Goal: Task Accomplishment & Management: Manage account settings

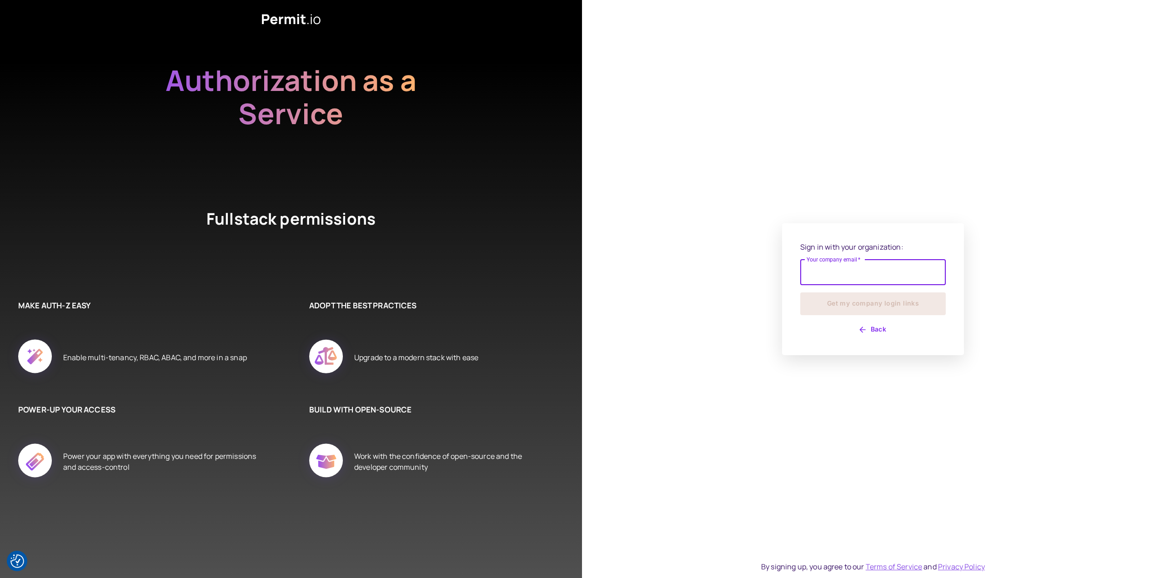
click at [824, 280] on input "Your company email   *" at bounding box center [872, 272] width 145 height 25
type input "**********"
click at [800, 292] on button "Get my company login links" at bounding box center [872, 303] width 145 height 23
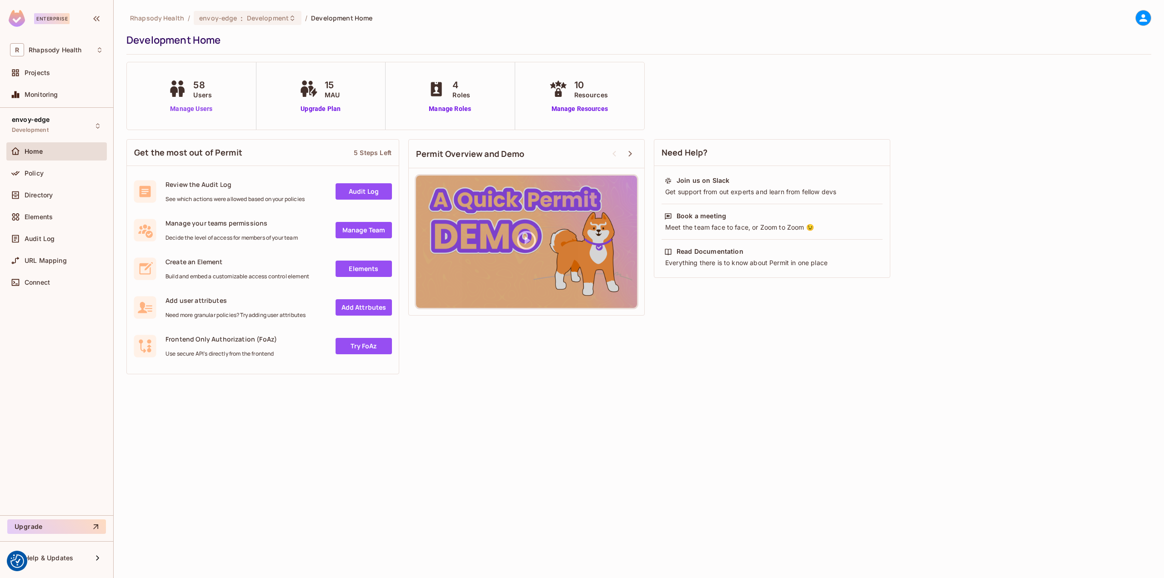
click at [180, 105] on link "Manage Users" at bounding box center [191, 109] width 50 height 10
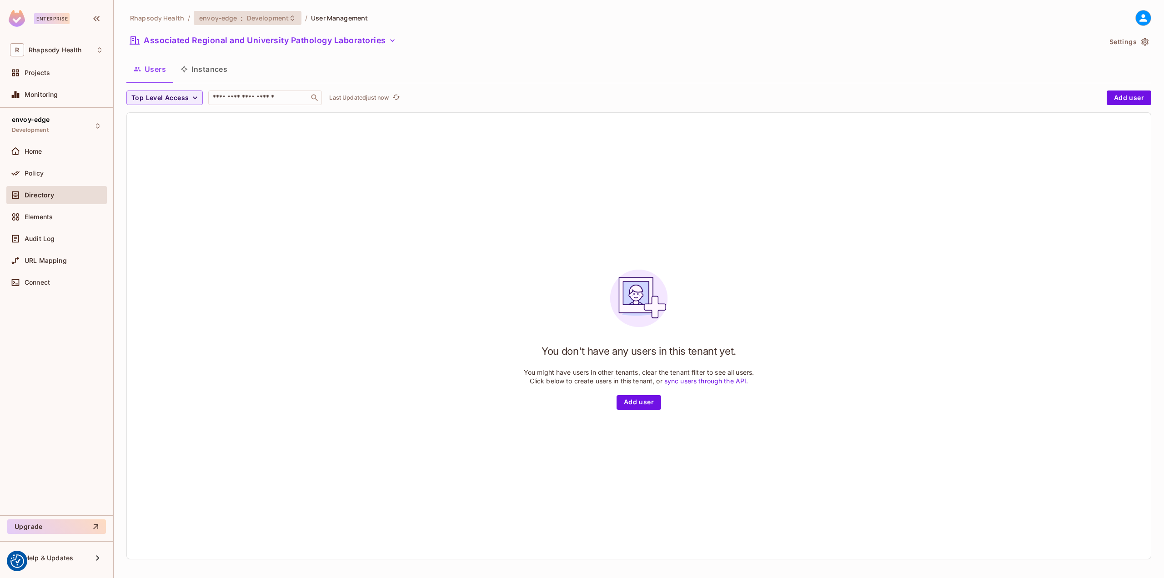
click at [247, 16] on span "Development" at bounding box center [268, 18] width 42 height 9
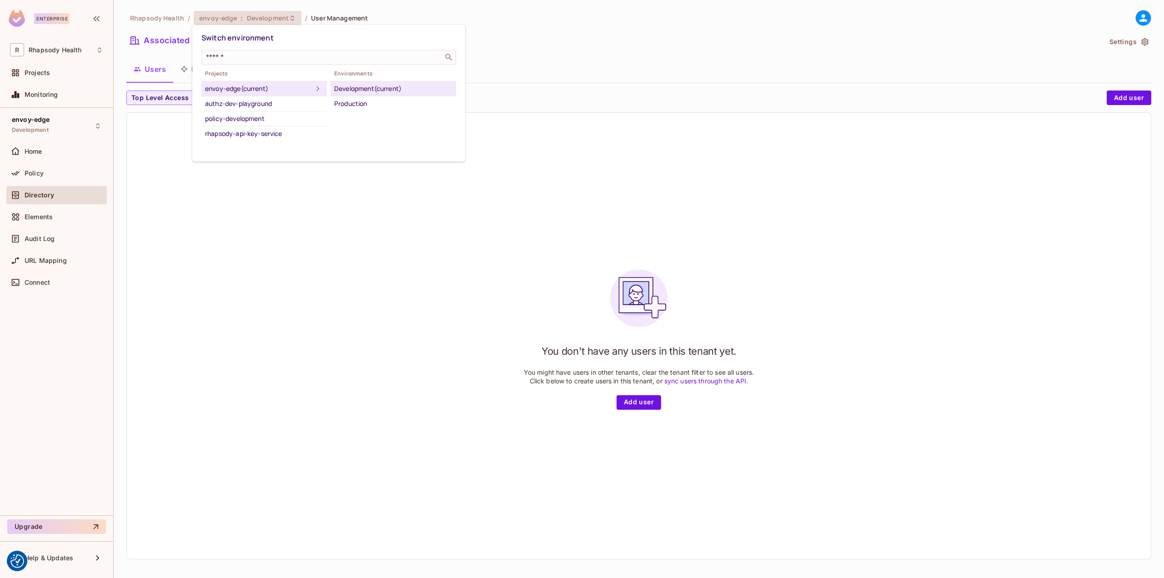
click at [361, 87] on div "Development (current)" at bounding box center [393, 88] width 118 height 11
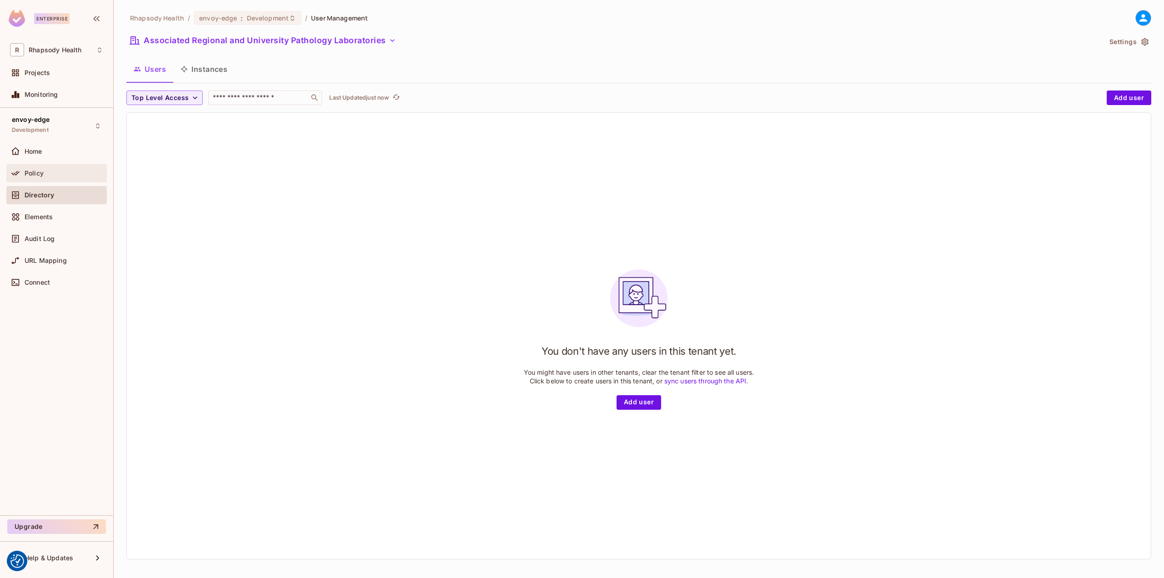
click at [48, 173] on div "Policy" at bounding box center [64, 173] width 79 height 7
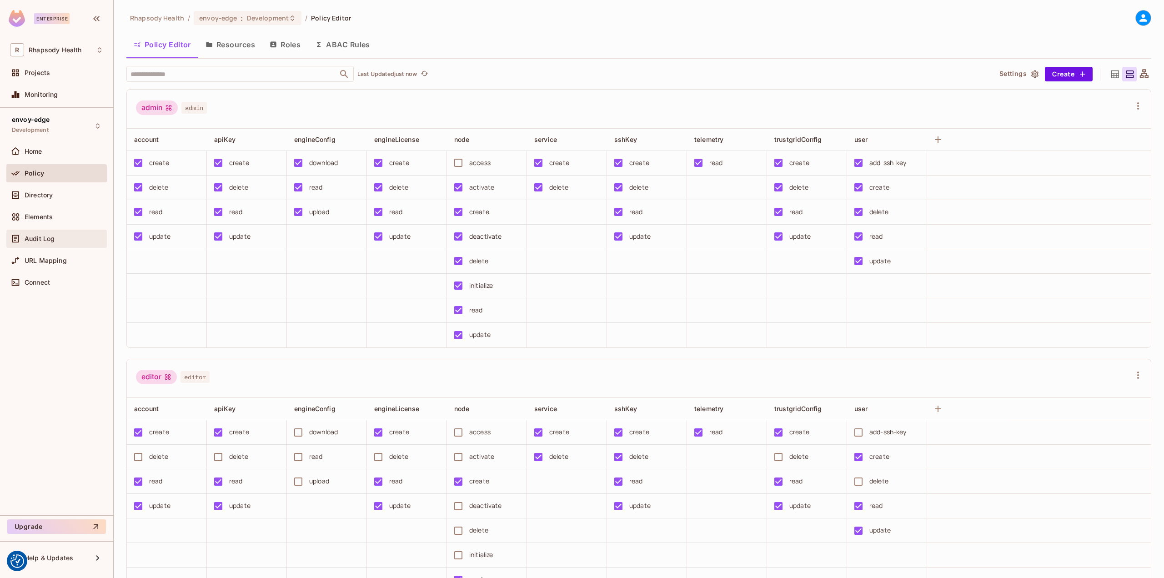
click at [66, 235] on div "Audit Log" at bounding box center [64, 238] width 79 height 7
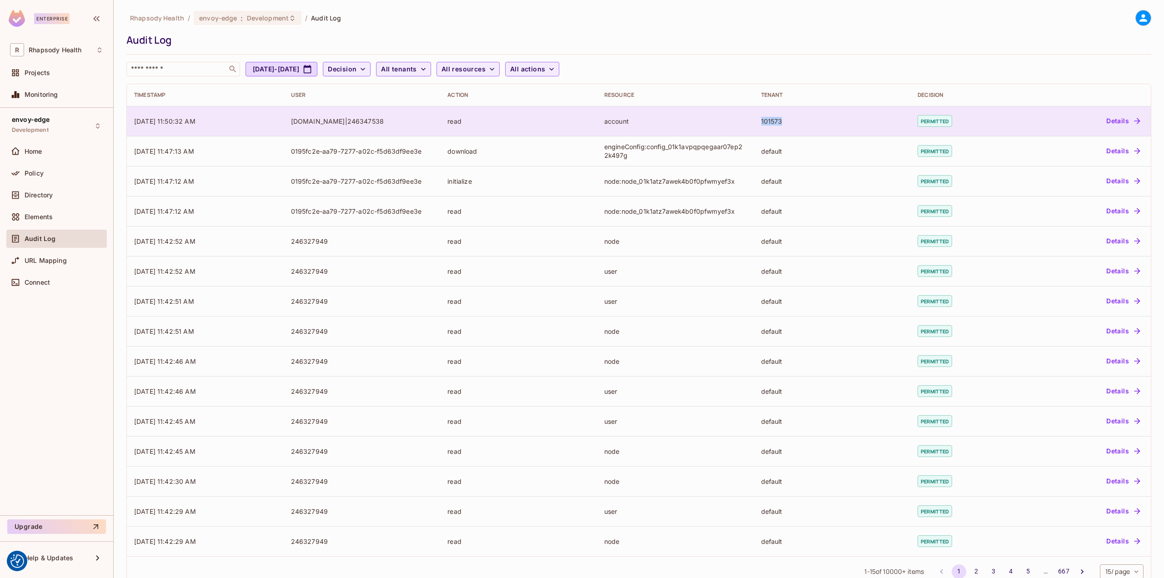
drag, startPoint x: 763, startPoint y: 122, endPoint x: 779, endPoint y: 123, distance: 15.9
click at [779, 123] on td "101573" at bounding box center [832, 121] width 157 height 30
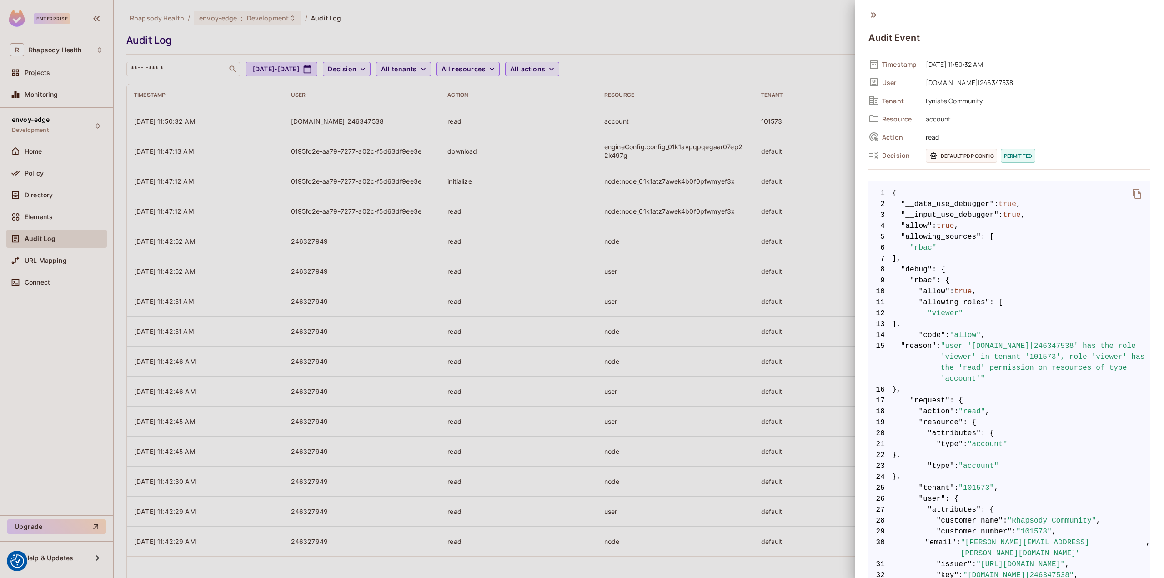
drag, startPoint x: 775, startPoint y: 123, endPoint x: 753, endPoint y: 122, distance: 21.8
click at [753, 122] on div at bounding box center [582, 289] width 1164 height 578
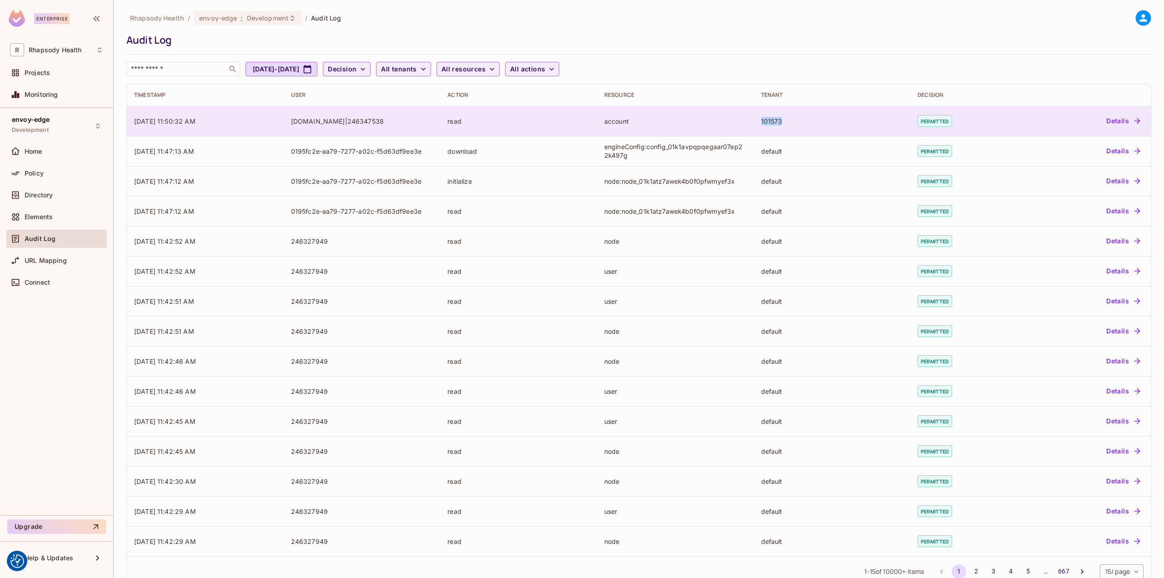
drag, startPoint x: 761, startPoint y: 123, endPoint x: 778, endPoint y: 125, distance: 16.9
click at [778, 125] on div "101573" at bounding box center [832, 121] width 142 height 9
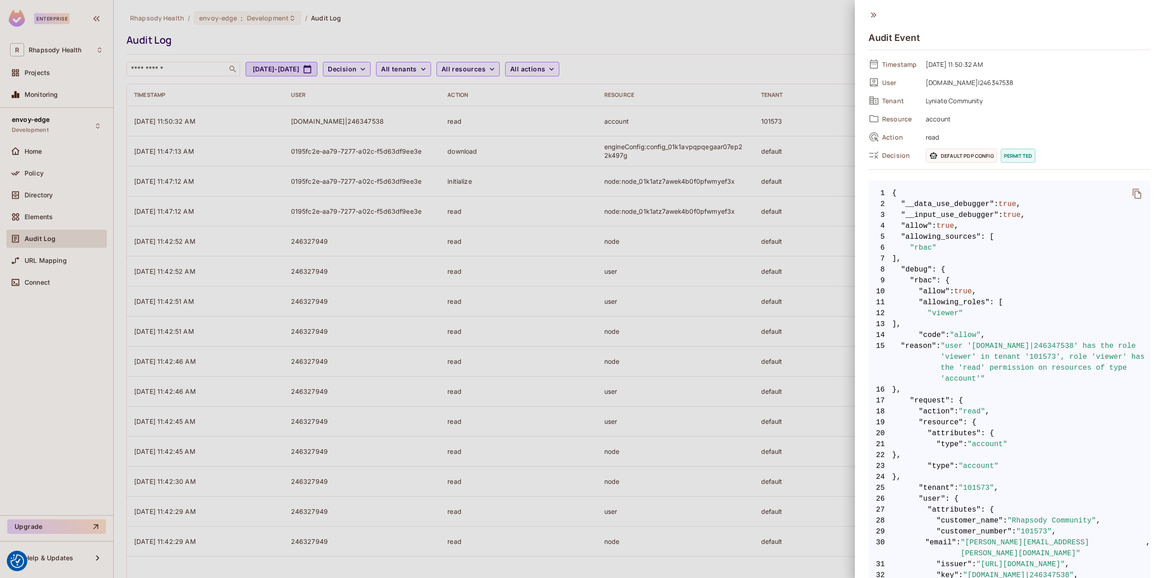
drag, startPoint x: 774, startPoint y: 124, endPoint x: 1071, endPoint y: 262, distance: 327.8
click at [1071, 262] on span "7 ]," at bounding box center [1009, 258] width 282 height 11
click at [975, 486] on span ""101573"" at bounding box center [975, 487] width 35 height 11
click at [976, 486] on span ""101573"" at bounding box center [975, 487] width 35 height 11
copy span "101573"
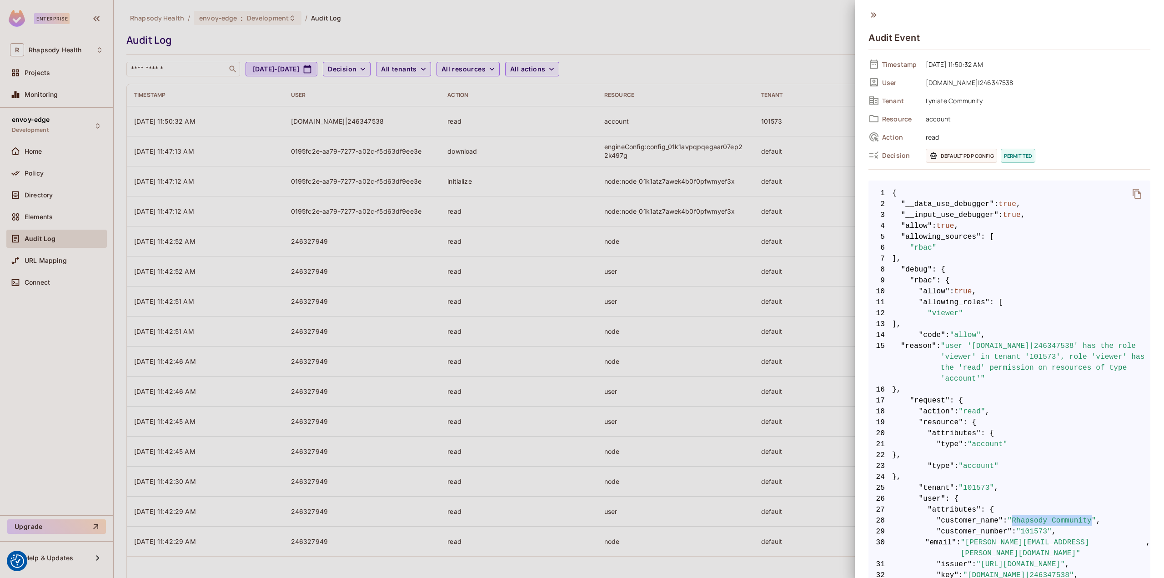
drag, startPoint x: 1006, startPoint y: 521, endPoint x: 1080, endPoint y: 518, distance: 73.7
click at [1080, 518] on span ""Rhapsody Community"" at bounding box center [1051, 520] width 89 height 11
copy span "Rhapsody Community"
click at [560, 286] on div at bounding box center [582, 289] width 1164 height 578
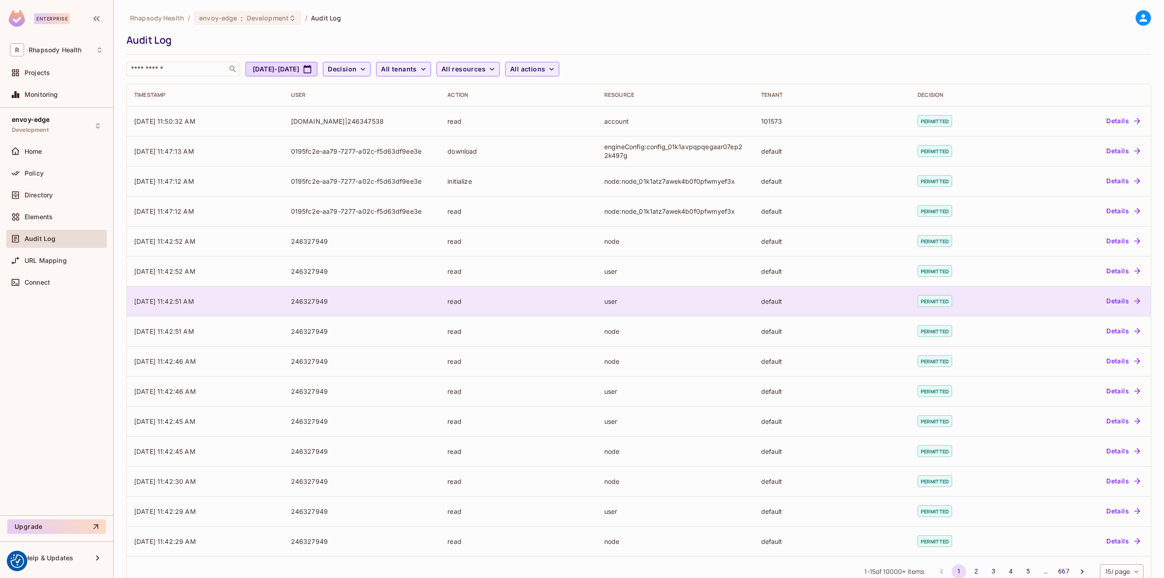
click at [460, 301] on div "read" at bounding box center [518, 301] width 142 height 9
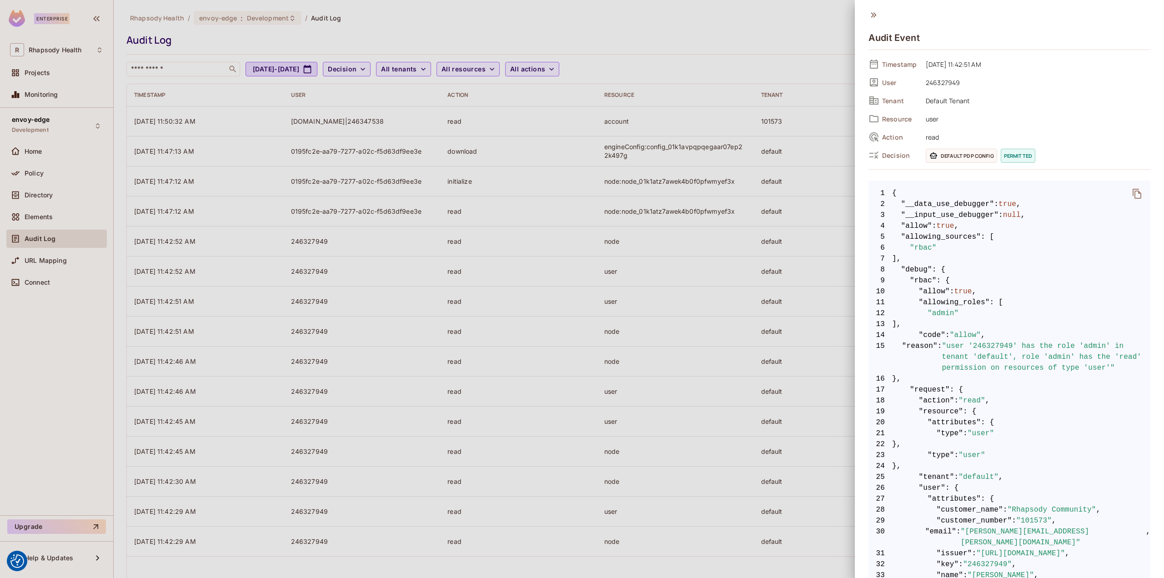
click at [595, 395] on div at bounding box center [582, 289] width 1164 height 578
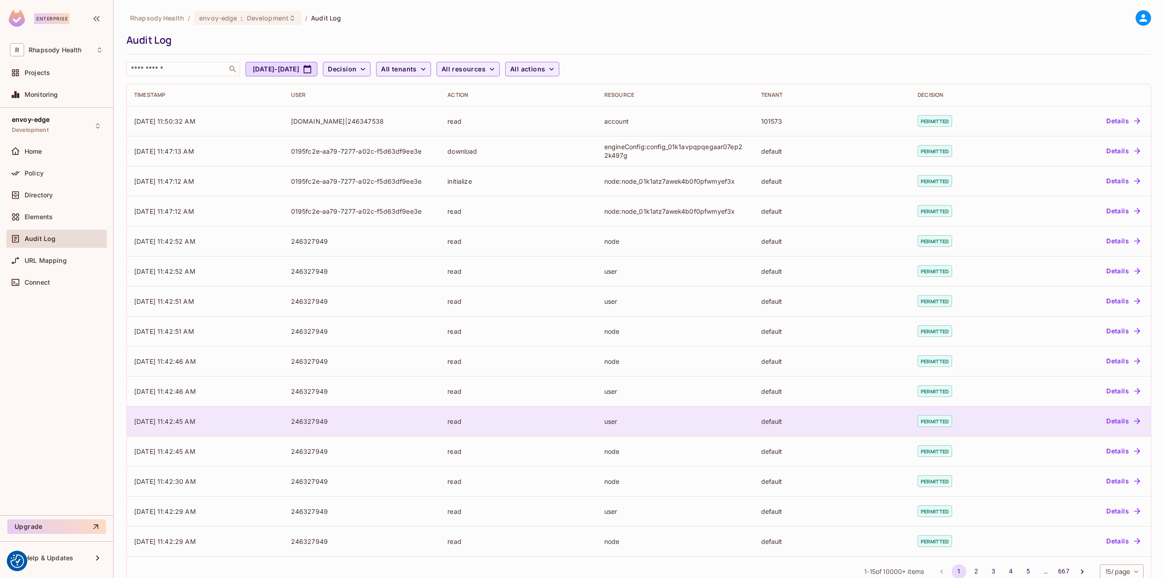
click at [508, 420] on div "read" at bounding box center [518, 421] width 142 height 9
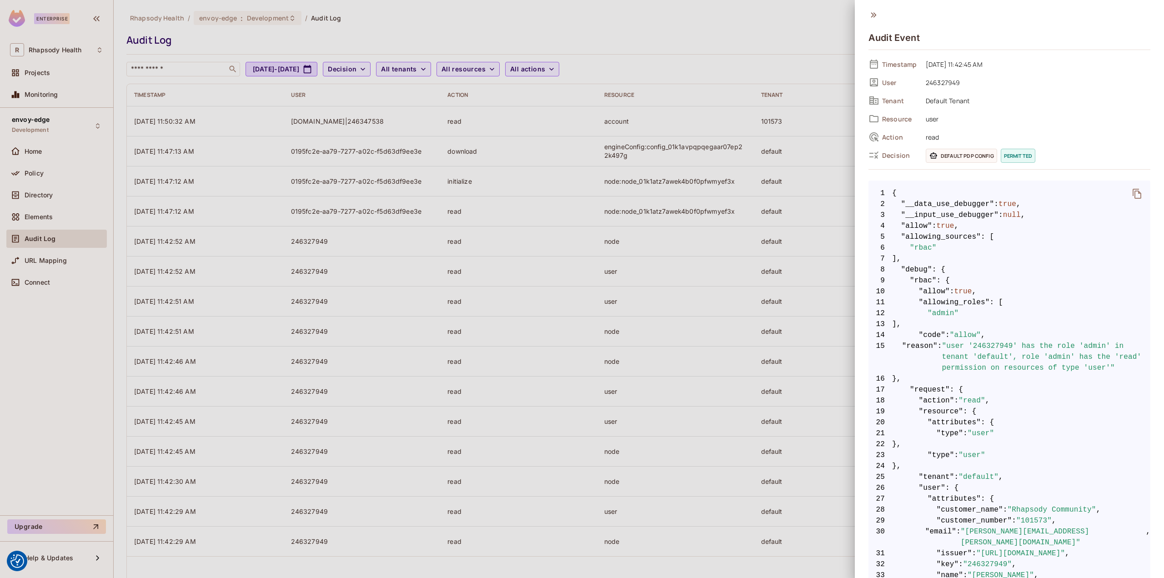
click at [507, 420] on div at bounding box center [582, 289] width 1164 height 578
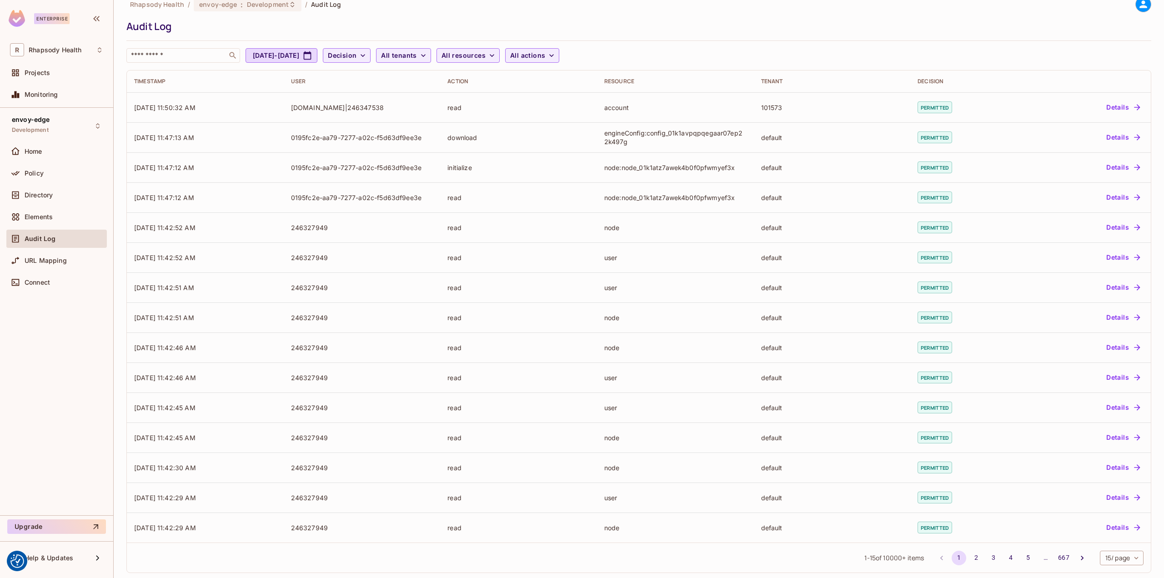
scroll to position [21, 0]
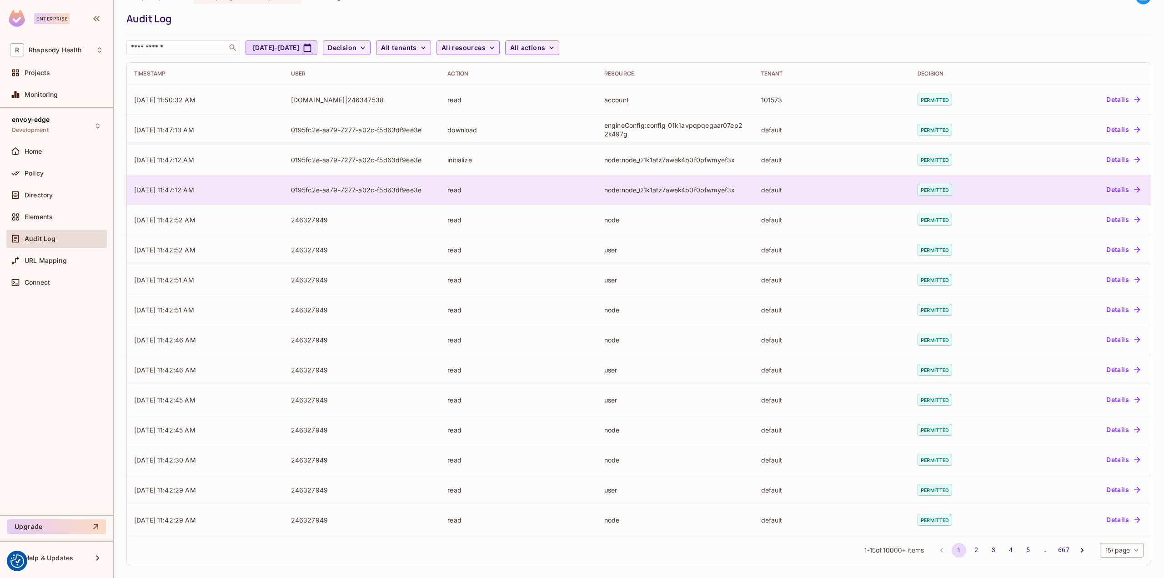
click at [519, 185] on td "read" at bounding box center [518, 190] width 157 height 30
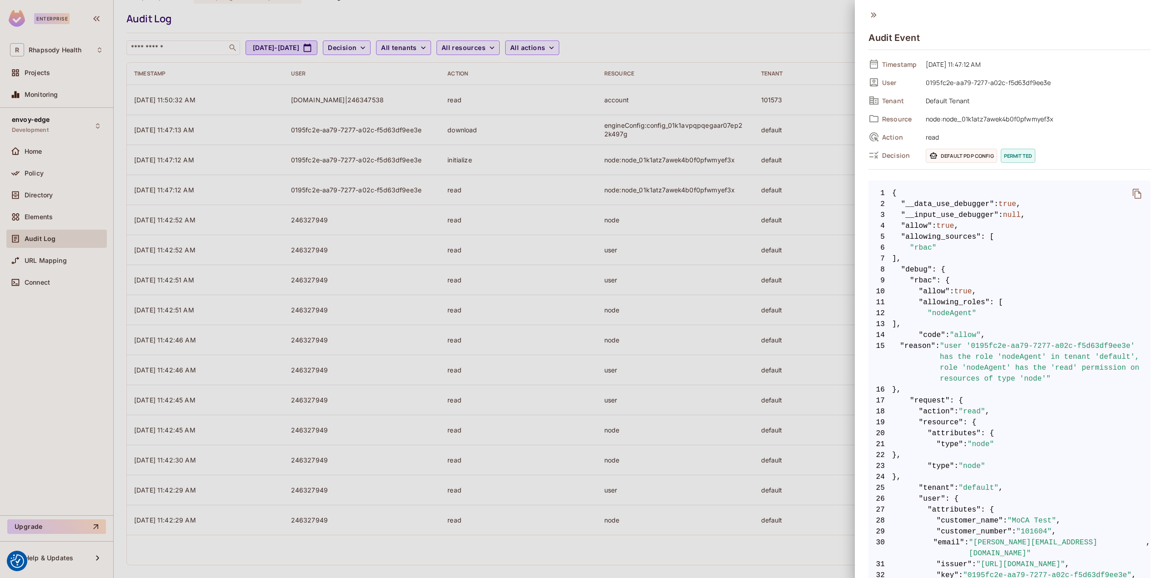
click at [1024, 530] on span ""101604"" at bounding box center [1033, 531] width 35 height 11
drag, startPoint x: 1014, startPoint y: 531, endPoint x: 1037, endPoint y: 528, distance: 23.3
click at [1037, 528] on span ""101604"" at bounding box center [1033, 531] width 35 height 11
copy span "101604"
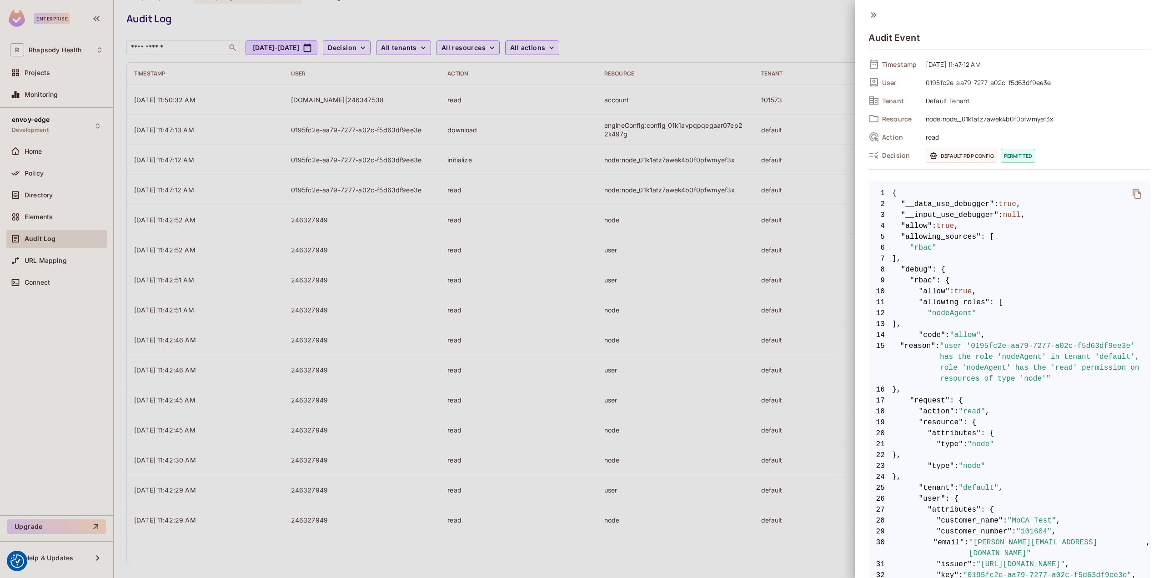
drag, startPoint x: 557, startPoint y: 441, endPoint x: 557, endPoint y: 435, distance: 6.4
click at [557, 441] on div at bounding box center [582, 289] width 1164 height 578
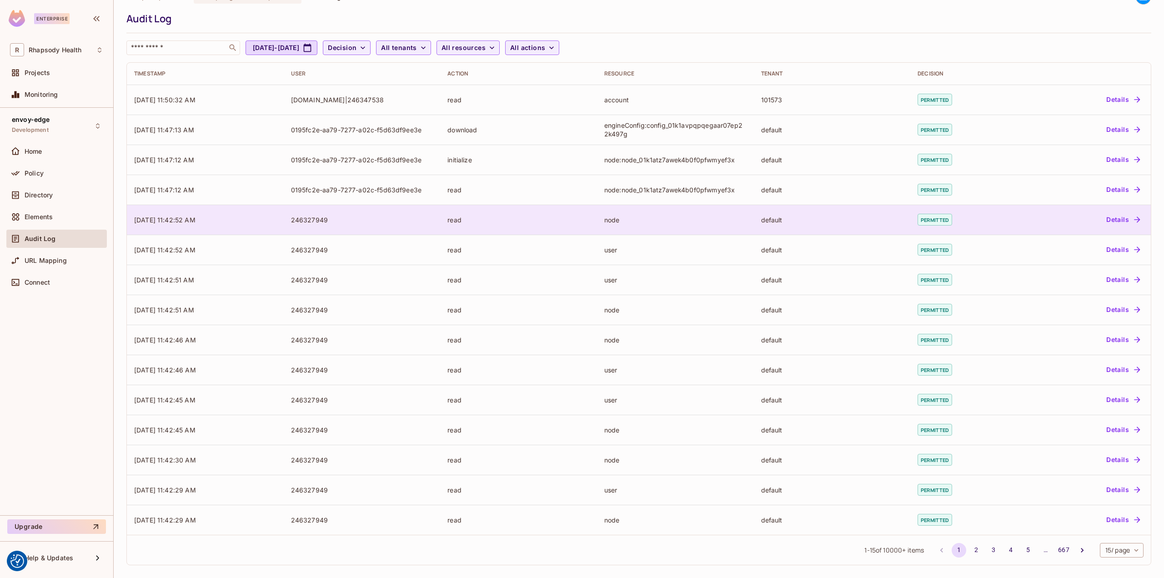
click at [543, 233] on td "read" at bounding box center [518, 220] width 157 height 30
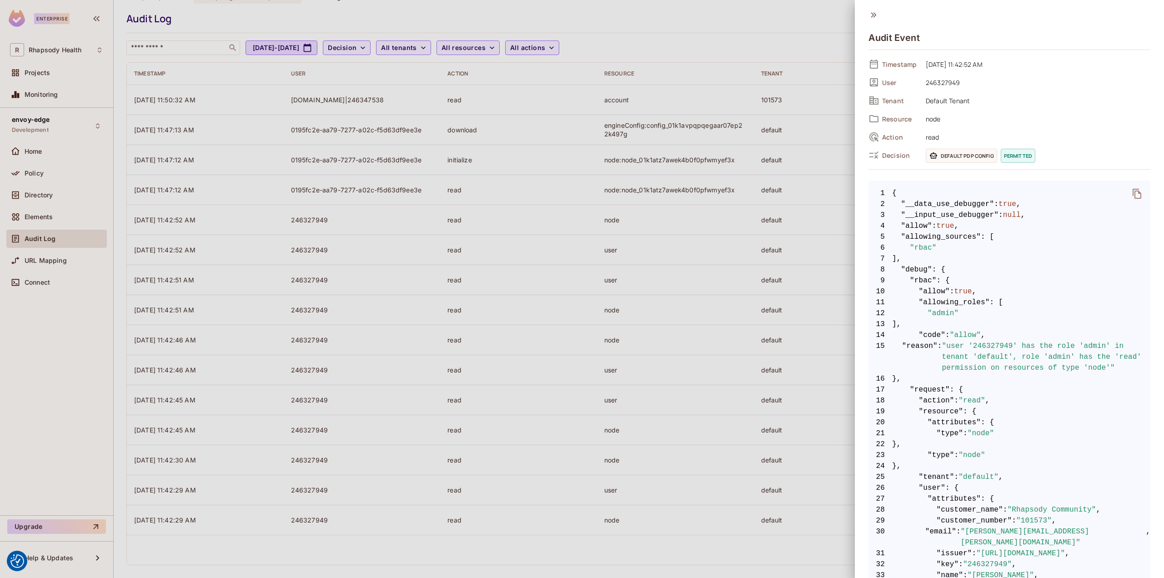
click at [167, 176] on div at bounding box center [582, 289] width 1164 height 578
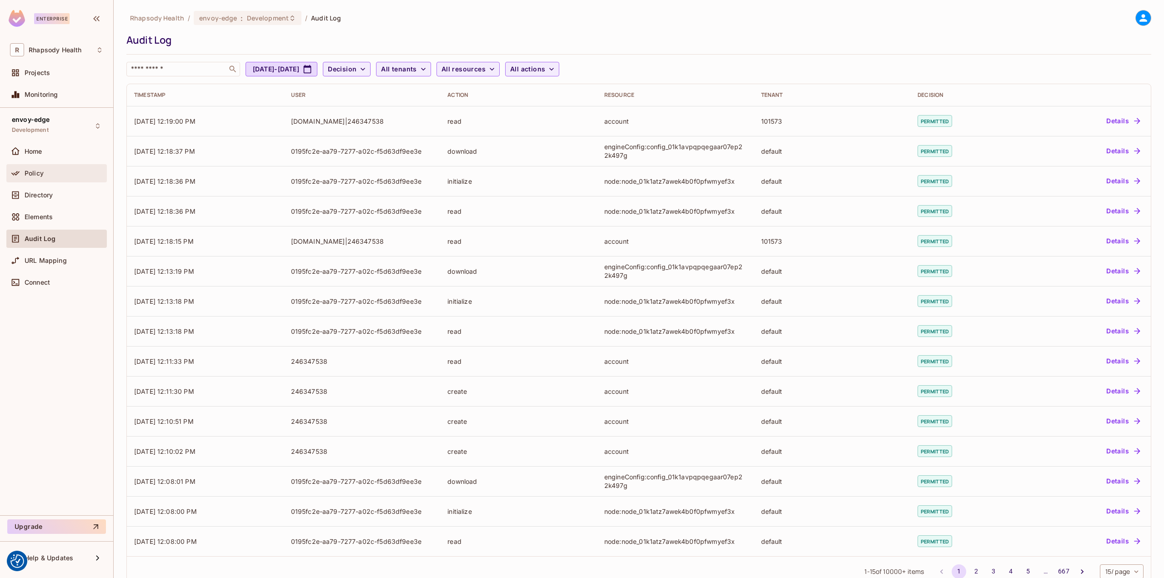
click at [65, 173] on div "Policy" at bounding box center [64, 173] width 79 height 7
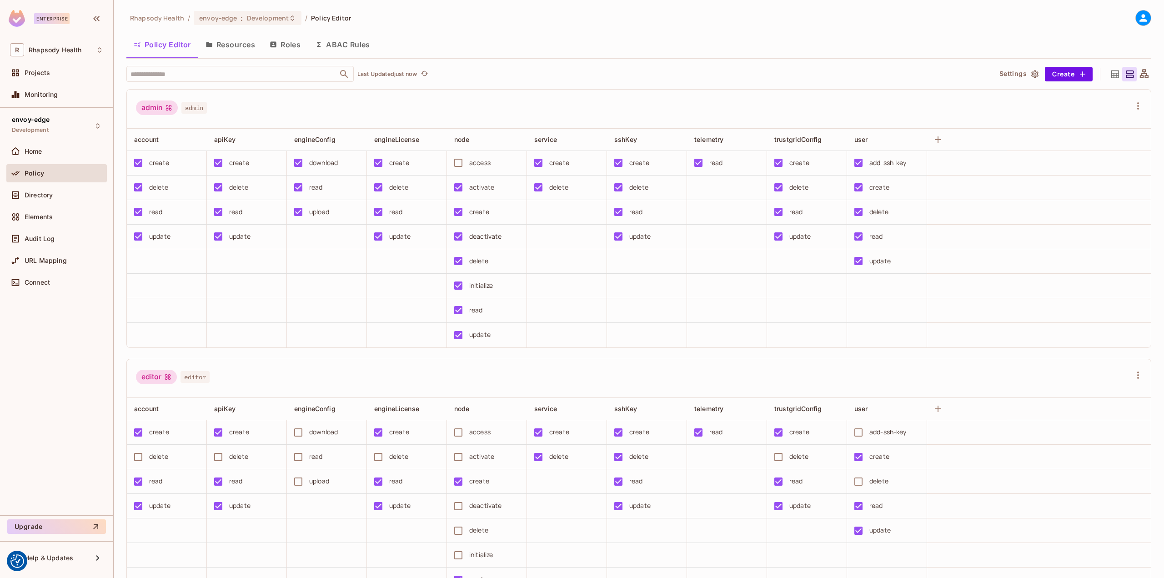
click at [357, 50] on button "ABAC Rules" at bounding box center [343, 44] width 70 height 23
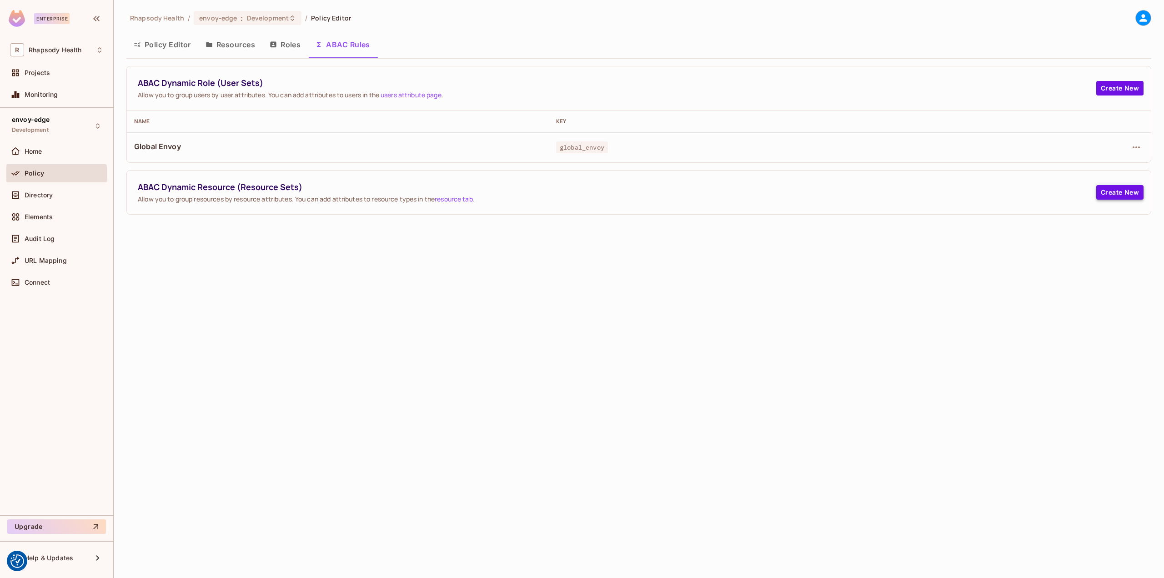
click at [1125, 194] on button "Create New" at bounding box center [1119, 192] width 47 height 15
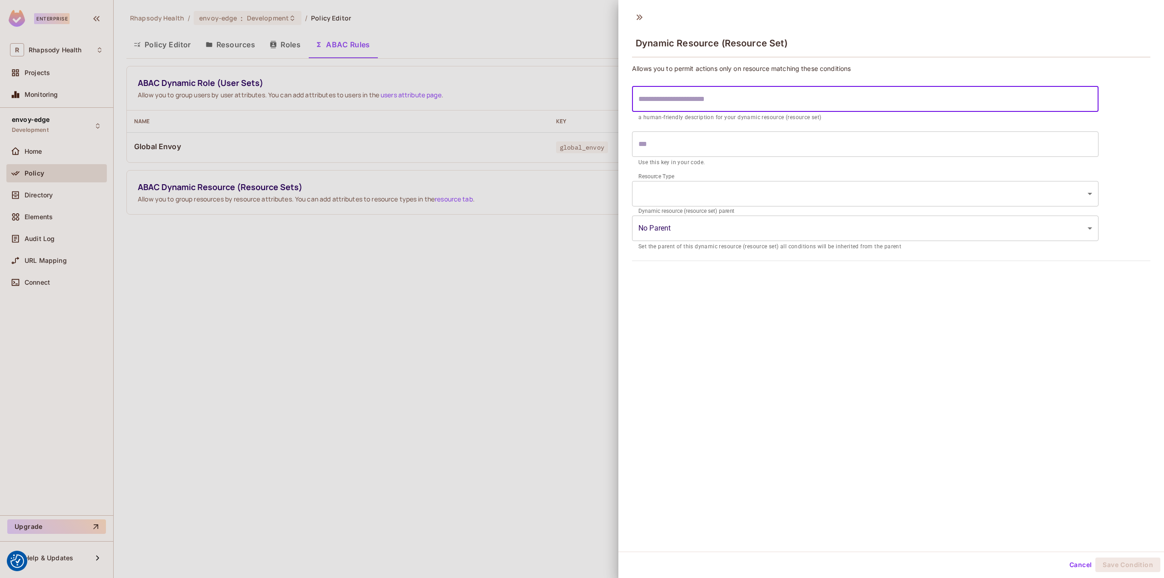
click at [689, 99] on input "text" at bounding box center [865, 98] width 466 height 25
click at [706, 152] on input "text" at bounding box center [865, 143] width 466 height 25
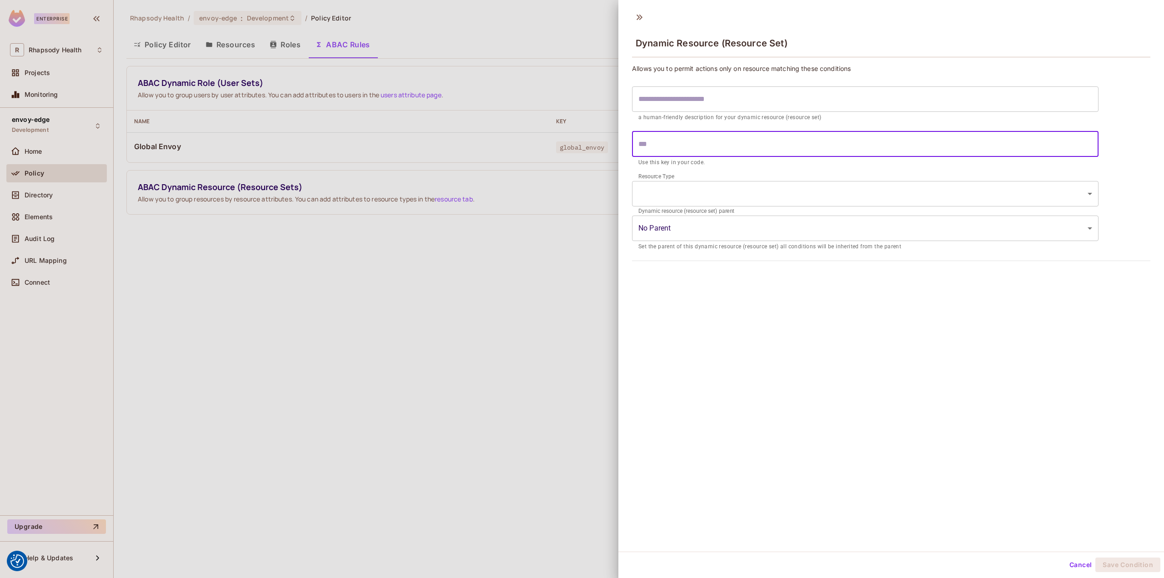
click at [703, 149] on input "text" at bounding box center [865, 143] width 466 height 25
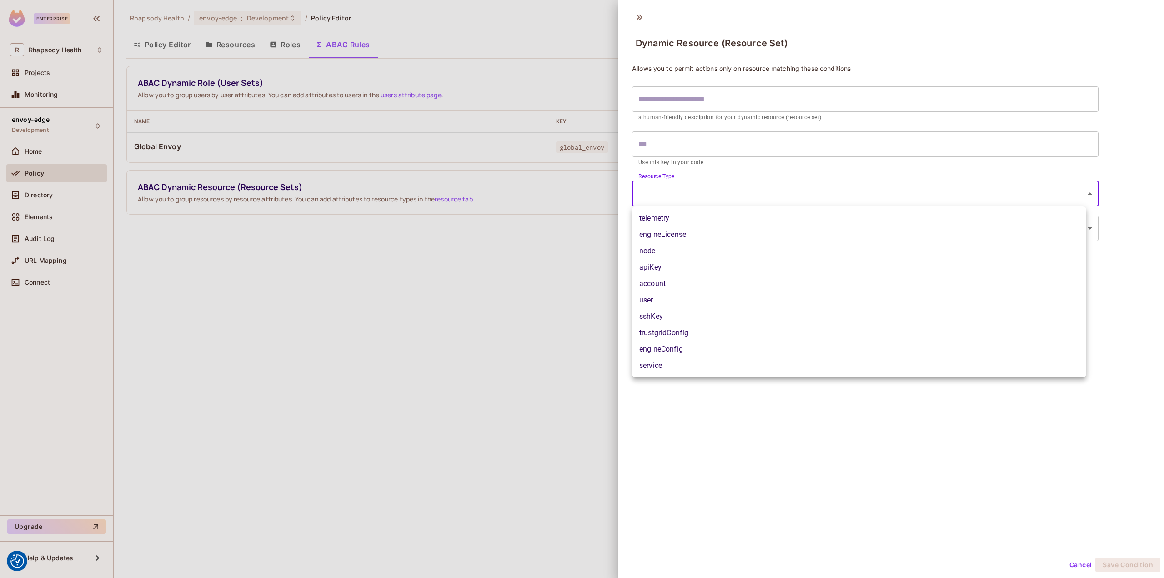
click at [702, 199] on body "We use cookies to enhance your browsing experience, serve personalized ads or c…" at bounding box center [582, 289] width 1164 height 578
click at [651, 285] on li "account" at bounding box center [859, 283] width 454 height 16
type input "*******"
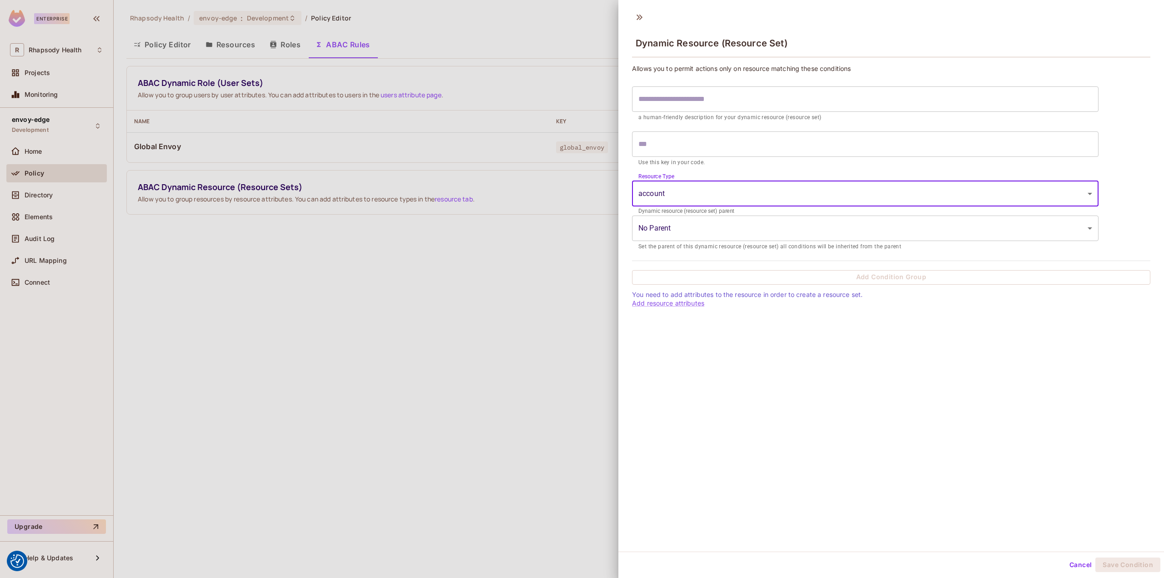
click at [705, 225] on body "We use cookies to enhance your browsing experience, serve personalized ads or c…" at bounding box center [582, 289] width 1164 height 578
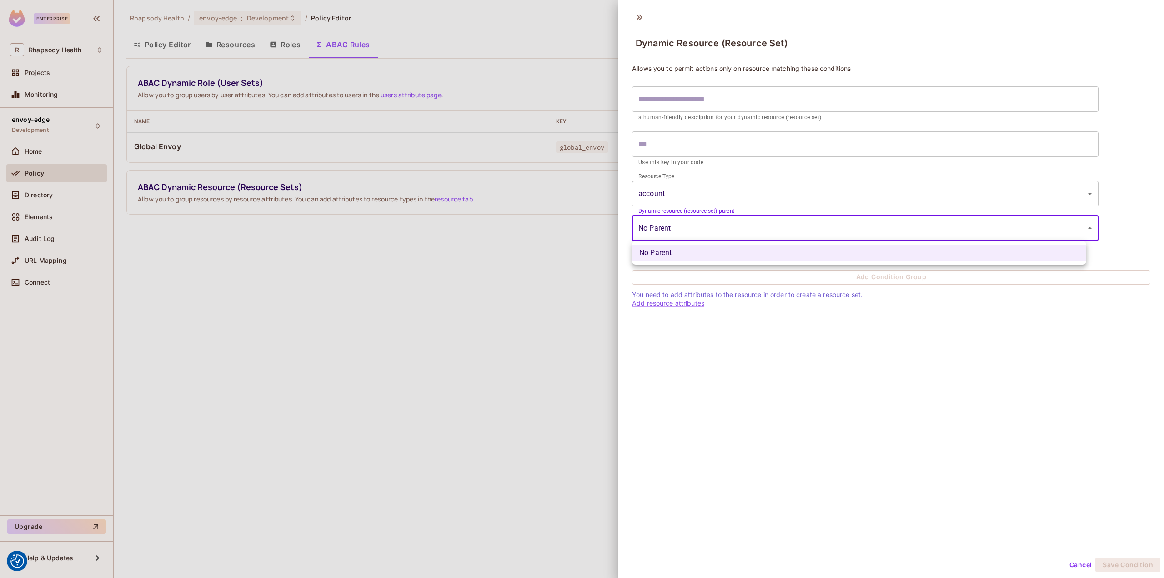
click at [704, 225] on div at bounding box center [582, 289] width 1164 height 578
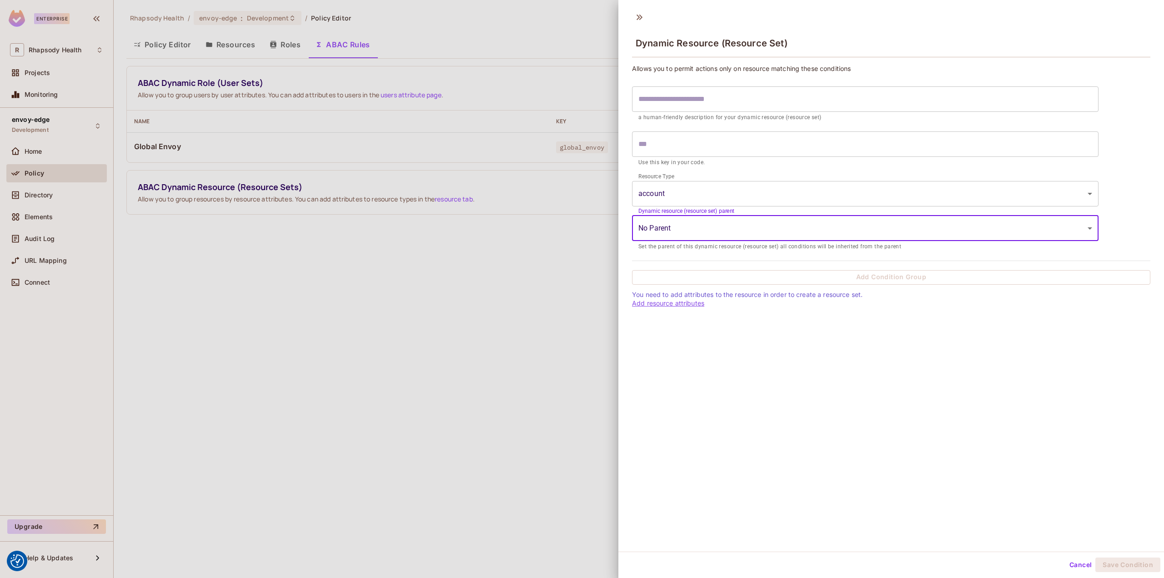
click at [678, 303] on link "Add resource attributes" at bounding box center [668, 303] width 72 height 8
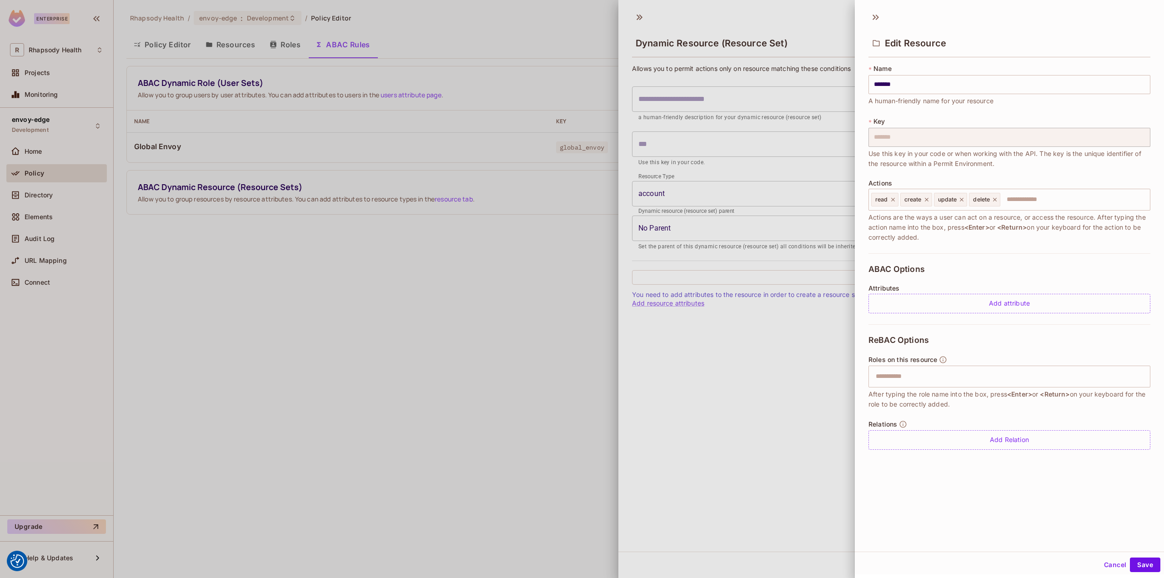
click at [770, 363] on div at bounding box center [582, 289] width 1164 height 578
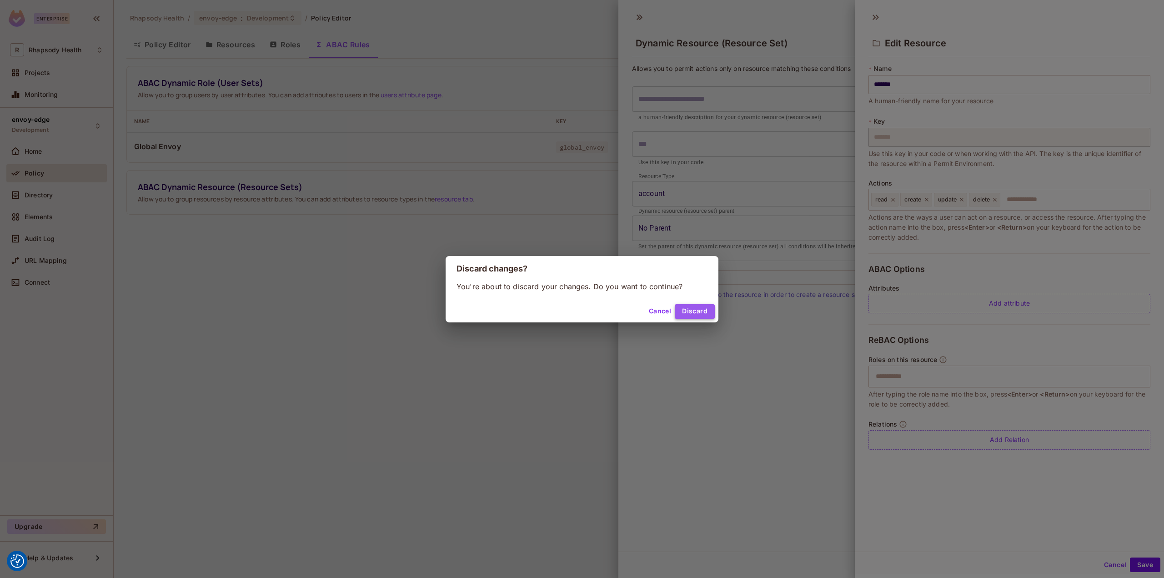
click at [701, 310] on button "Discard" at bounding box center [695, 311] width 40 height 15
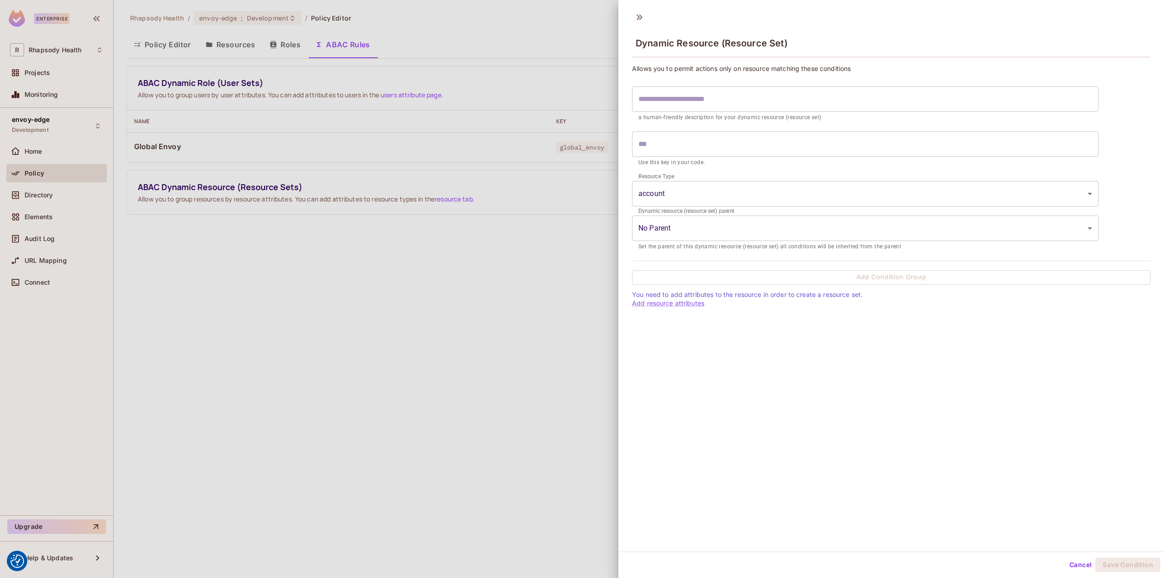
click at [716, 145] on input "text" at bounding box center [865, 143] width 466 height 25
click at [708, 100] on input "text" at bounding box center [865, 98] width 466 height 25
click at [446, 253] on div at bounding box center [582, 289] width 1164 height 578
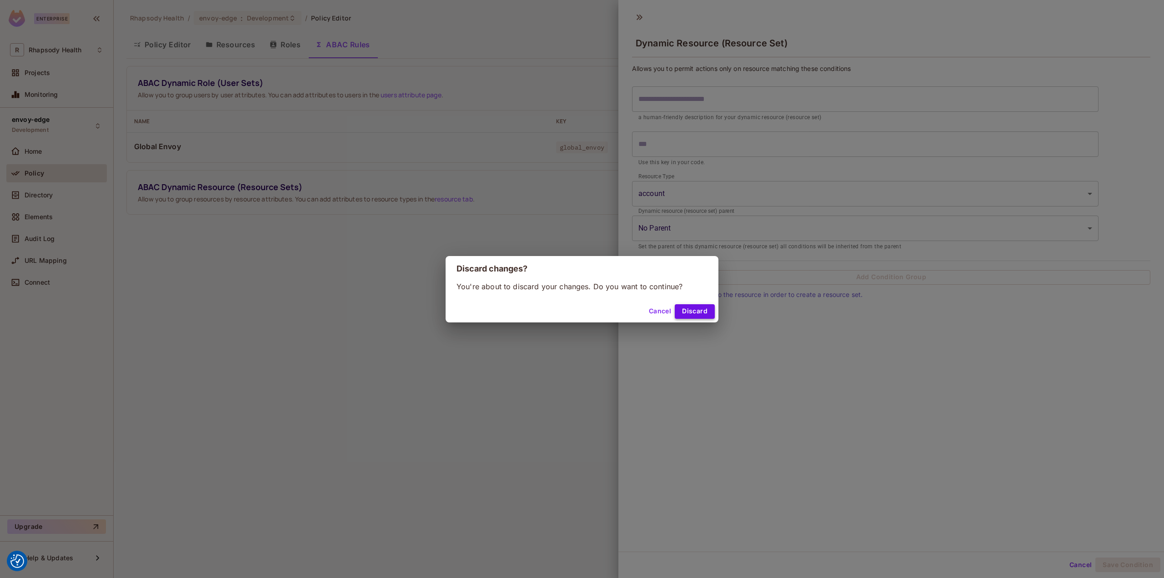
click at [683, 308] on button "Discard" at bounding box center [695, 311] width 40 height 15
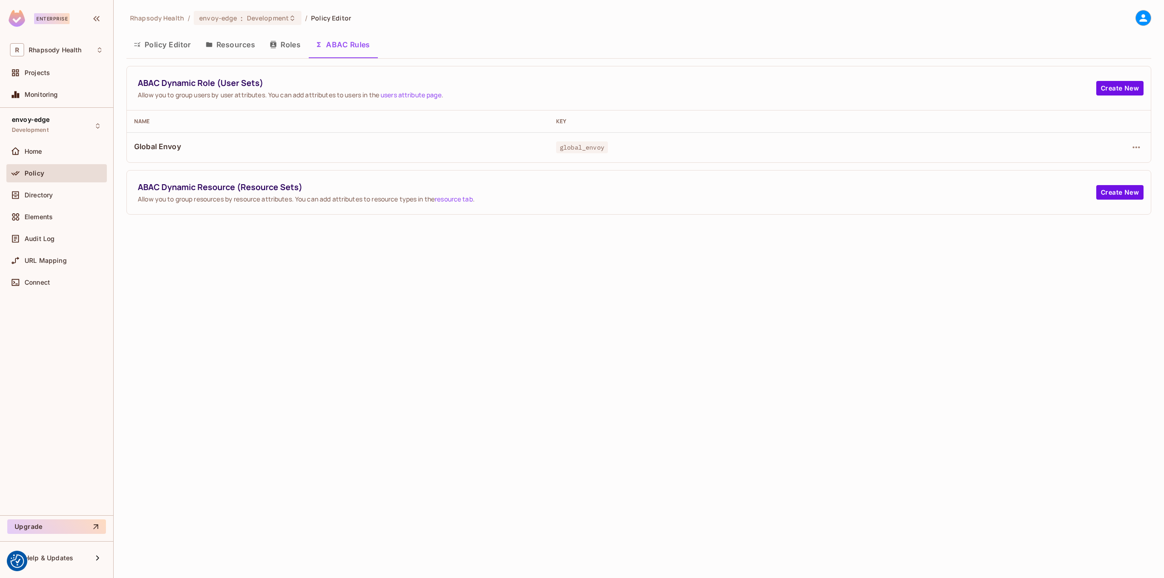
click at [469, 200] on link "resource tab" at bounding box center [454, 199] width 38 height 9
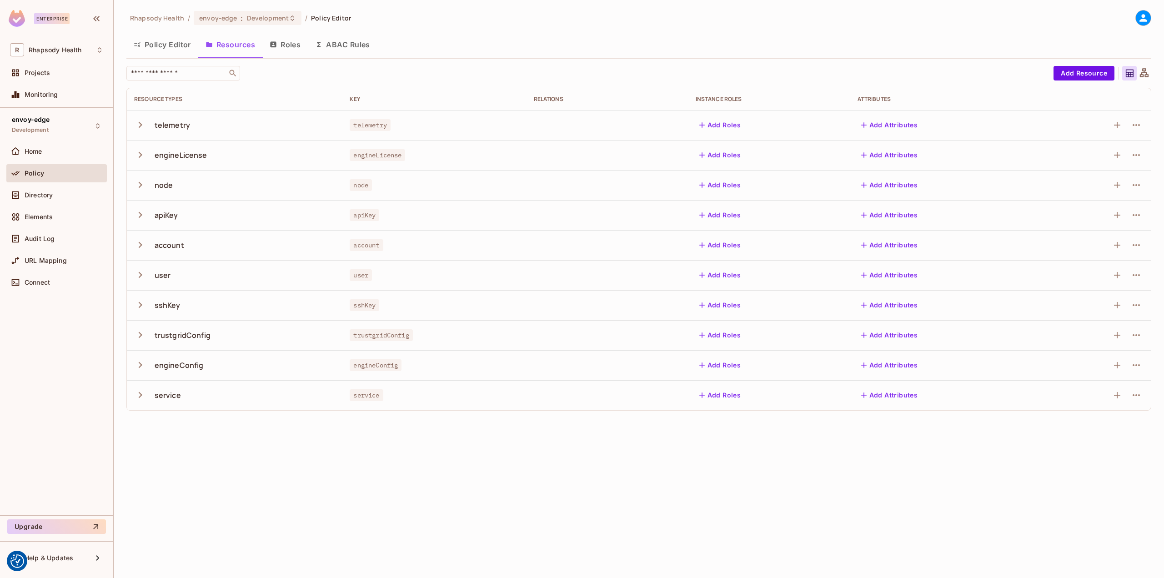
click at [145, 237] on button "button" at bounding box center [142, 245] width 16 height 20
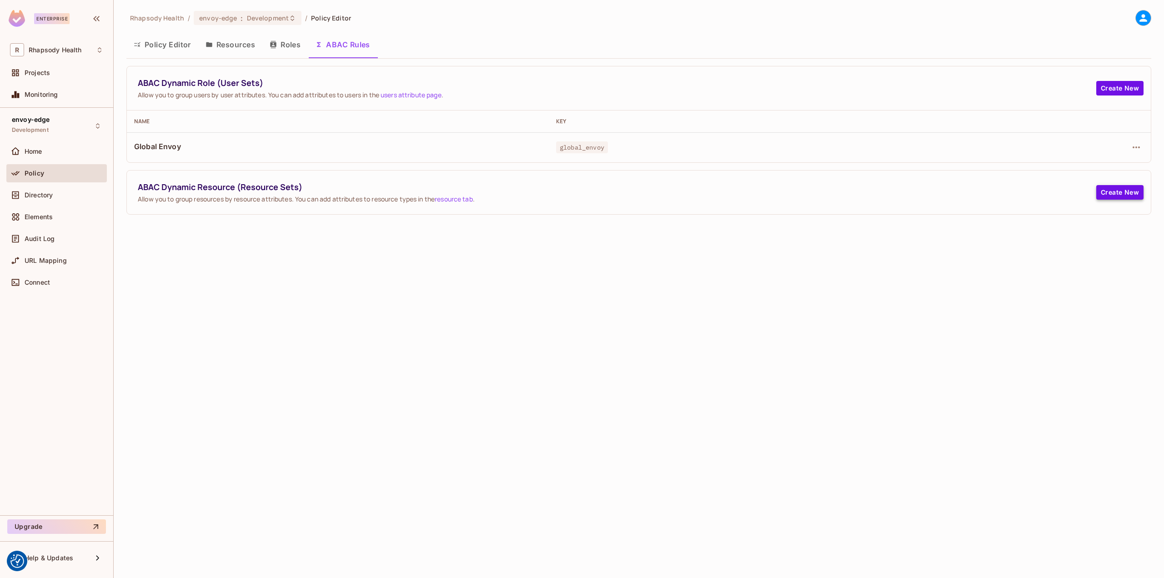
click at [1126, 190] on button "Create New" at bounding box center [1119, 192] width 47 height 15
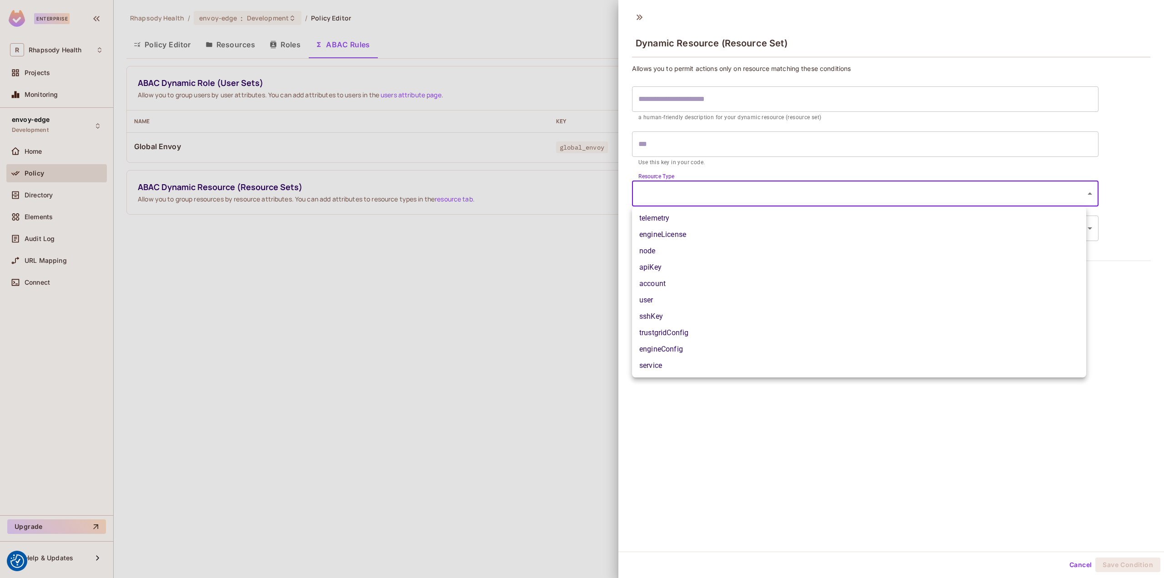
click at [698, 188] on body "We use cookies to enhance your browsing experience, serve personalized ads or c…" at bounding box center [582, 289] width 1164 height 578
click at [682, 347] on li "engineConfig" at bounding box center [859, 349] width 454 height 16
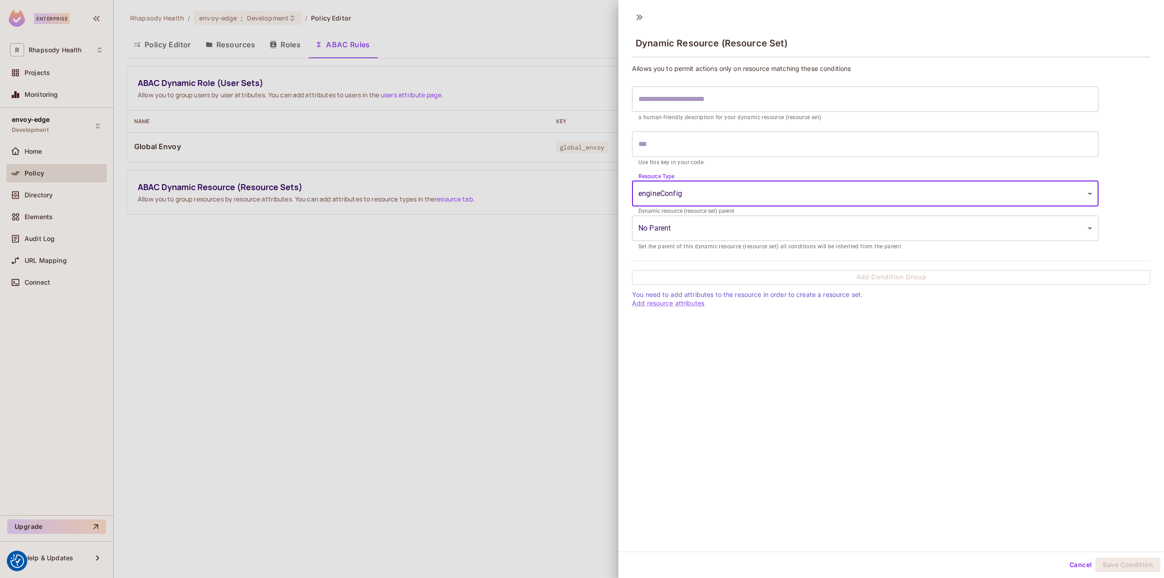
click at [733, 228] on body "We use cookies to enhance your browsing experience, serve personalized ads or c…" at bounding box center [582, 289] width 1164 height 578
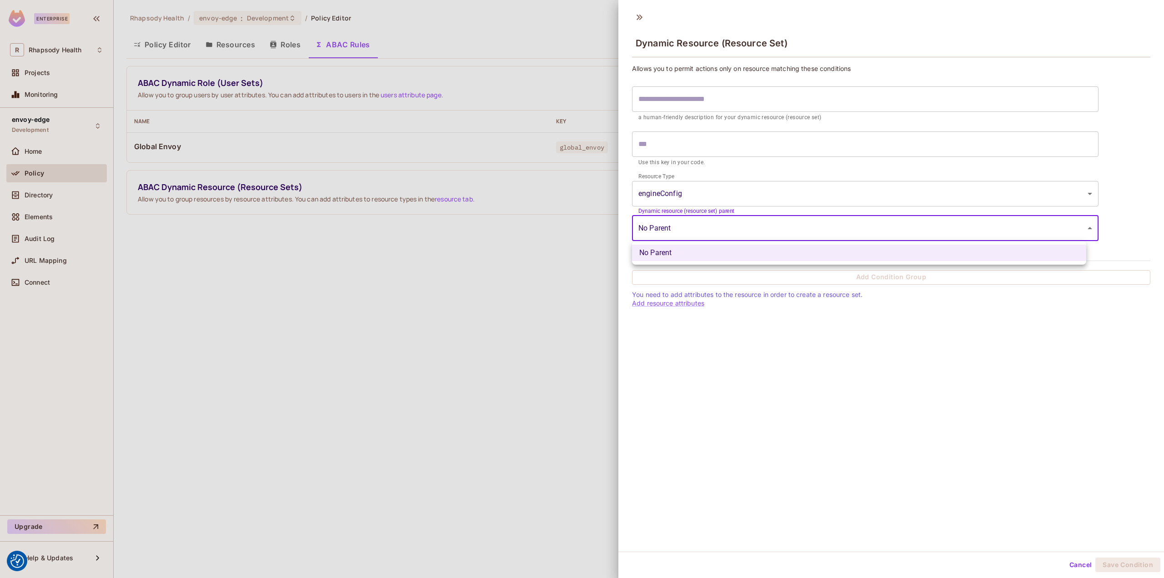
click at [733, 228] on div at bounding box center [582, 289] width 1164 height 578
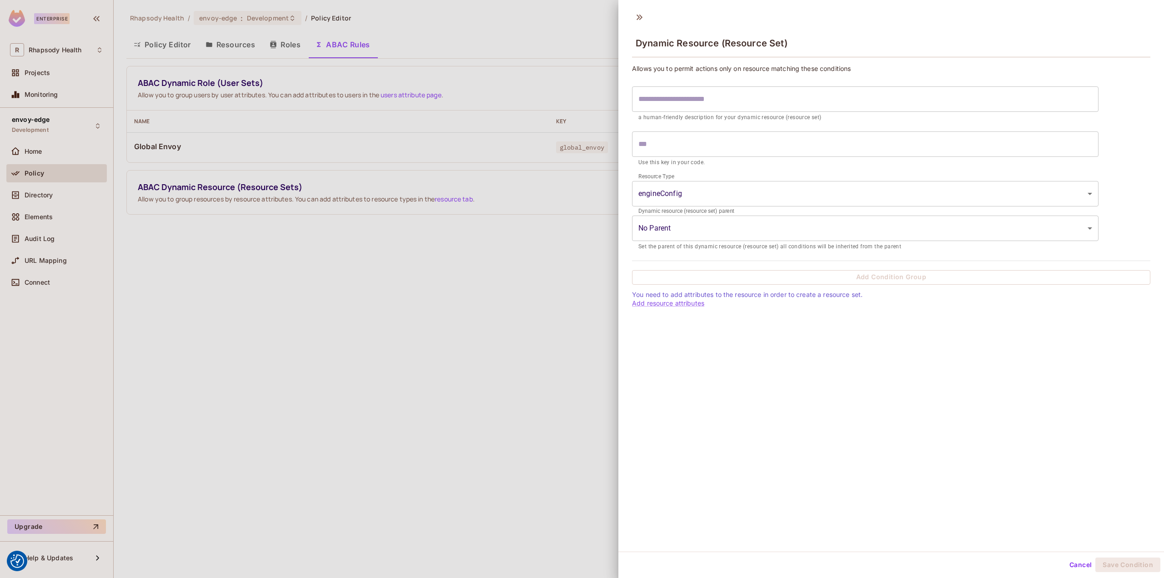
click at [701, 200] on body "We use cookies to enhance your browsing experience, serve personalized ads or c…" at bounding box center [582, 289] width 1164 height 578
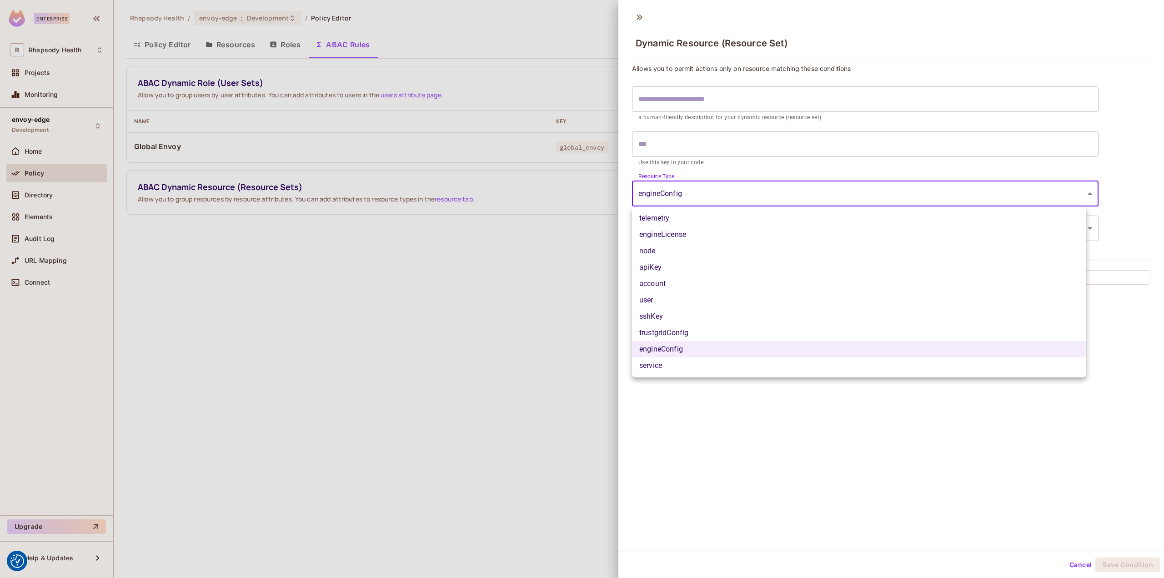
click at [689, 233] on li "engineLicense" at bounding box center [859, 234] width 454 height 16
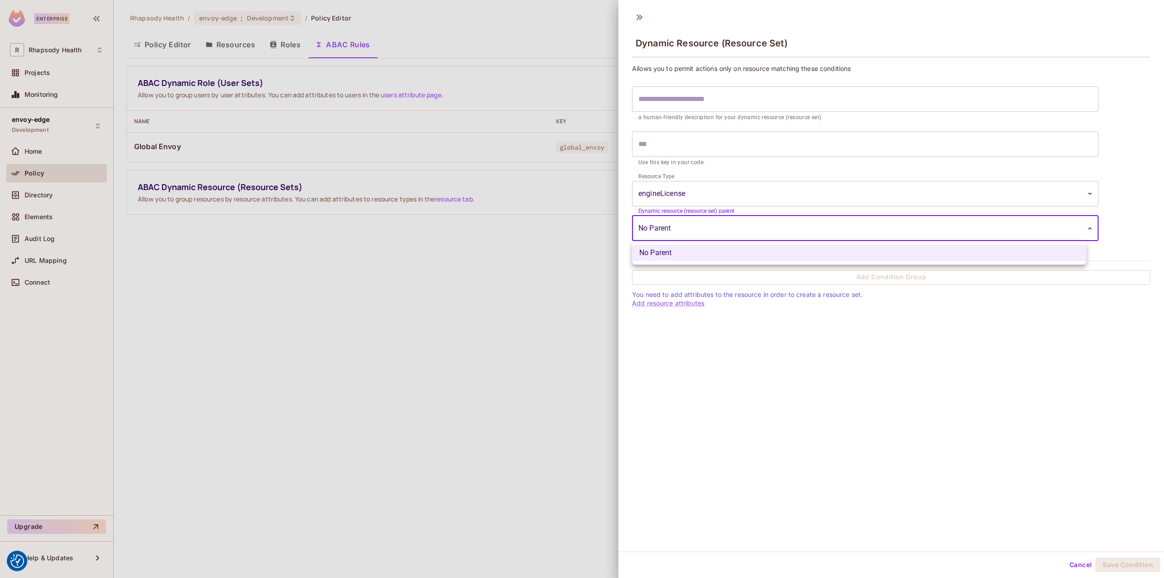
click at [716, 222] on body "We use cookies to enhance your browsing experience, serve personalized ads or c…" at bounding box center [582, 289] width 1164 height 578
click at [716, 222] on div at bounding box center [582, 289] width 1164 height 578
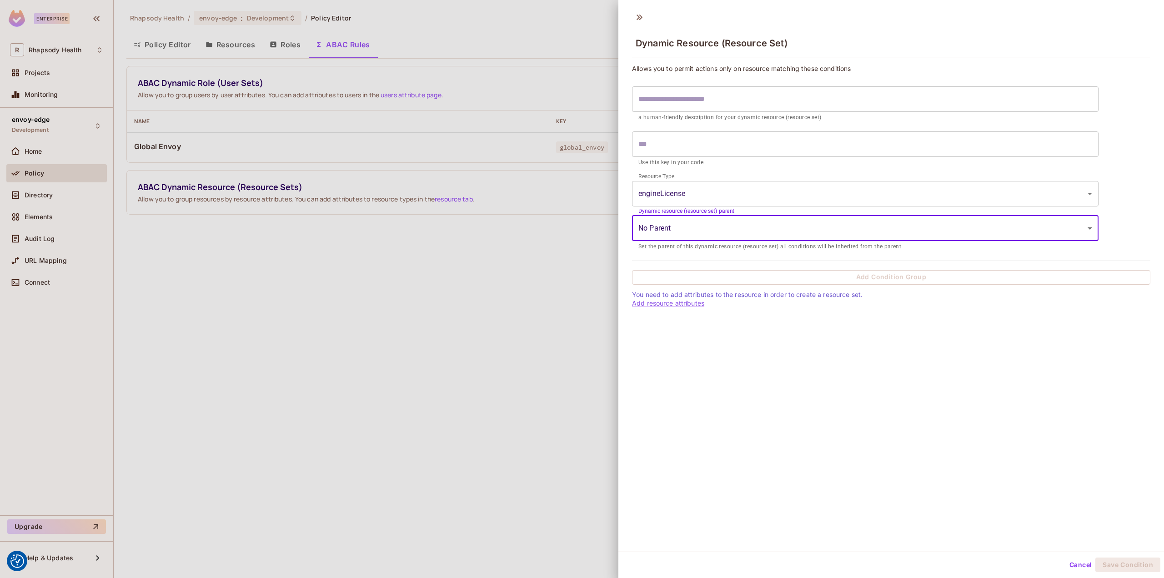
click at [713, 192] on body "We use cookies to enhance your browsing experience, serve personalized ads or c…" at bounding box center [582, 289] width 1164 height 578
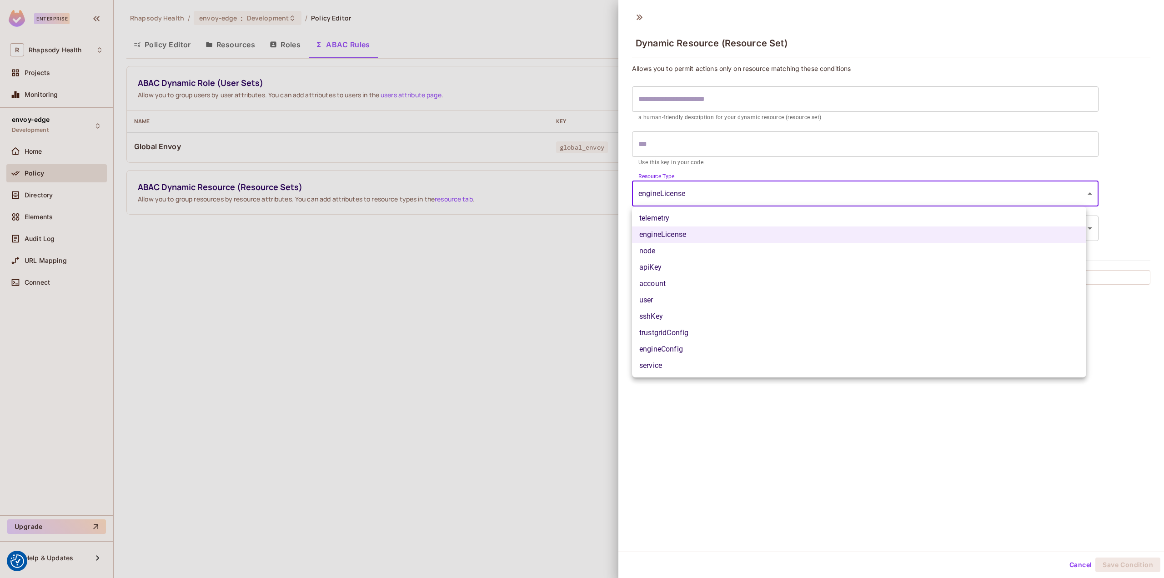
click at [683, 300] on li "user" at bounding box center [859, 300] width 454 height 16
type input "****"
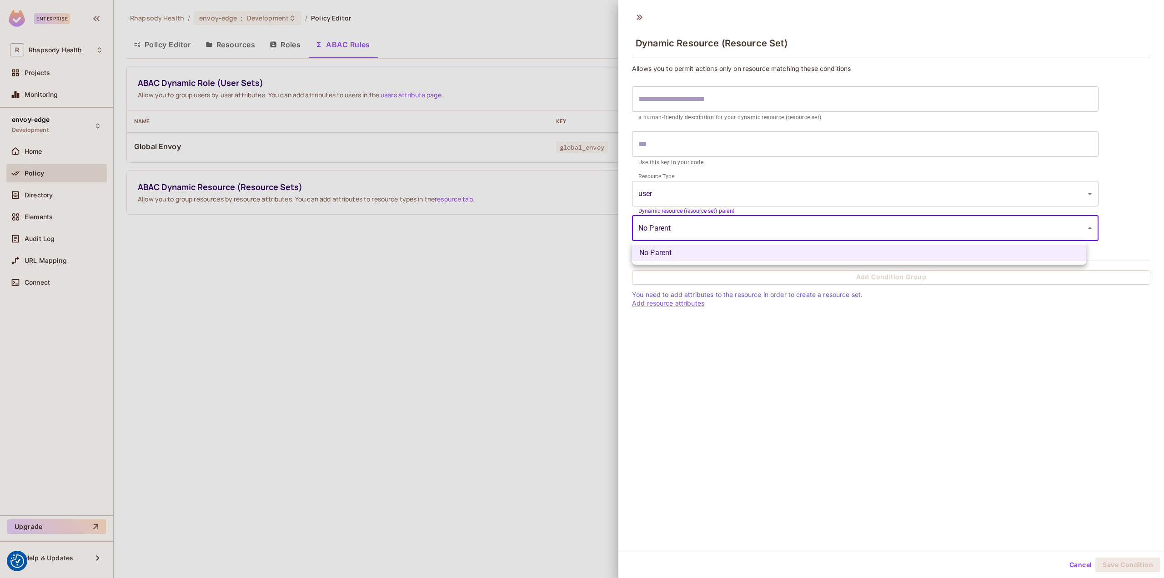
click at [693, 233] on body "We use cookies to enhance your browsing experience, serve personalized ads or c…" at bounding box center [582, 289] width 1164 height 578
click at [693, 233] on div at bounding box center [582, 289] width 1164 height 578
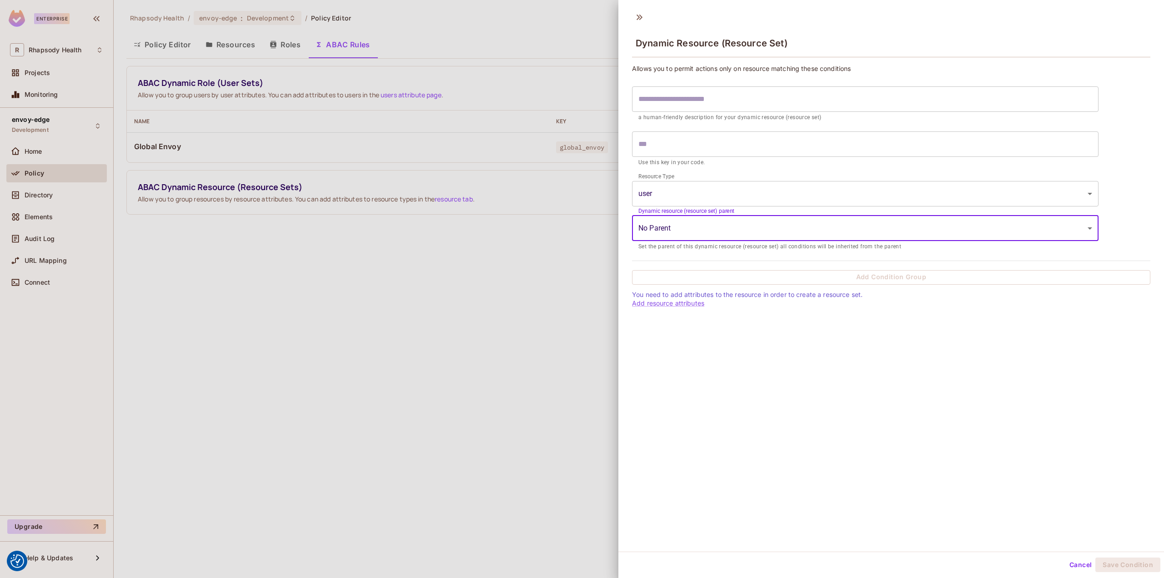
click at [529, 251] on div at bounding box center [582, 289] width 1164 height 578
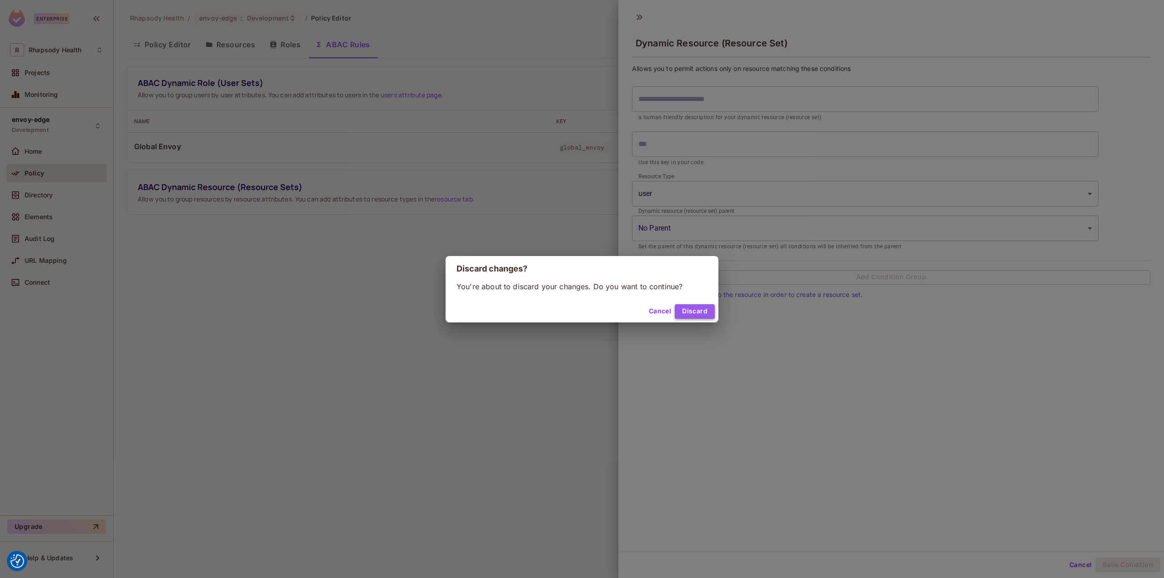
click at [678, 311] on button "Discard" at bounding box center [695, 311] width 40 height 15
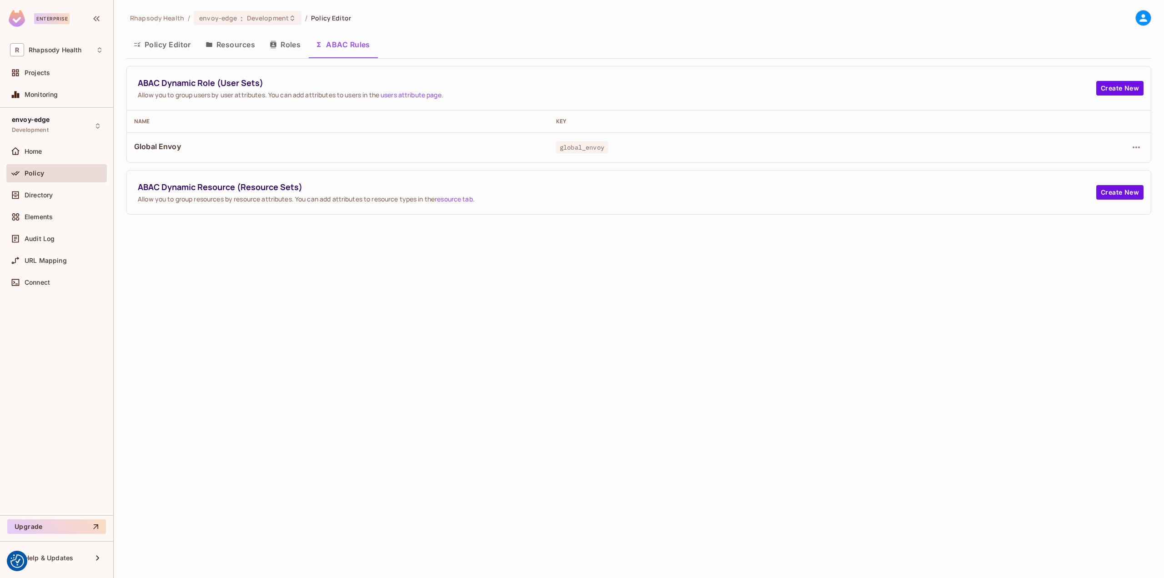
click at [464, 198] on link "resource tab" at bounding box center [454, 199] width 38 height 9
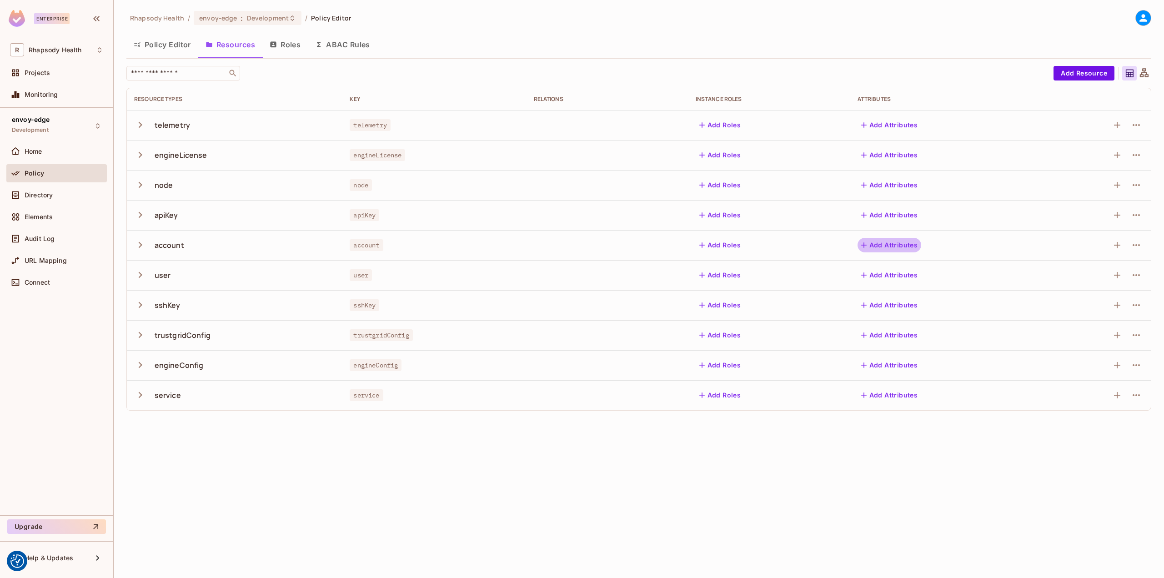
click at [885, 247] on button "Add Attributes" at bounding box center [889, 245] width 64 height 15
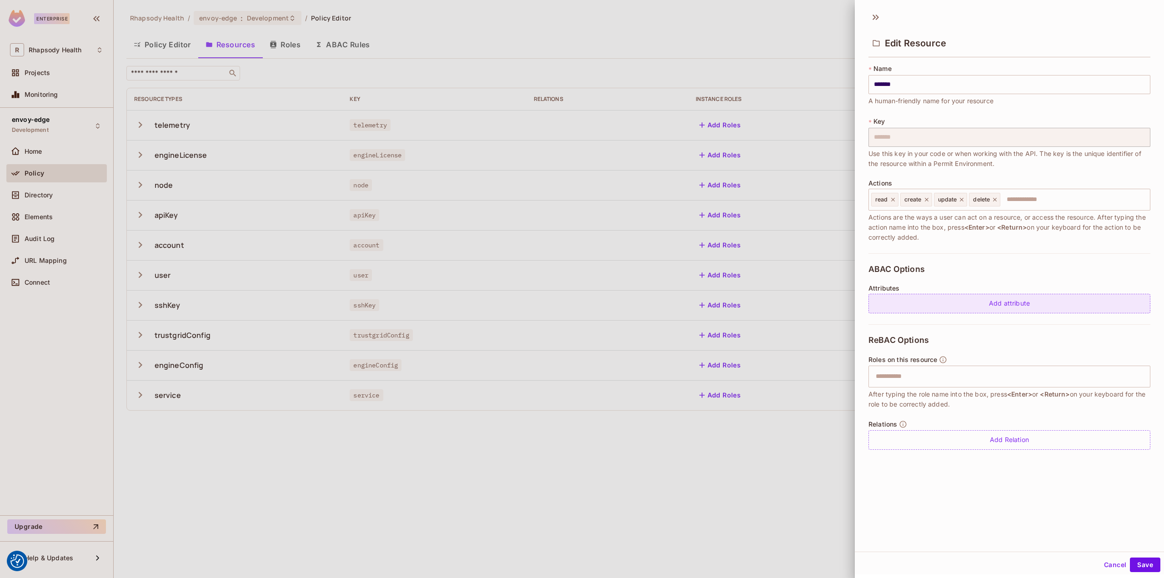
click at [930, 301] on div "Add attribute" at bounding box center [1009, 304] width 282 height 20
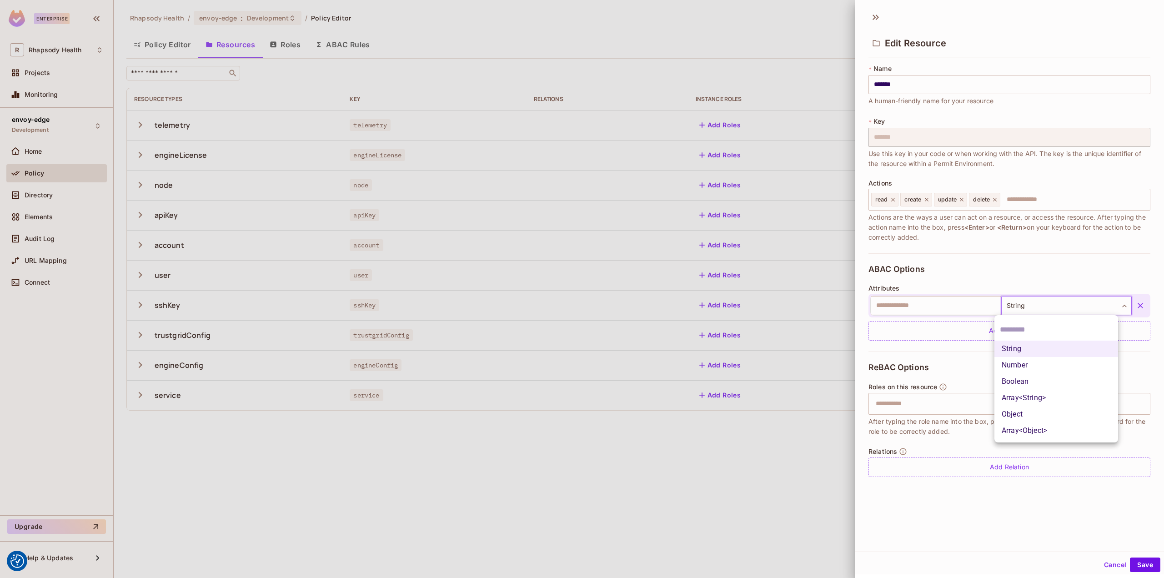
click at [1060, 306] on body "We use cookies to enhance your browsing experience, serve personalized ads or c…" at bounding box center [582, 289] width 1164 height 578
click at [1027, 350] on li "String" at bounding box center [1056, 348] width 124 height 16
click at [956, 306] on input "text" at bounding box center [936, 305] width 130 height 19
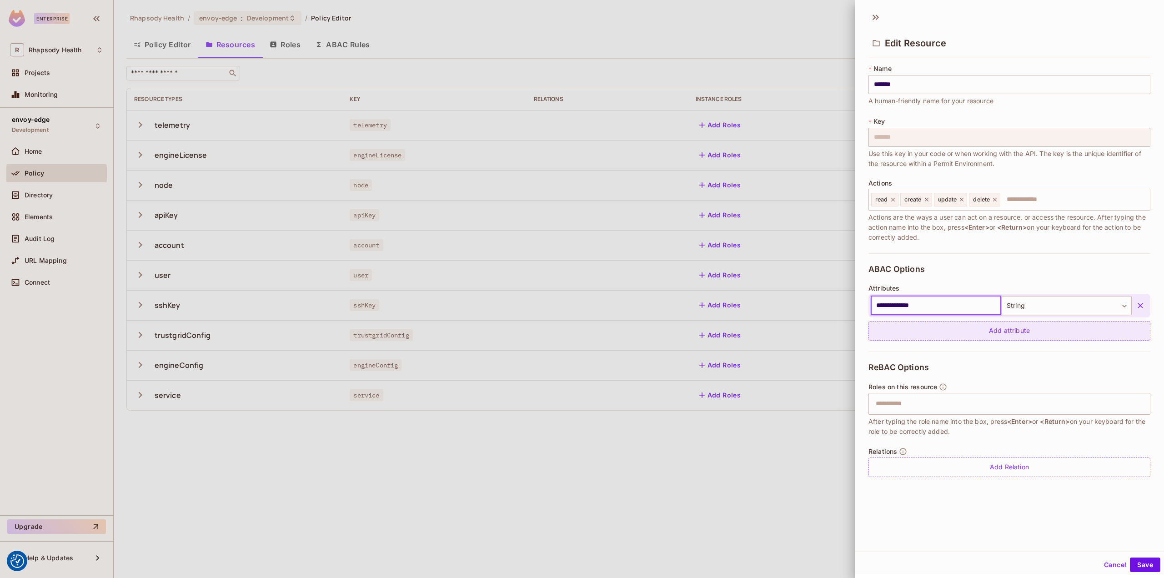
type input "**********"
click at [968, 324] on div "Add attribute" at bounding box center [1009, 331] width 282 height 20
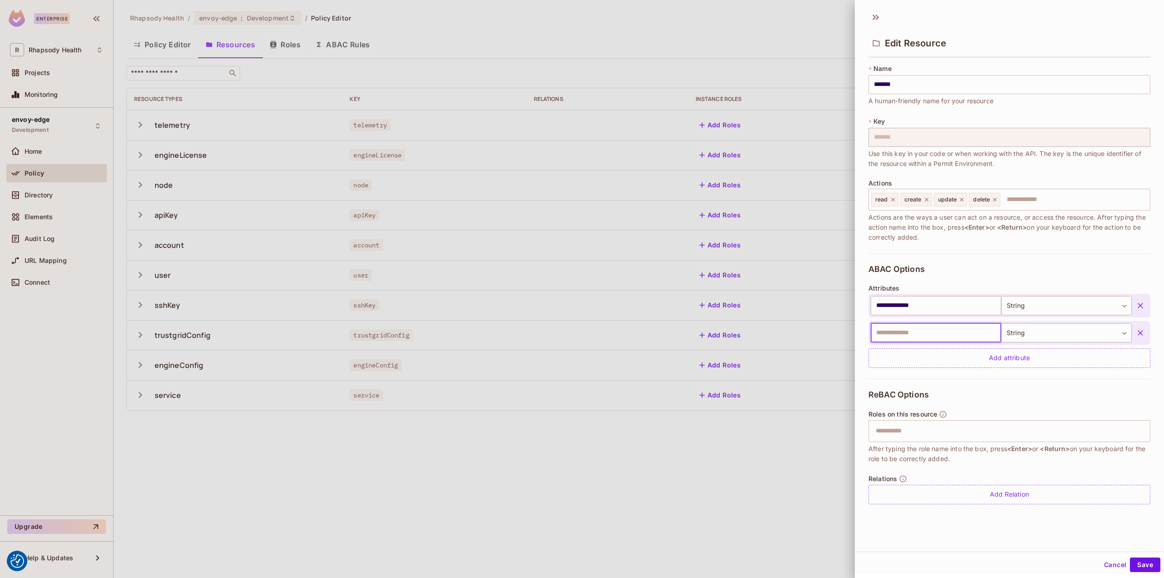
click at [1025, 383] on div "ReBAC Options Roles on this resource ​ After typing the role name into the box,…" at bounding box center [1009, 447] width 282 height 136
click at [1136, 333] on icon "button" at bounding box center [1140, 332] width 9 height 9
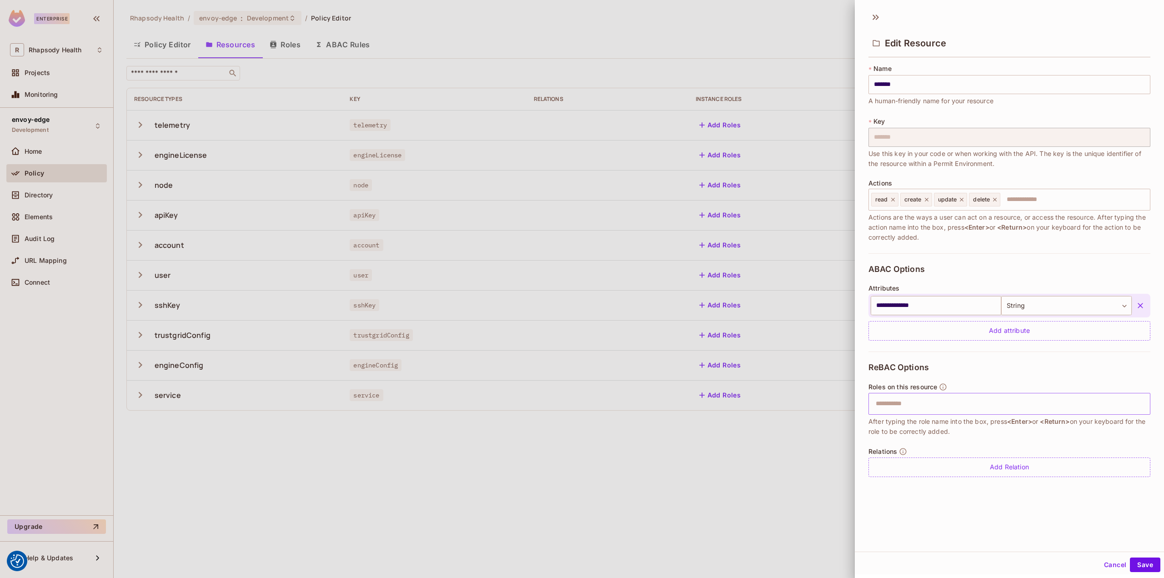
click at [952, 397] on input "text" at bounding box center [1008, 404] width 276 height 18
click at [1132, 563] on button "Save" at bounding box center [1145, 564] width 30 height 15
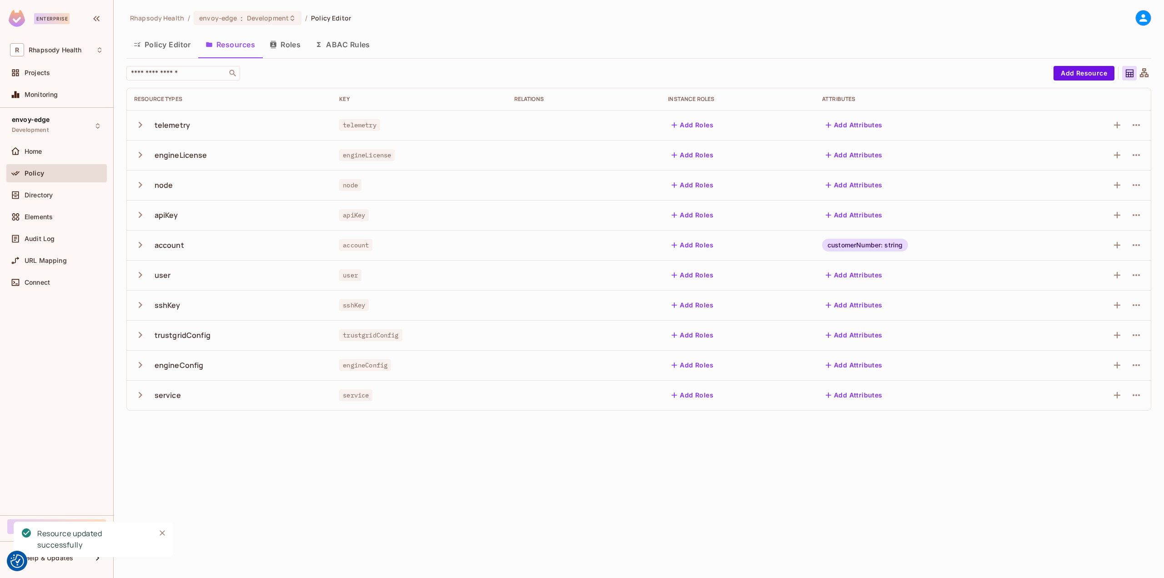
click at [330, 53] on button "ABAC Rules" at bounding box center [343, 44] width 70 height 23
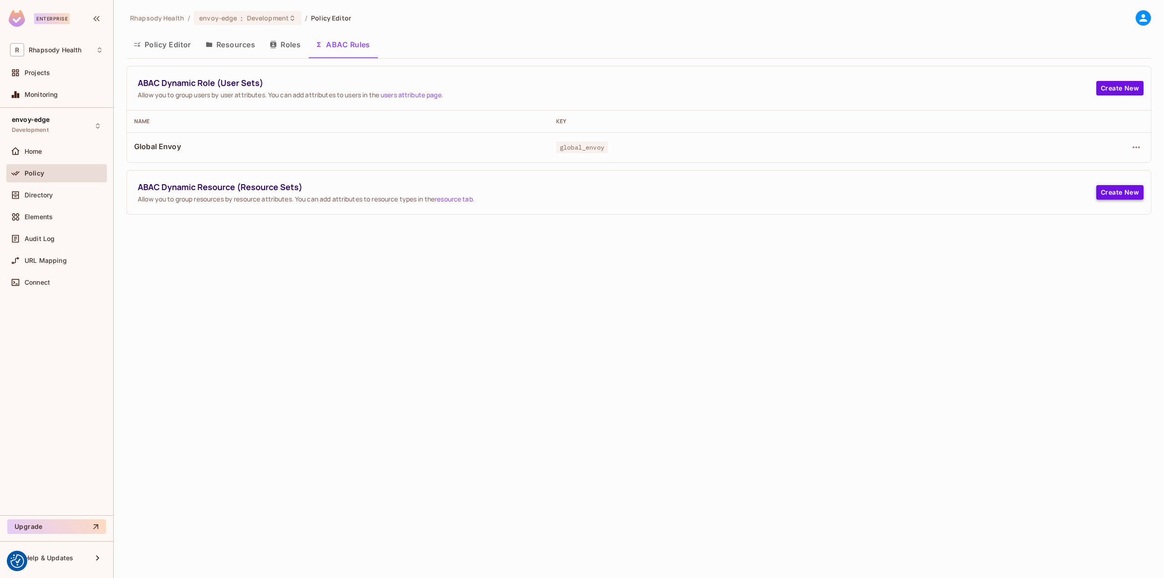
click at [1121, 187] on button "Create New" at bounding box center [1119, 192] width 47 height 15
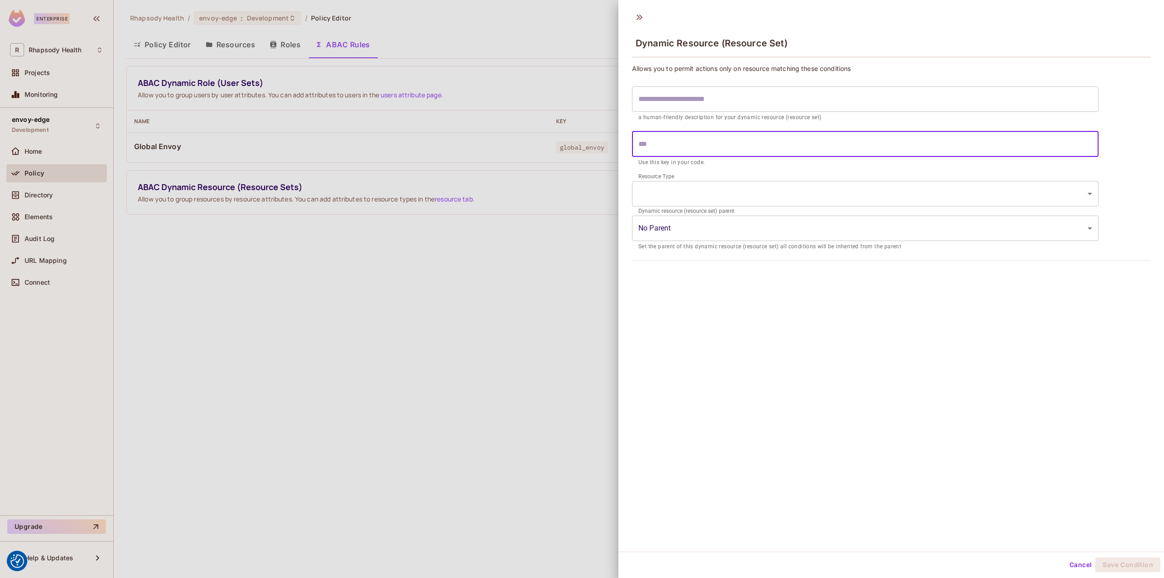
click at [715, 144] on input "text" at bounding box center [865, 143] width 466 height 25
click at [719, 190] on body "We use cookies to enhance your browsing experience, serve personalized ads or c…" at bounding box center [582, 289] width 1164 height 578
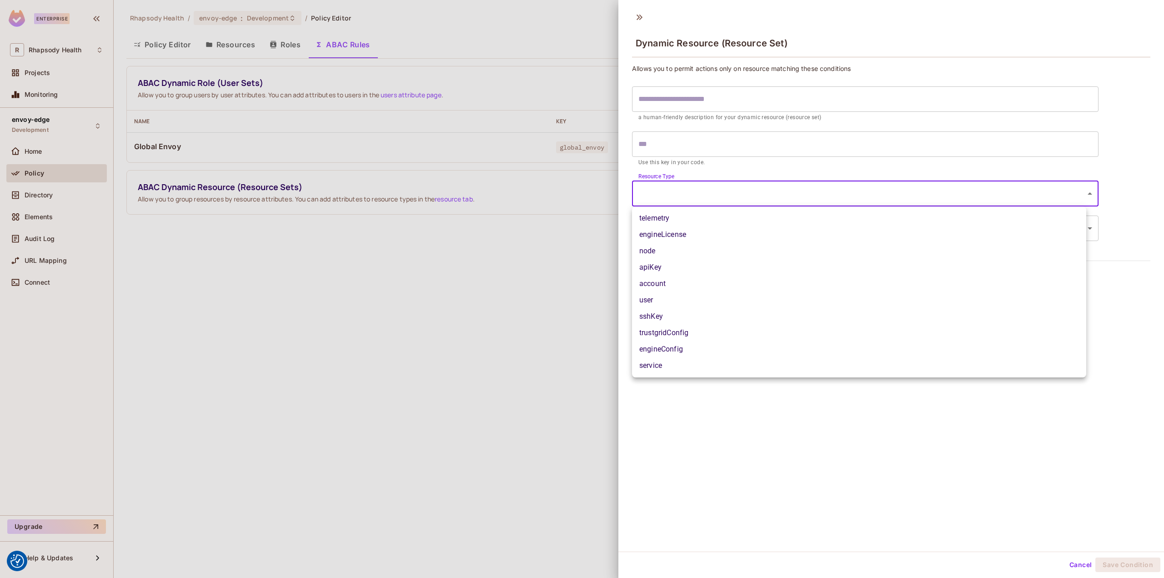
click at [689, 290] on li "account" at bounding box center [859, 283] width 454 height 16
type input "*******"
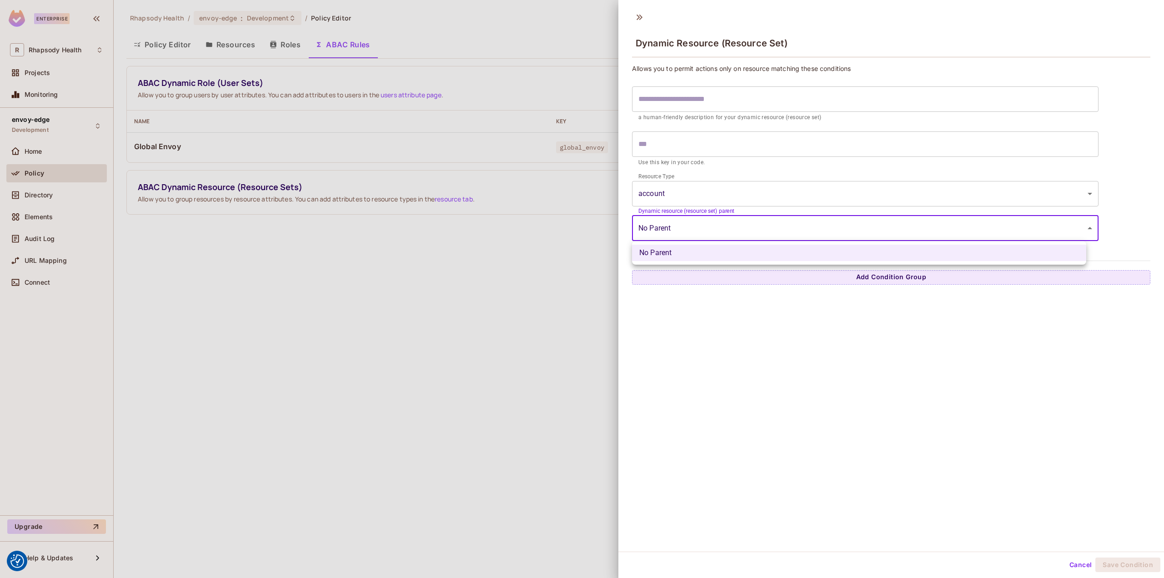
click at [699, 222] on body "We use cookies to enhance your browsing experience, serve personalized ads or c…" at bounding box center [582, 289] width 1164 height 578
click at [698, 223] on div at bounding box center [582, 289] width 1164 height 578
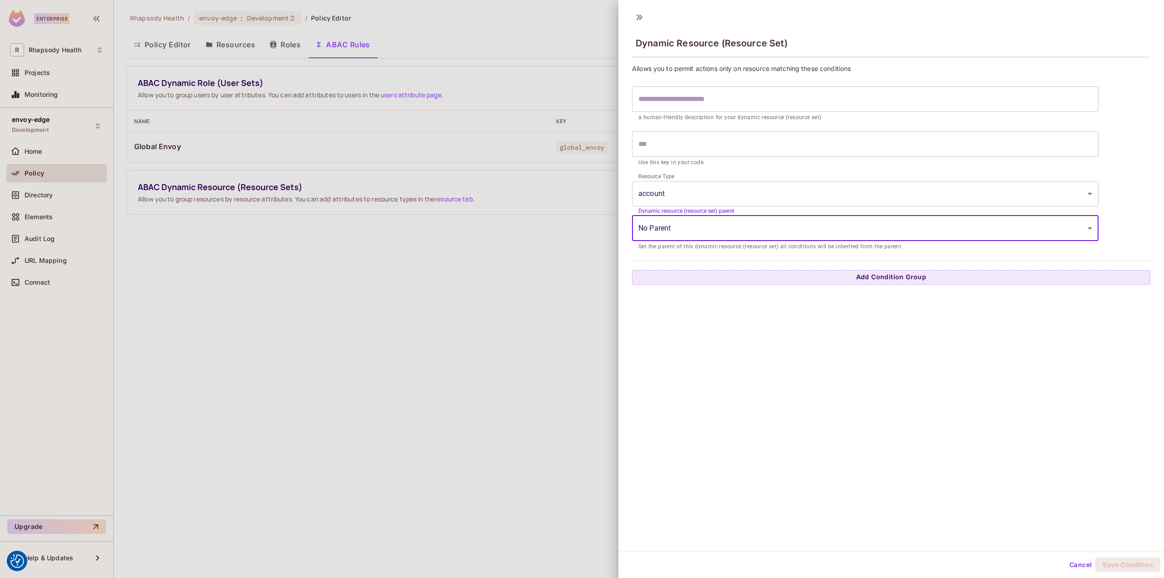
click at [707, 207] on label "Dynamic resource (resource set) parent" at bounding box center [686, 211] width 96 height 8
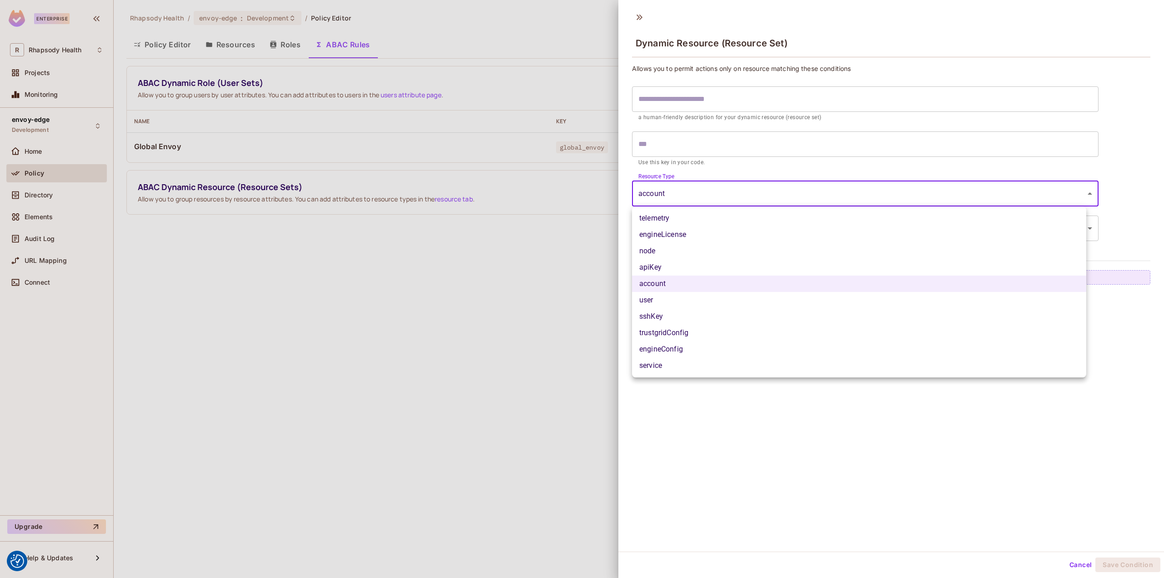
click at [710, 191] on body "We use cookies to enhance your browsing experience, serve personalized ads or c…" at bounding box center [582, 289] width 1164 height 578
click at [710, 191] on div at bounding box center [582, 289] width 1164 height 578
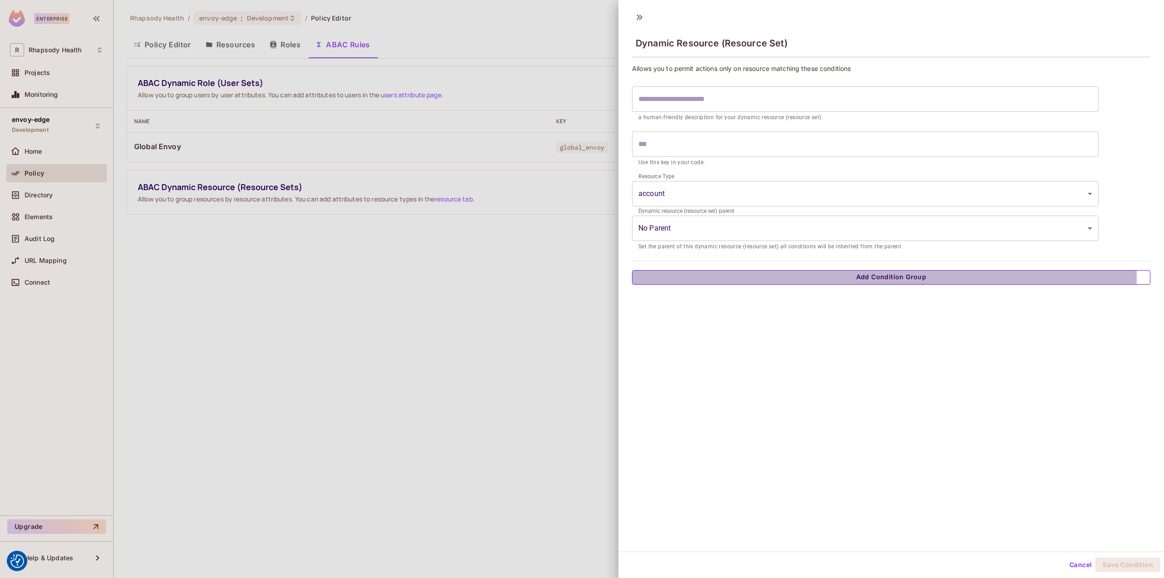
click at [734, 276] on button "Add Condition Group" at bounding box center [891, 277] width 518 height 15
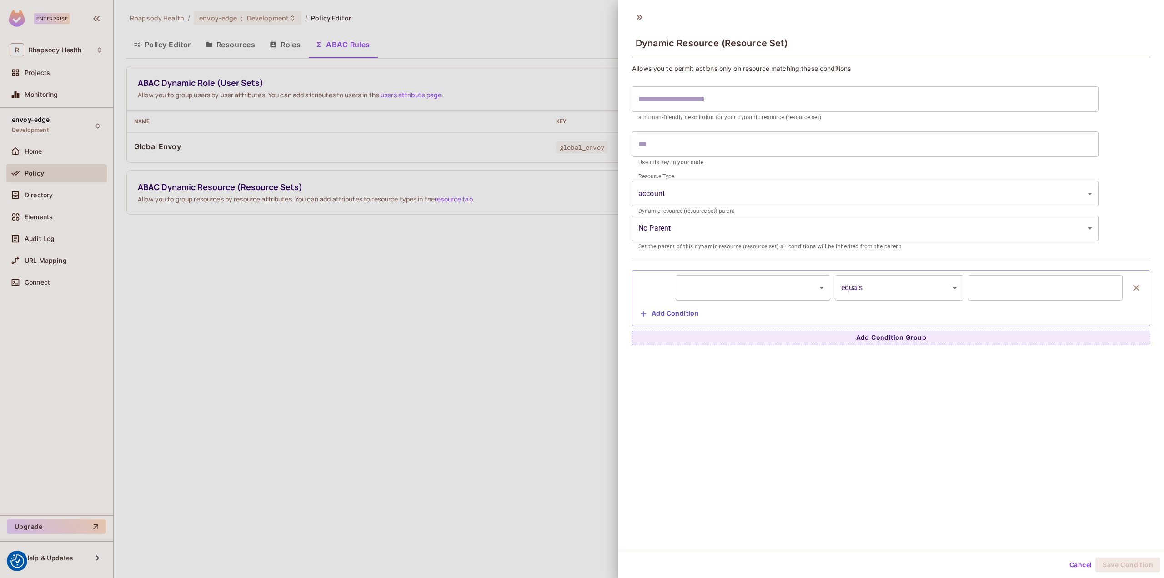
click at [735, 300] on body "We use cookies to enhance your browsing experience, serve personalized ads or c…" at bounding box center [582, 289] width 1164 height 578
click at [750, 315] on li "resource.customerNumber" at bounding box center [751, 312] width 150 height 16
type input "**********"
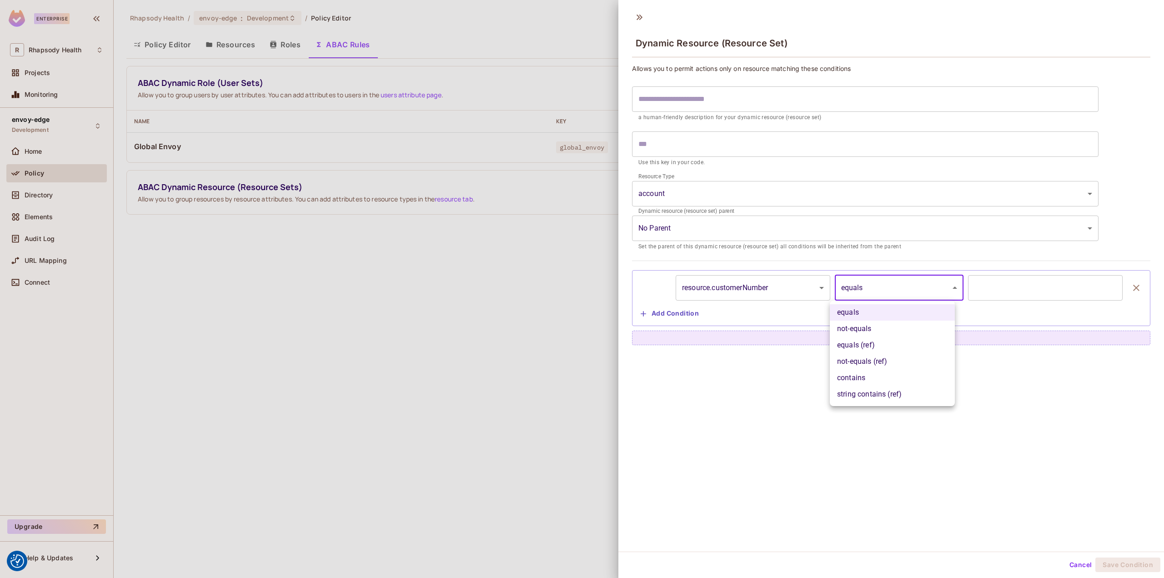
click at [870, 289] on body "We use cookies to enhance your browsing experience, serve personalized ads or c…" at bounding box center [582, 289] width 1164 height 578
click at [871, 345] on li "equals (ref)" at bounding box center [892, 345] width 125 height 16
type input "**********"
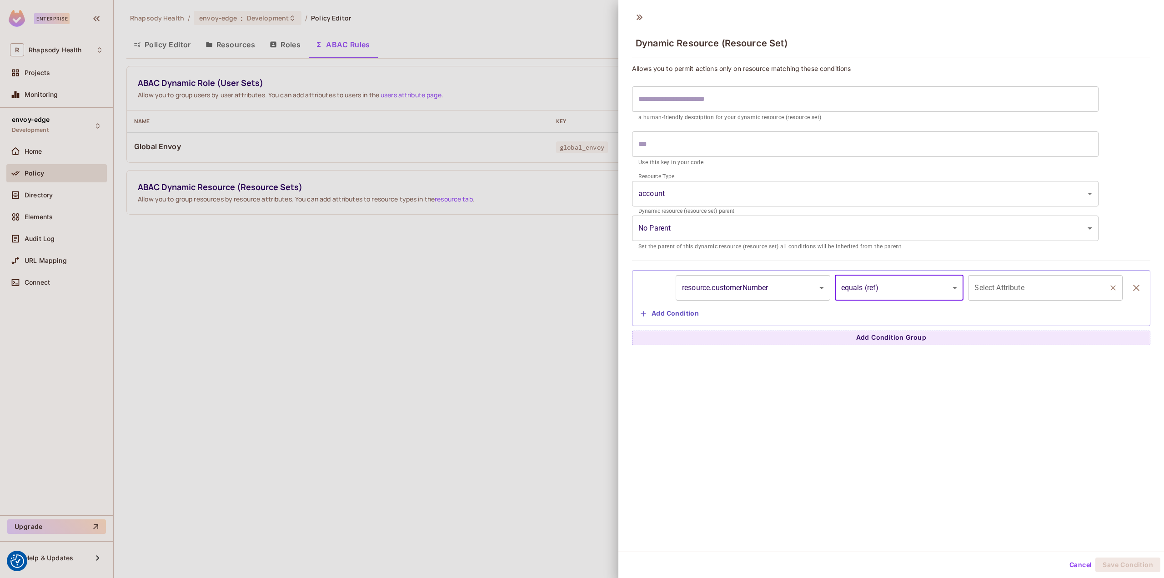
click at [1011, 296] on div "Select Attribute" at bounding box center [1045, 287] width 155 height 25
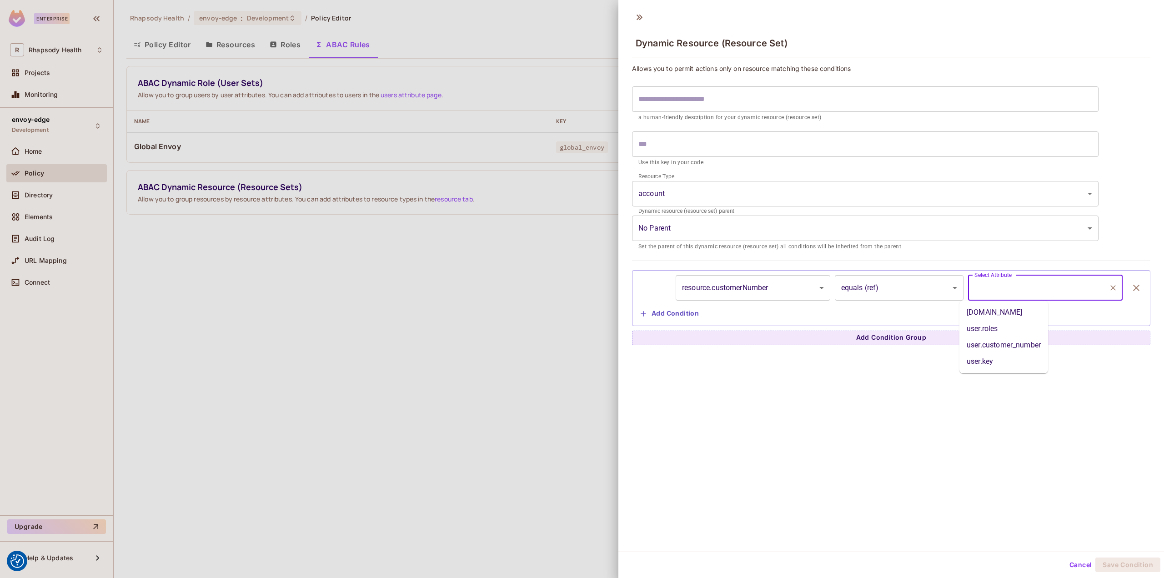
click at [1005, 346] on li "user.customer_number" at bounding box center [1003, 345] width 89 height 16
type input "**********"
click at [751, 430] on div "**********" at bounding box center [891, 278] width 546 height 545
click at [809, 389] on div "**********" at bounding box center [891, 278] width 546 height 545
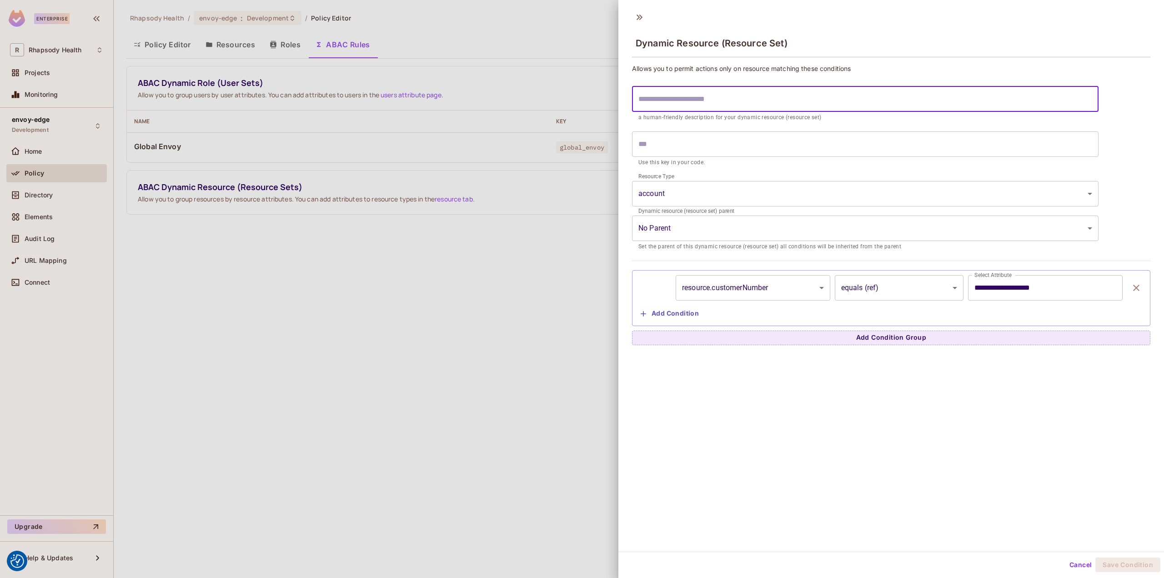
click at [702, 100] on input "text" at bounding box center [865, 98] width 466 height 25
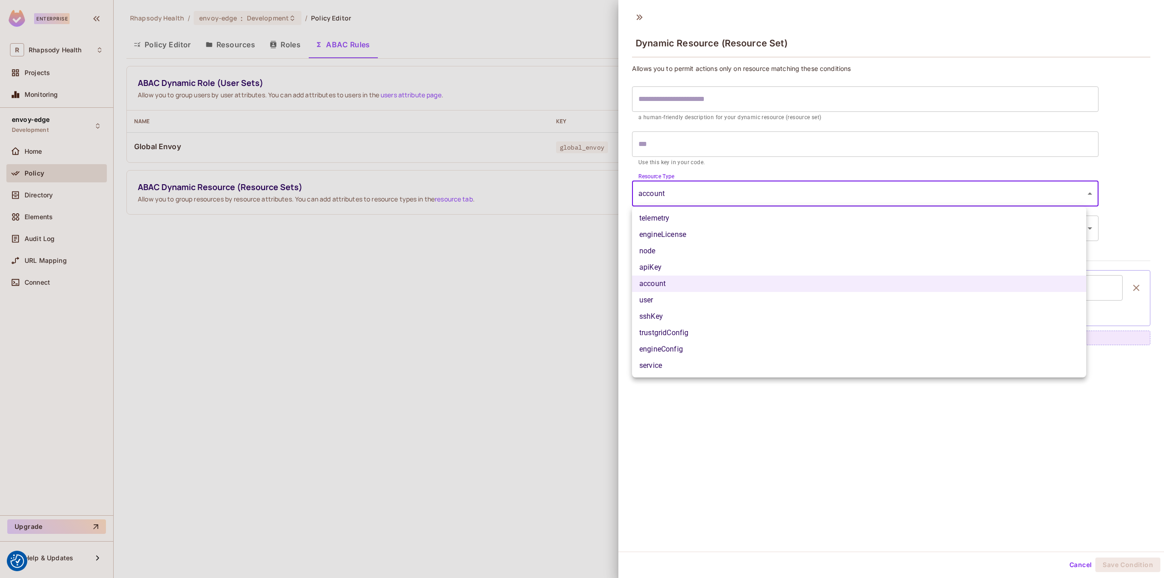
drag, startPoint x: 809, startPoint y: 183, endPoint x: 794, endPoint y: 175, distance: 16.7
click at [809, 183] on body "We use cookies to enhance your browsing experience, serve personalized ads or c…" at bounding box center [582, 289] width 1164 height 578
click at [757, 109] on div at bounding box center [582, 289] width 1164 height 578
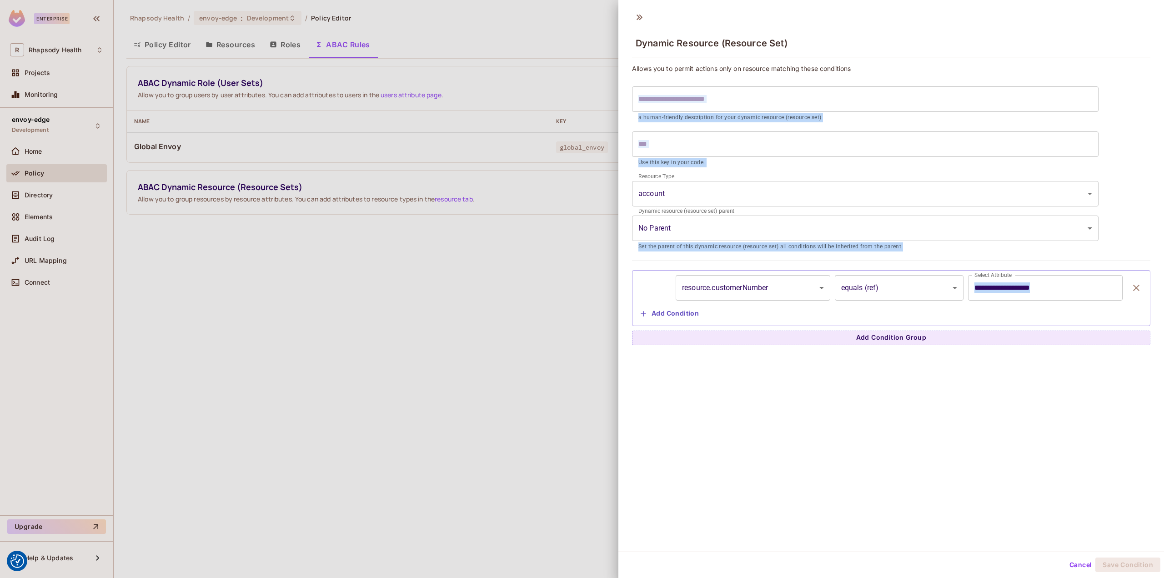
click at [733, 99] on input "text" at bounding box center [865, 98] width 466 height 25
click at [699, 105] on input "text" at bounding box center [865, 98] width 466 height 25
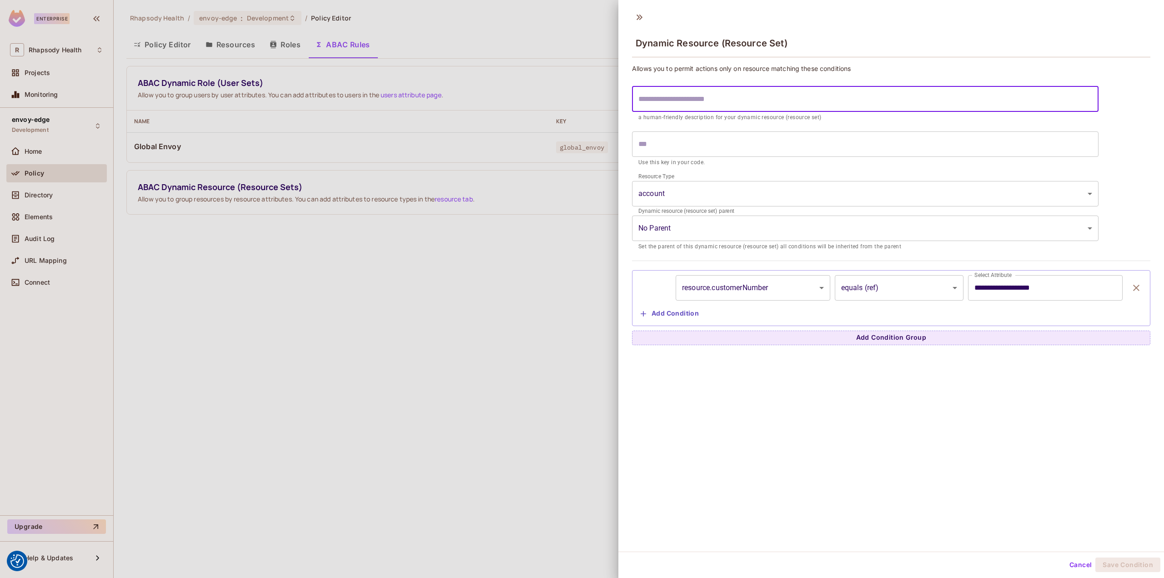
type input "*"
type input "**"
type input "***"
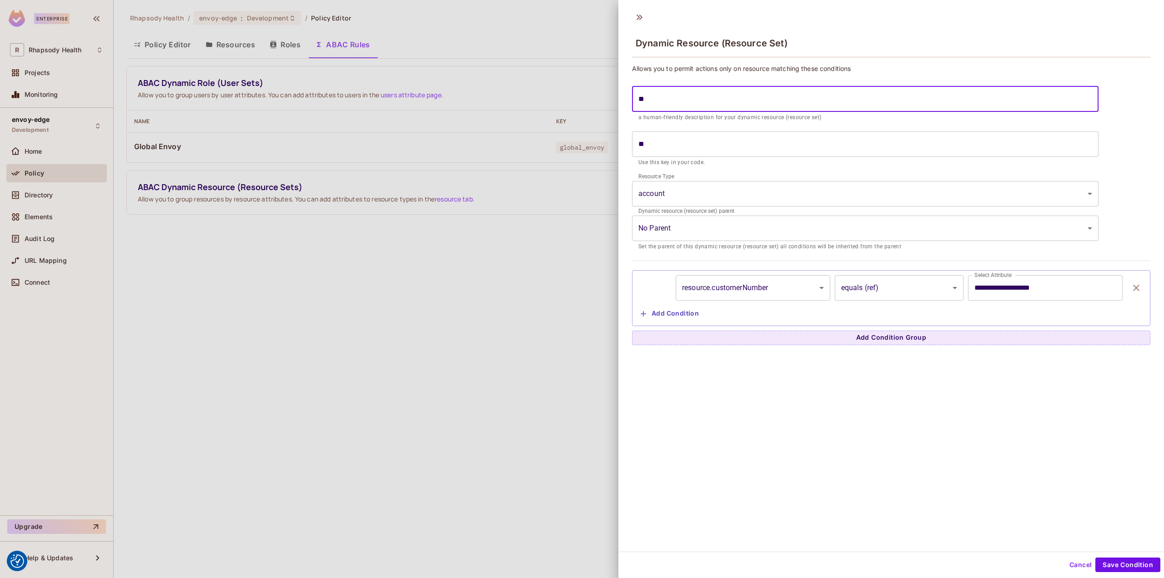
type input "***"
type input "****"
type input "*****"
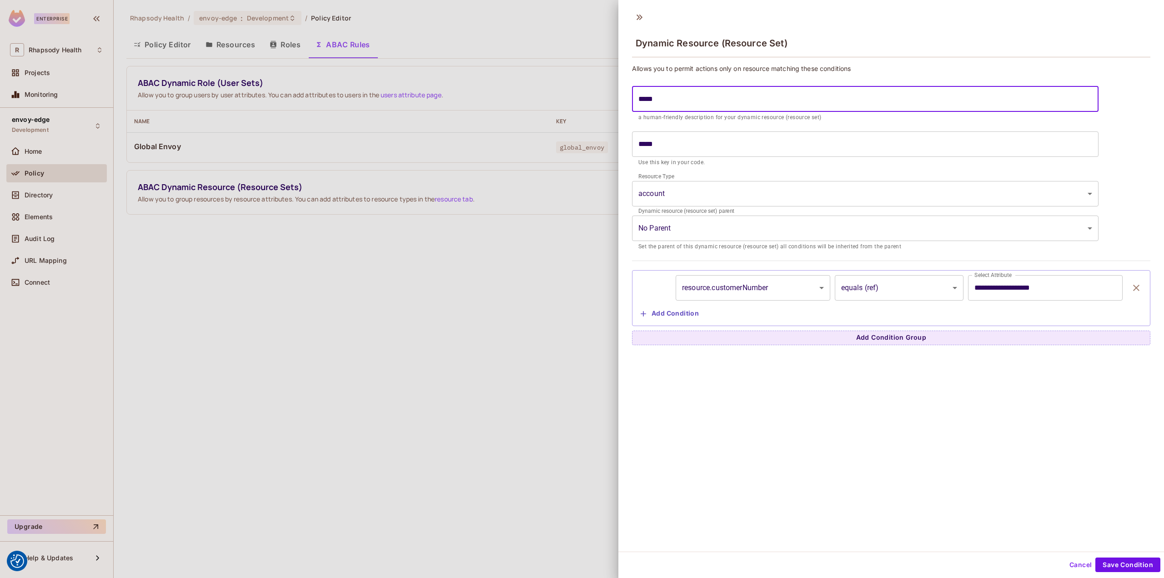
type input "******"
type input "********"
type input "*********"
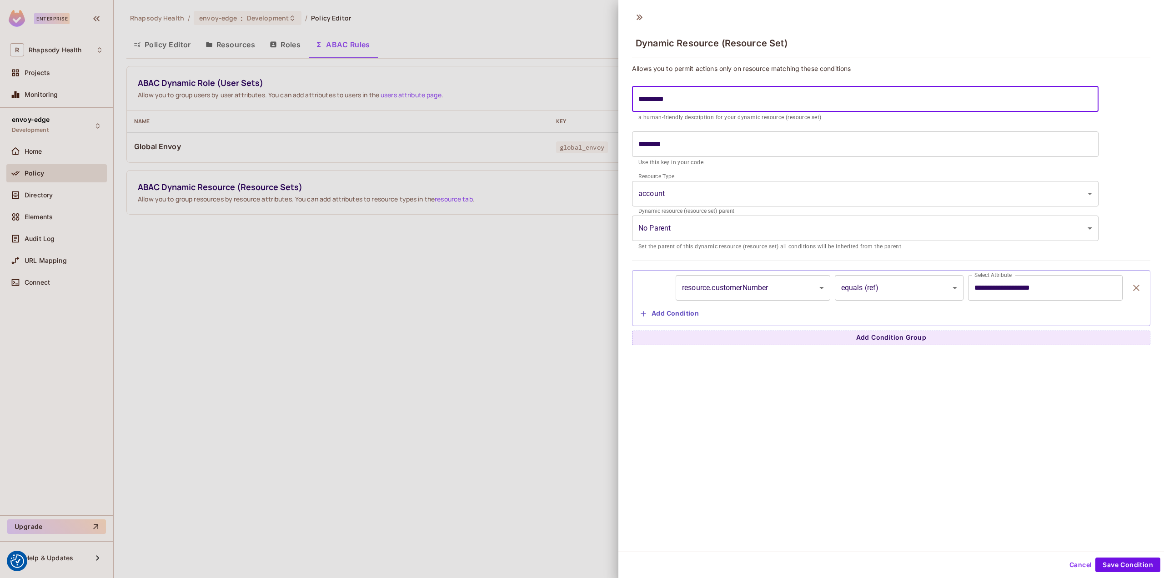
type input "*********"
type input "**********"
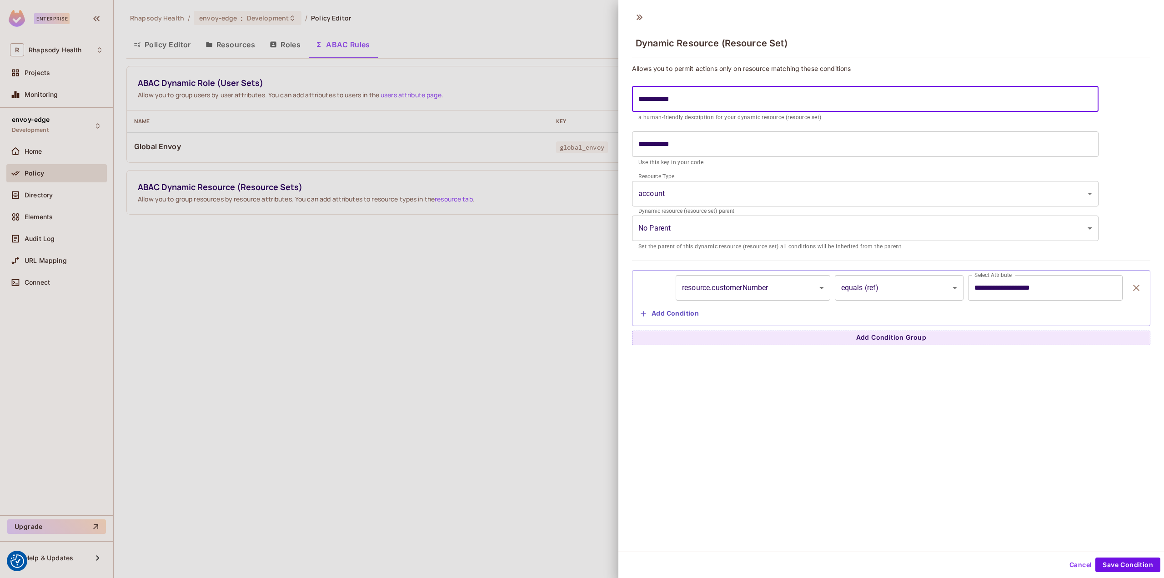
type input "**********"
drag, startPoint x: 723, startPoint y: 103, endPoint x: 568, endPoint y: 109, distance: 155.1
click at [568, 109] on div "**********" at bounding box center [582, 289] width 1164 height 578
type input "*"
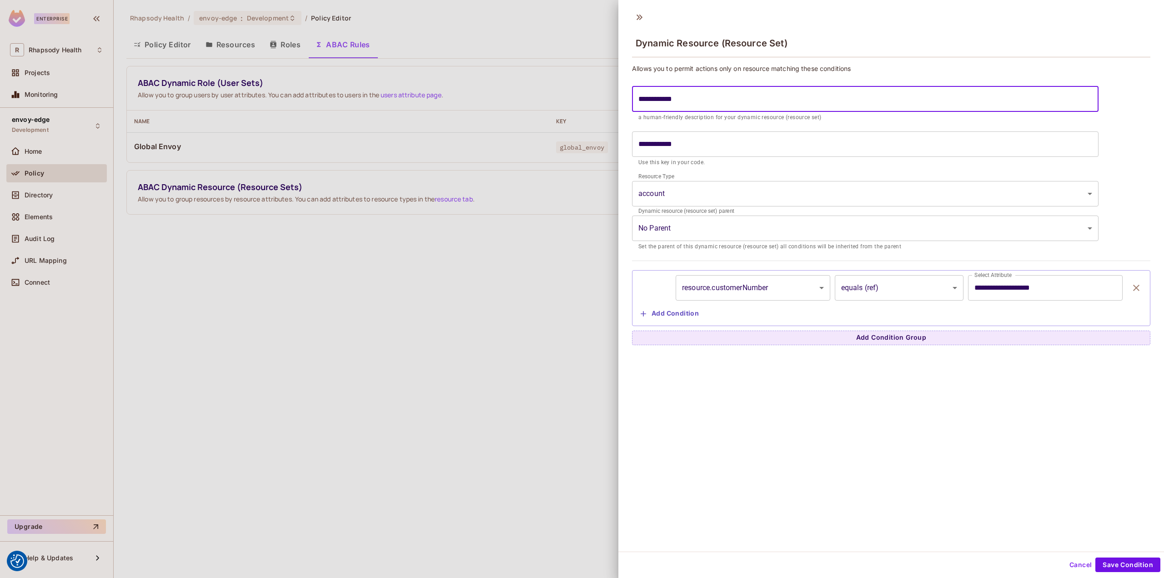
type input "*"
type input "**"
type input "***"
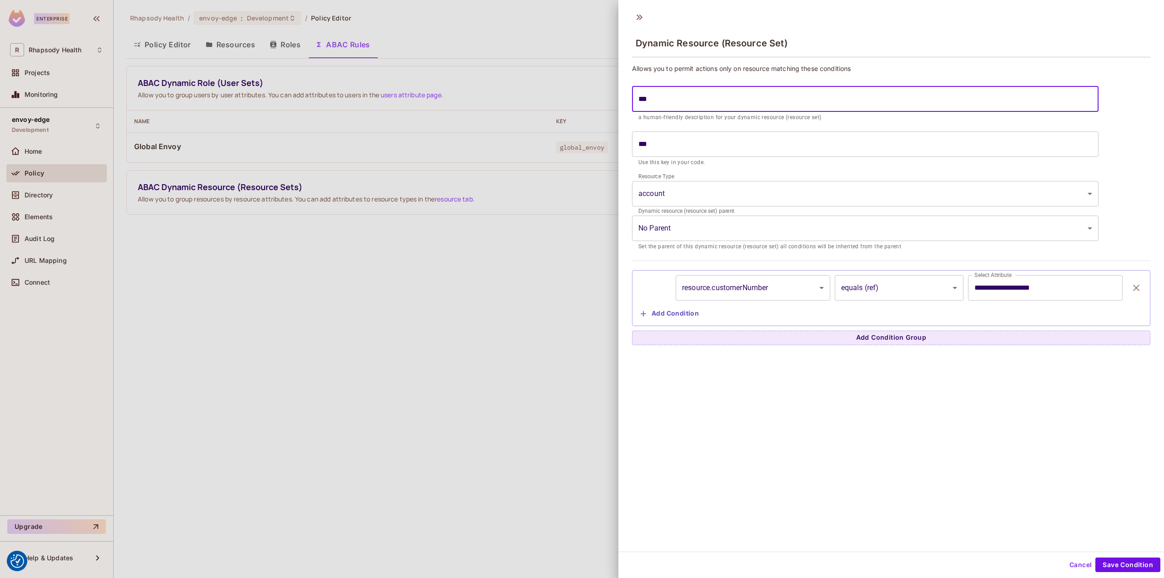
type input "****"
type input "*****"
type input "******"
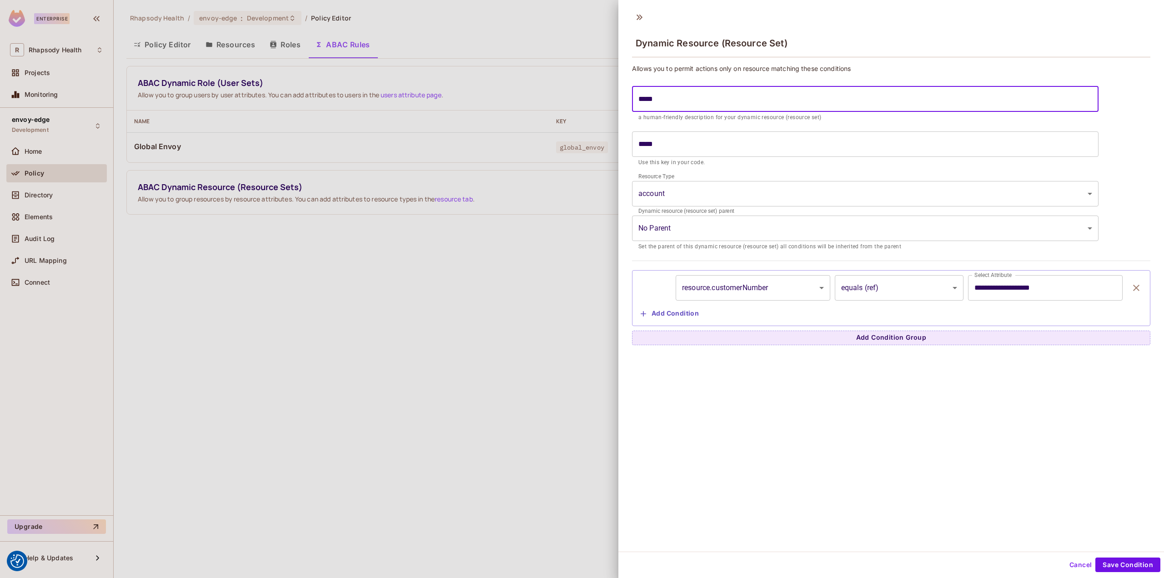
type input "******"
type input "*******"
type input "********"
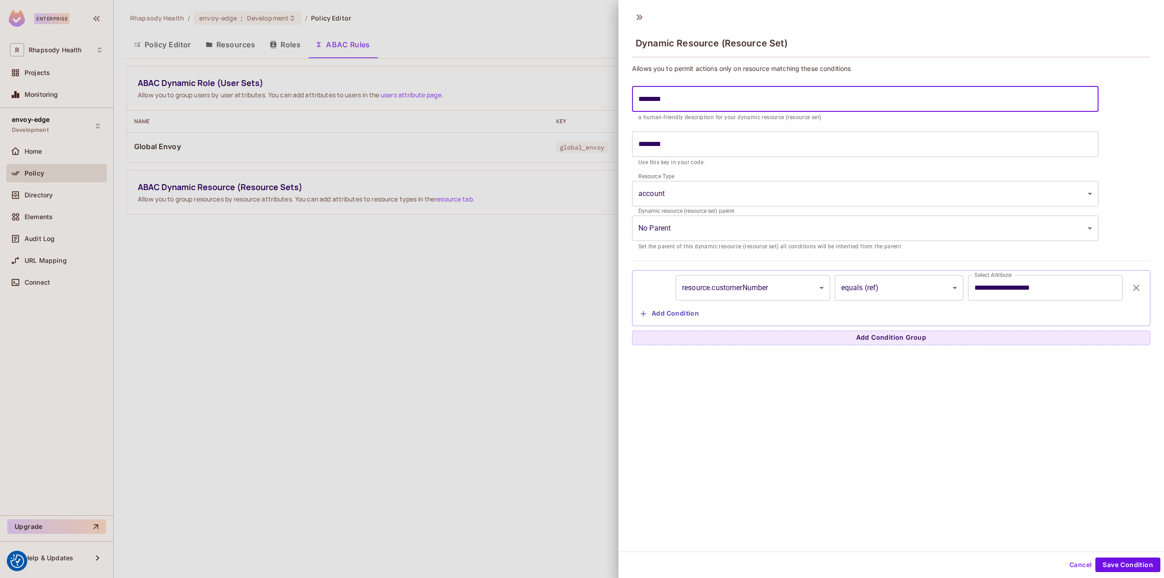
type input "*******"
type input "******"
type input "*****"
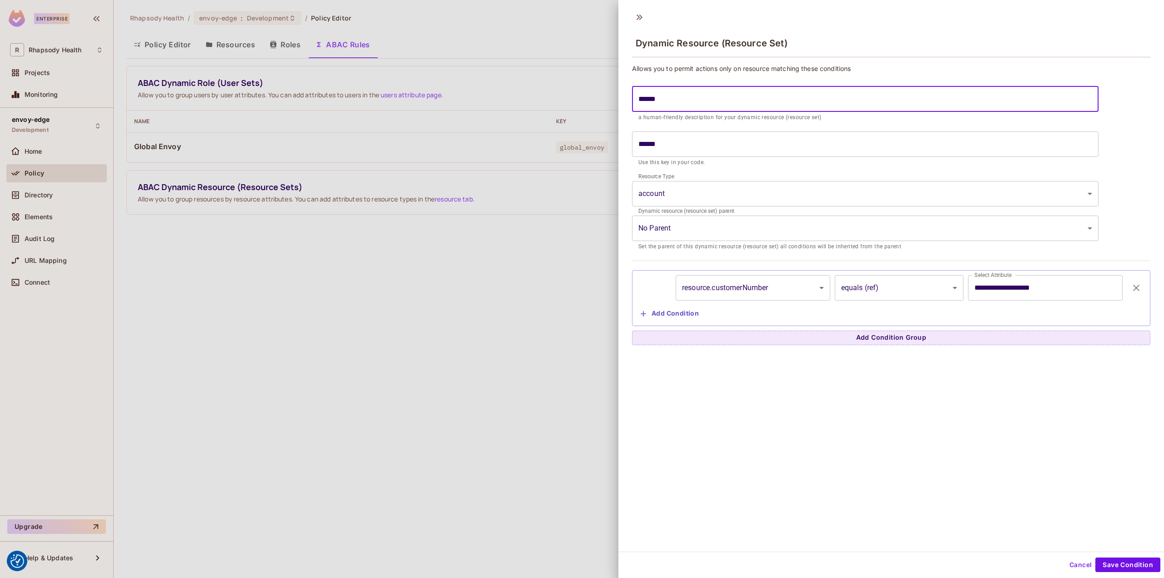
type input "*****"
type input "****"
type input "***"
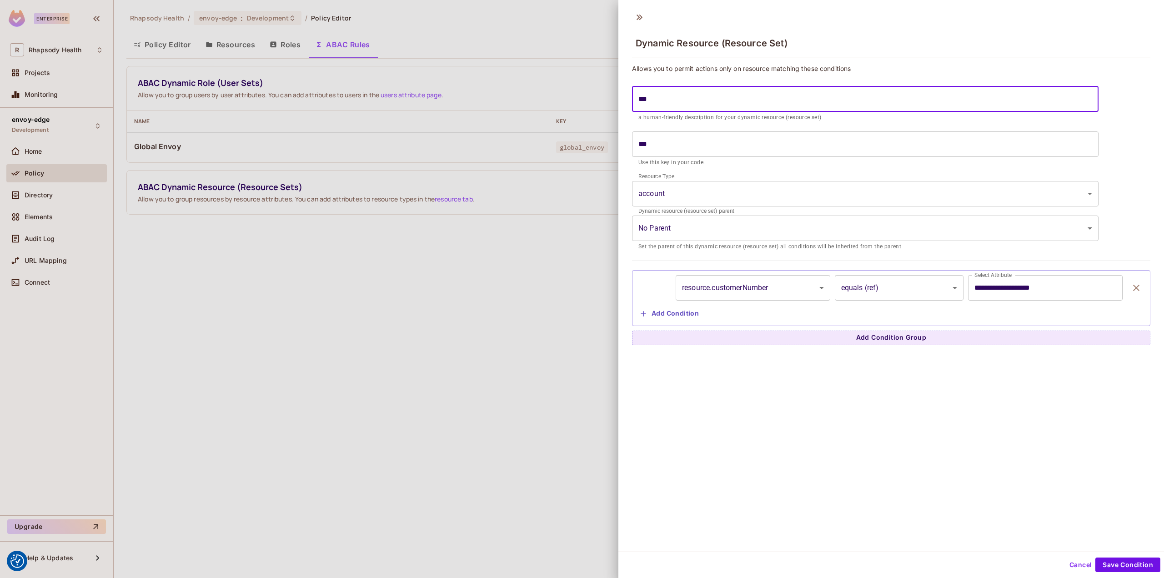
type input "**"
type input "*"
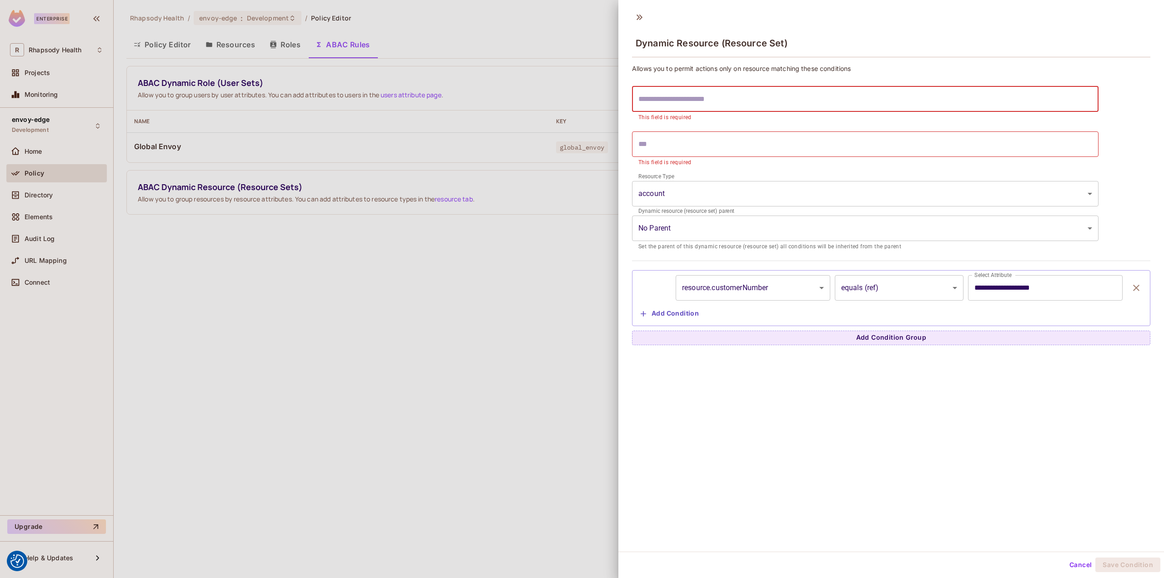
type input "*"
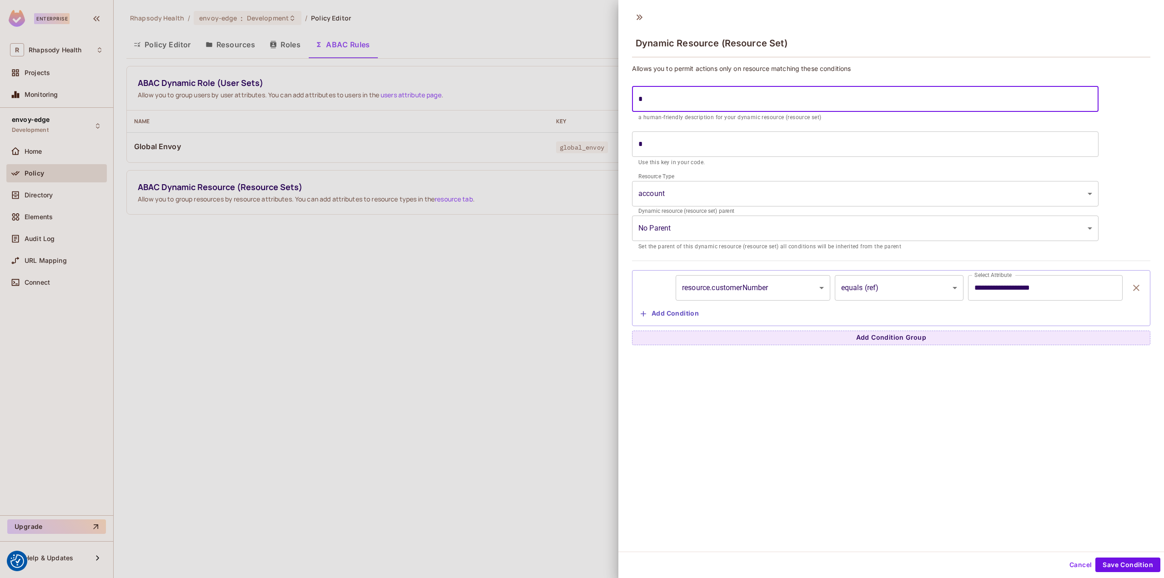
type input "**"
type input "***"
type input "****"
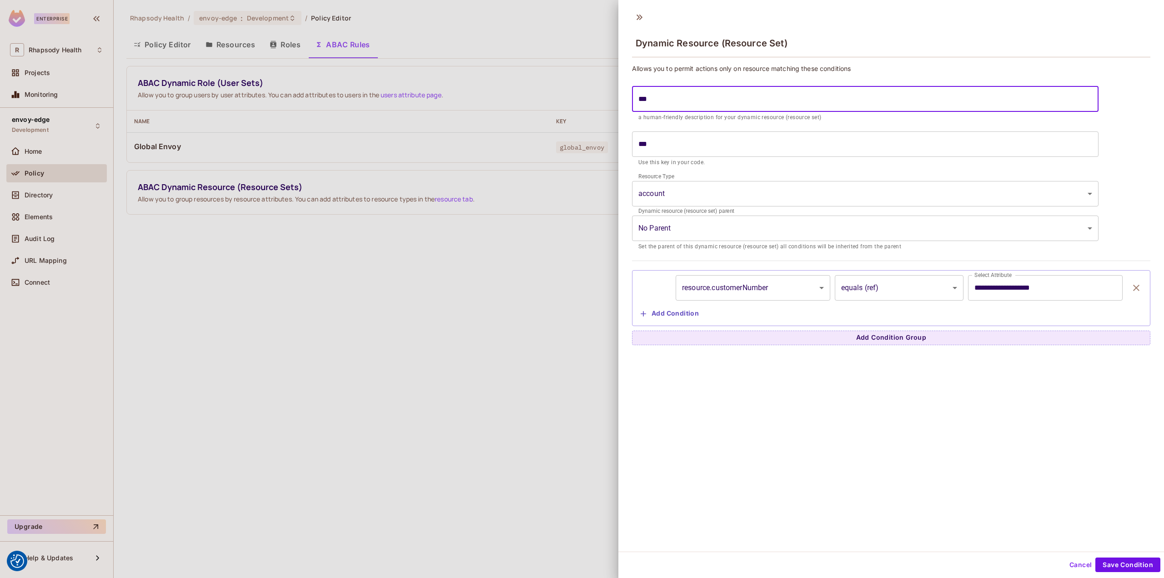
type input "****"
type input "*****"
type input "******"
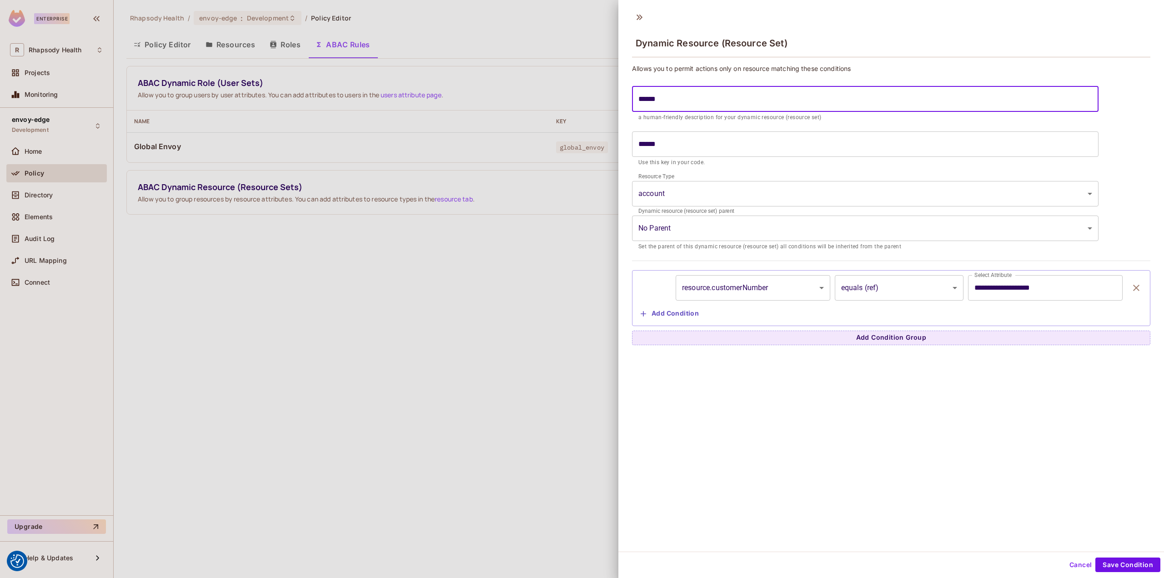
type input "*******"
type input "********"
type input "**********"
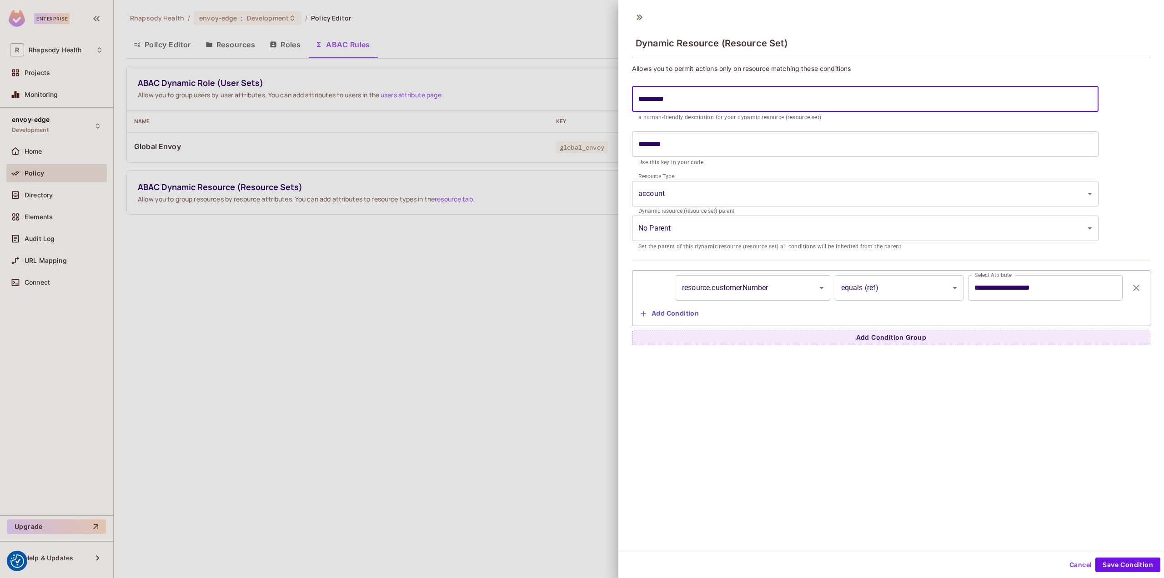
type input "**********"
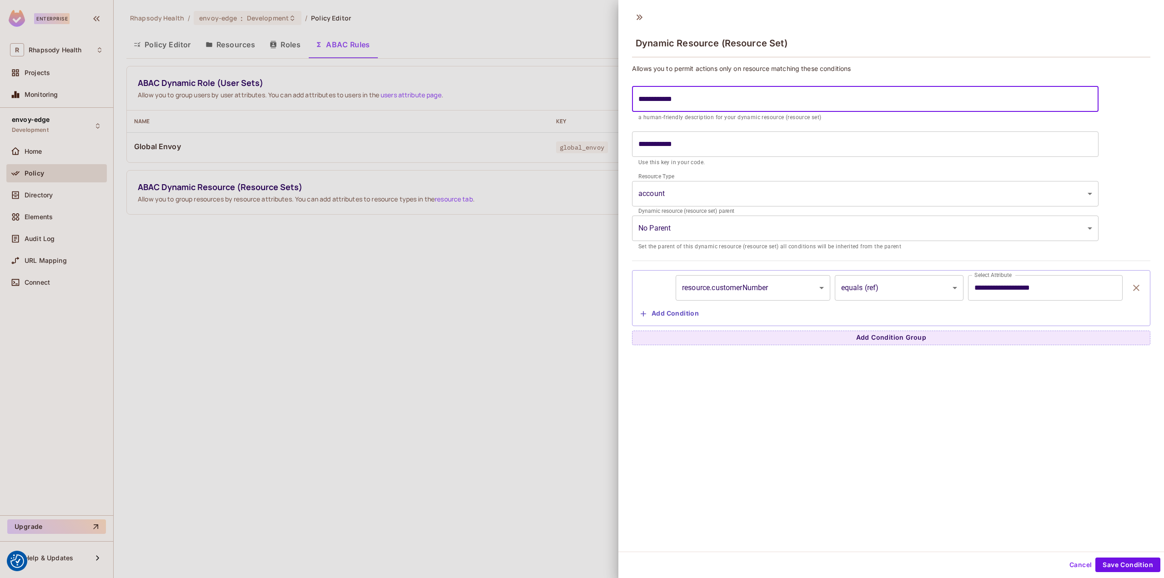
type input "**********"
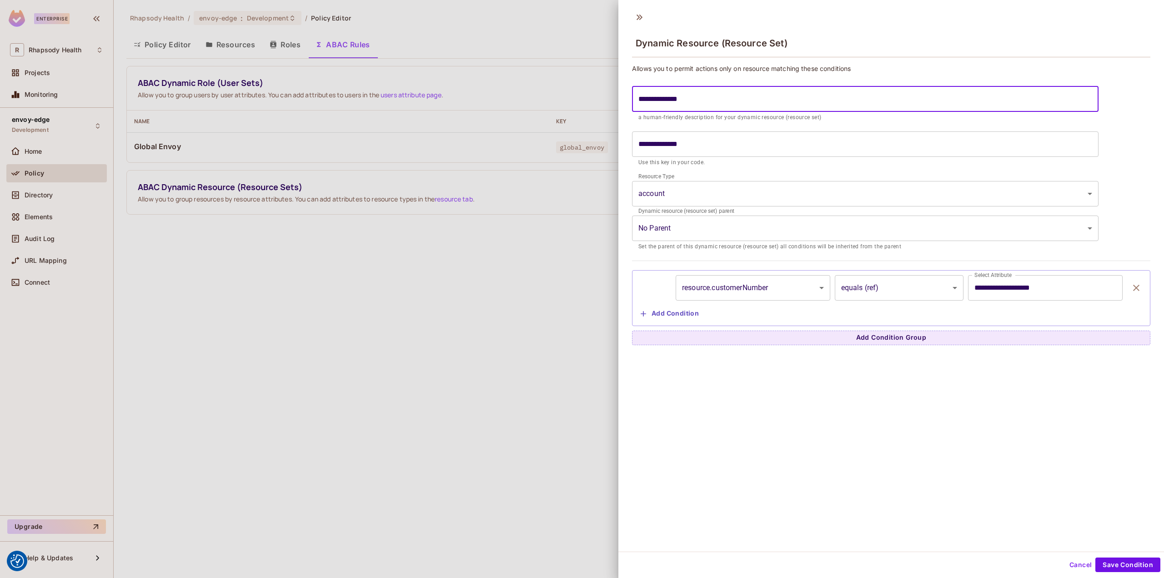
type input "**********"
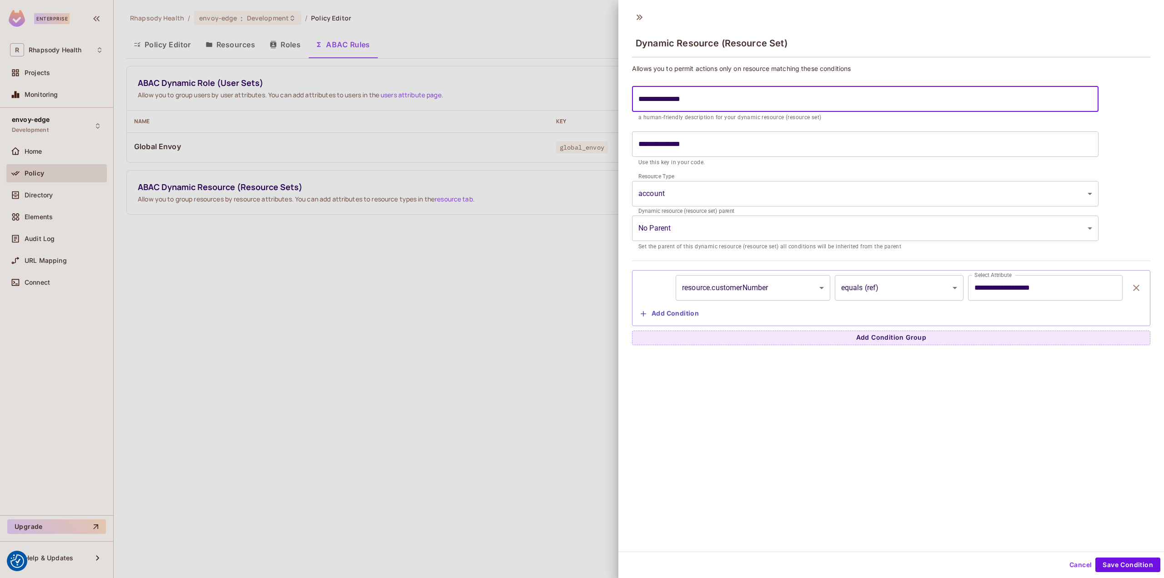
type input "**********"
click at [676, 145] on input "**********" at bounding box center [865, 143] width 466 height 25
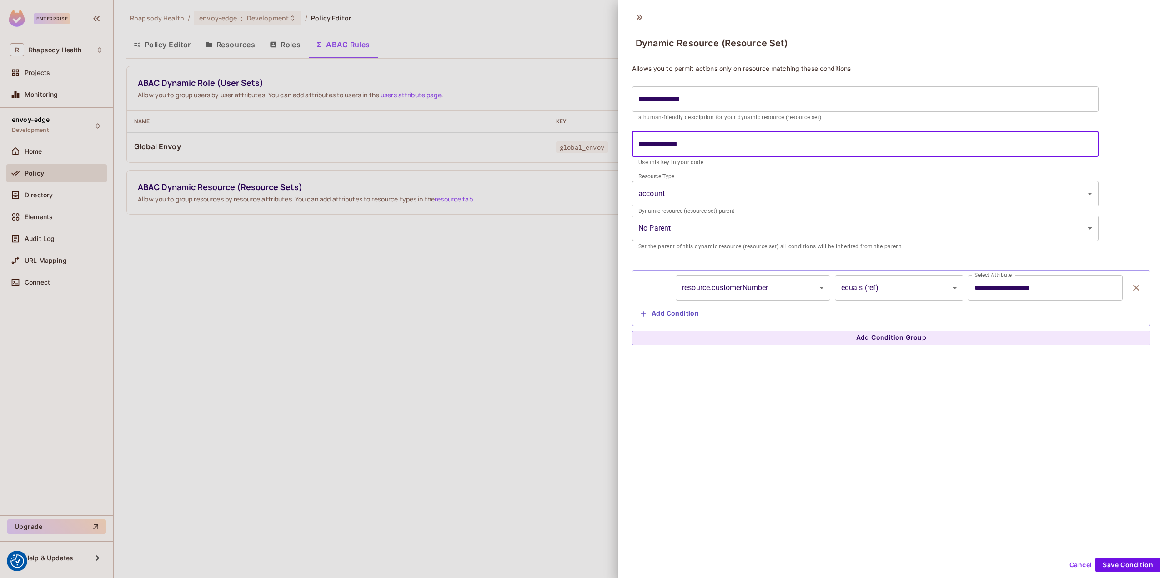
type input "**********"
drag, startPoint x: 991, startPoint y: 433, endPoint x: 1079, endPoint y: 497, distance: 108.0
click at [993, 434] on div "**********" at bounding box center [891, 278] width 546 height 545
click at [1122, 566] on button "Save Condition" at bounding box center [1127, 564] width 65 height 15
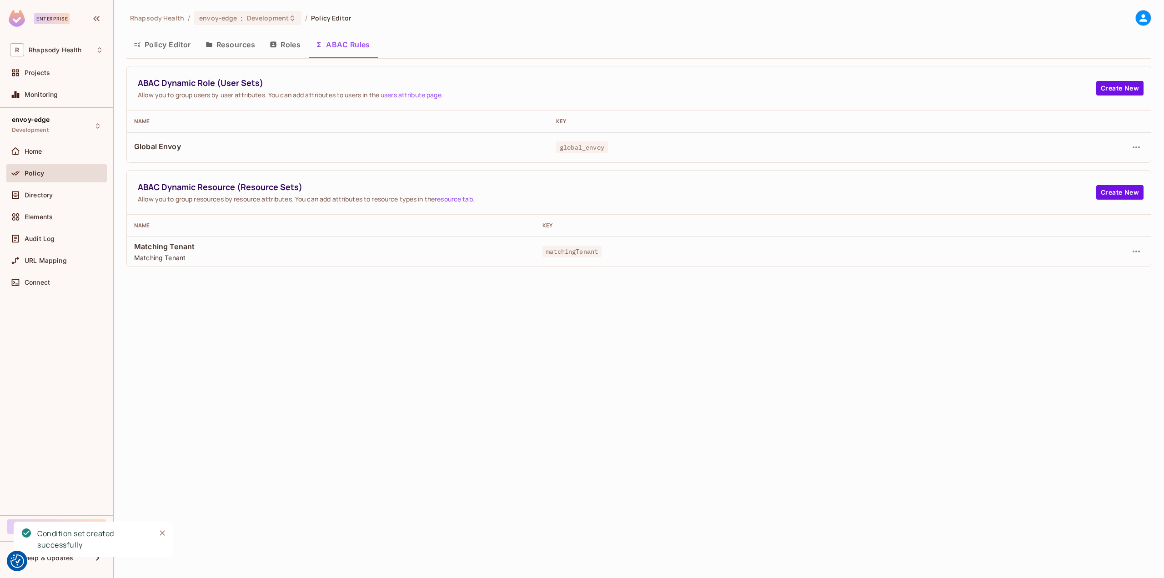
click at [27, 168] on div "Policy" at bounding box center [56, 173] width 93 height 11
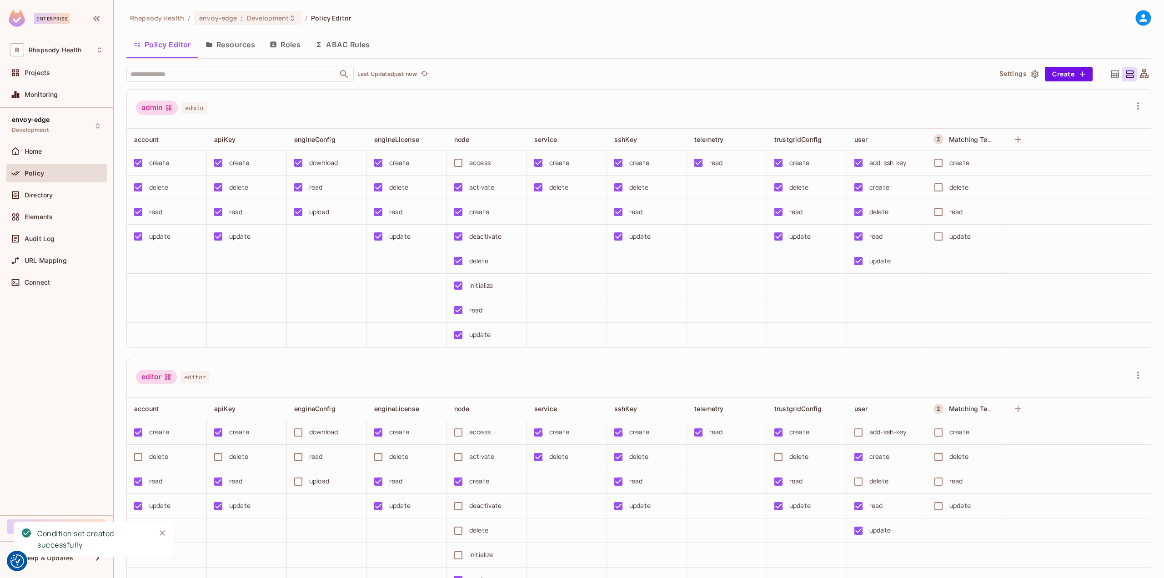
click at [61, 172] on div "Policy" at bounding box center [64, 173] width 79 height 7
click at [64, 239] on div "Audit Log" at bounding box center [64, 238] width 79 height 7
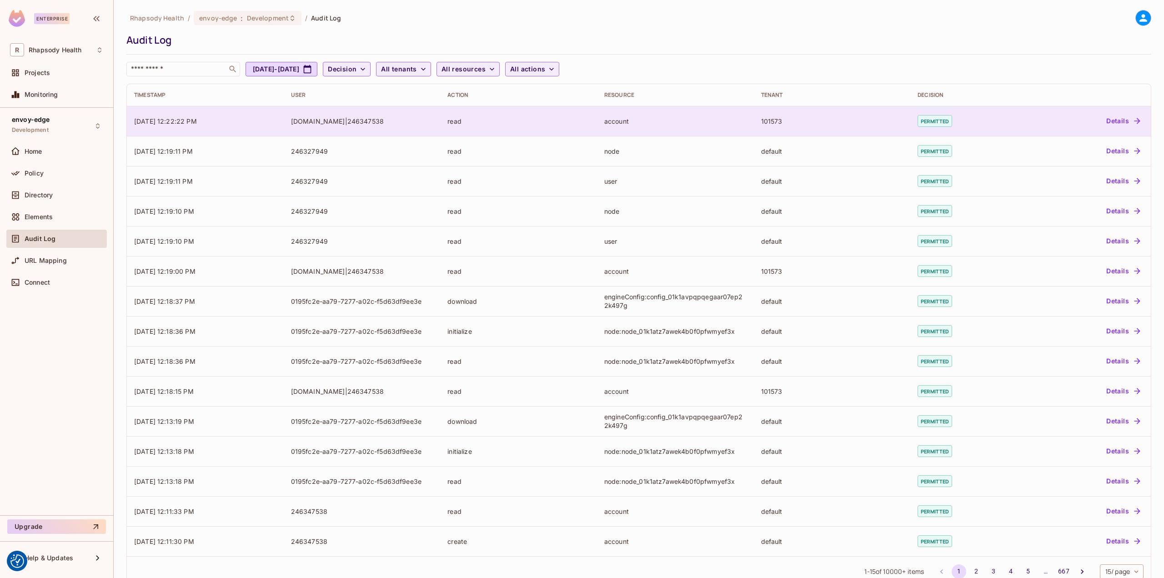
click at [307, 121] on div "rhapsody.onelogin.com|246347538" at bounding box center [362, 121] width 142 height 9
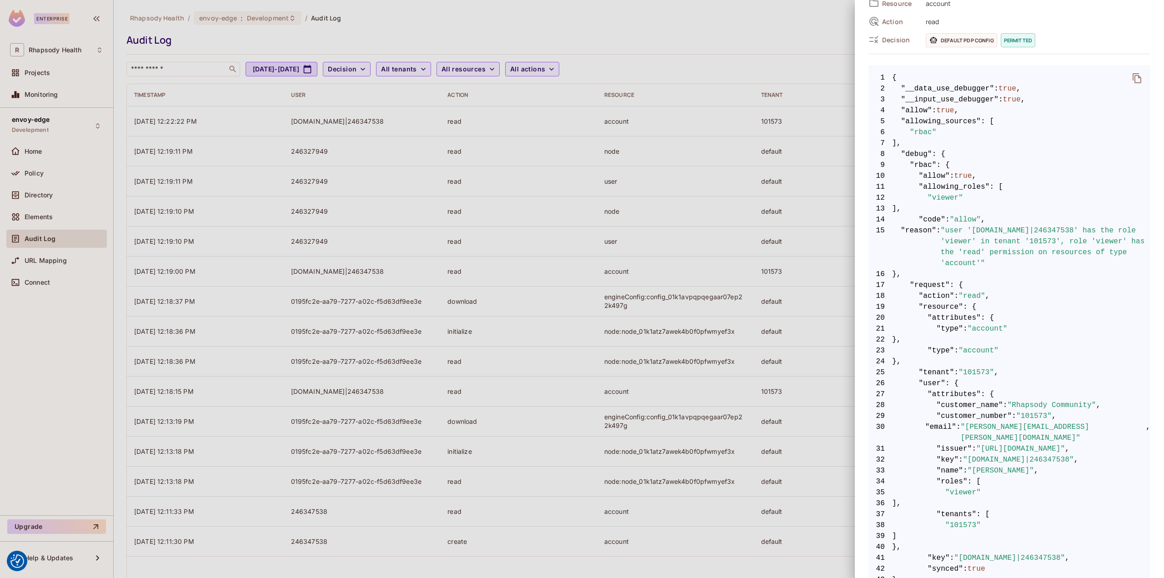
scroll to position [125, 0]
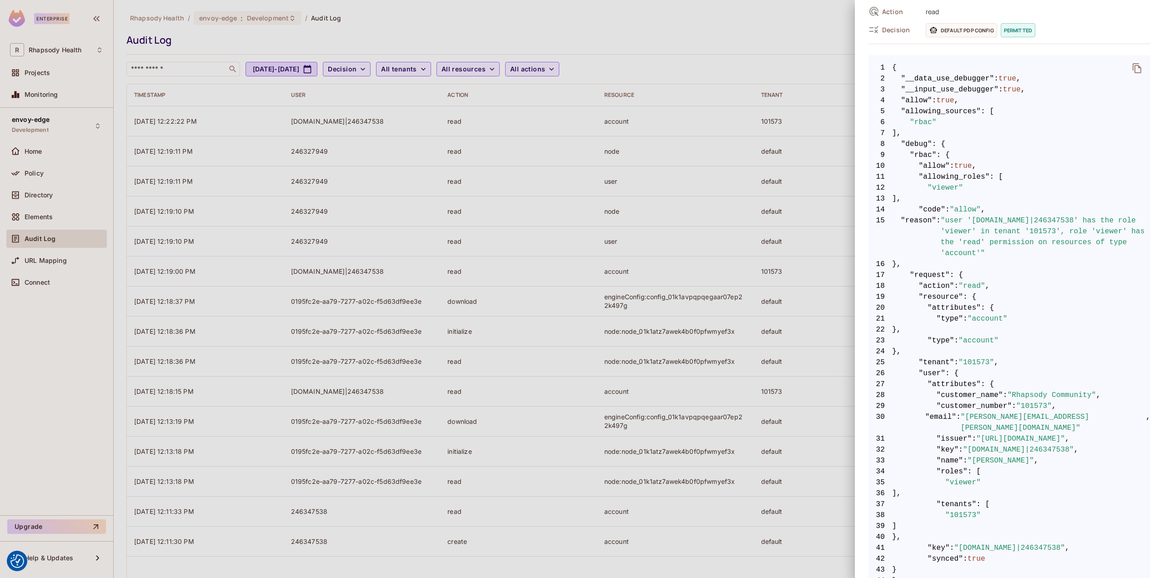
click at [820, 243] on div at bounding box center [582, 289] width 1164 height 578
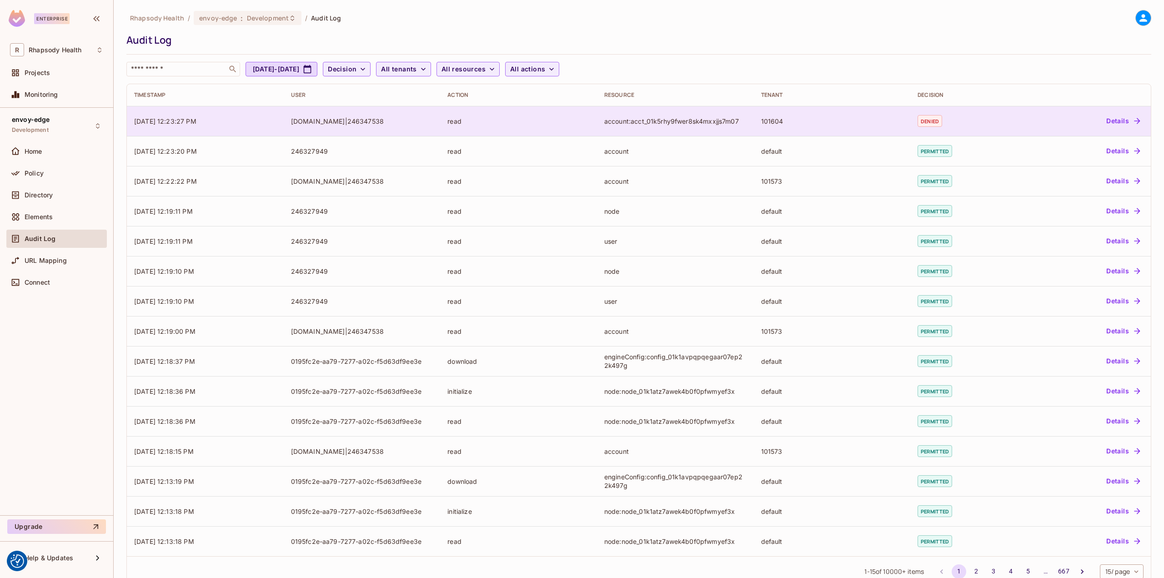
click at [665, 119] on div "account:acct_01k5rhy9fwer8sk4mxxjjs7m07" at bounding box center [675, 121] width 142 height 9
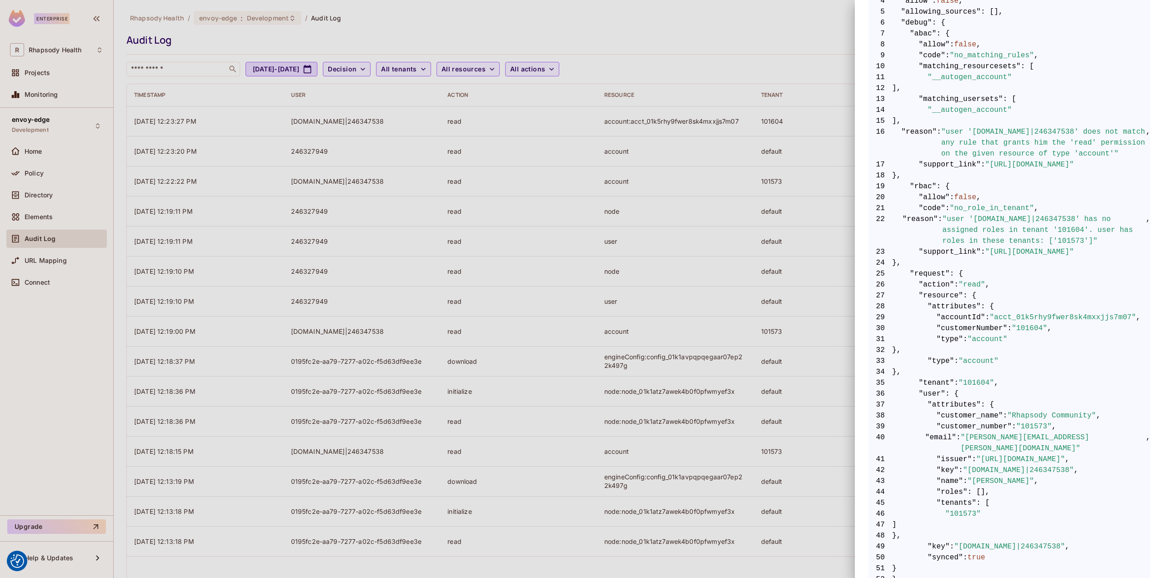
scroll to position [227, 0]
click at [646, 421] on div at bounding box center [582, 289] width 1164 height 578
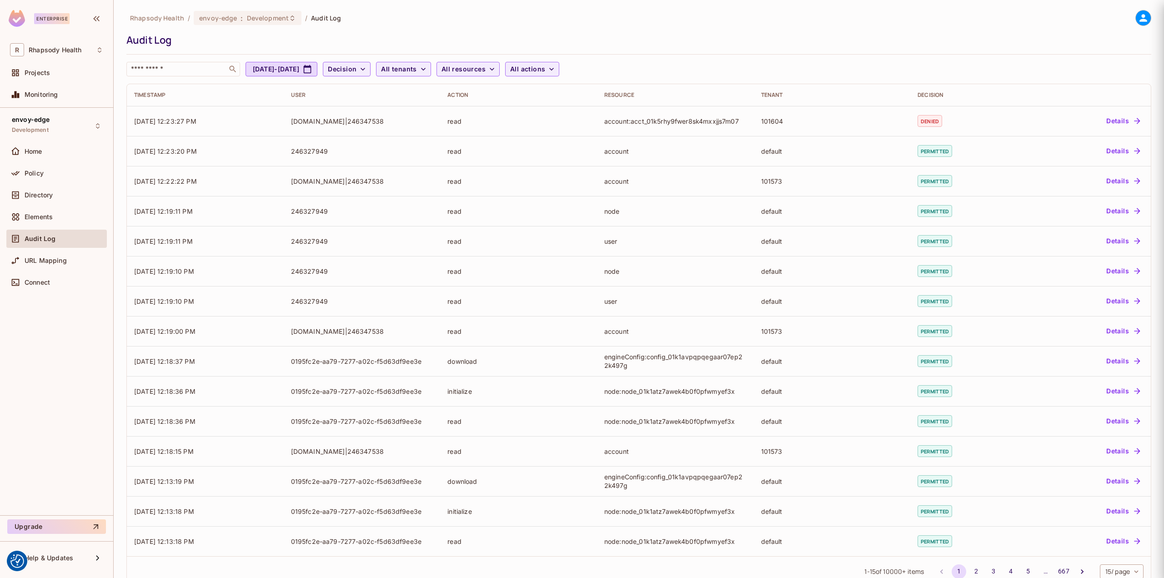
scroll to position [0, 0]
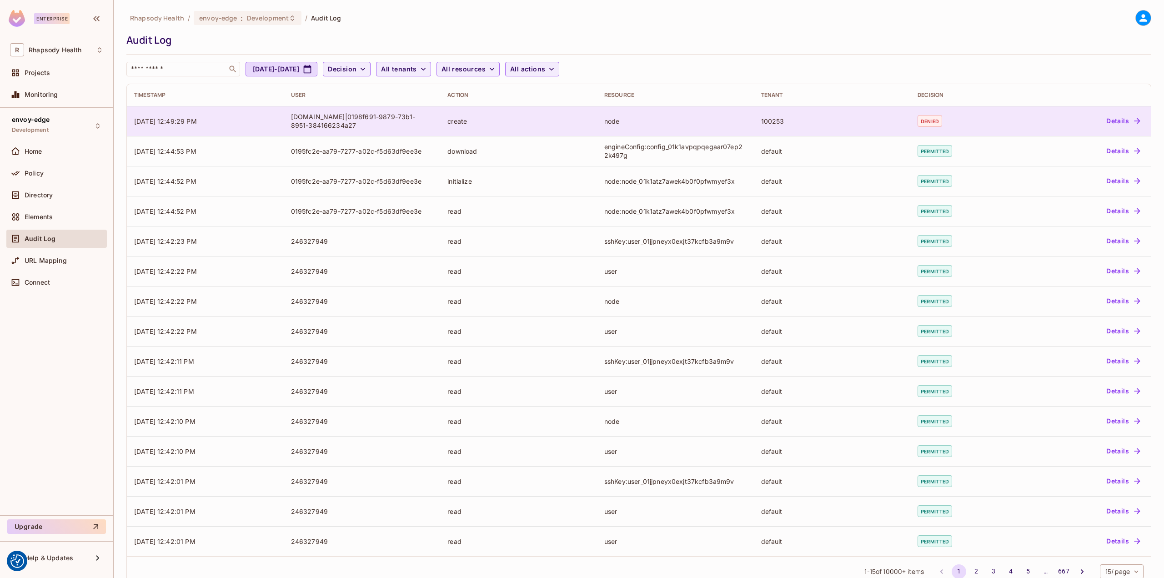
click at [668, 125] on td "node" at bounding box center [675, 121] width 157 height 30
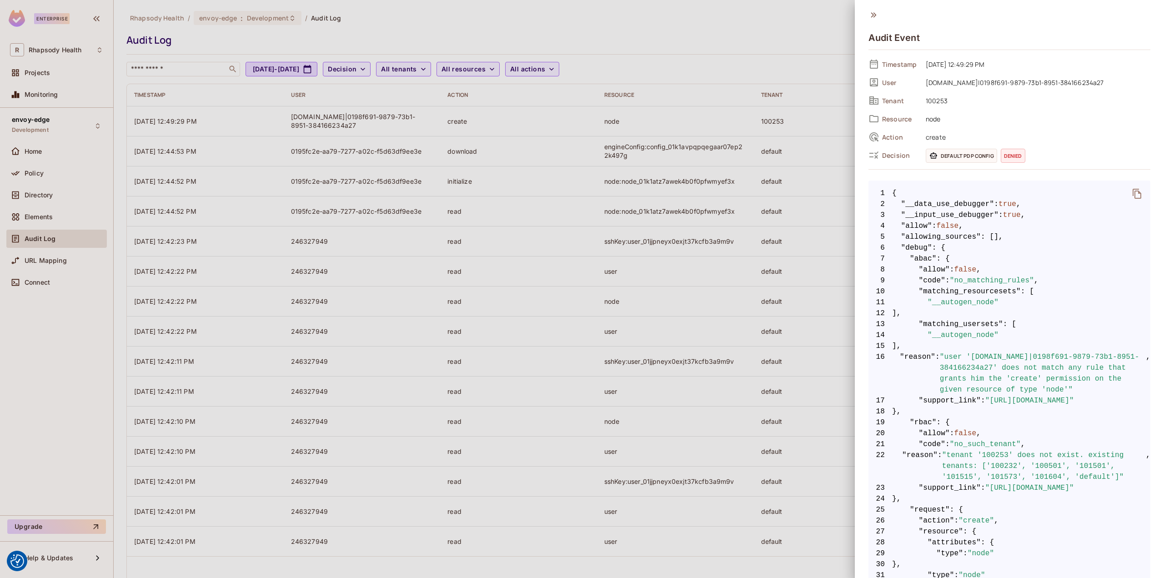
click at [285, 20] on div at bounding box center [582, 289] width 1164 height 578
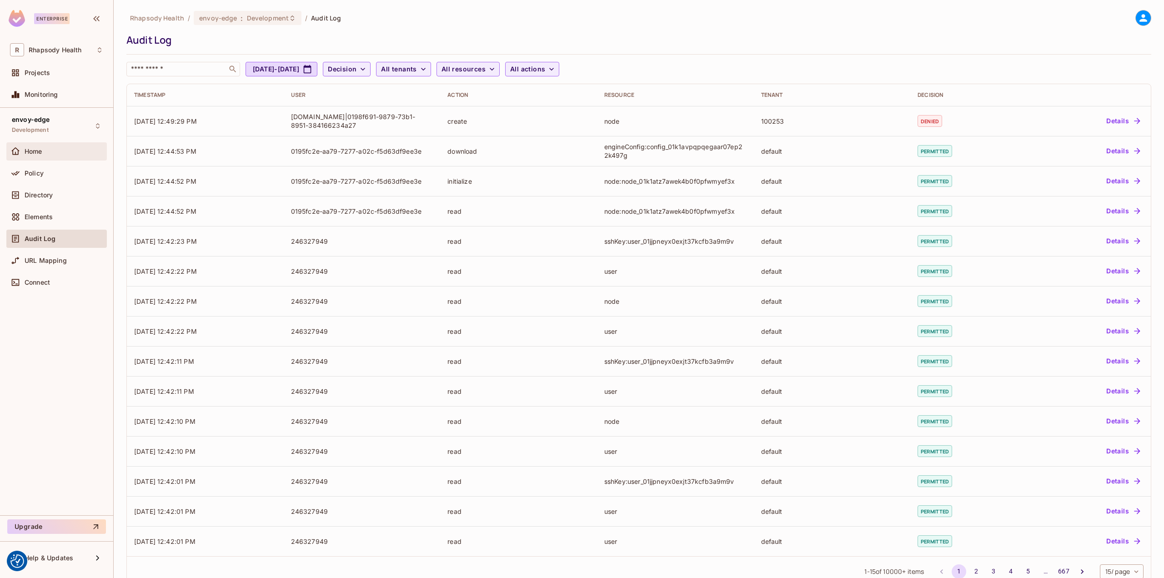
click at [49, 155] on div "Home" at bounding box center [56, 151] width 93 height 11
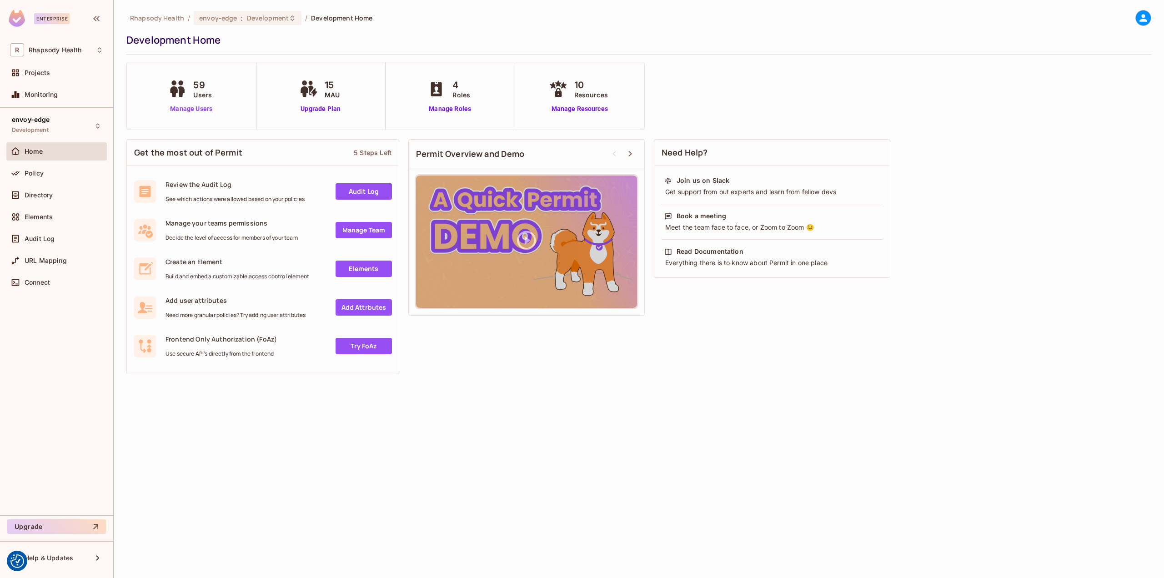
click at [193, 111] on link "Manage Users" at bounding box center [191, 109] width 50 height 10
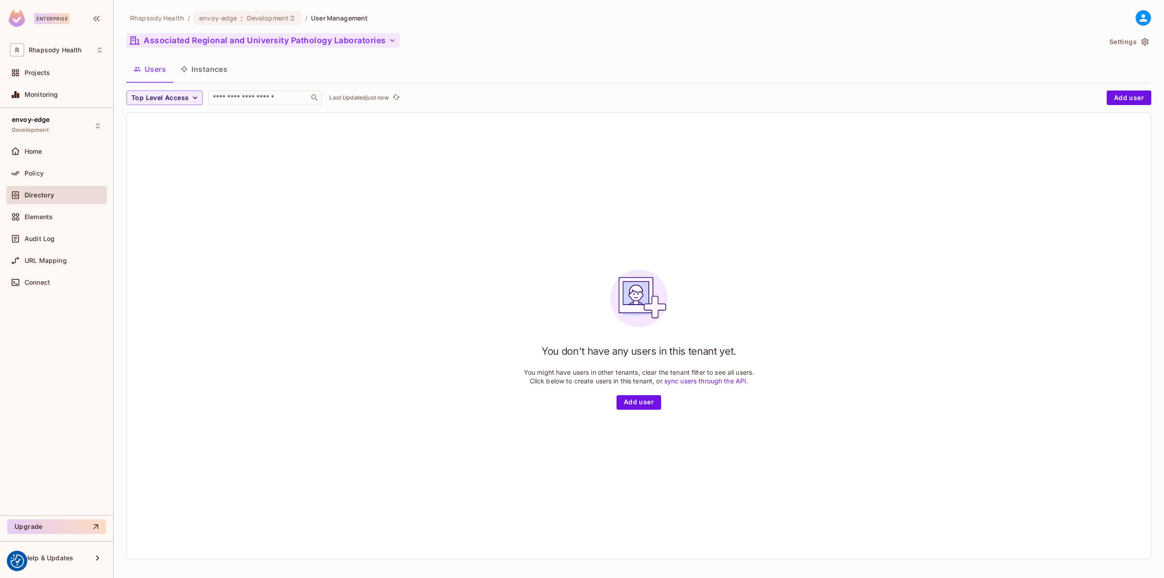
click at [230, 39] on button "Associated Regional and University Pathology Laboratories" at bounding box center [262, 40] width 273 height 15
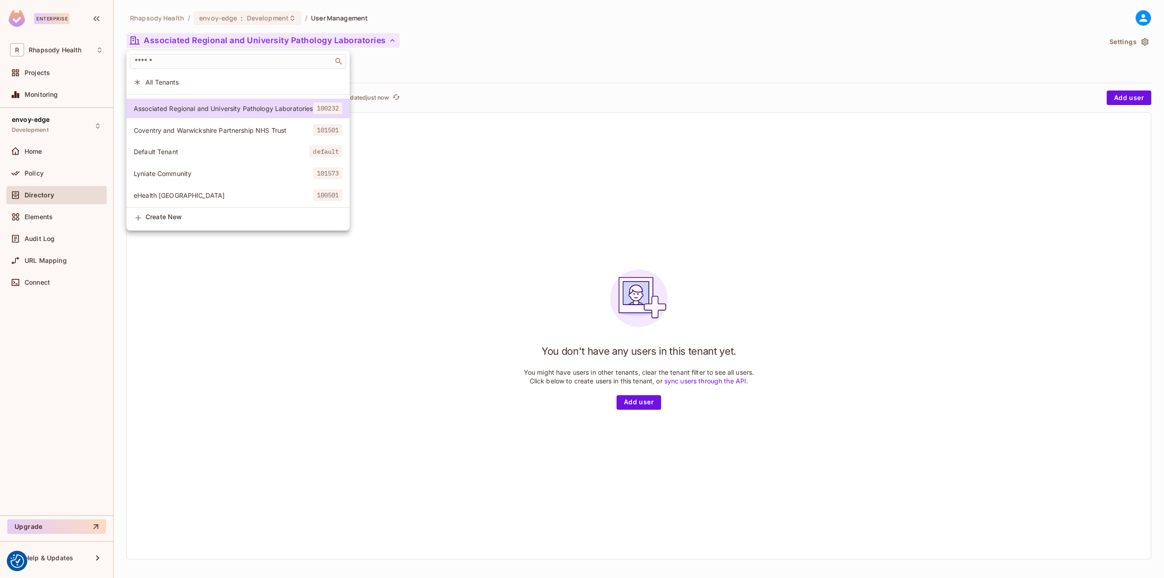
scroll to position [46, 0]
click at [161, 216] on span "Create New" at bounding box center [243, 216] width 197 height 7
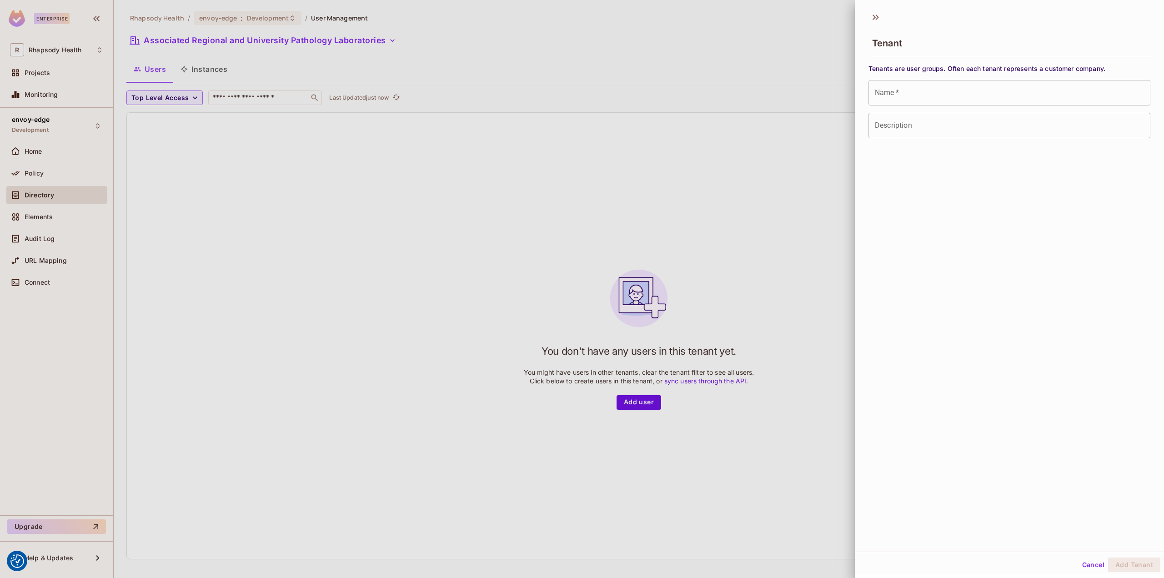
click at [938, 83] on input "Name   *" at bounding box center [1009, 92] width 282 height 25
click at [897, 99] on input "Name   *" at bounding box center [1009, 92] width 282 height 25
click at [956, 90] on input "Name   *" at bounding box center [1009, 92] width 282 height 25
paste input "**********"
type input "**********"
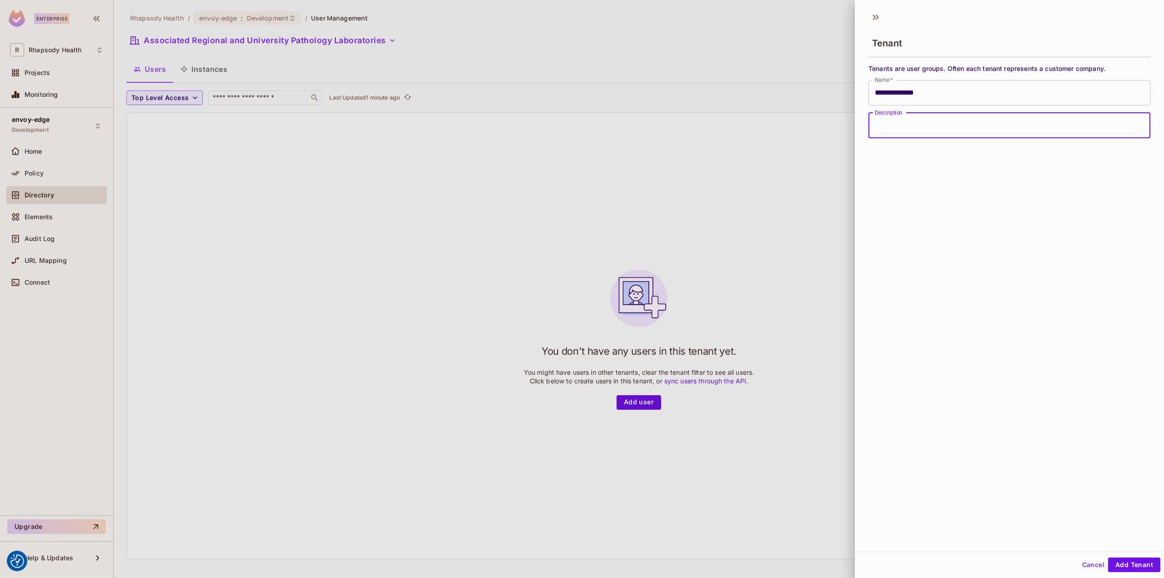
click at [950, 132] on input "Description" at bounding box center [1009, 125] width 282 height 25
click at [1111, 562] on button "Add Tenant" at bounding box center [1134, 564] width 52 height 15
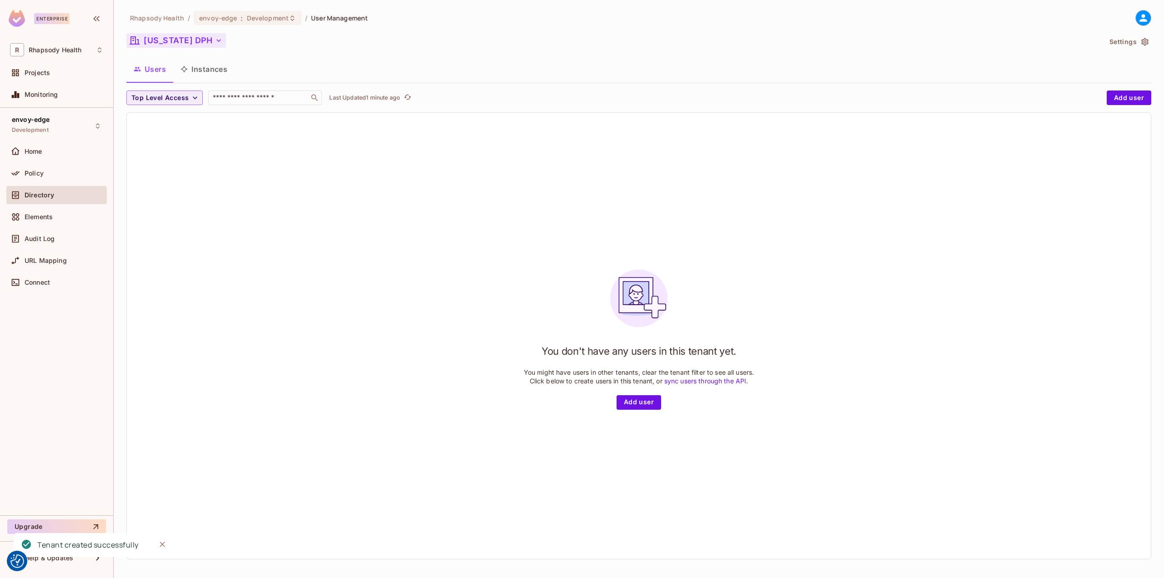
click at [214, 40] on icon "button" at bounding box center [218, 40] width 9 height 9
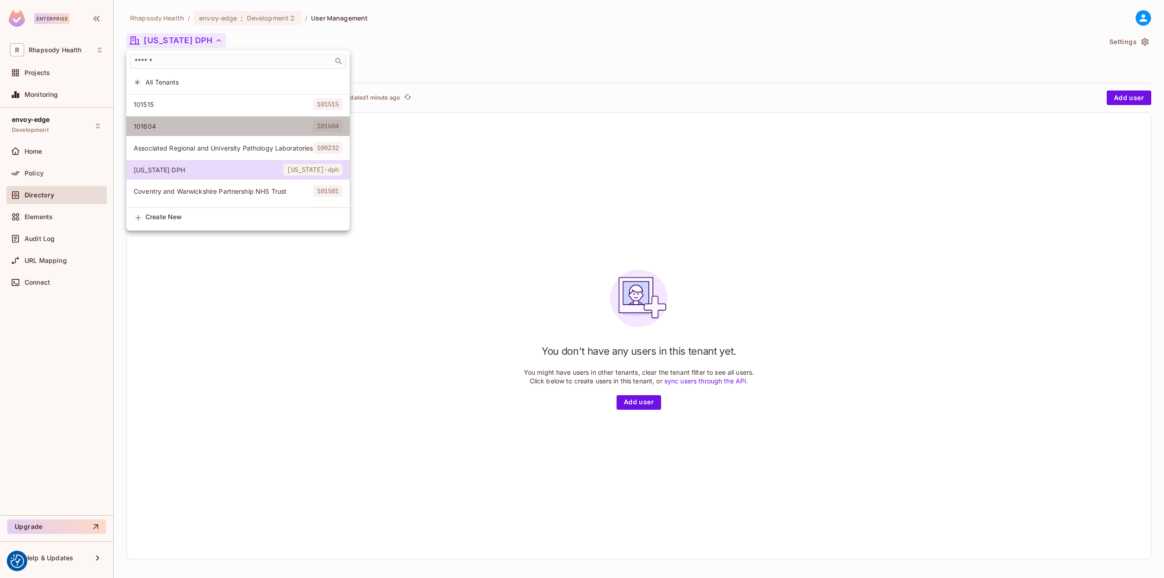
click at [266, 124] on span "101604" at bounding box center [224, 126] width 180 height 9
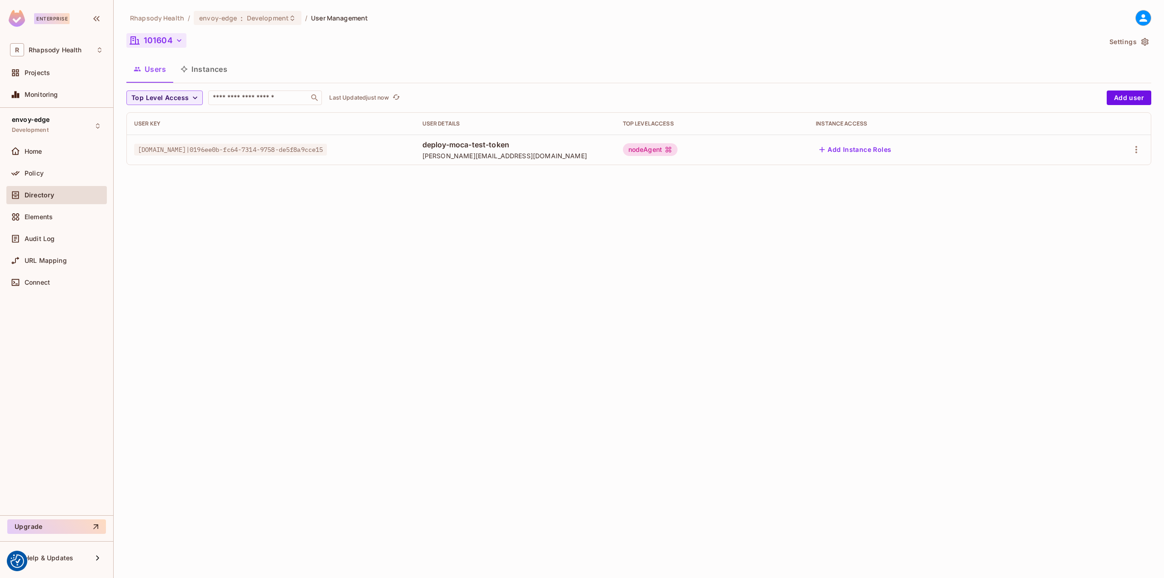
click at [183, 41] on icon "button" at bounding box center [179, 40] width 9 height 9
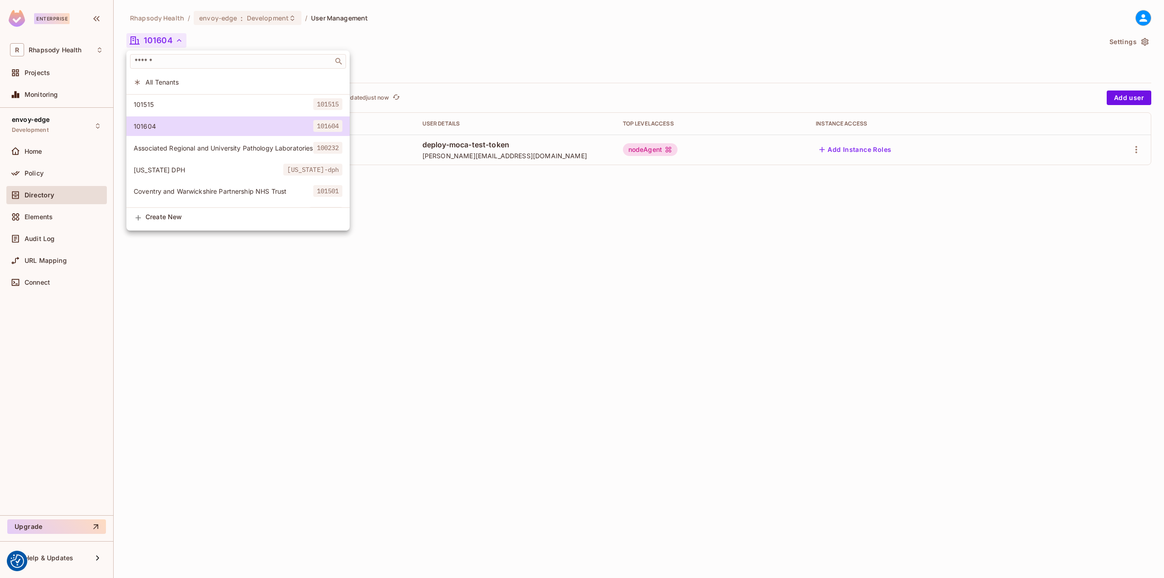
click at [245, 168] on span "California DPH" at bounding box center [209, 169] width 150 height 9
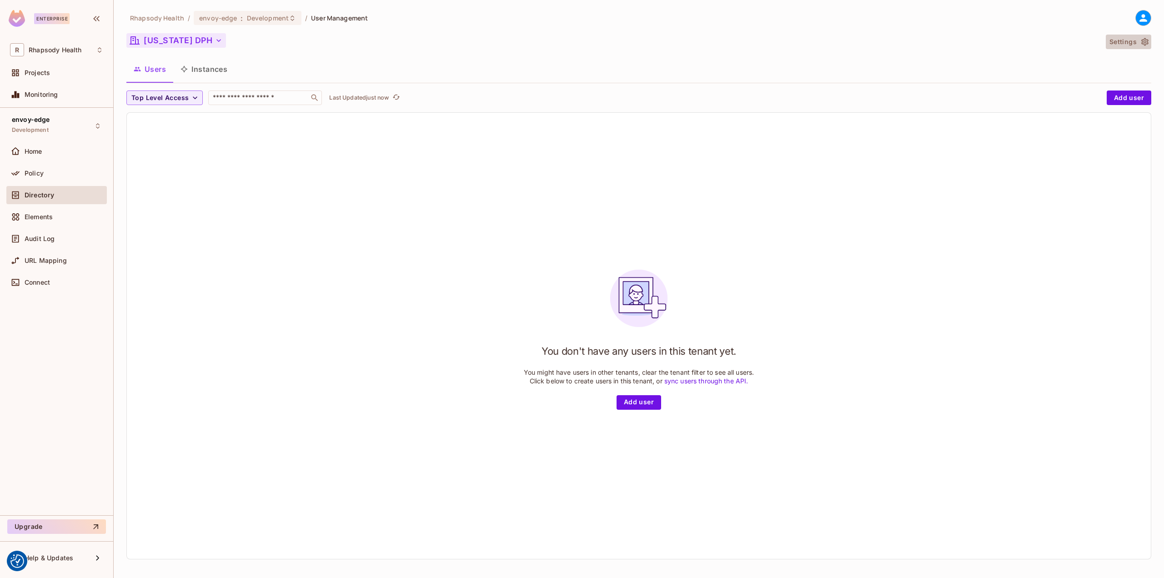
click at [1139, 45] on button "Settings" at bounding box center [1128, 42] width 45 height 15
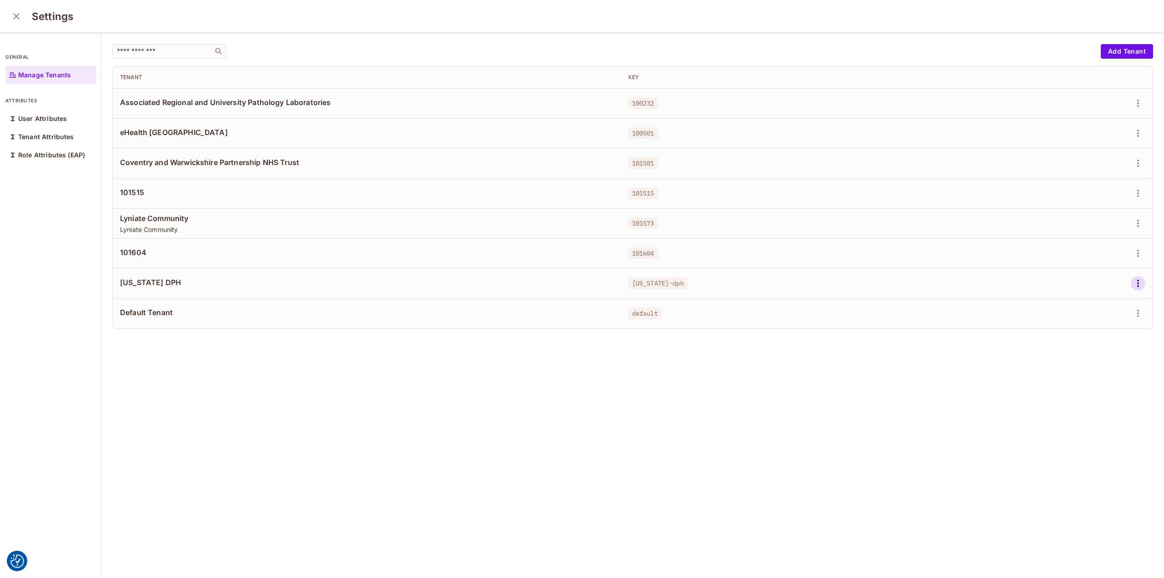
click at [1132, 285] on icon "button" at bounding box center [1137, 283] width 11 height 11
click at [1097, 346] on div "Delete Tenant" at bounding box center [1091, 344] width 43 height 9
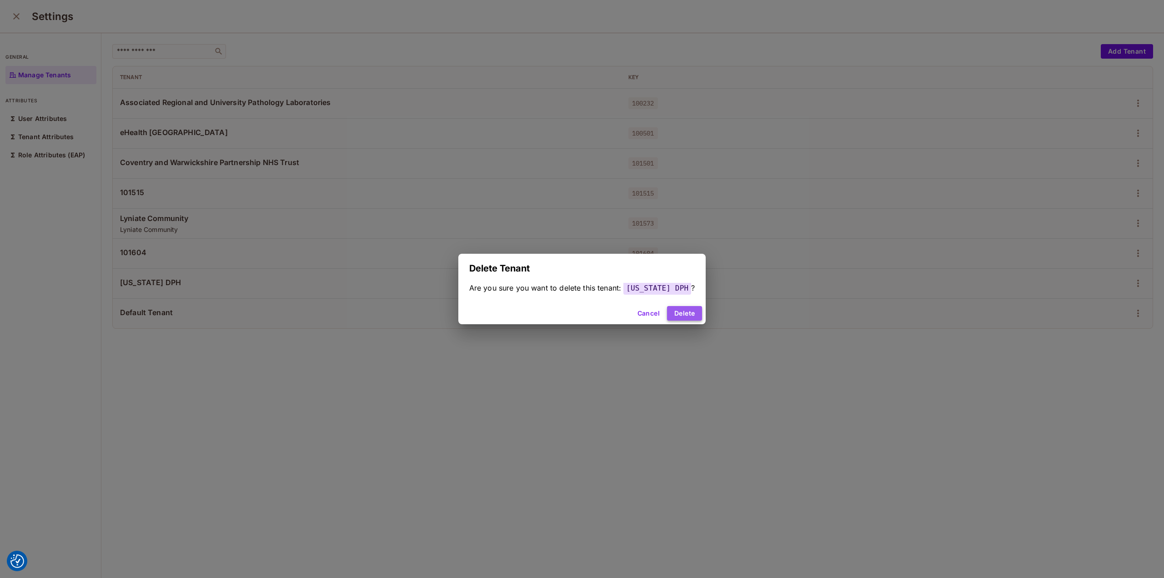
click at [687, 314] on button "Delete" at bounding box center [684, 313] width 35 height 15
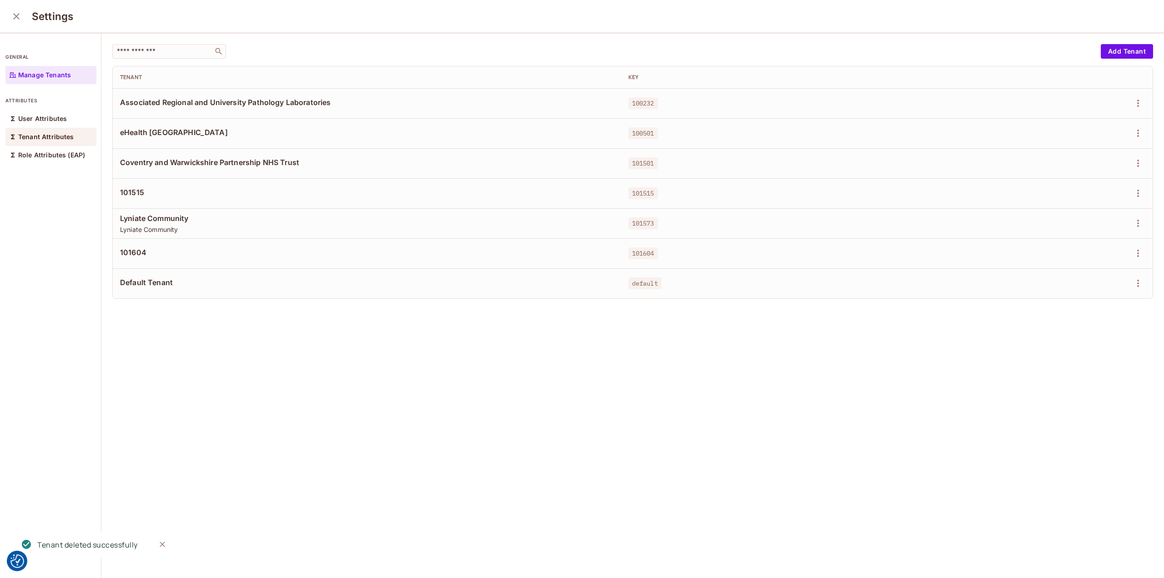
click at [47, 141] on div "Tenant Attributes" at bounding box center [50, 137] width 91 height 18
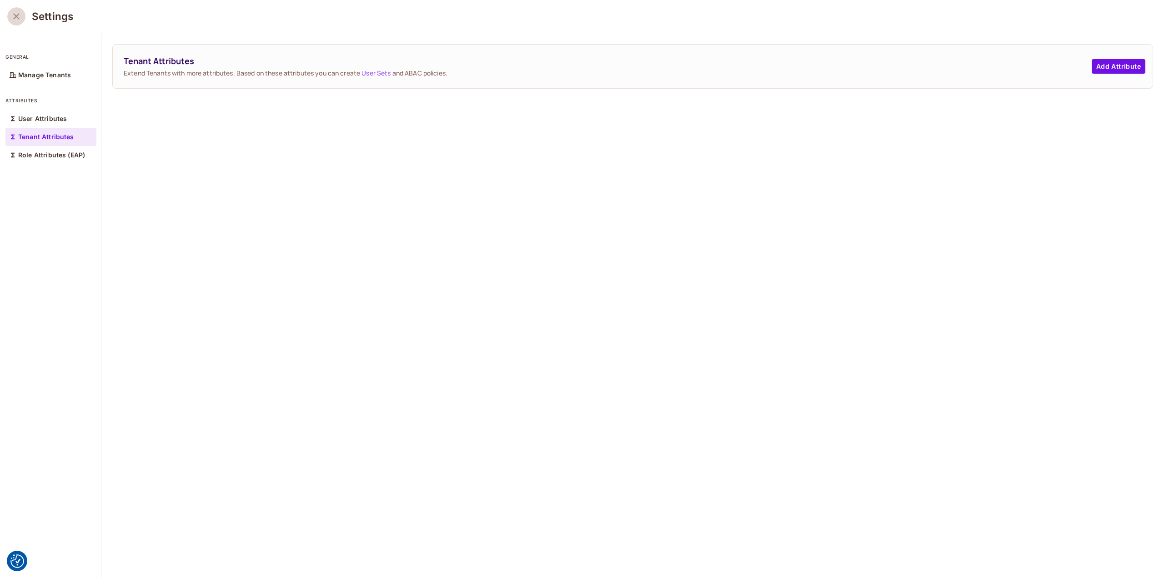
click at [14, 21] on icon "close" at bounding box center [16, 16] width 11 height 11
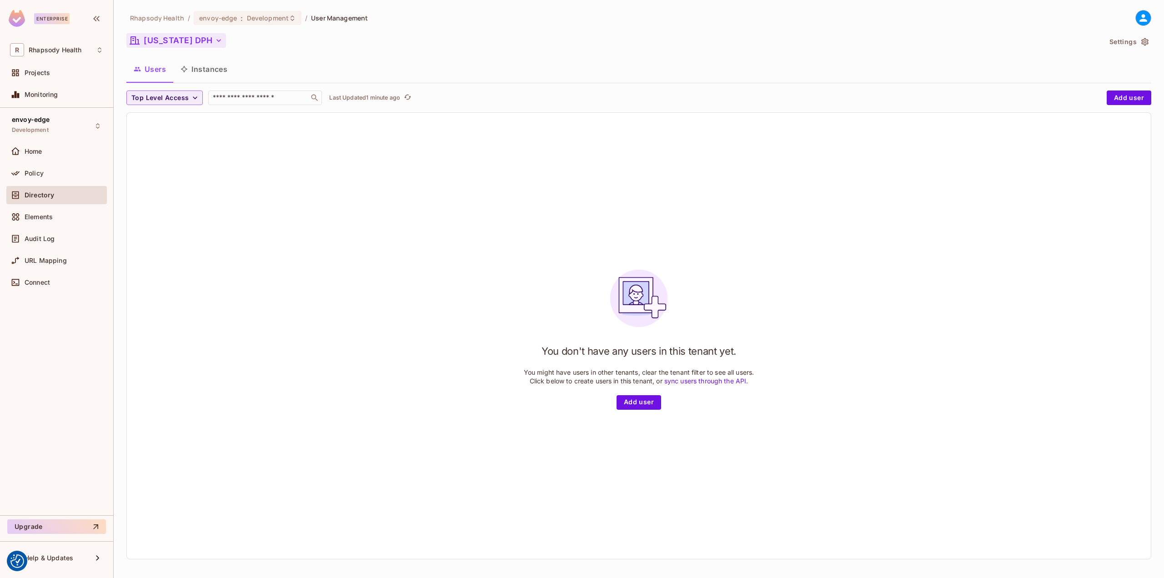
click at [214, 44] on icon "button" at bounding box center [218, 40] width 9 height 9
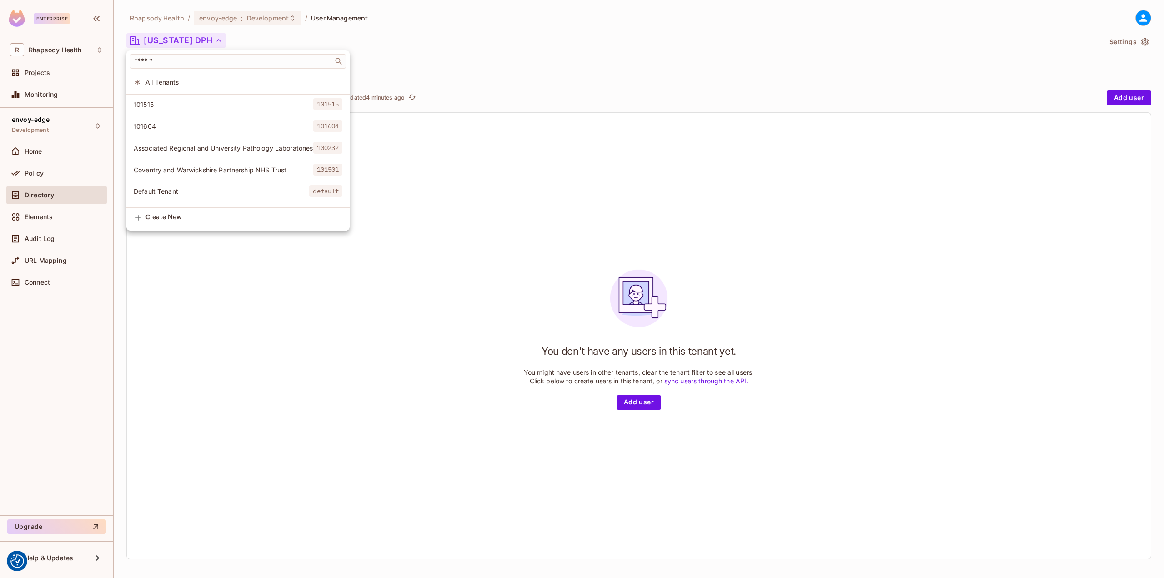
click at [173, 222] on div "Create New" at bounding box center [243, 218] width 197 height 10
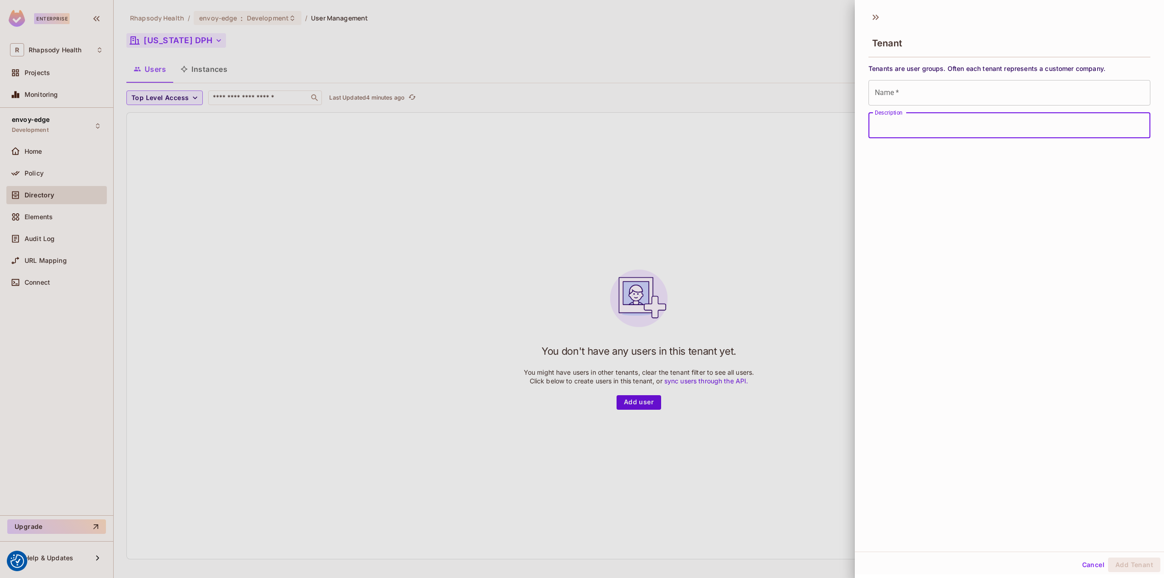
click at [952, 126] on input "Description" at bounding box center [1009, 125] width 282 height 25
click at [994, 63] on div "Tenants are user groups. Often each tenant represents a customer company. Name …" at bounding box center [1009, 99] width 309 height 78
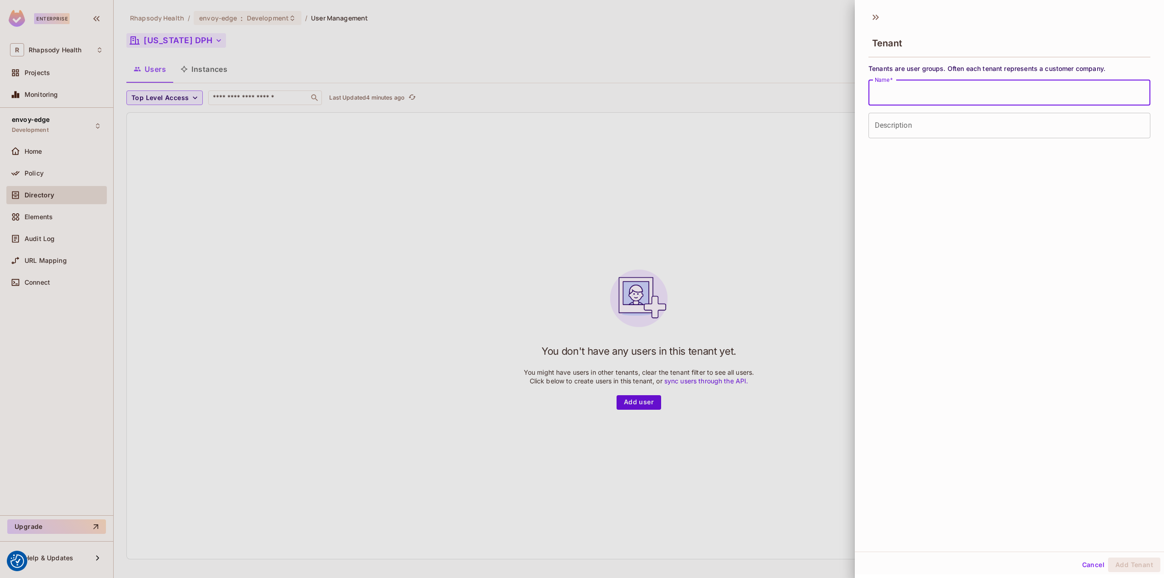
click at [961, 88] on input "Name   *" at bounding box center [1009, 92] width 282 height 25
paste input "**********"
type input "**********"
click at [941, 132] on input "Description" at bounding box center [1009, 125] width 282 height 25
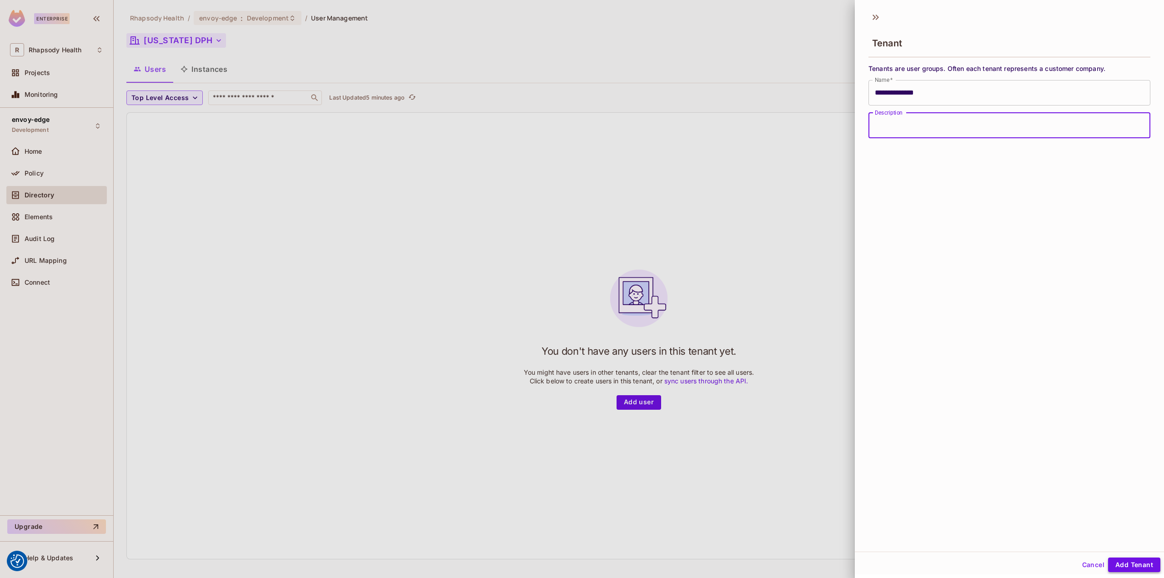
click at [1138, 564] on button "Add Tenant" at bounding box center [1134, 564] width 52 height 15
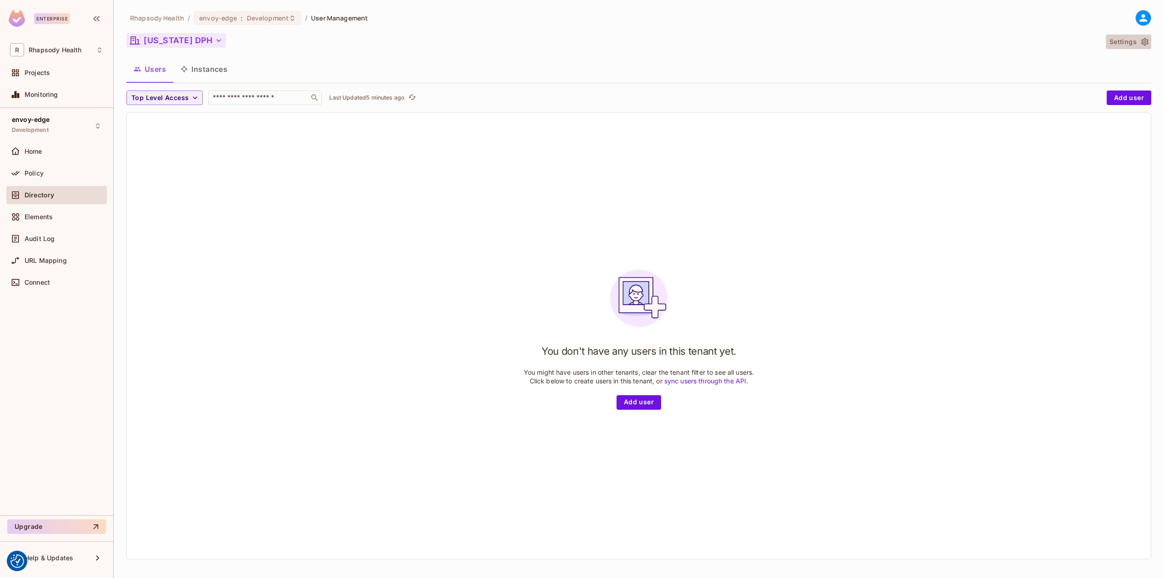
click at [1141, 40] on icon "button" at bounding box center [1144, 42] width 7 height 8
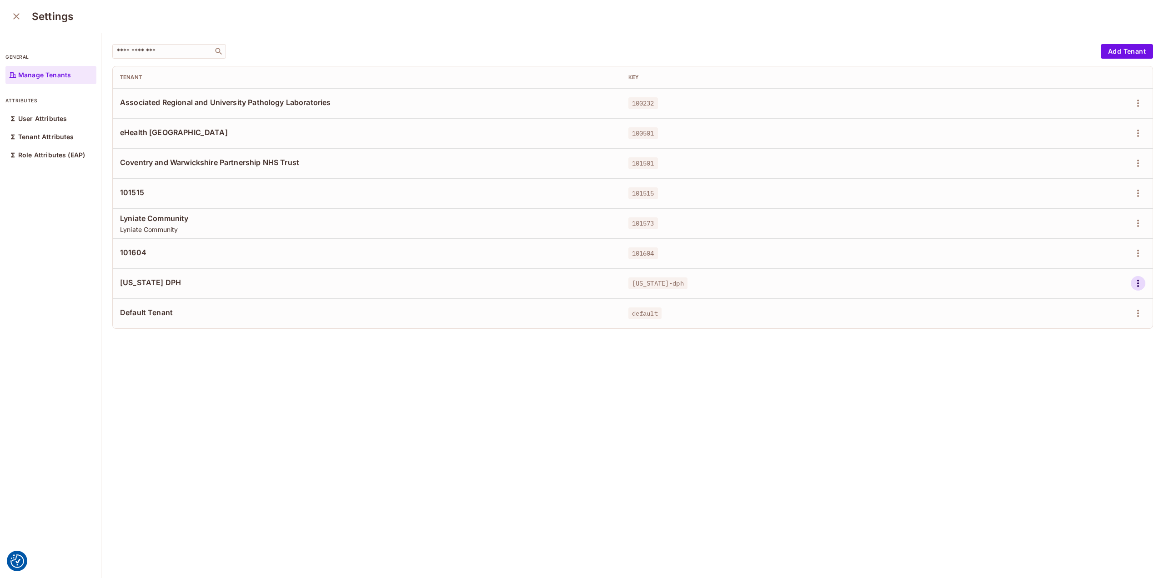
click at [1132, 285] on icon "button" at bounding box center [1137, 283] width 11 height 11
click at [1076, 306] on div "Edit" at bounding box center [1076, 304] width 12 height 9
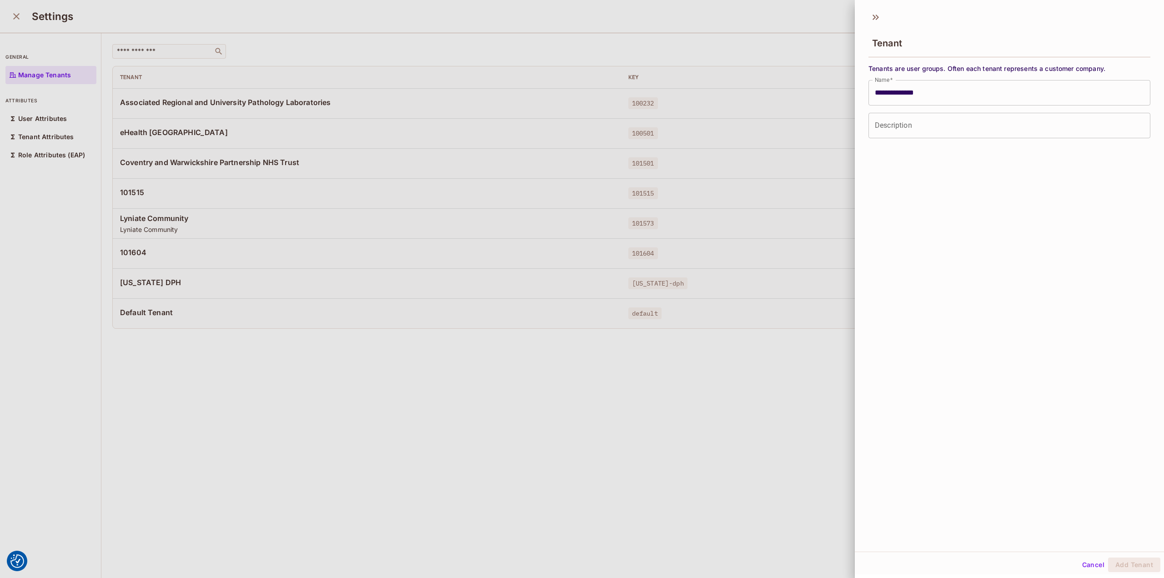
click at [756, 248] on div at bounding box center [582, 289] width 1164 height 578
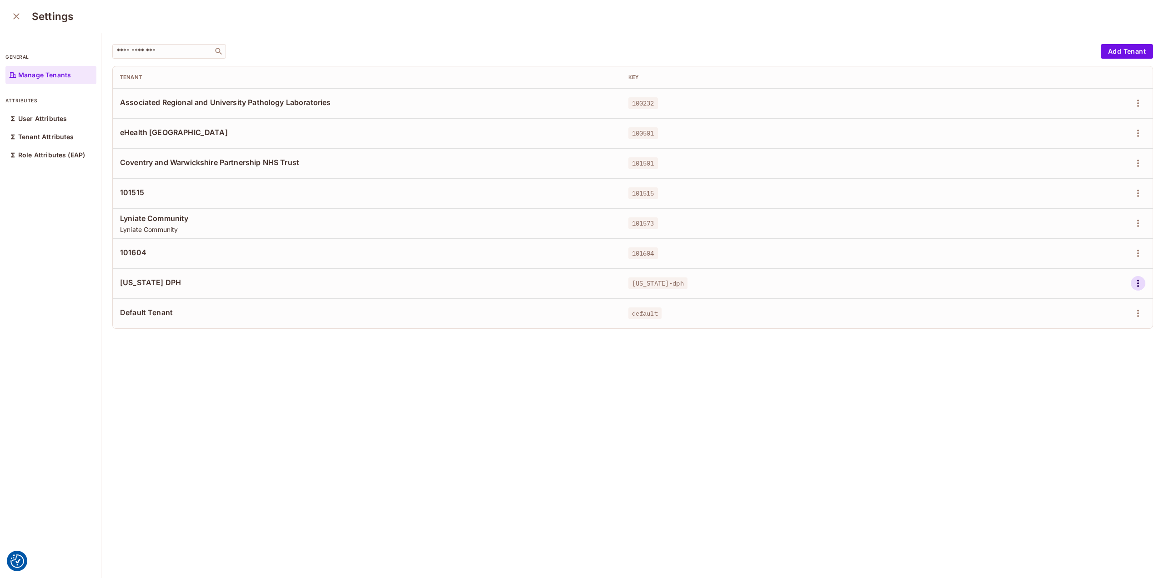
click at [1132, 286] on icon "button" at bounding box center [1137, 283] width 11 height 11
click at [1108, 320] on div "Edit Attributes" at bounding box center [1092, 324] width 45 height 9
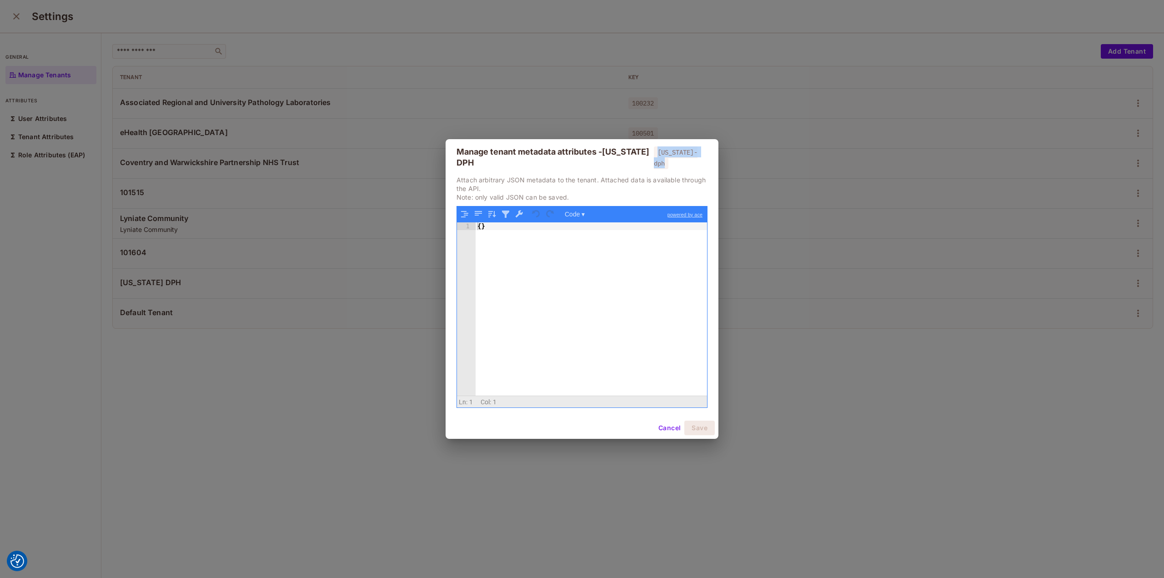
drag, startPoint x: 662, startPoint y: 160, endPoint x: 642, endPoint y: 161, distance: 20.0
click at [642, 161] on div "Manage tenant metadata attributes - California DPH california-dph" at bounding box center [581, 157] width 251 height 22
click at [671, 423] on button "Cancel" at bounding box center [670, 427] width 30 height 15
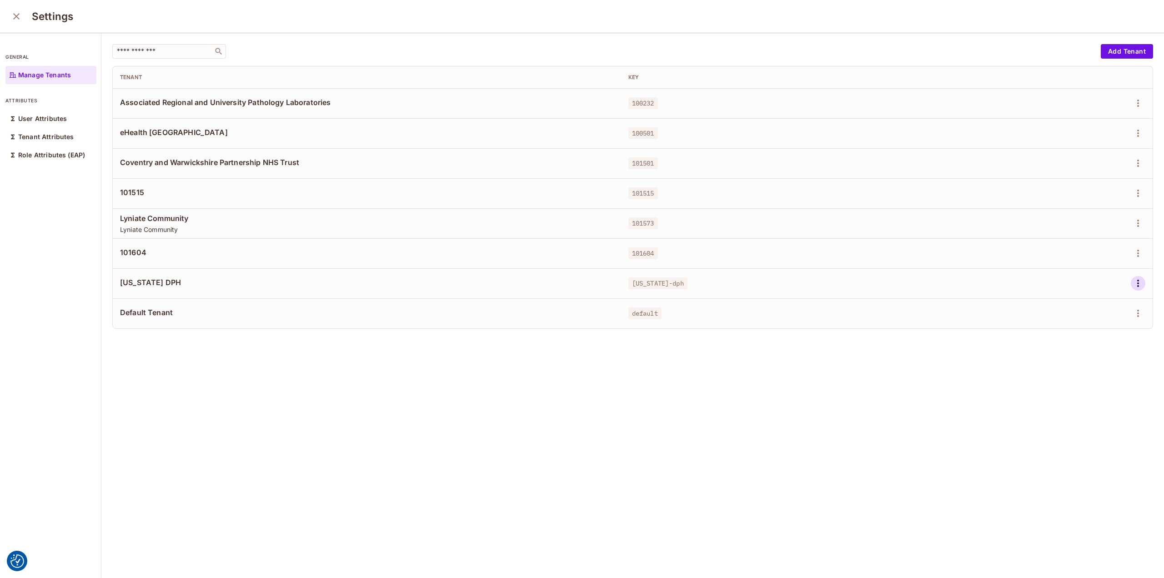
click at [1132, 279] on icon "button" at bounding box center [1137, 283] width 11 height 11
click at [1093, 345] on div "Delete Tenant" at bounding box center [1091, 344] width 43 height 9
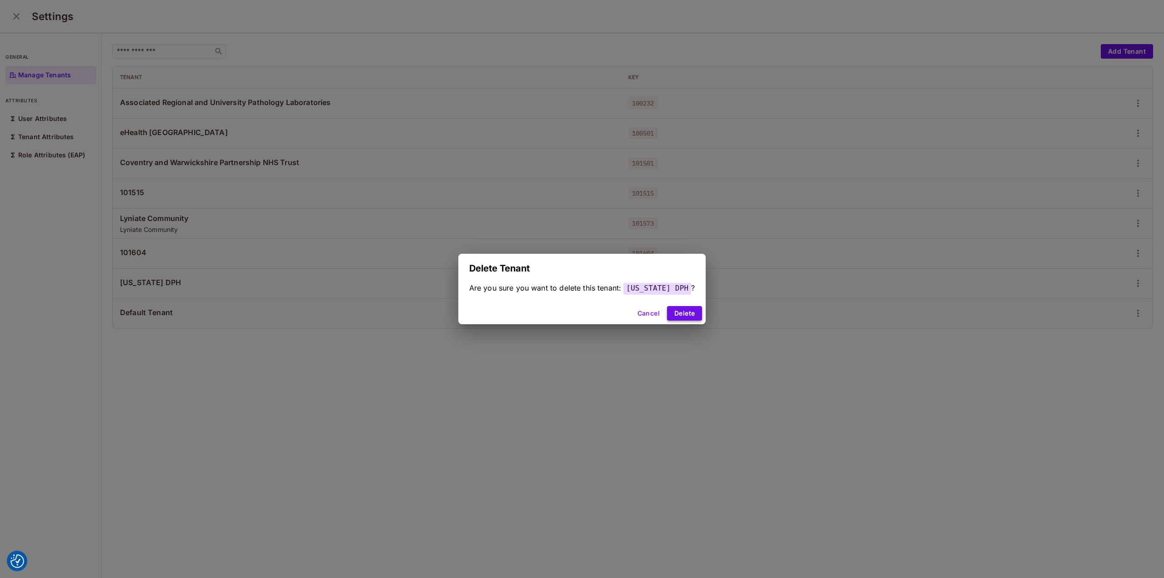
click at [692, 311] on button "Delete" at bounding box center [684, 313] width 35 height 15
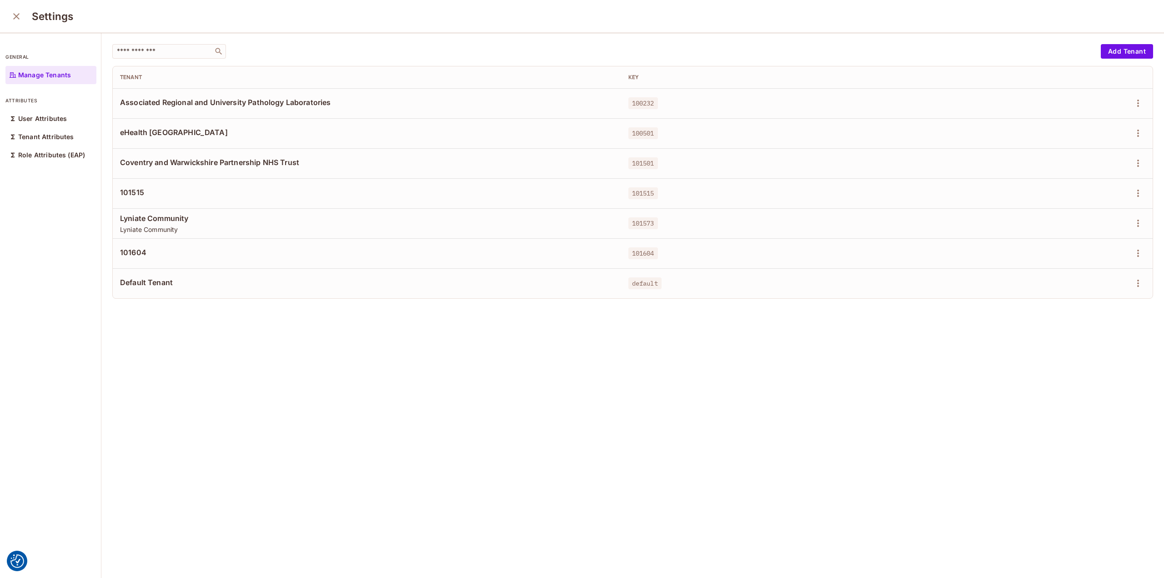
click at [8, 15] on button "close" at bounding box center [16, 16] width 18 height 18
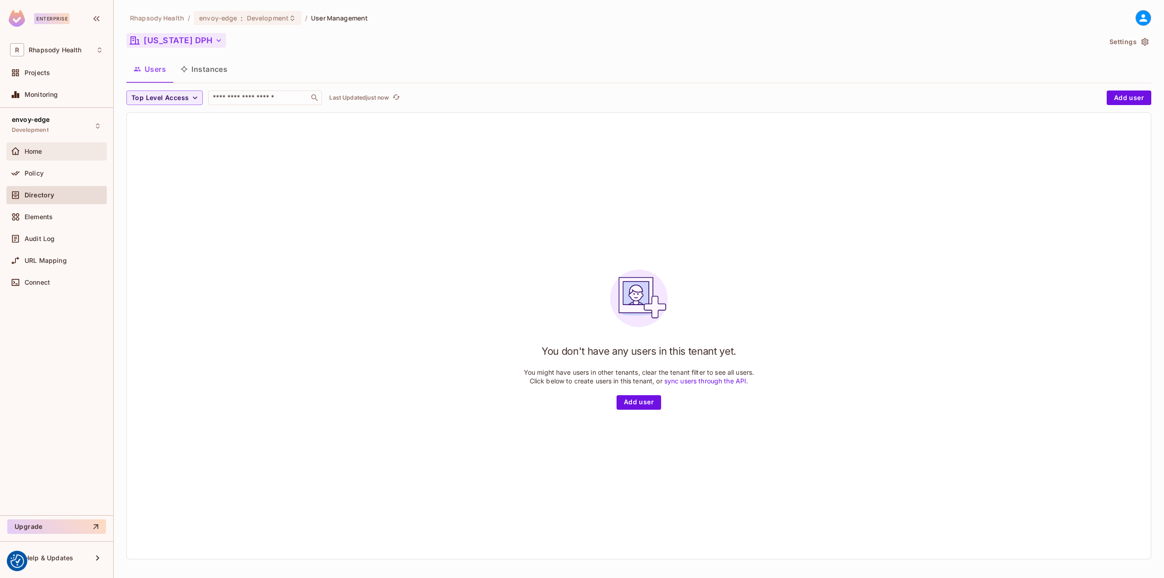
click at [63, 157] on div "Home" at bounding box center [56, 151] width 100 height 18
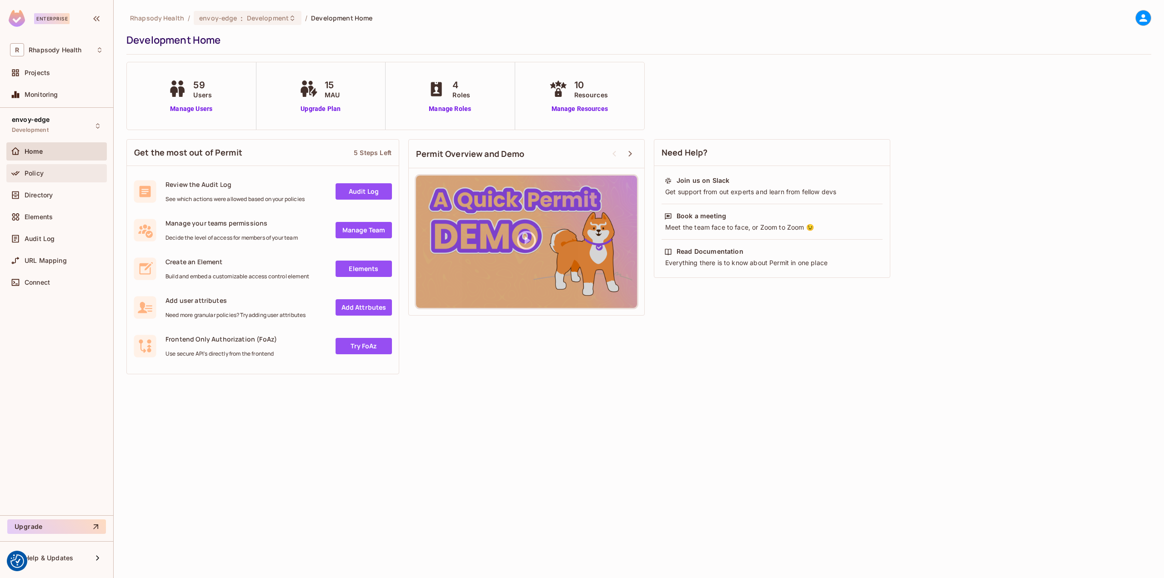
click at [46, 165] on div "Policy" at bounding box center [56, 173] width 100 height 18
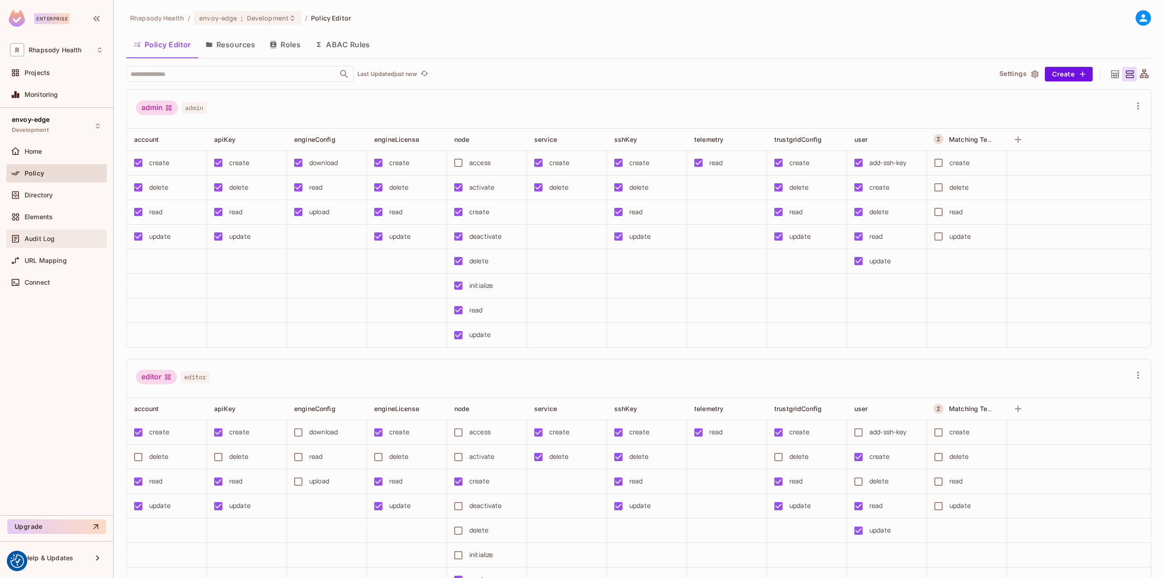
click at [58, 235] on div "Audit Log" at bounding box center [64, 238] width 79 height 7
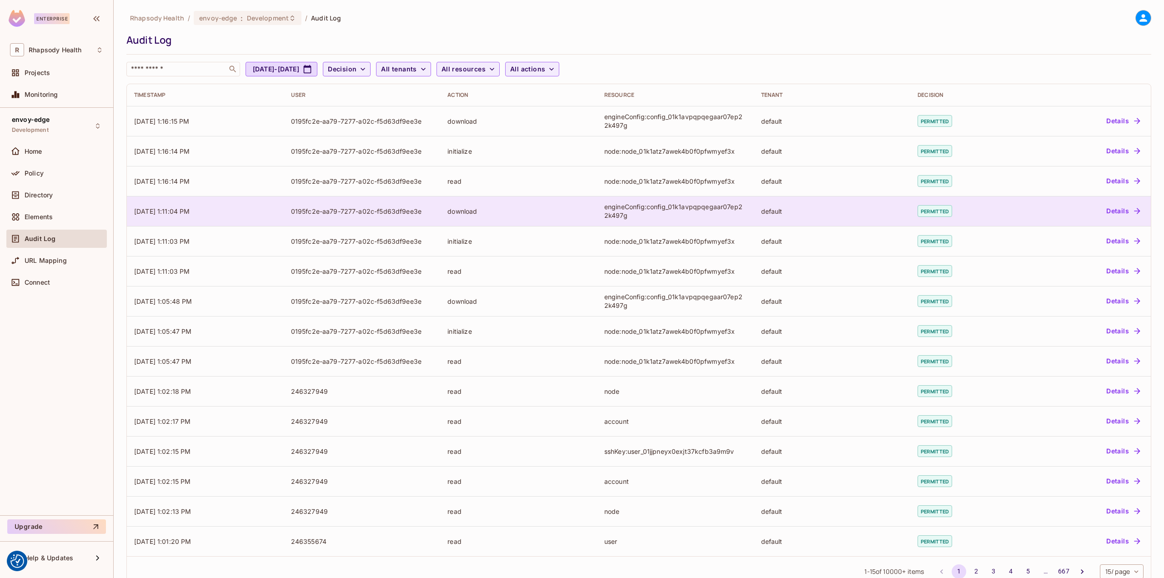
click at [228, 213] on td "09/22/2025 1:11:04 PM" at bounding box center [205, 211] width 157 height 30
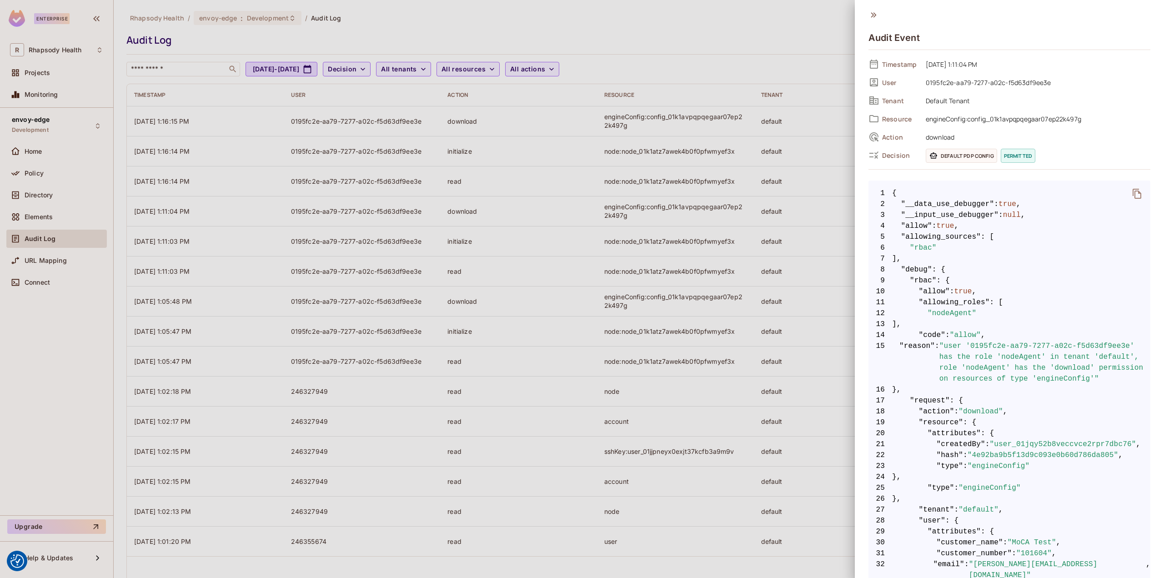
click at [55, 154] on div at bounding box center [582, 289] width 1164 height 578
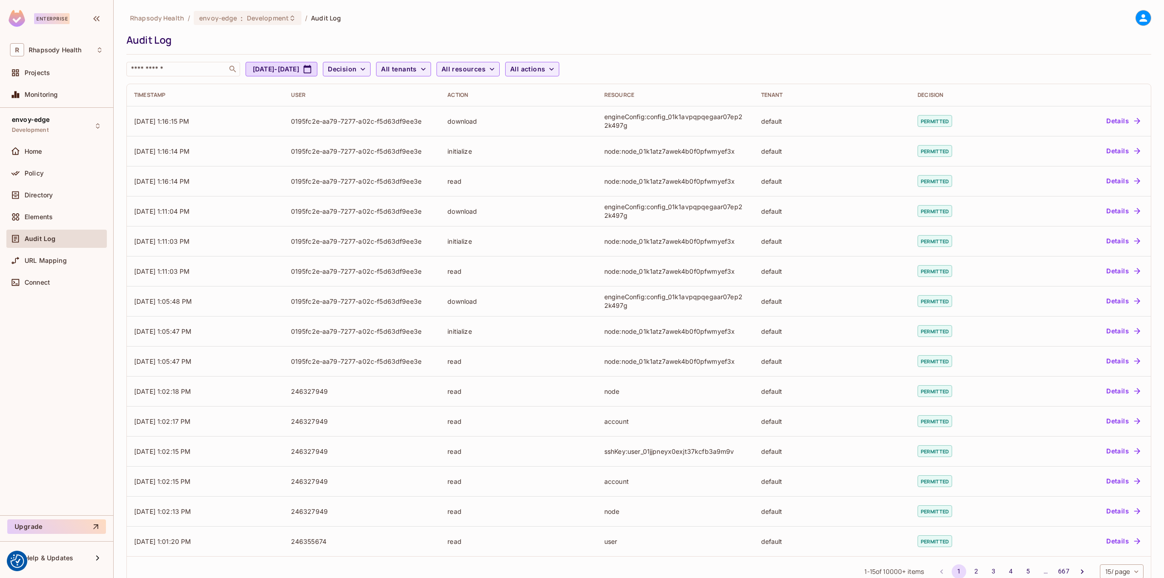
click at [38, 153] on span "Home" at bounding box center [34, 151] width 18 height 7
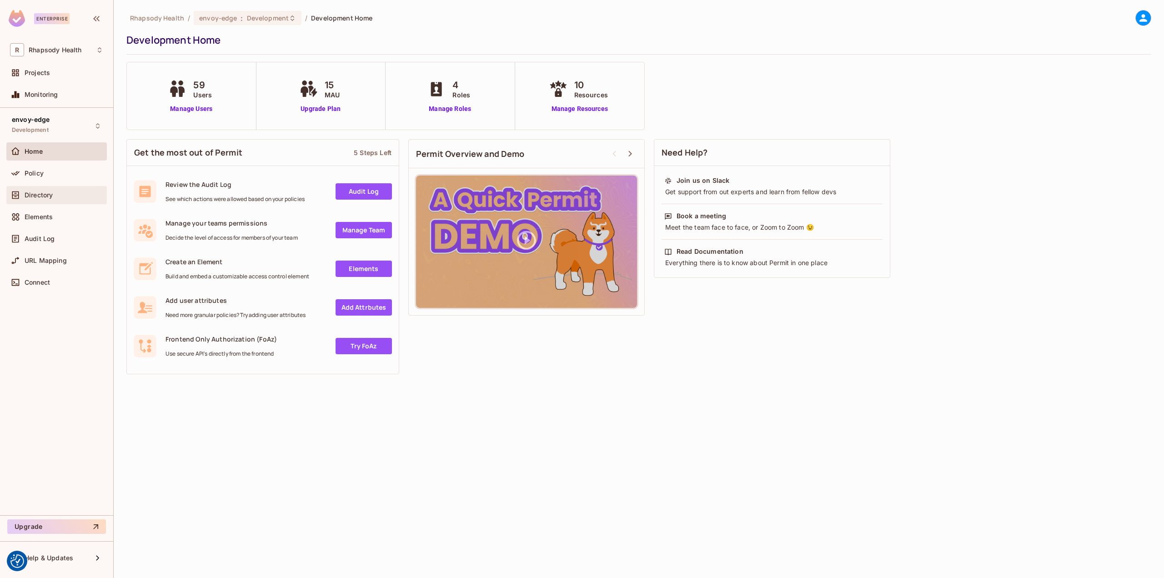
click at [52, 197] on span "Directory" at bounding box center [39, 194] width 28 height 7
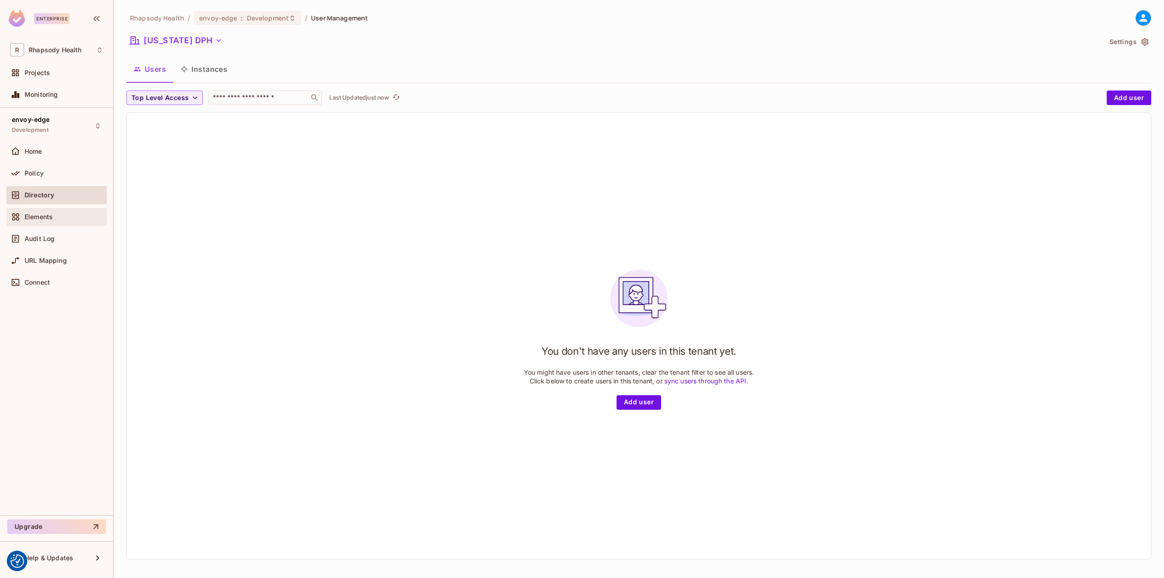
click at [48, 220] on span "Elements" at bounding box center [39, 216] width 28 height 7
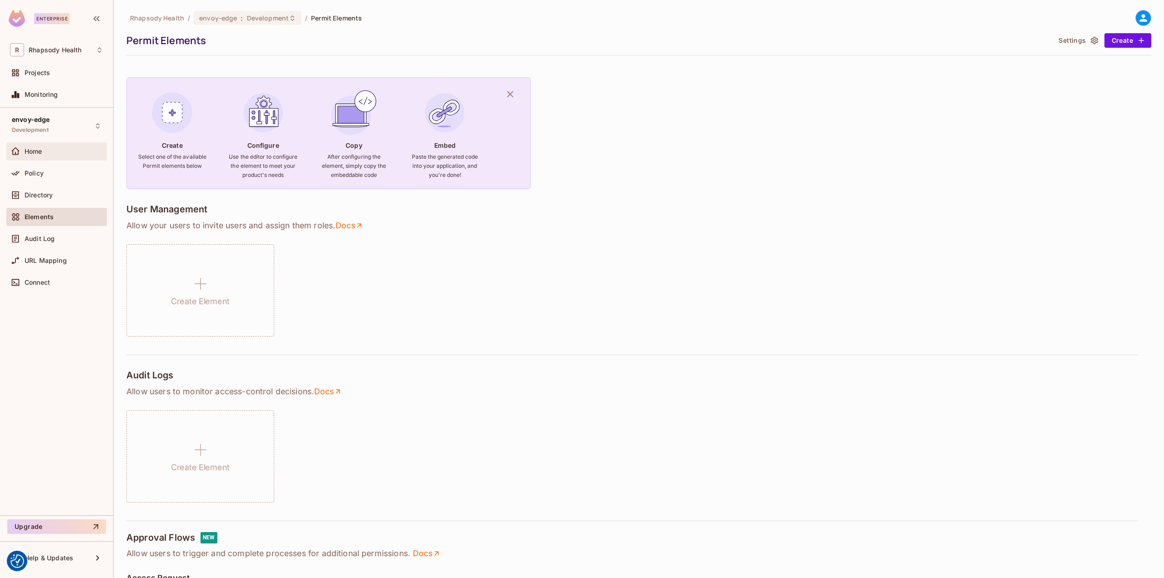
click at [41, 156] on div "Home" at bounding box center [56, 151] width 93 height 11
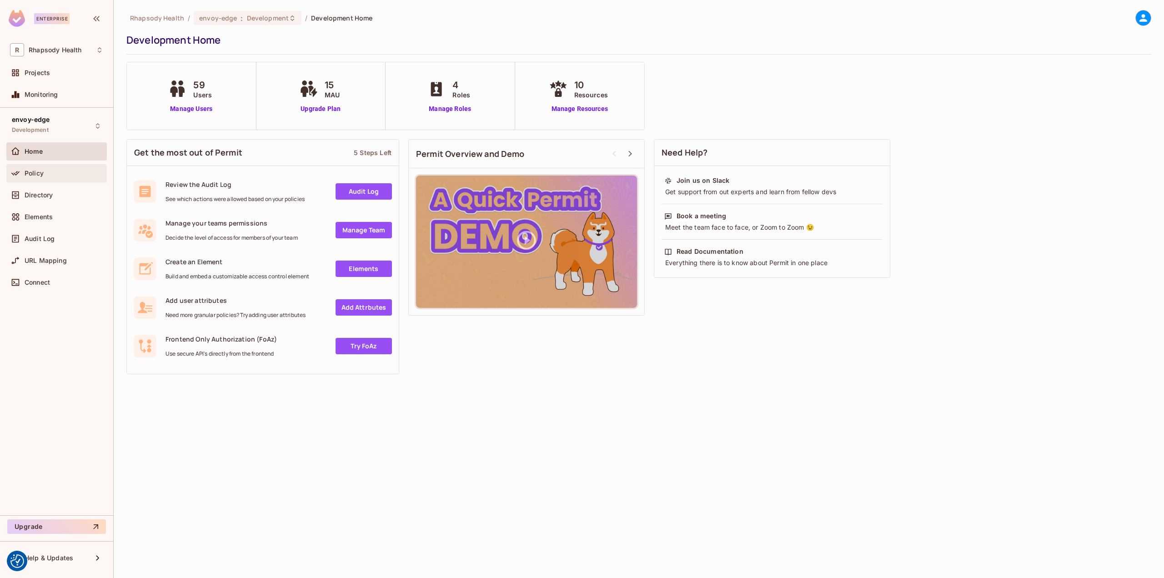
click at [47, 181] on div "Policy" at bounding box center [56, 173] width 100 height 18
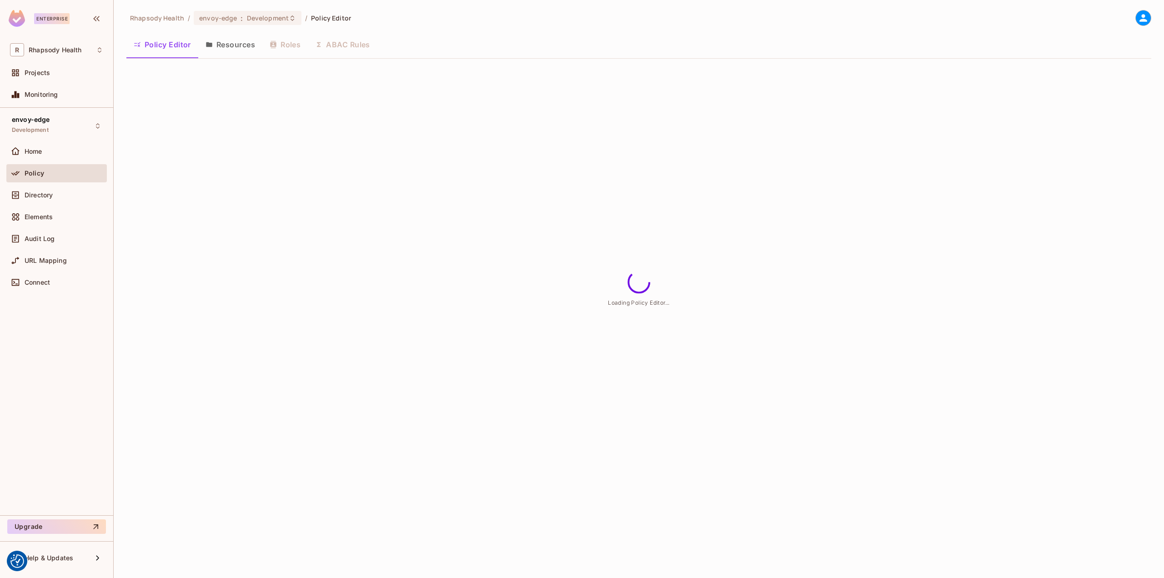
click at [54, 226] on div "Elements" at bounding box center [56, 219] width 100 height 22
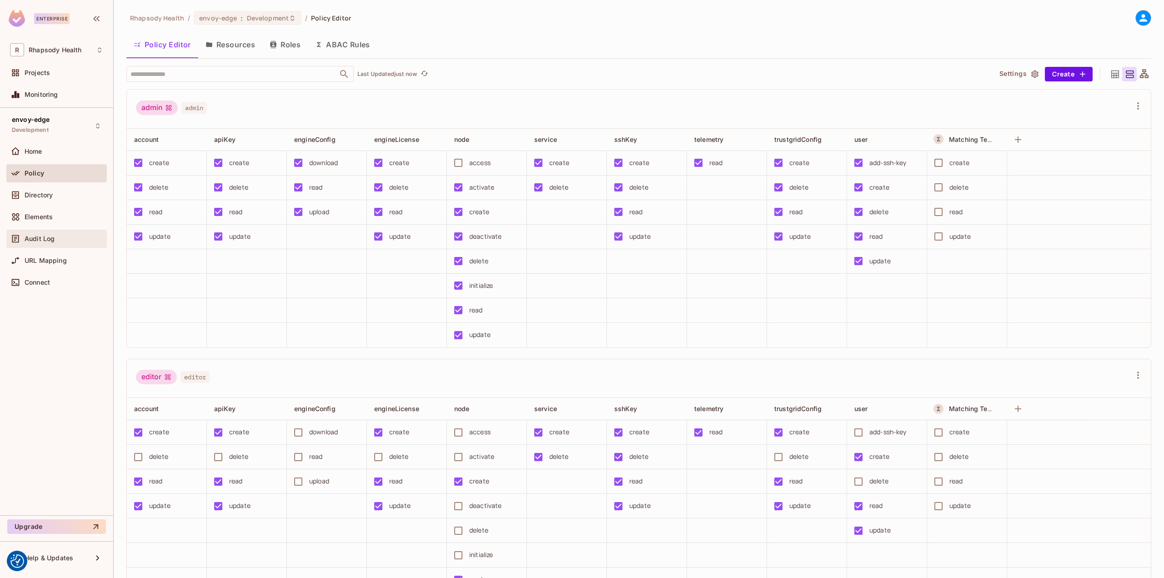
click at [77, 239] on div "Audit Log" at bounding box center [64, 238] width 79 height 7
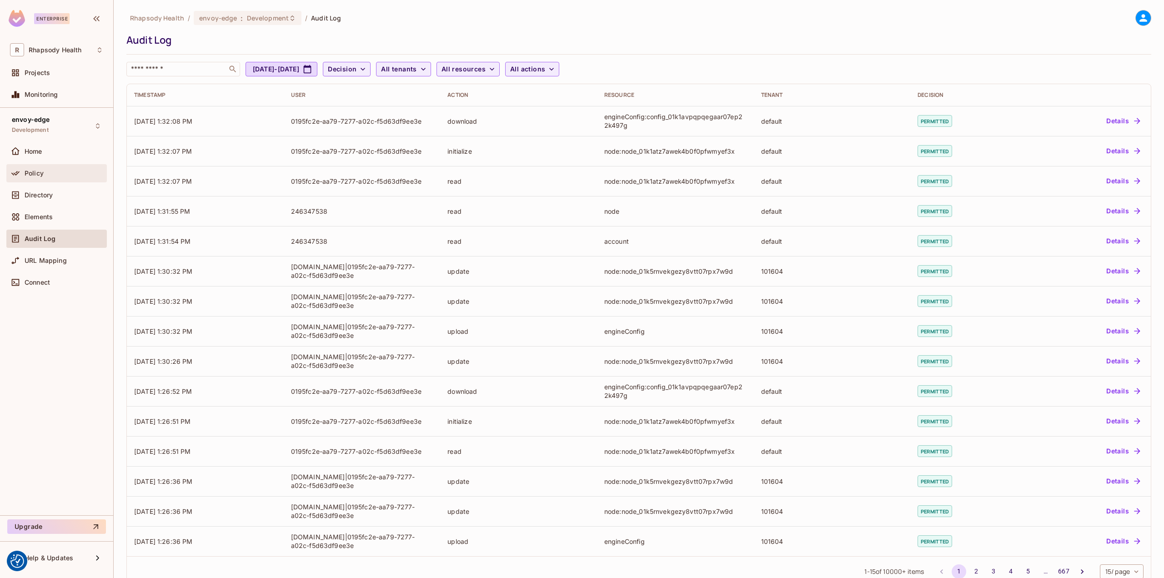
click at [59, 172] on div "Policy" at bounding box center [64, 173] width 79 height 7
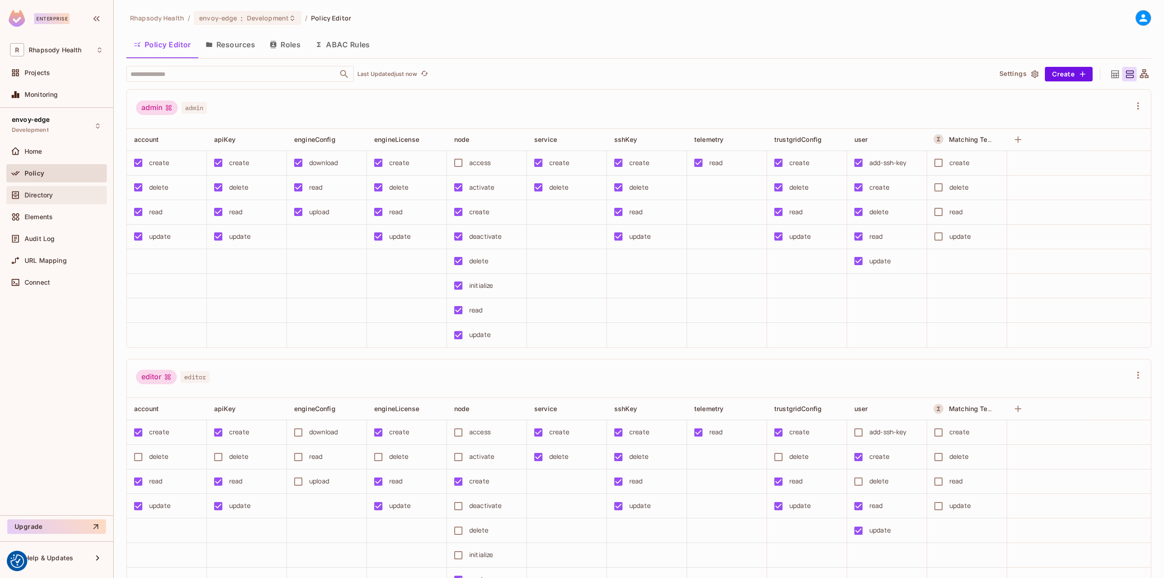
click at [54, 199] on div "Directory" at bounding box center [56, 195] width 93 height 11
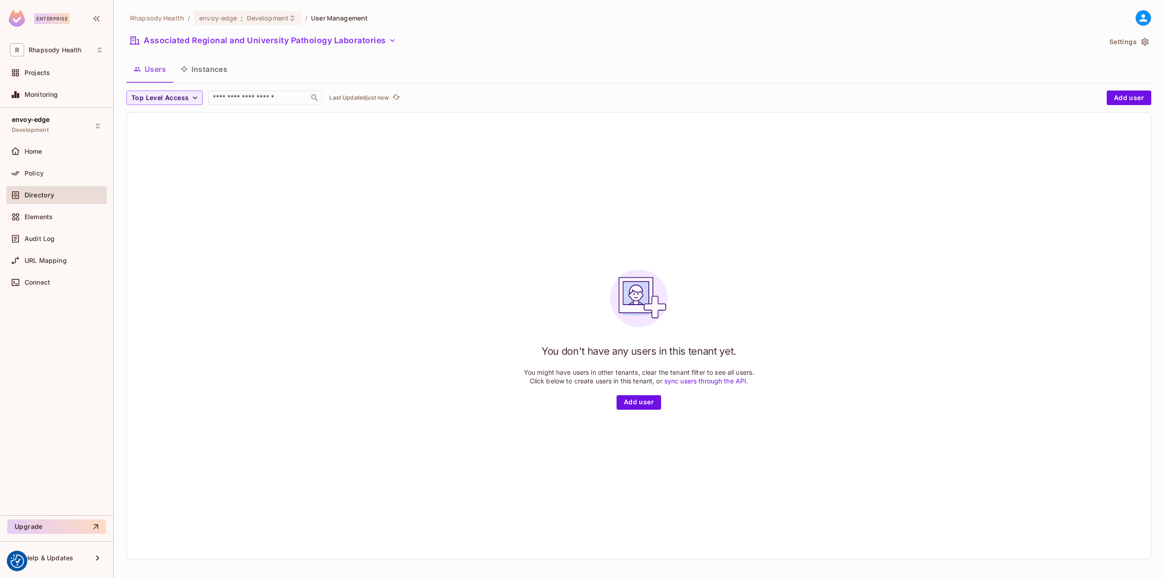
click at [61, 228] on div "Elements" at bounding box center [56, 219] width 100 height 22
click at [228, 47] on button "Associated Regional and University Pathology Laboratories" at bounding box center [262, 40] width 273 height 15
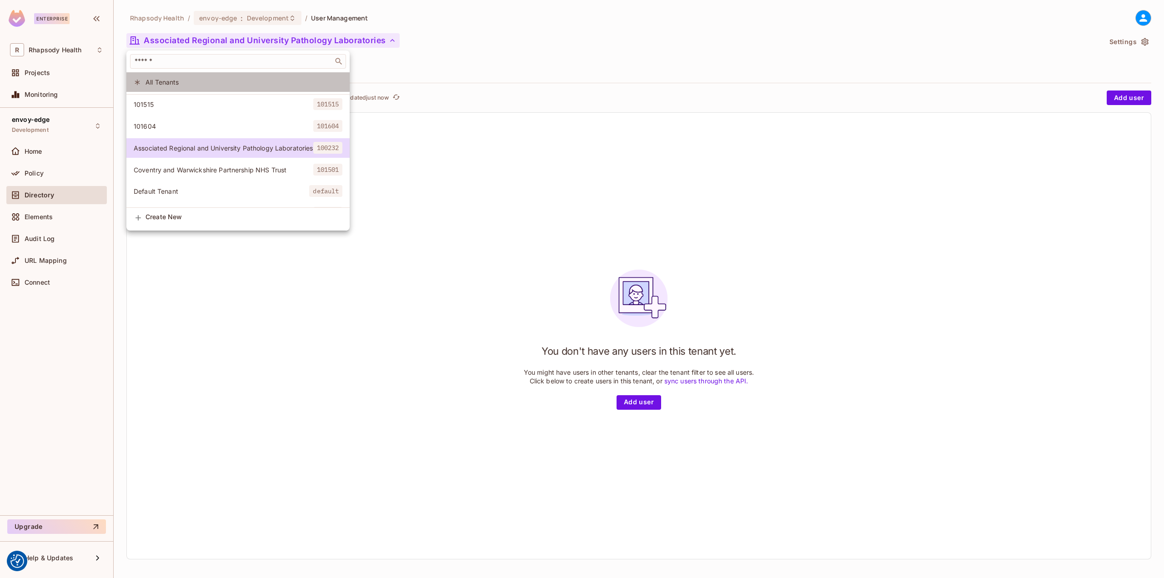
click at [170, 78] on span "All Tenants" at bounding box center [243, 82] width 197 height 9
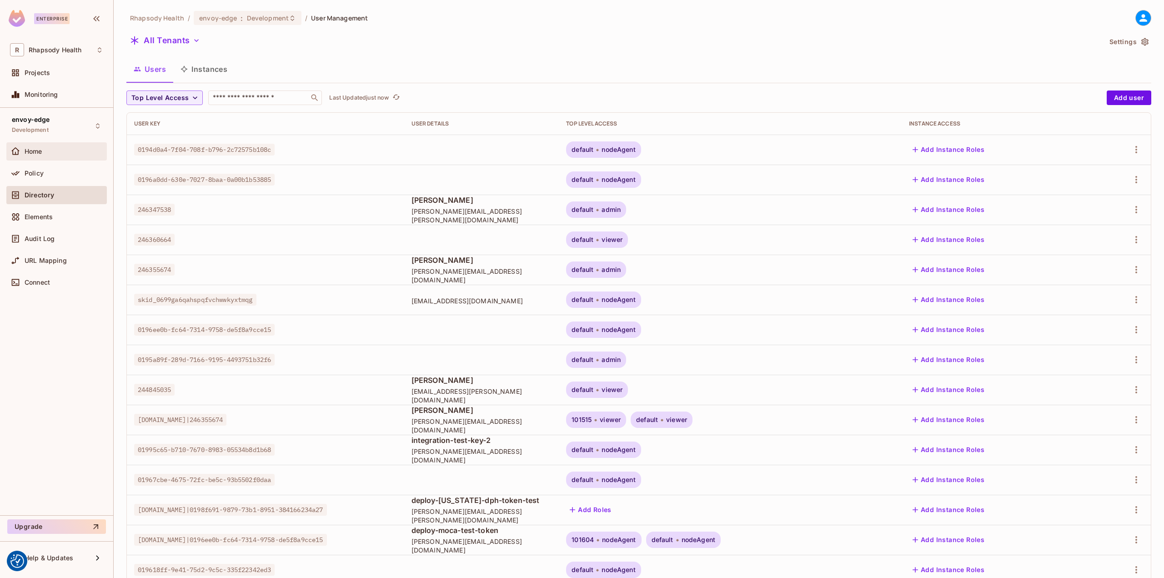
click at [39, 142] on div "Home" at bounding box center [56, 151] width 100 height 18
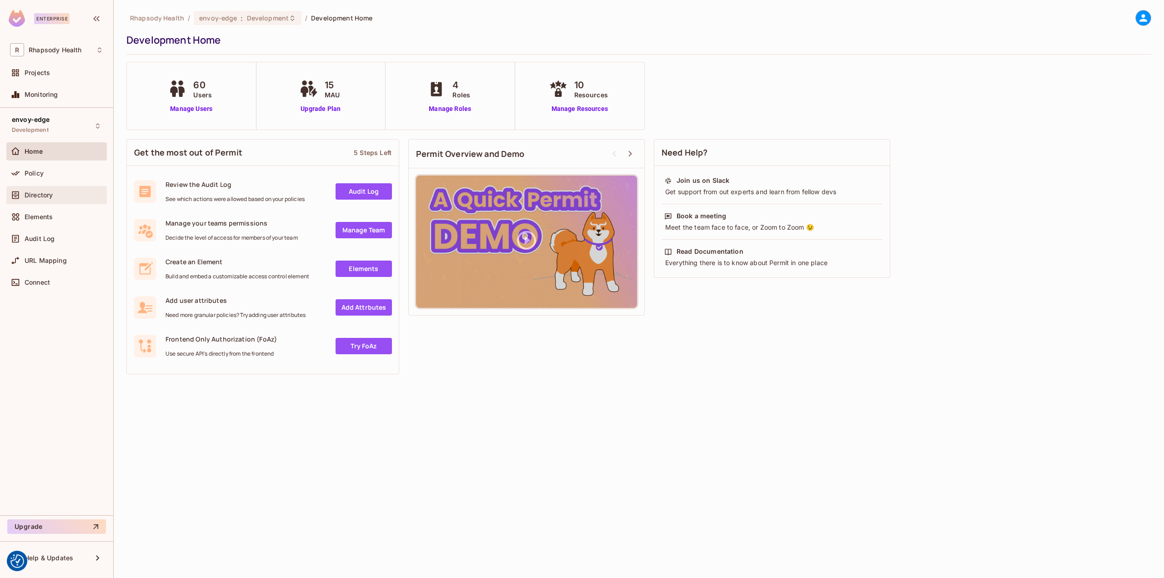
click at [71, 198] on div "Directory" at bounding box center [64, 194] width 79 height 7
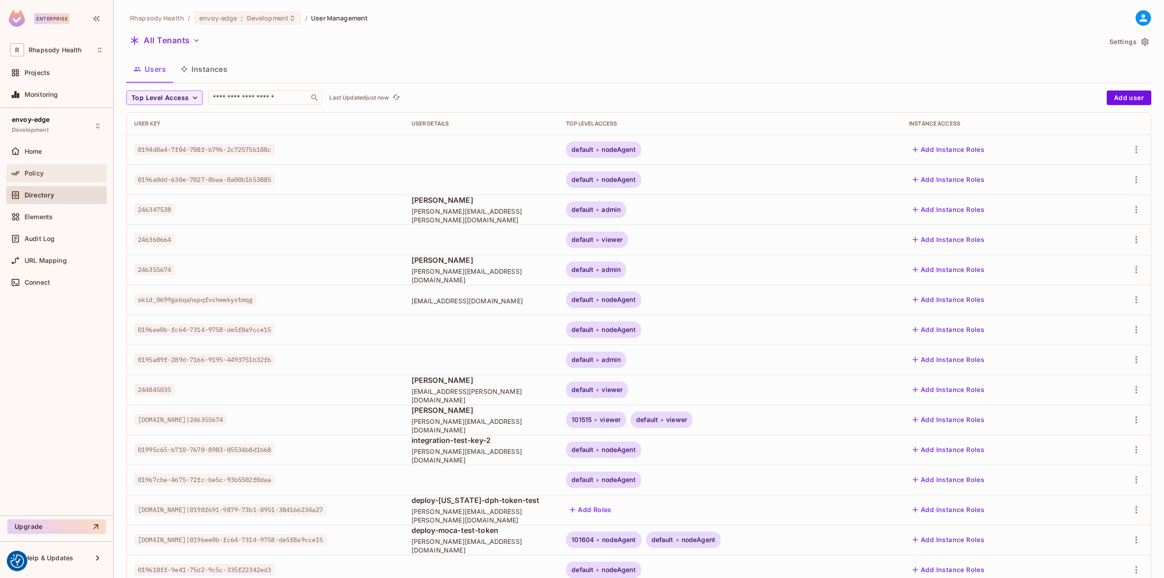
click at [65, 170] on div "Policy" at bounding box center [64, 173] width 79 height 7
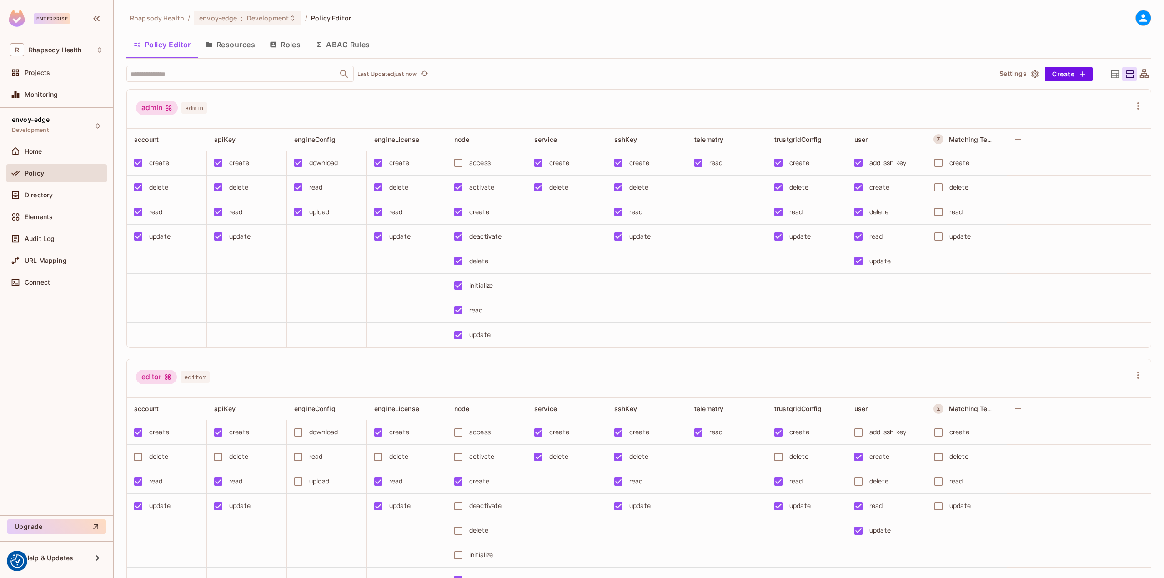
click at [345, 37] on button "ABAC Rules" at bounding box center [343, 44] width 70 height 23
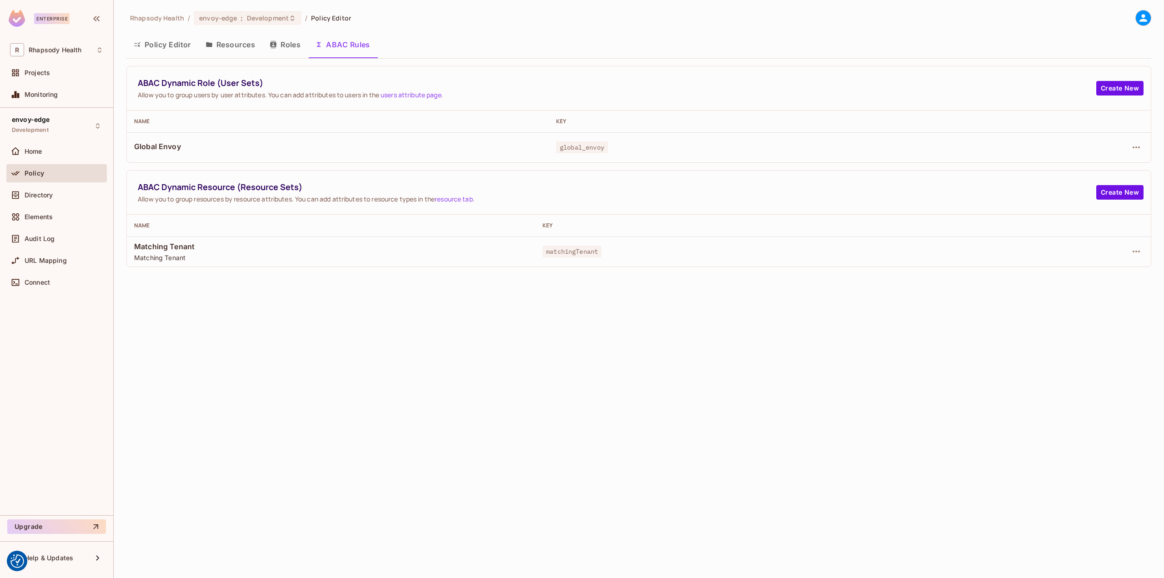
click at [242, 31] on div "Rhapsody Health / envoy-edge : Development / Policy Editor Policy Editor Resour…" at bounding box center [638, 138] width 1025 height 257
click at [250, 50] on button "Resources" at bounding box center [230, 44] width 64 height 23
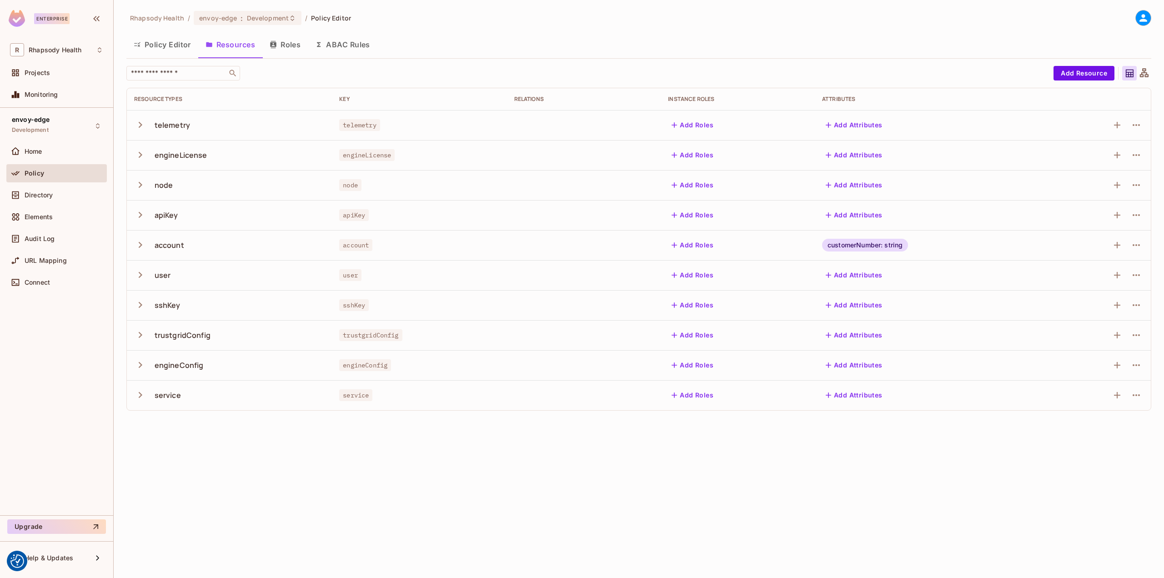
click at [345, 38] on button "ABAC Rules" at bounding box center [343, 44] width 70 height 23
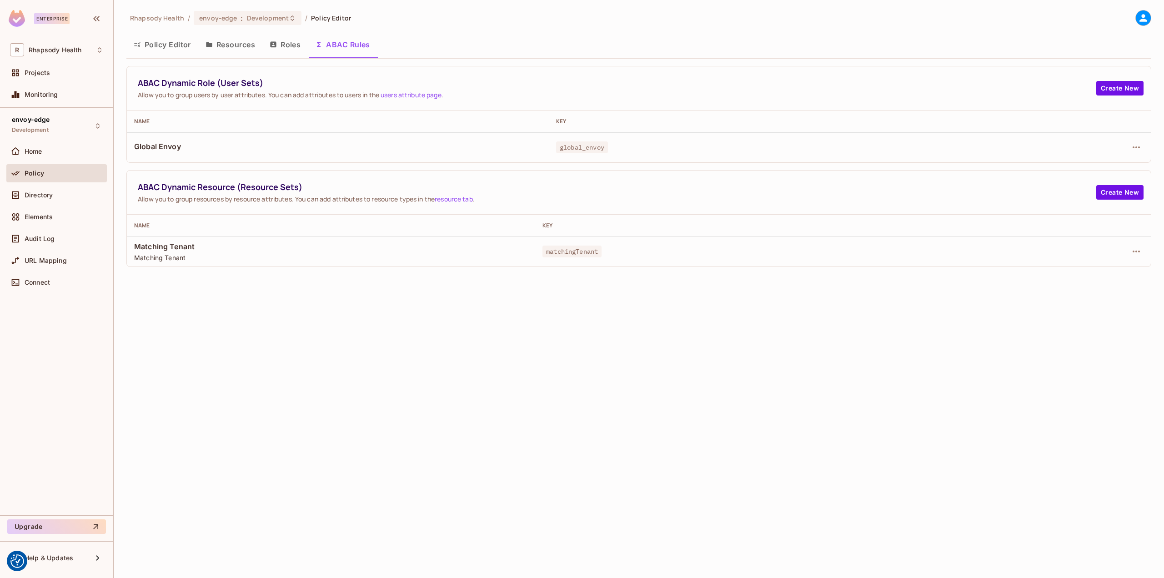
drag, startPoint x: 591, startPoint y: 250, endPoint x: 1010, endPoint y: 285, distance: 420.2
click at [632, 252] on div "matchingTenant" at bounding box center [755, 251] width 427 height 9
click at [1136, 252] on icon "button" at bounding box center [1136, 251] width 11 height 11
click at [1055, 293] on span "Edit Dynamic Resource (Resource Set)" at bounding box center [1058, 287] width 124 height 15
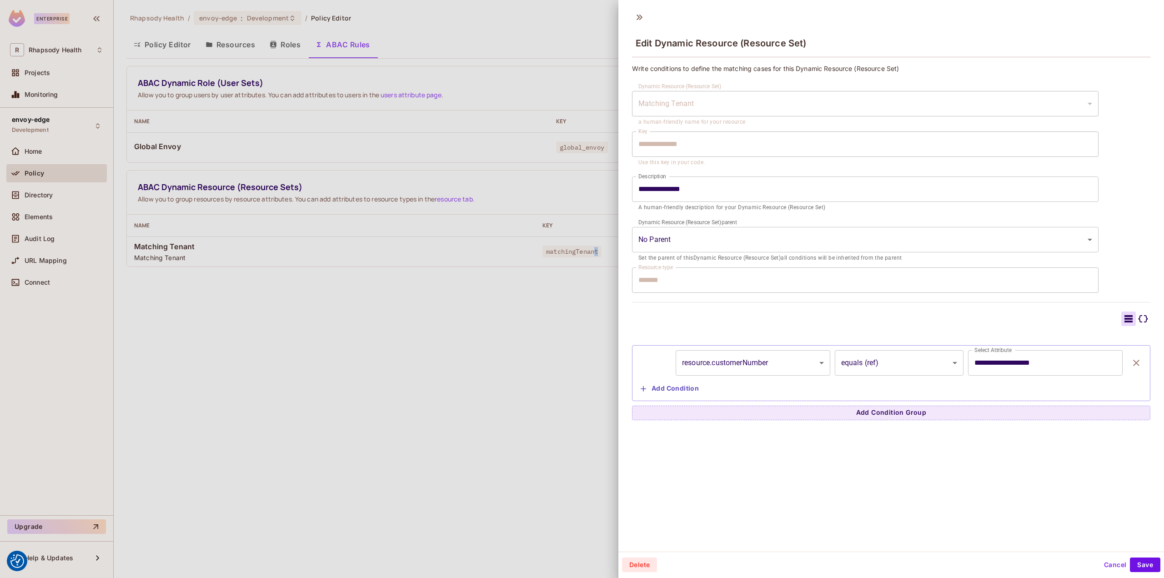
click at [890, 354] on body "We use cookies to enhance your browsing experience, serve personalized ads or c…" at bounding box center [582, 289] width 1164 height 578
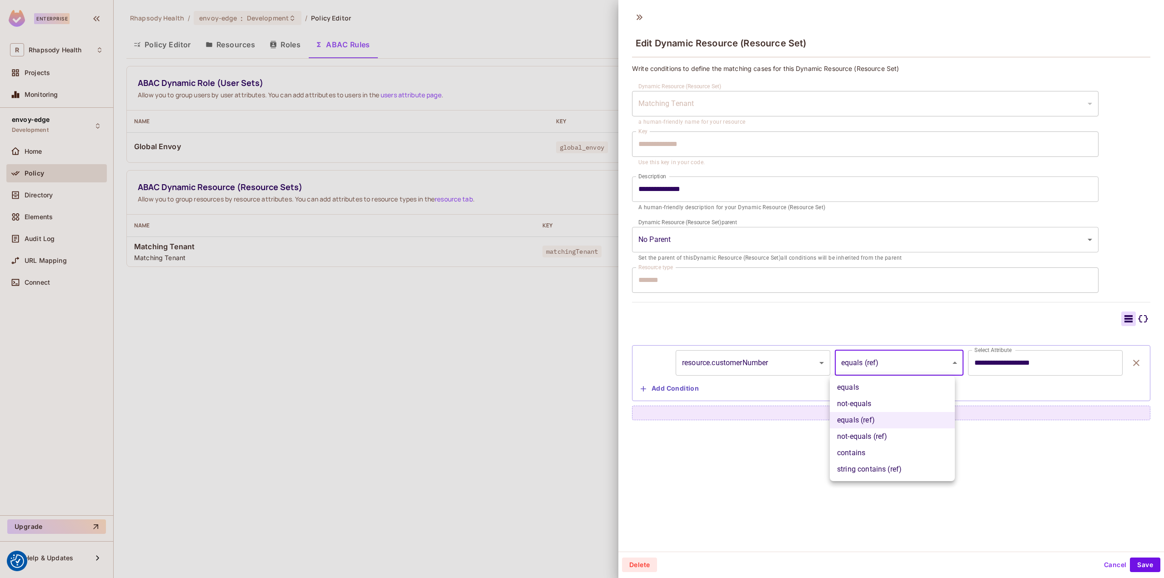
click at [890, 354] on div at bounding box center [582, 289] width 1164 height 578
click at [1137, 316] on icon at bounding box center [1142, 318] width 11 height 11
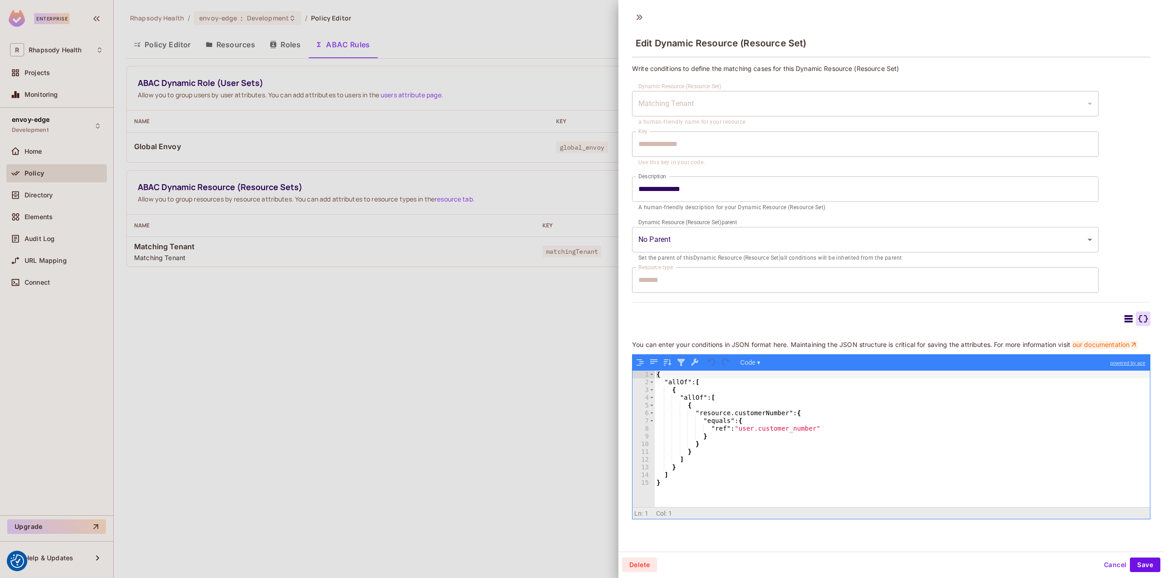
click at [1072, 349] on link "our documentation" at bounding box center [1105, 344] width 66 height 8
click at [716, 438] on div "{ "allOf" : [ { "allOf" : [ { "resource.customerNumber" : { "equals" : { "ref" …" at bounding box center [902, 446] width 495 height 152
click at [251, 313] on div at bounding box center [582, 289] width 1164 height 578
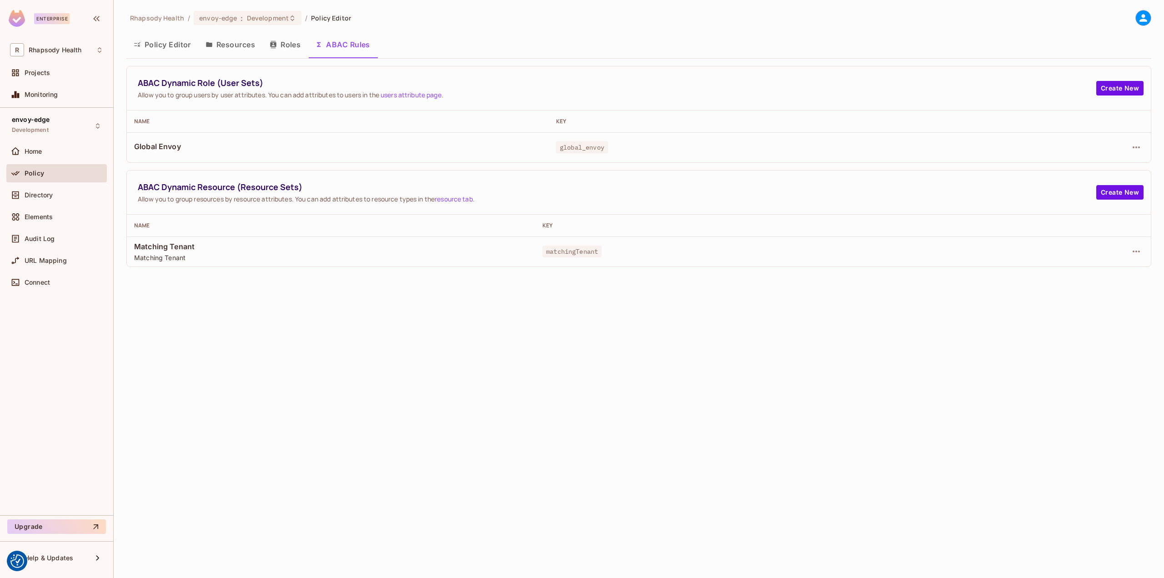
click at [187, 248] on span "Matching Tenant" at bounding box center [331, 246] width 394 height 10
click at [1141, 252] on td at bounding box center [1063, 251] width 174 height 30
click at [1139, 253] on icon "button" at bounding box center [1136, 251] width 11 height 11
click at [1079, 290] on div "Edit Dynamic Resource (Resource Set)" at bounding box center [1058, 287] width 119 height 9
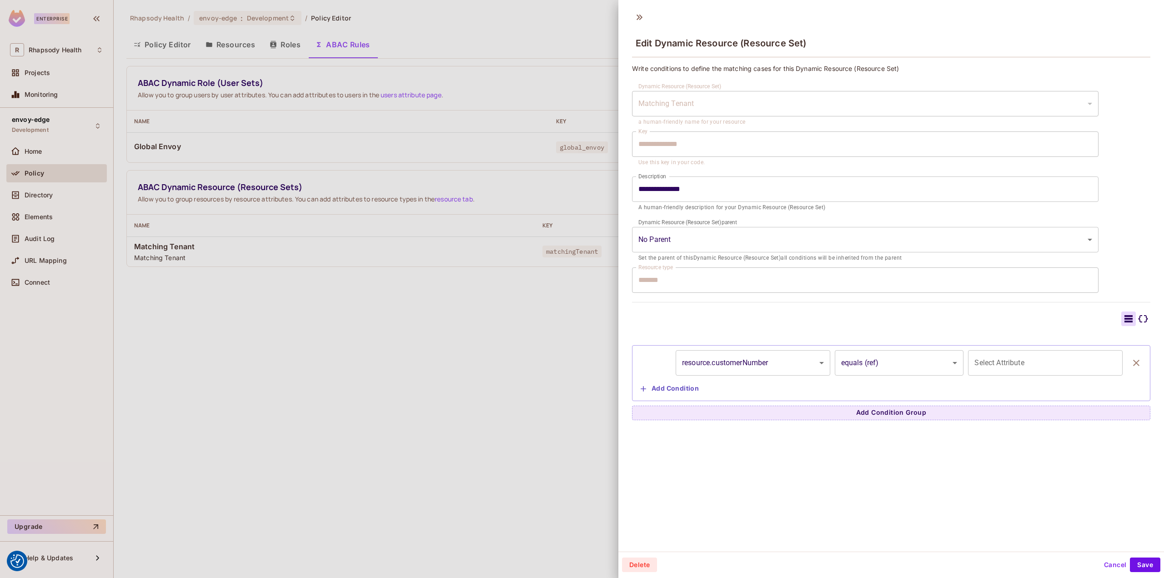
type input "**********"
click at [537, 344] on div at bounding box center [582, 289] width 1164 height 578
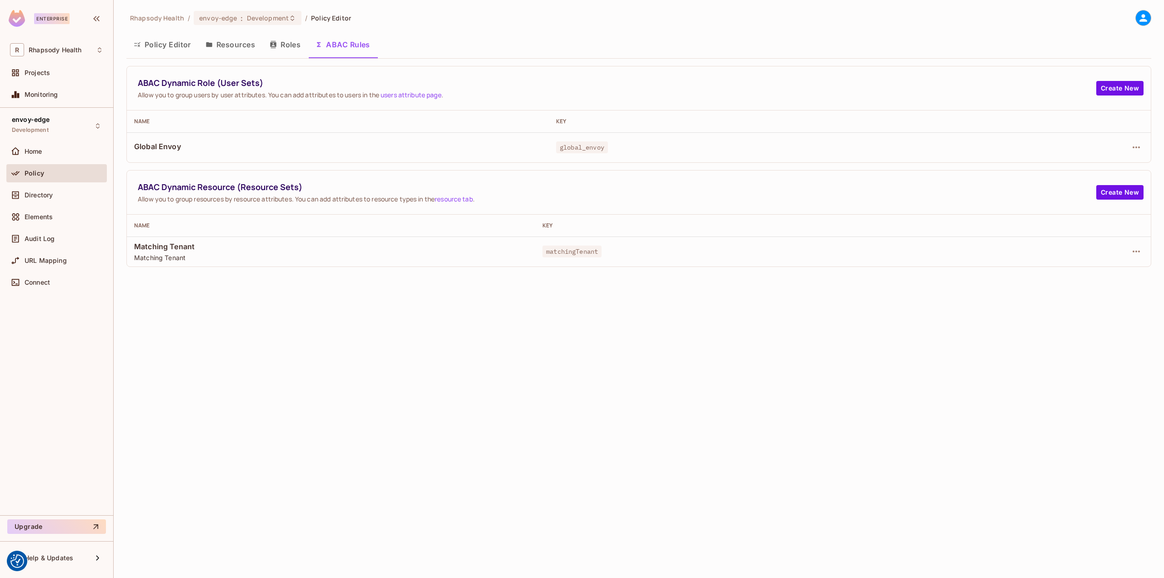
click at [290, 49] on button "Roles" at bounding box center [284, 44] width 45 height 23
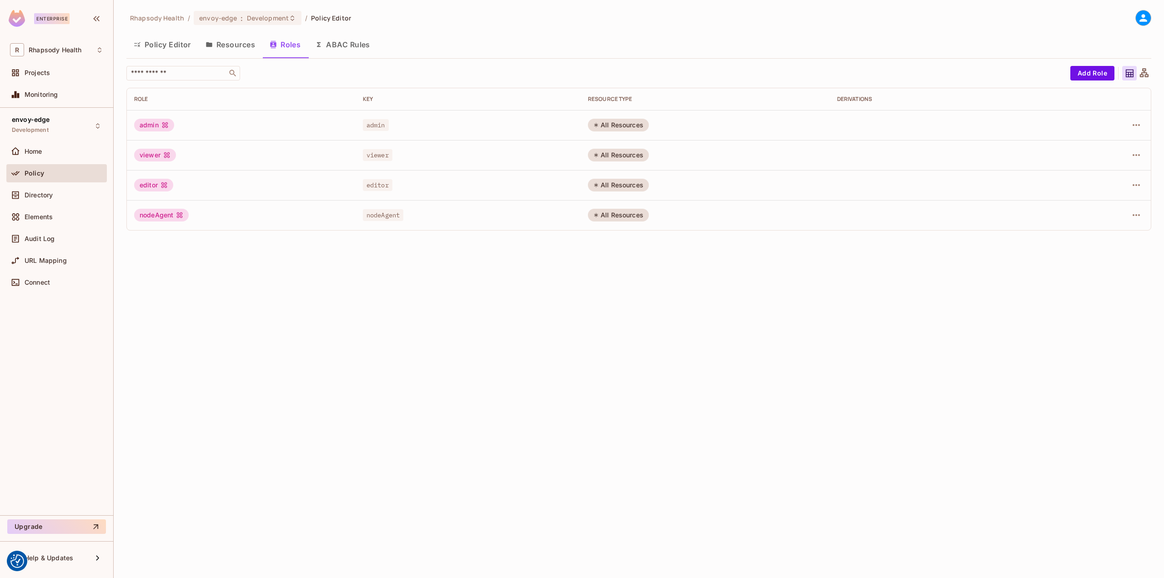
click at [214, 41] on button "Resources" at bounding box center [230, 44] width 64 height 23
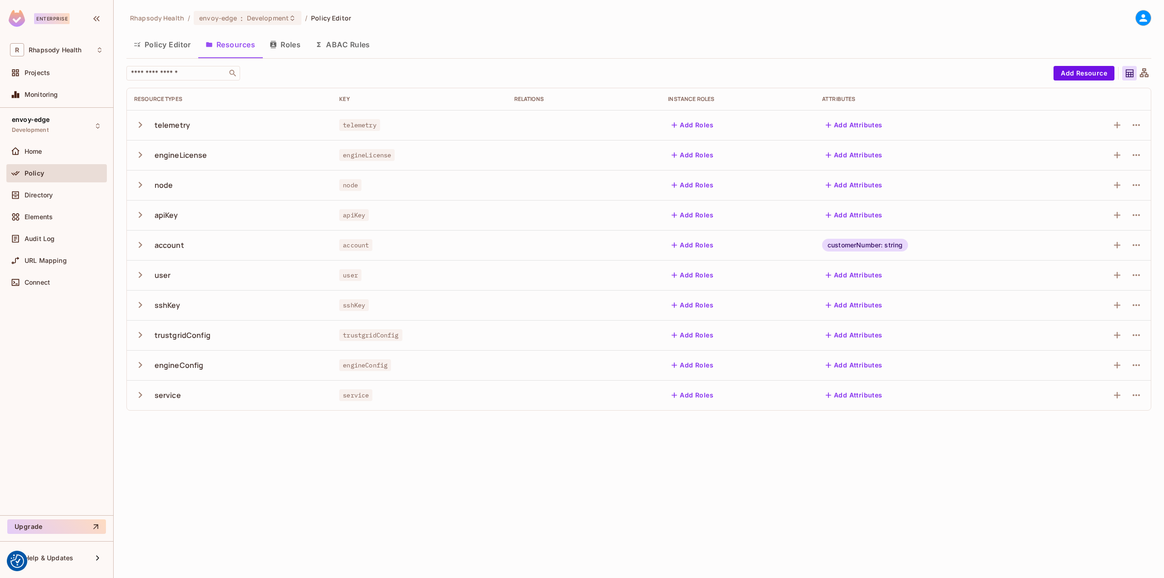
click at [178, 43] on button "Policy Editor" at bounding box center [162, 44] width 72 height 23
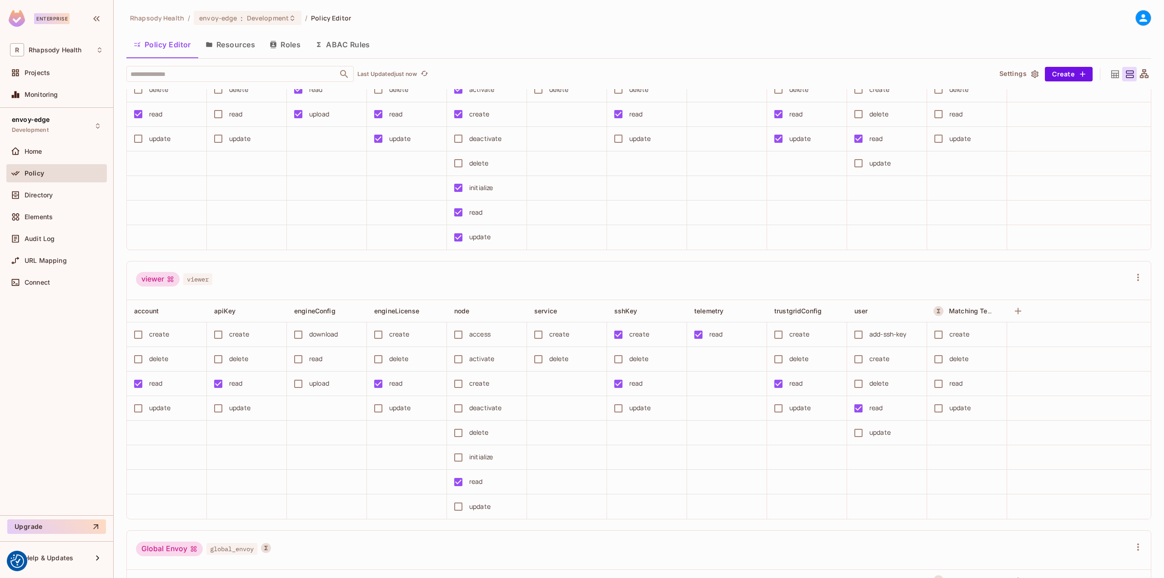
scroll to position [870, 0]
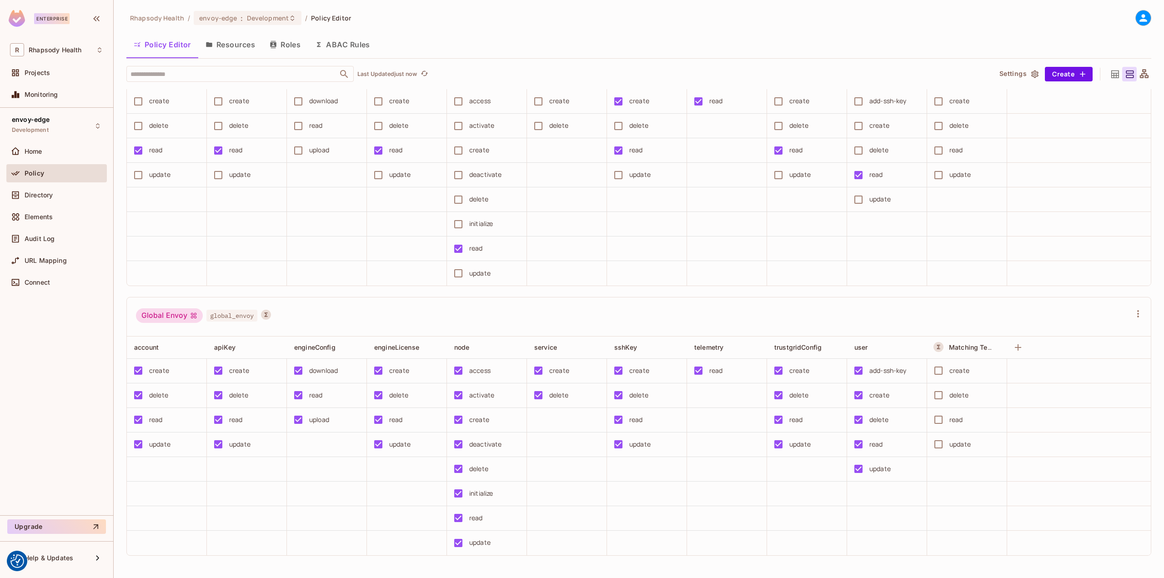
click at [312, 20] on span "Policy Editor" at bounding box center [331, 18] width 40 height 9
click at [285, 41] on button "Roles" at bounding box center [284, 44] width 45 height 23
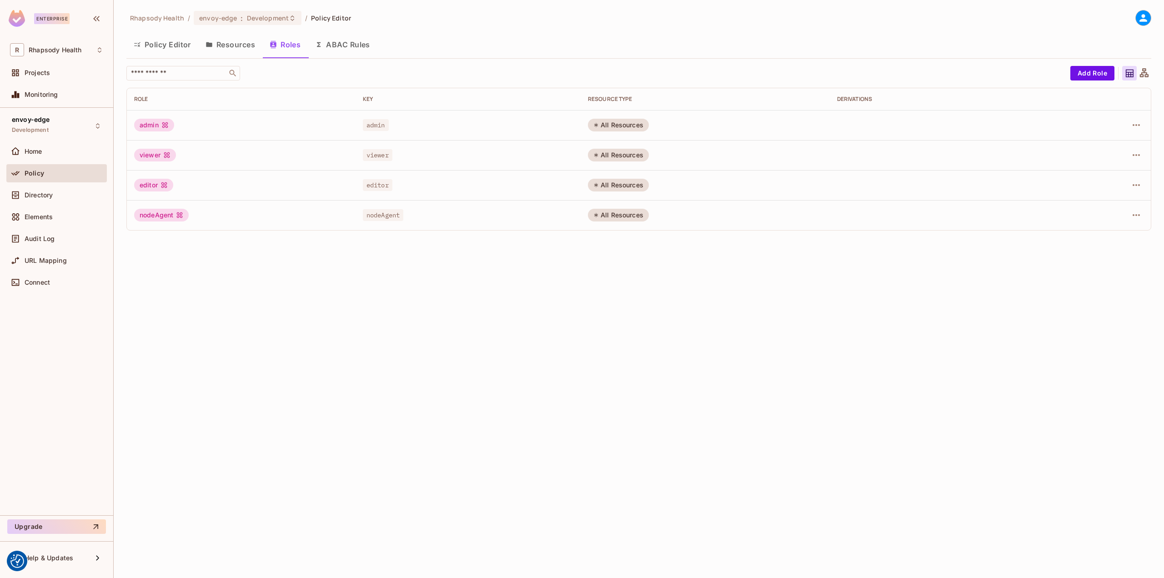
click at [158, 42] on button "Policy Editor" at bounding box center [162, 44] width 72 height 23
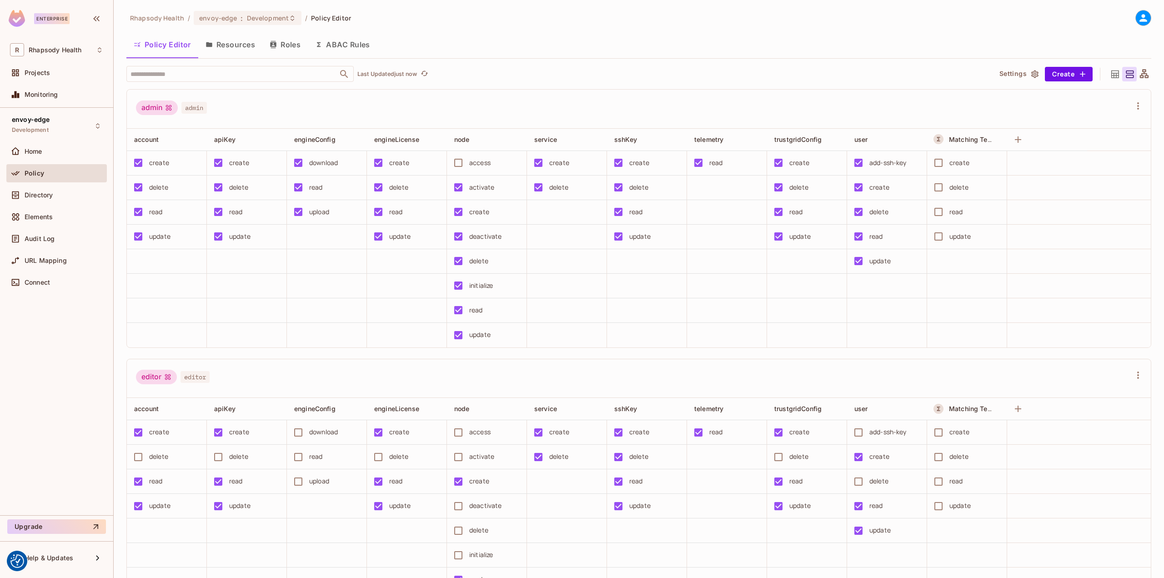
click at [227, 52] on button "Resources" at bounding box center [230, 44] width 64 height 23
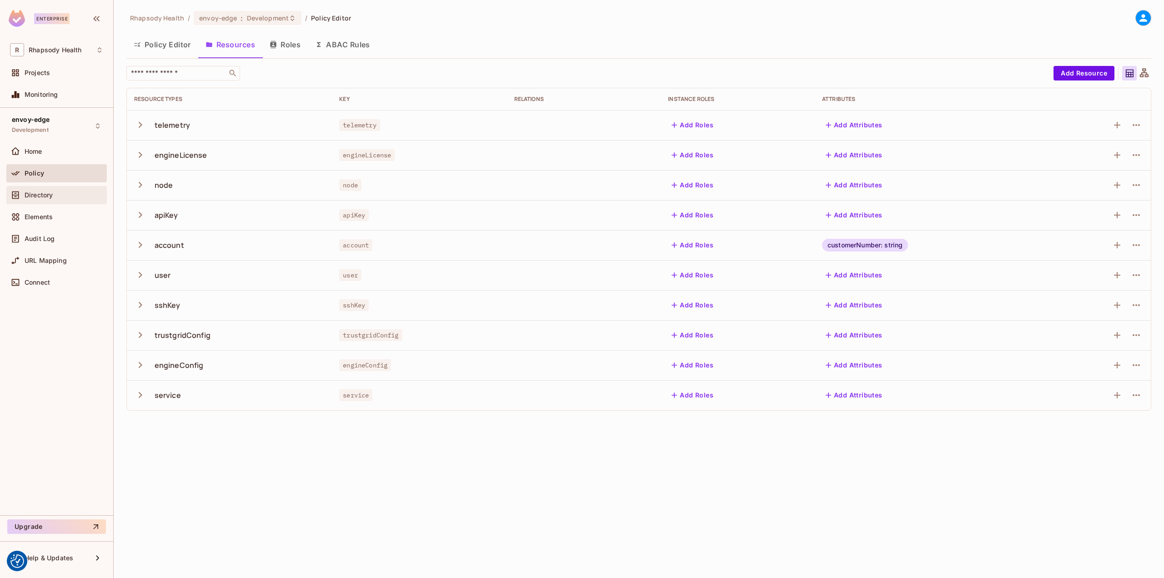
click at [45, 198] on span "Directory" at bounding box center [39, 194] width 28 height 7
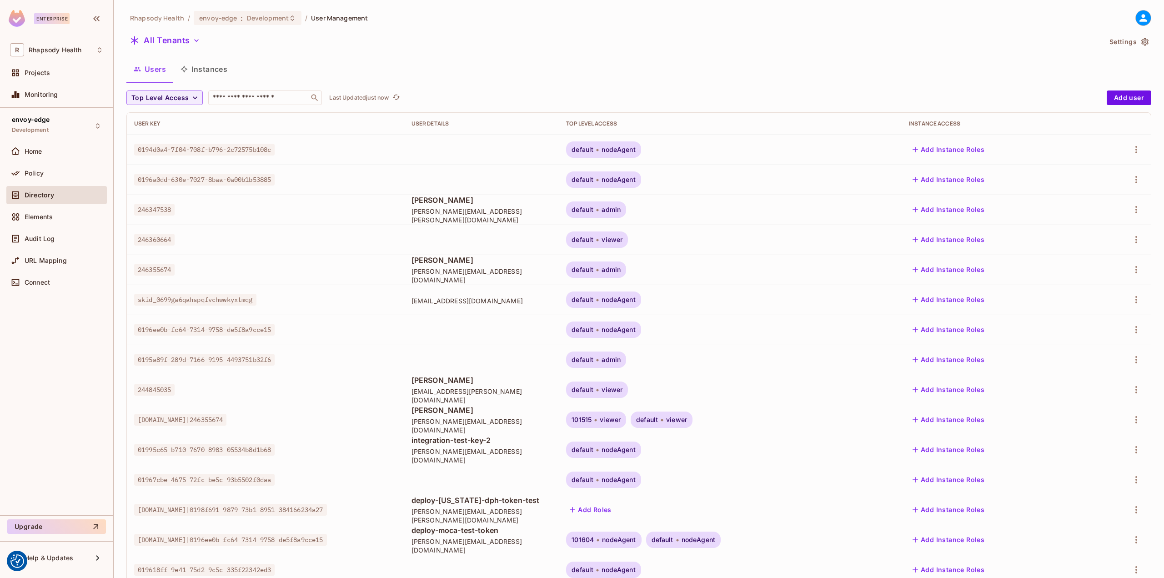
click at [593, 238] on span "default" at bounding box center [582, 239] width 22 height 7
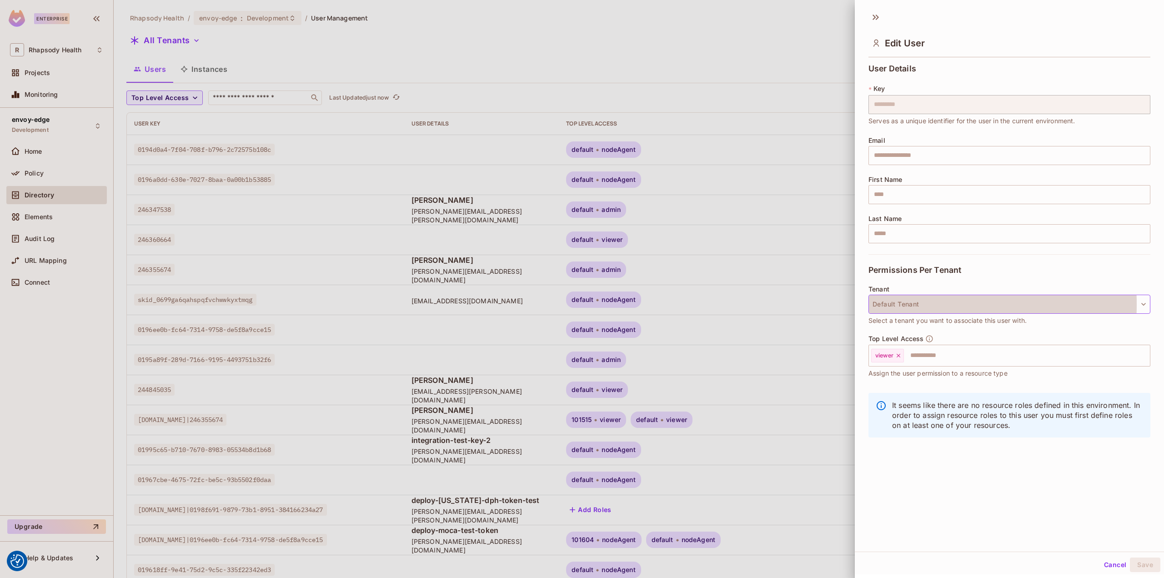
click at [892, 304] on button "Default Tenant" at bounding box center [1009, 304] width 282 height 19
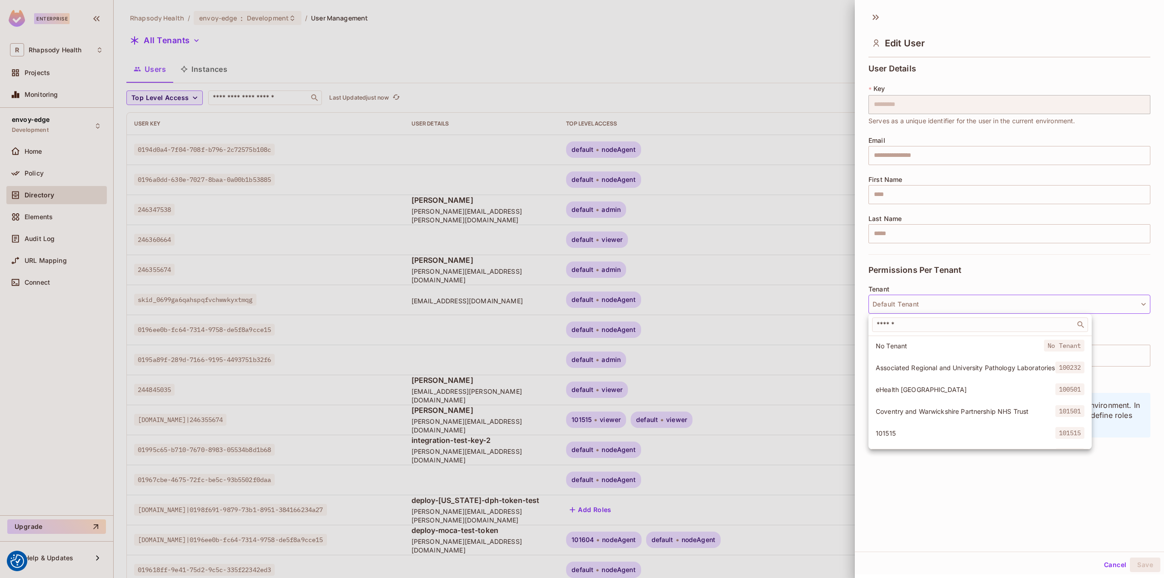
click at [892, 304] on div at bounding box center [582, 289] width 1164 height 578
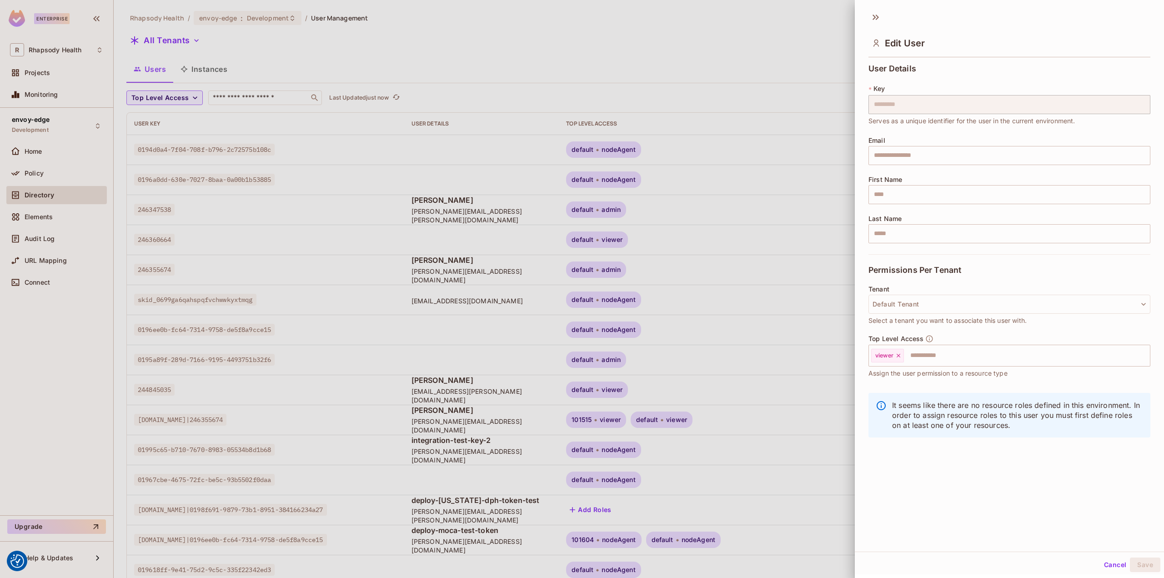
drag, startPoint x: 367, startPoint y: 35, endPoint x: 253, endPoint y: 61, distance: 116.5
click at [366, 35] on div at bounding box center [582, 289] width 1164 height 578
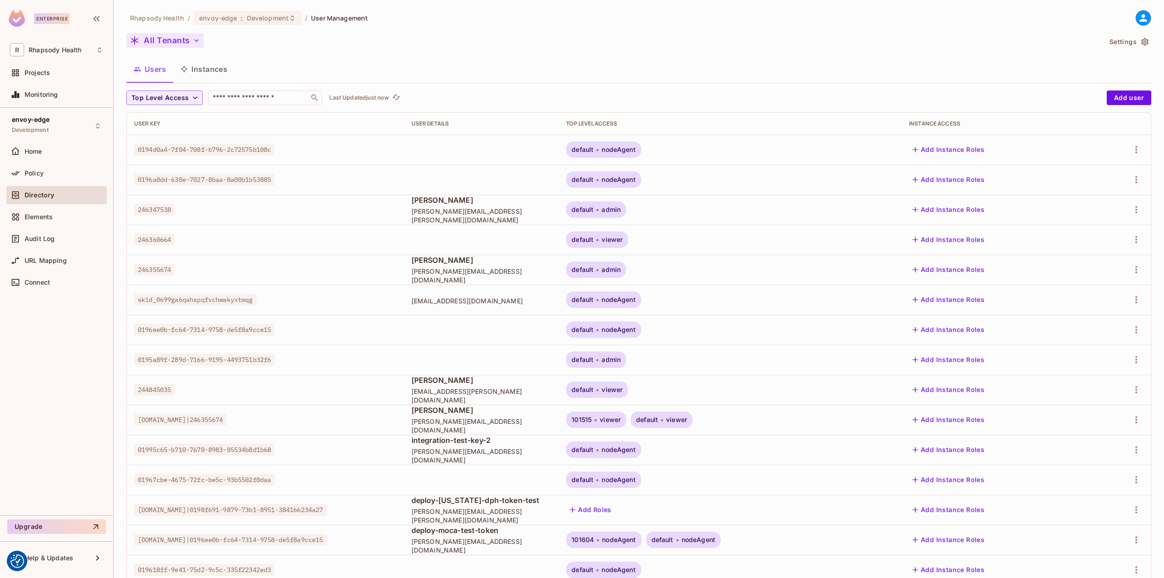
click at [176, 36] on button "All Tenants" at bounding box center [164, 40] width 77 height 15
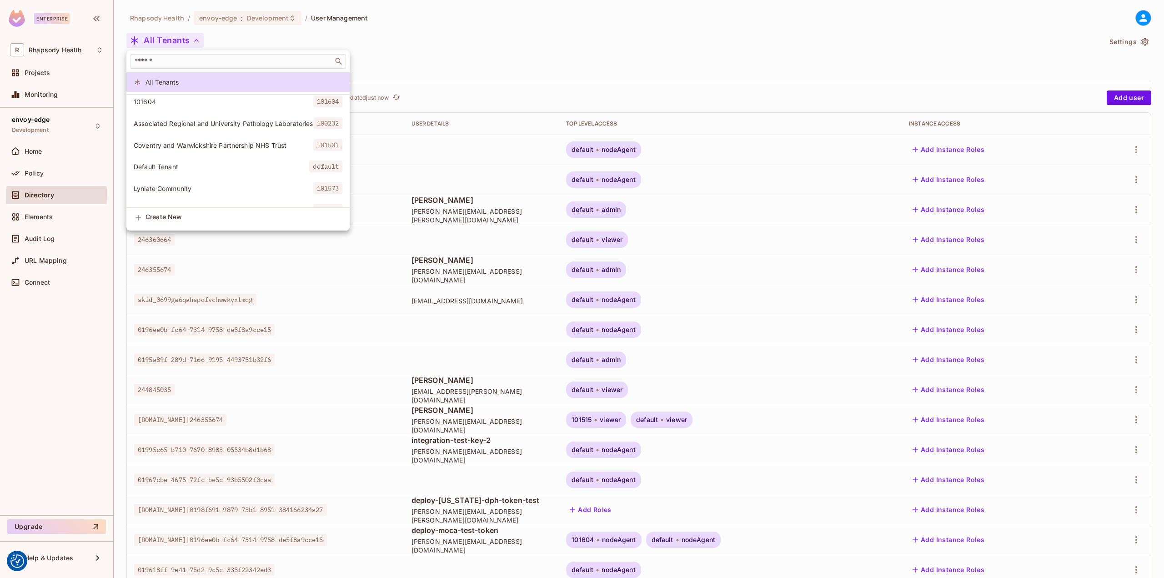
scroll to position [46, 0]
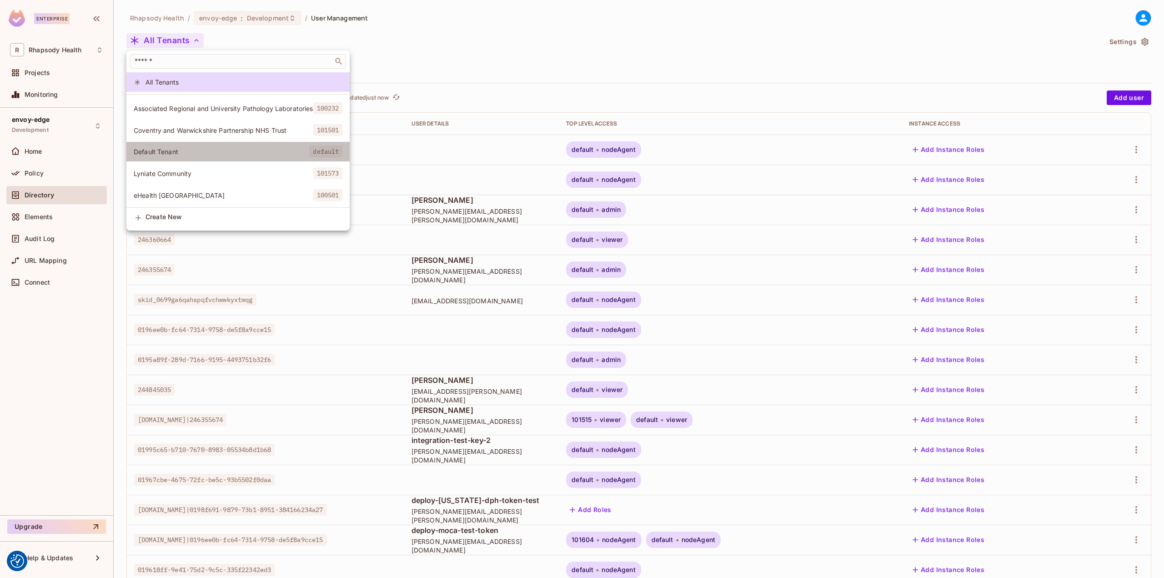
click at [209, 148] on span "Default Tenant" at bounding box center [221, 151] width 175 height 9
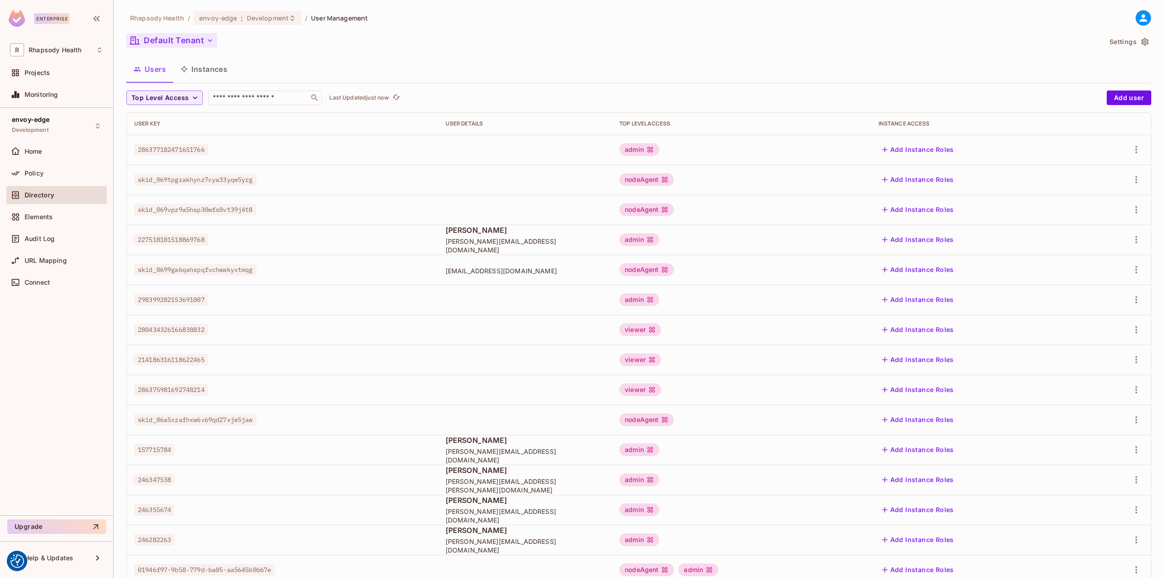
click at [171, 45] on button "Default Tenant" at bounding box center [171, 40] width 91 height 15
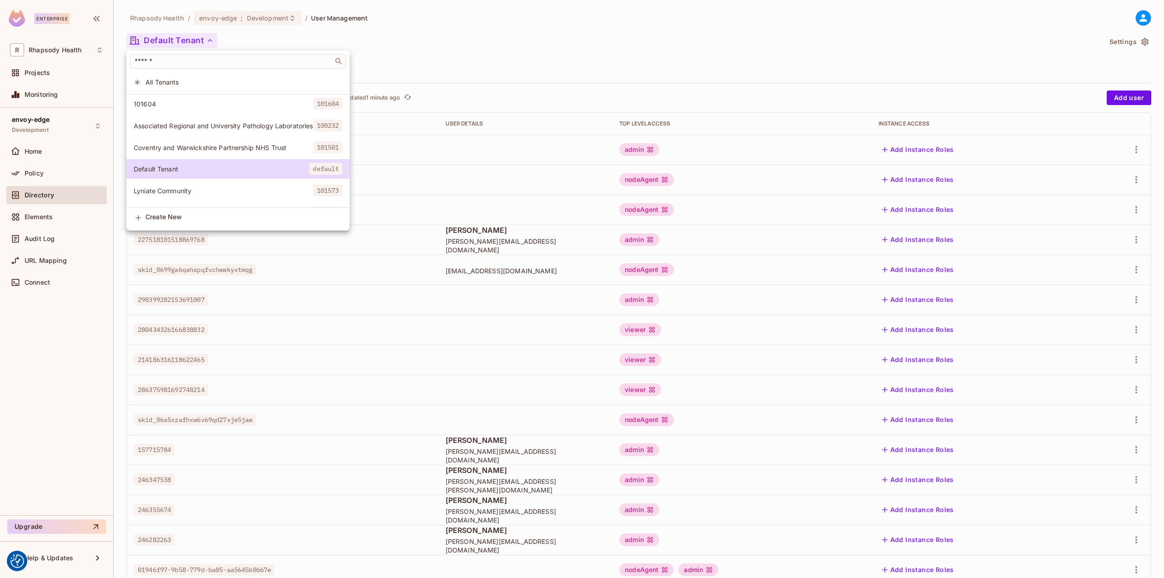
scroll to position [1, 0]
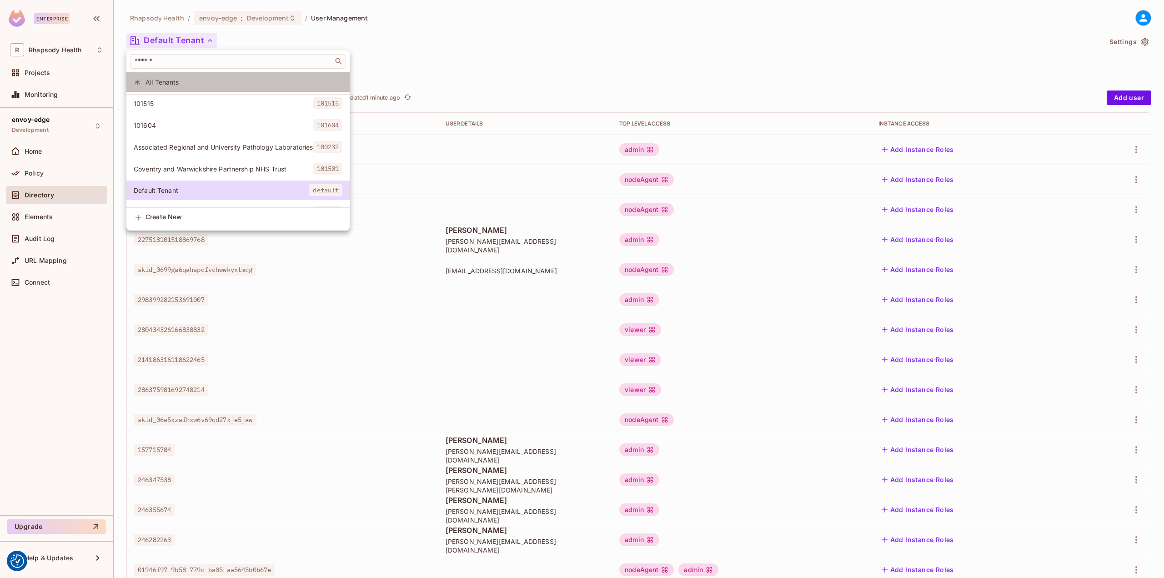
click at [286, 82] on span "All Tenants" at bounding box center [243, 82] width 197 height 9
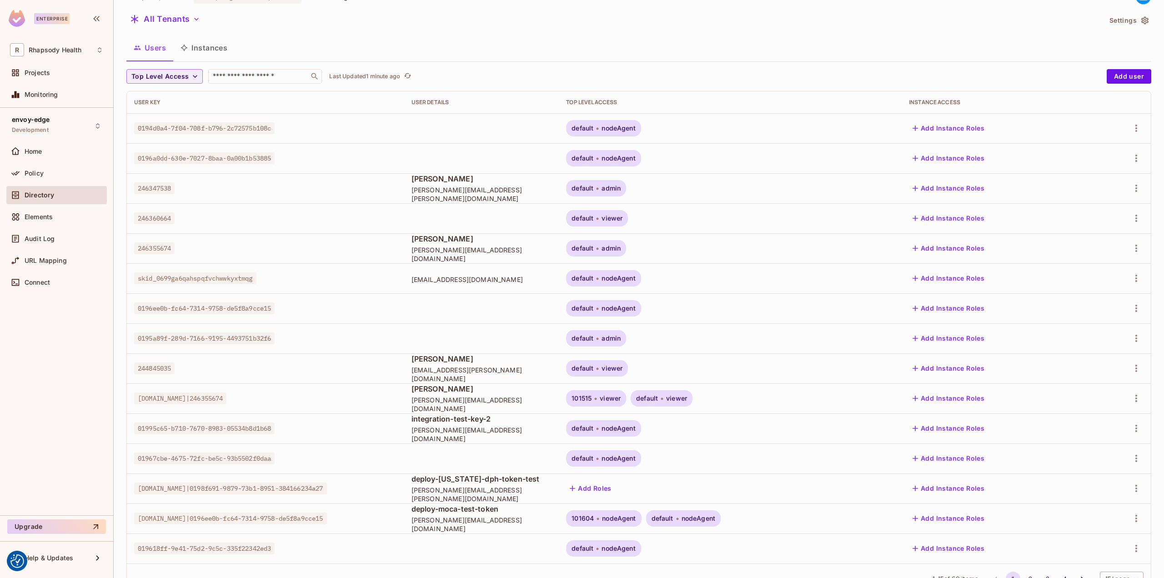
scroll to position [57, 0]
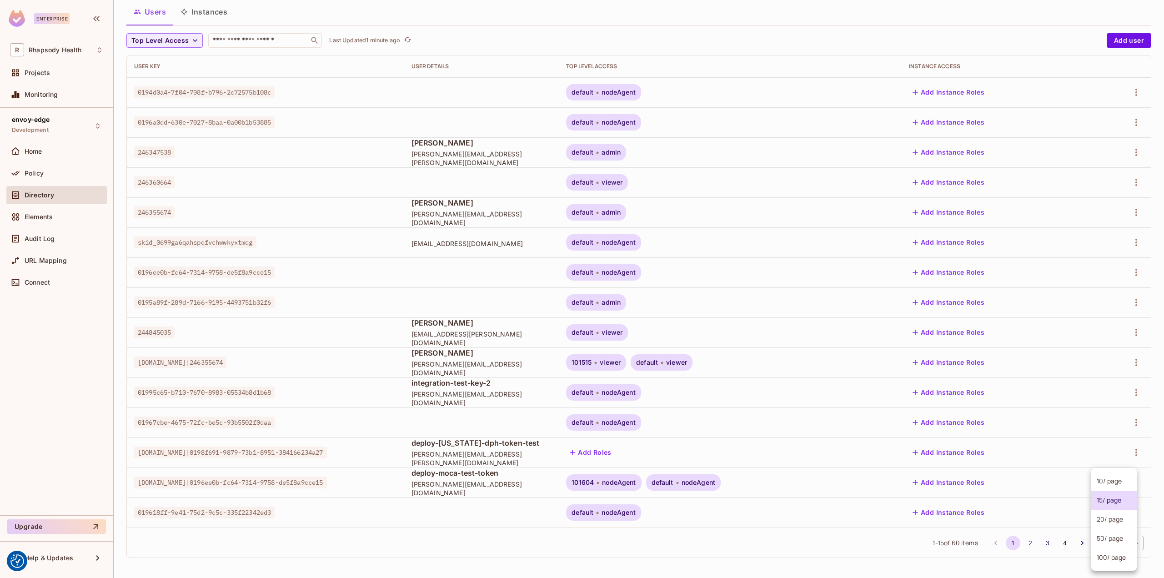
click at [1114, 548] on body "We use cookies to enhance your browsing experience, serve personalized ads or c…" at bounding box center [582, 289] width 1164 height 578
click at [1114, 561] on li "100 / page" at bounding box center [1113, 557] width 45 height 19
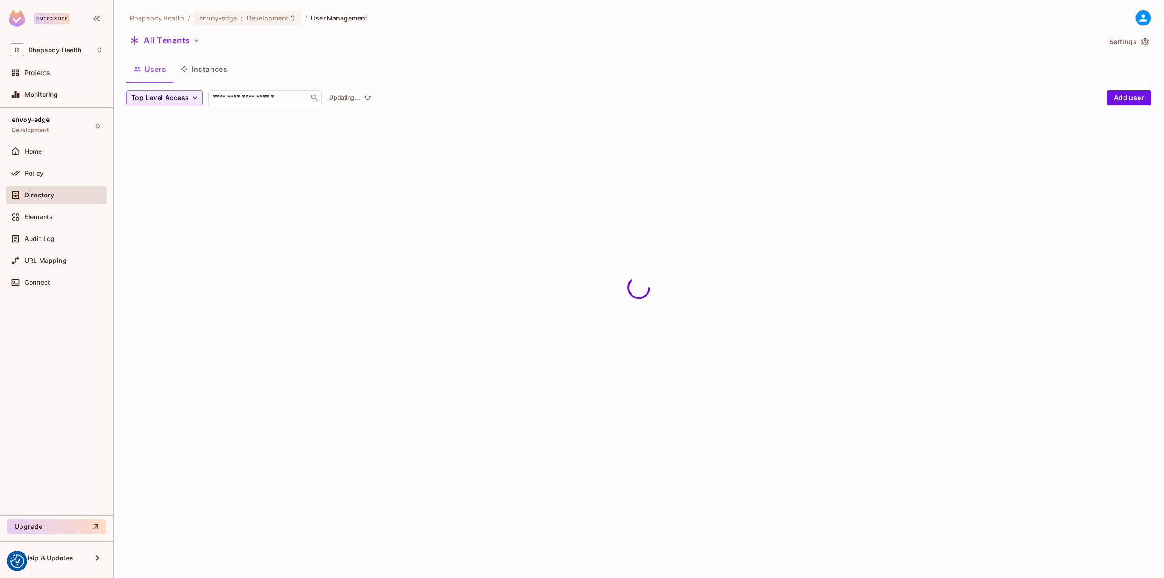
scroll to position [0, 0]
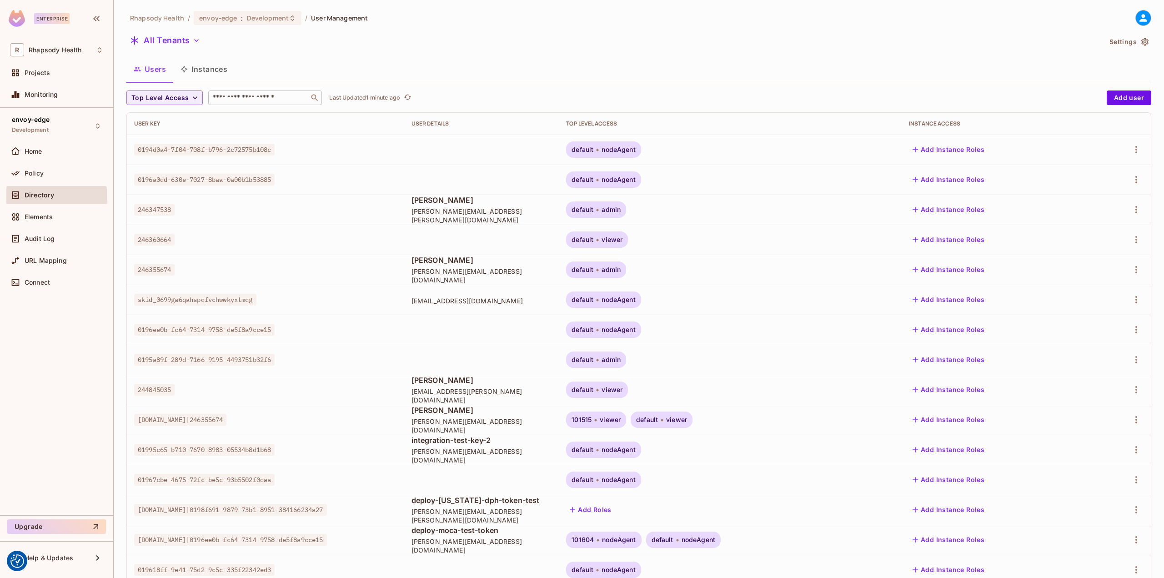
click at [250, 92] on div "​" at bounding box center [265, 97] width 114 height 15
type input "****"
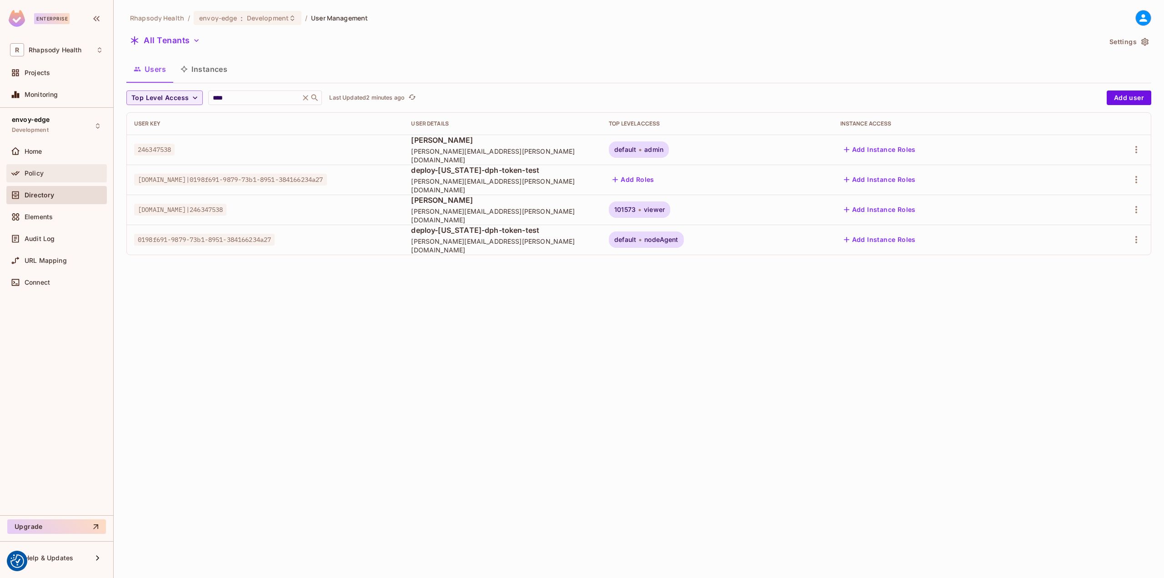
click at [61, 167] on div "Policy" at bounding box center [56, 173] width 100 height 18
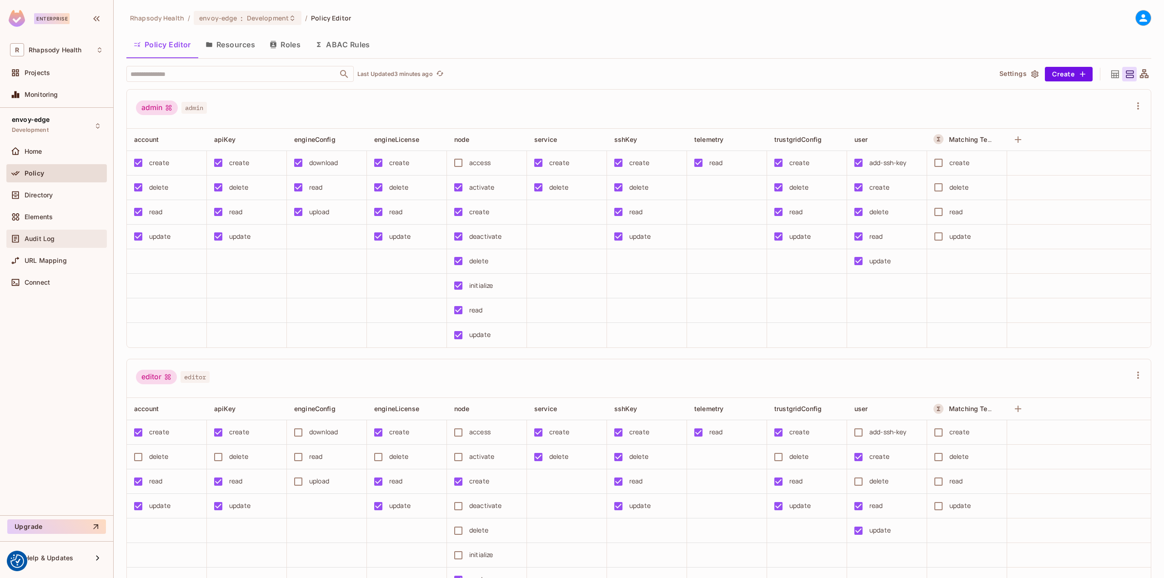
click at [46, 235] on span "Audit Log" at bounding box center [40, 238] width 30 height 7
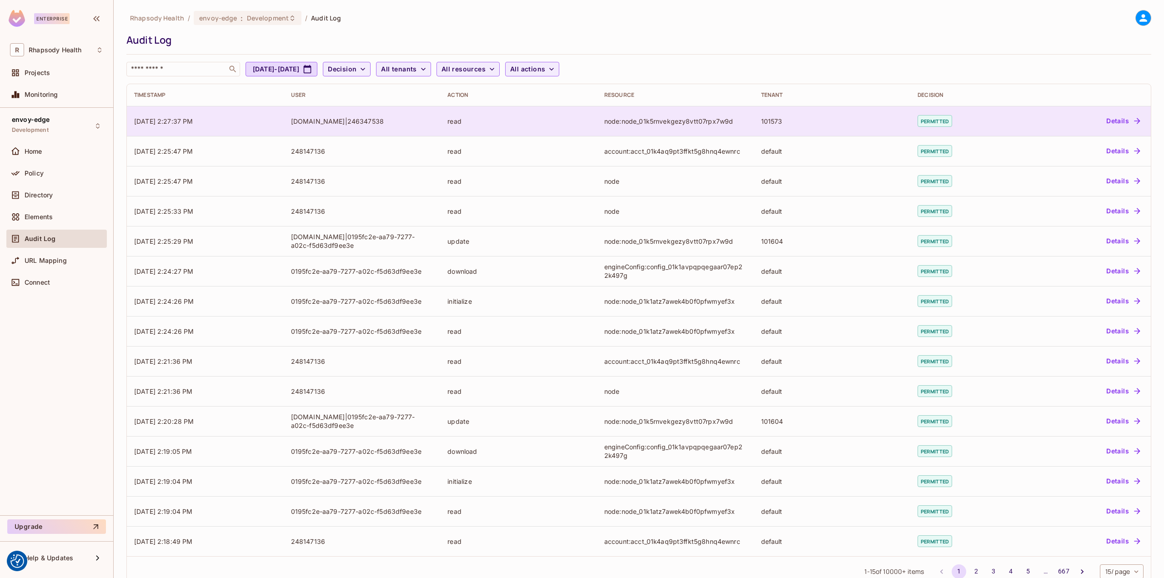
click at [285, 127] on td "[DOMAIN_NAME]|246347538" at bounding box center [362, 121] width 157 height 30
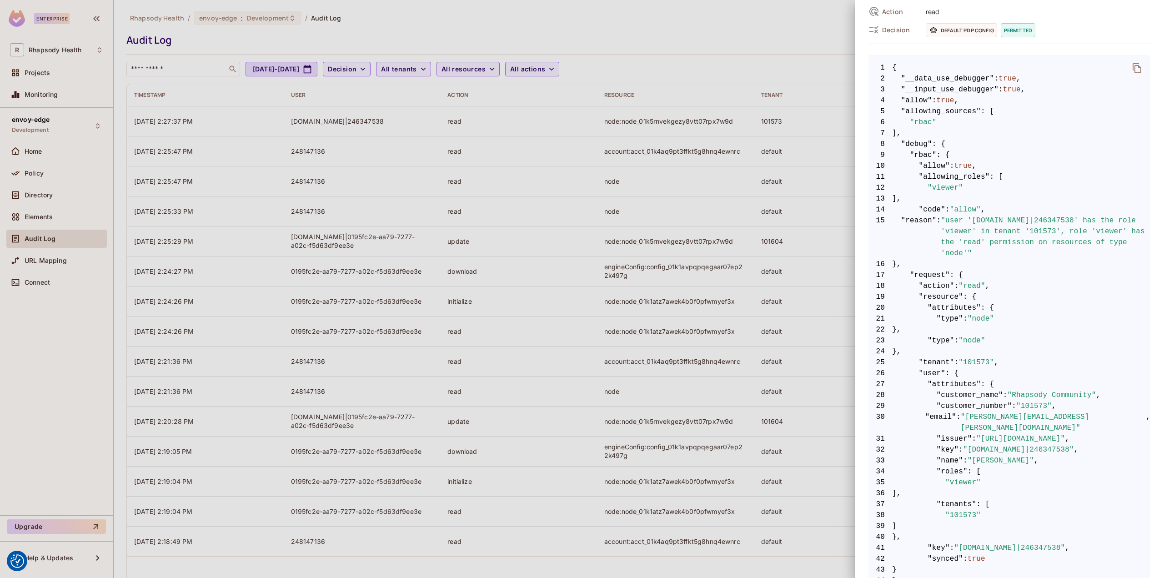
scroll to position [171, 0]
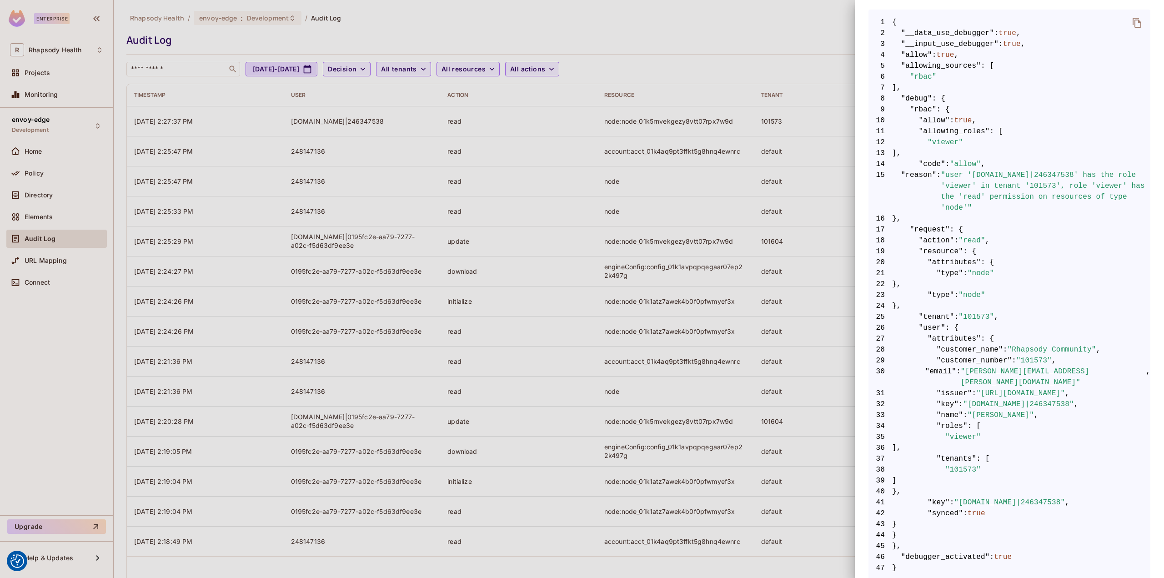
click at [728, 239] on div at bounding box center [582, 289] width 1164 height 578
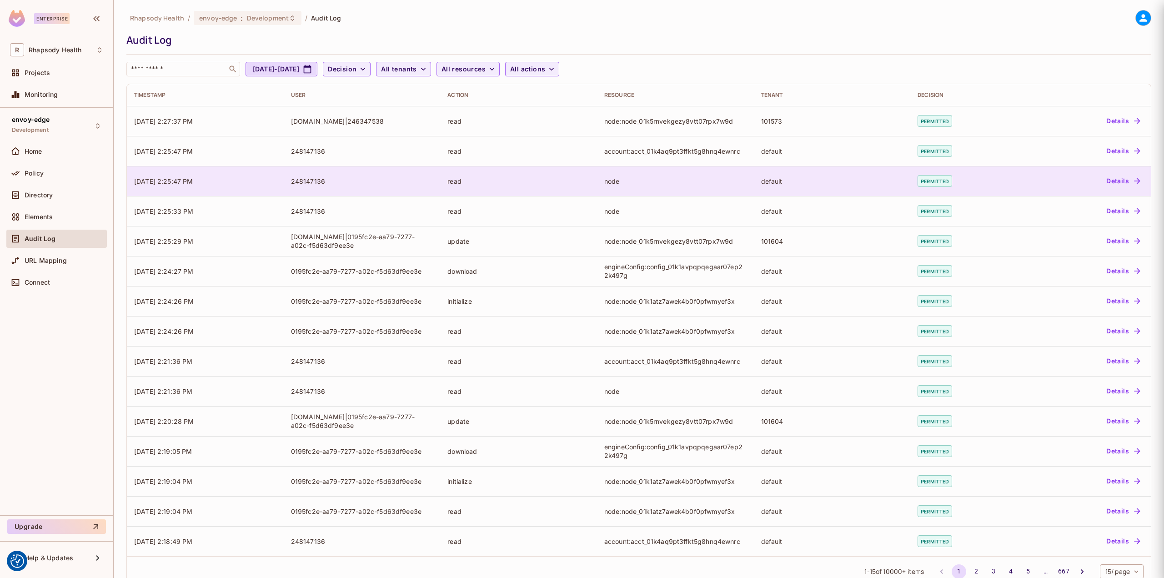
scroll to position [0, 0]
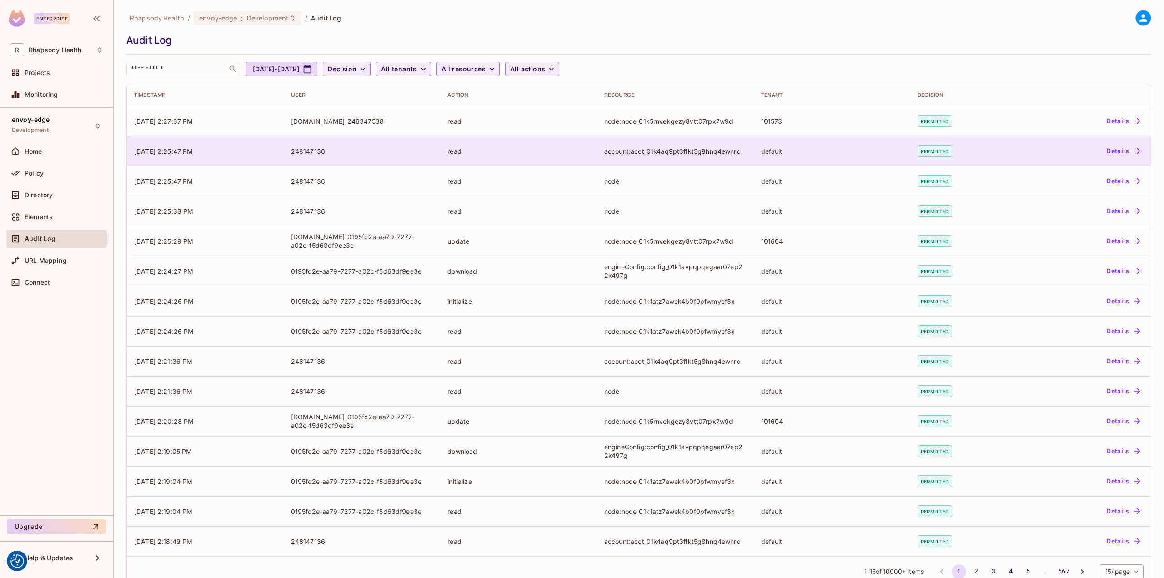
click at [653, 151] on div "account:acct_01k4aq9pt3ffkt5g8hnq4ewnrc" at bounding box center [675, 151] width 142 height 9
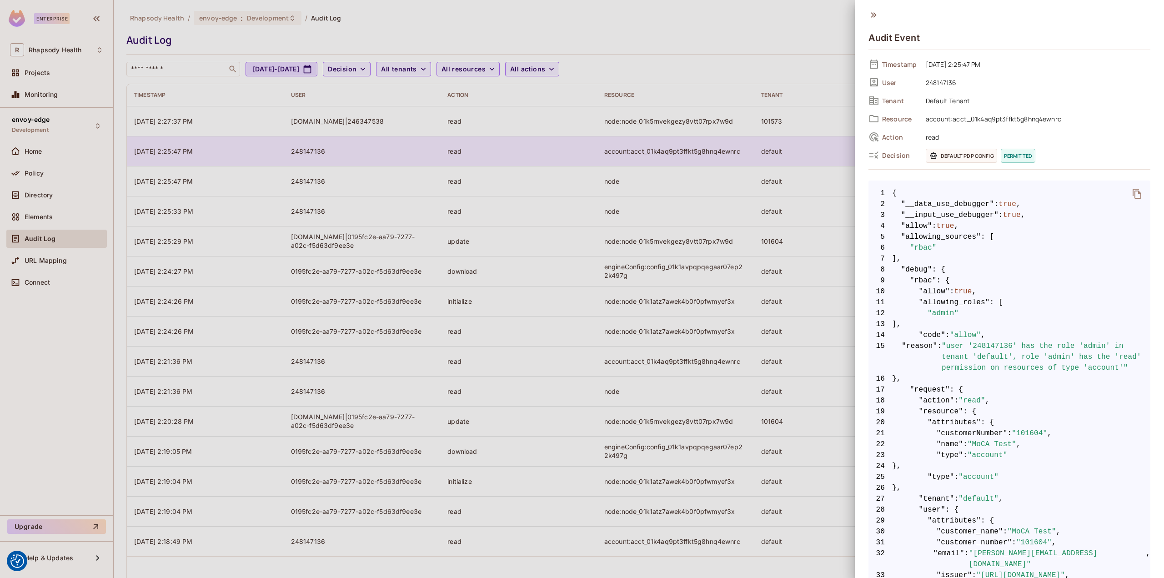
click at [653, 151] on div at bounding box center [582, 289] width 1164 height 578
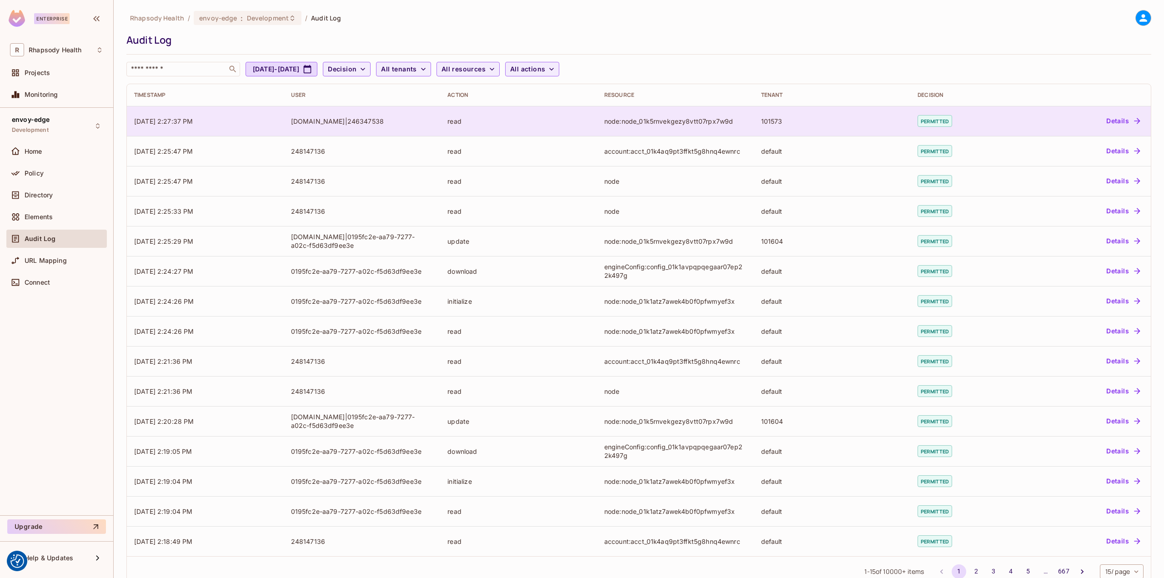
click at [652, 123] on div "node:node_01k5rnvekgezy8vtt07rpx7w9d" at bounding box center [675, 121] width 142 height 9
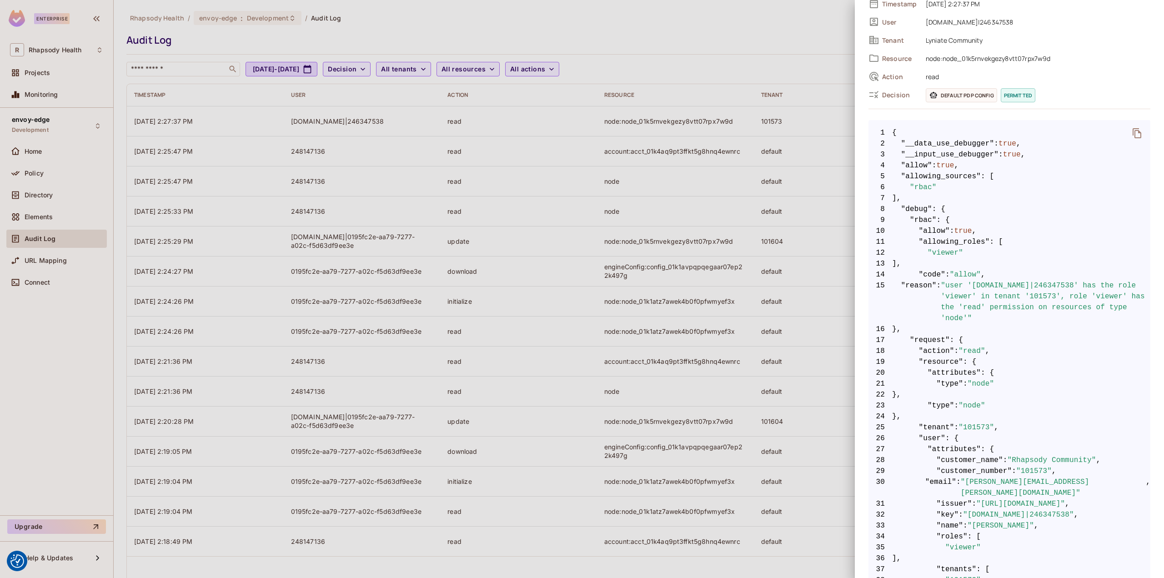
scroll to position [171, 0]
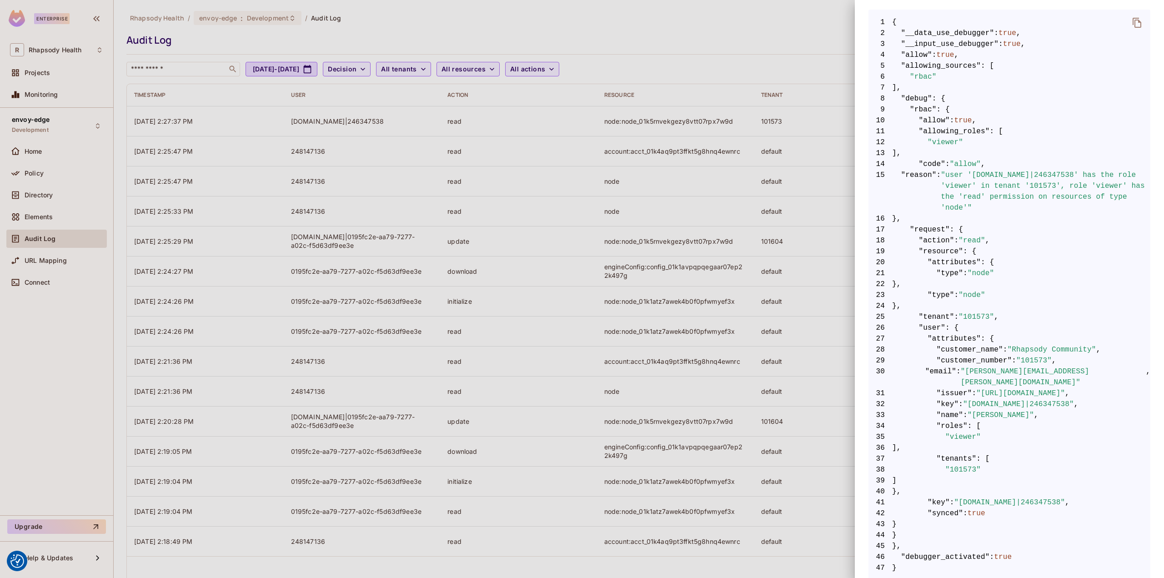
click at [670, 301] on div at bounding box center [582, 289] width 1164 height 578
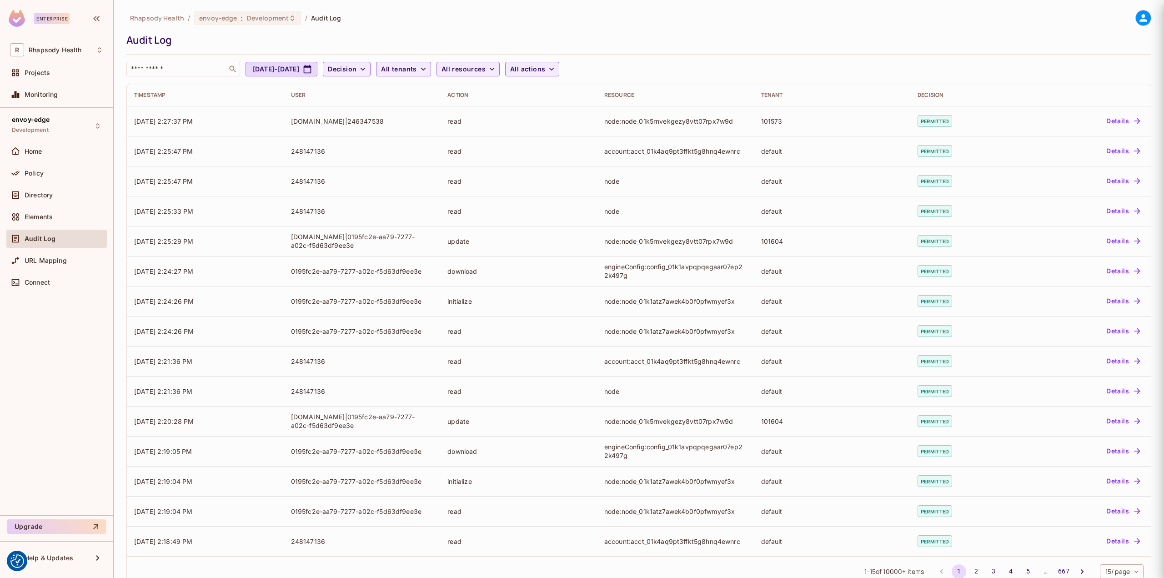
scroll to position [0, 0]
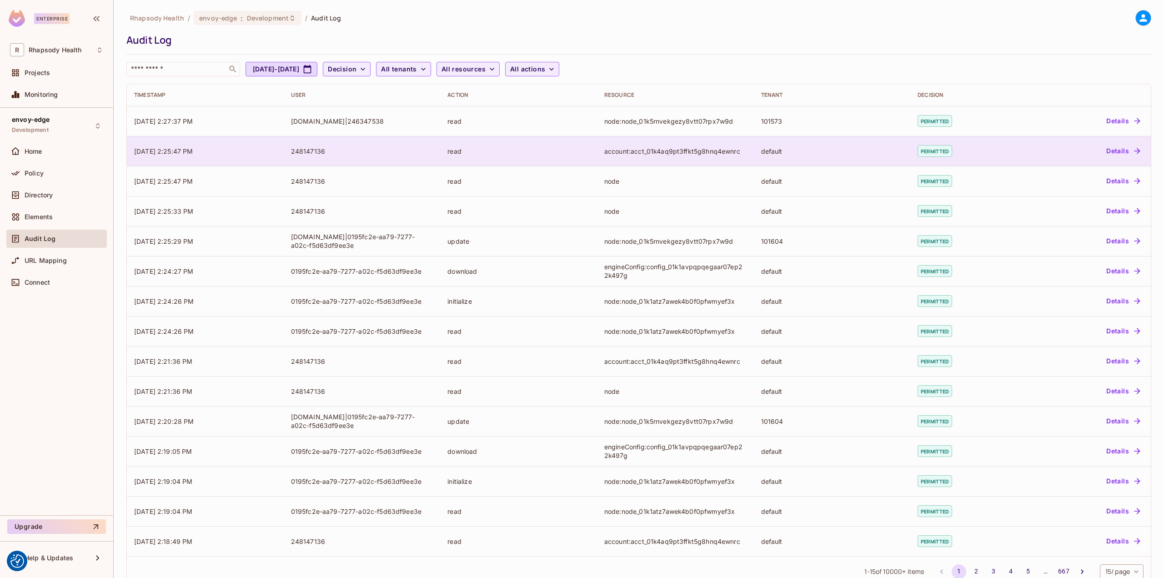
click at [687, 150] on div "account:acct_01k4aq9pt3ffkt5g8hnq4ewnrc" at bounding box center [675, 151] width 142 height 9
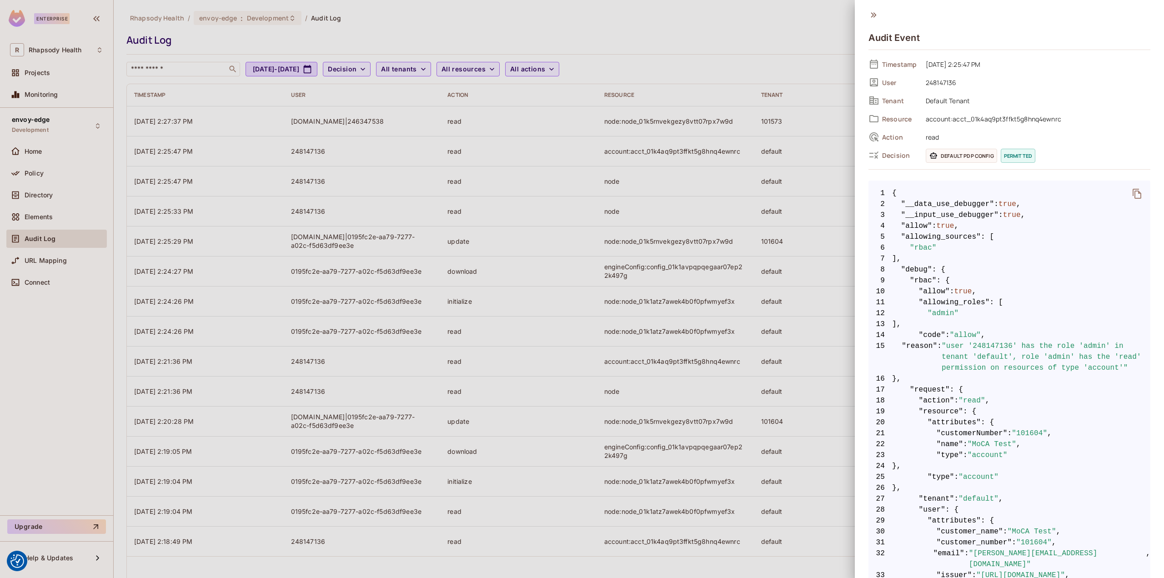
click at [626, 325] on div at bounding box center [582, 289] width 1164 height 578
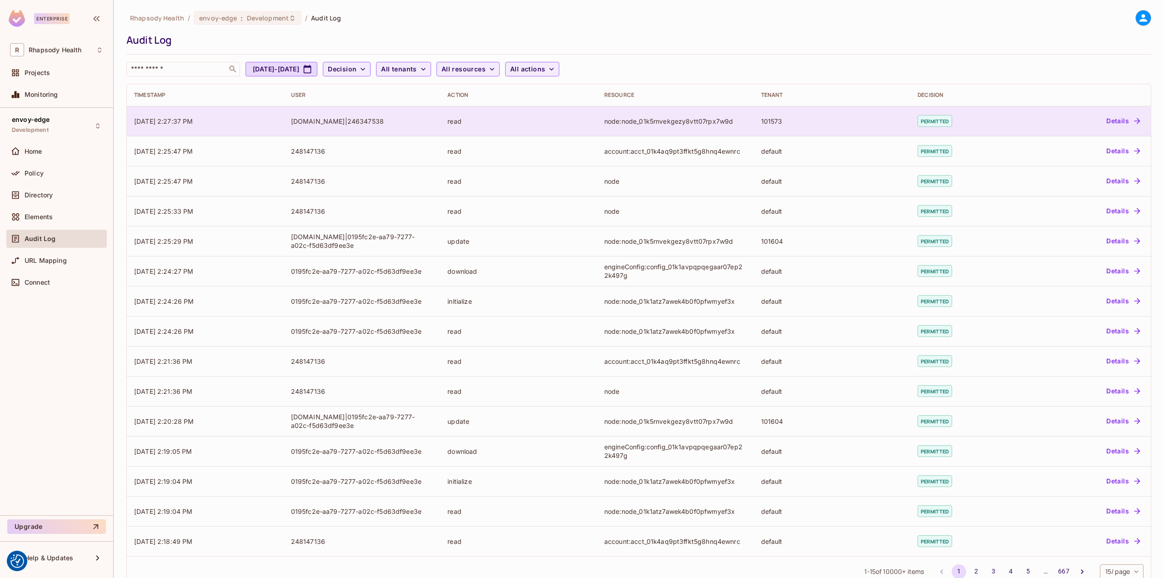
click at [609, 118] on div "node:node_01k5rnvekgezy8vtt07rpx7w9d" at bounding box center [675, 121] width 142 height 9
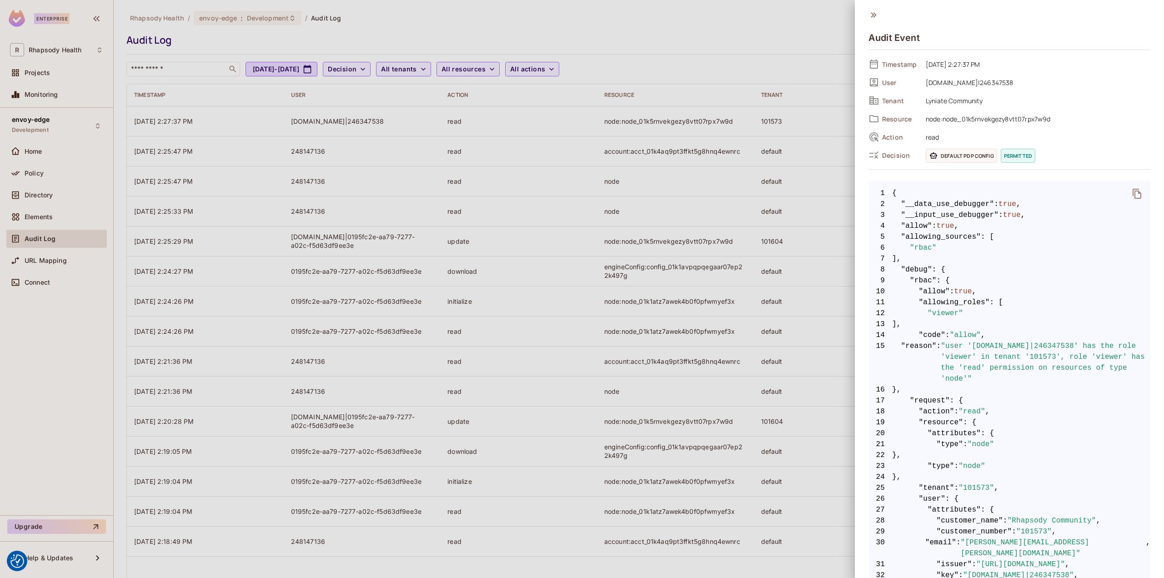
click at [948, 157] on span "Default PDP config" at bounding box center [961, 156] width 71 height 14
drag, startPoint x: 688, startPoint y: 275, endPoint x: 662, endPoint y: 173, distance: 105.6
click at [691, 265] on div at bounding box center [582, 289] width 1164 height 578
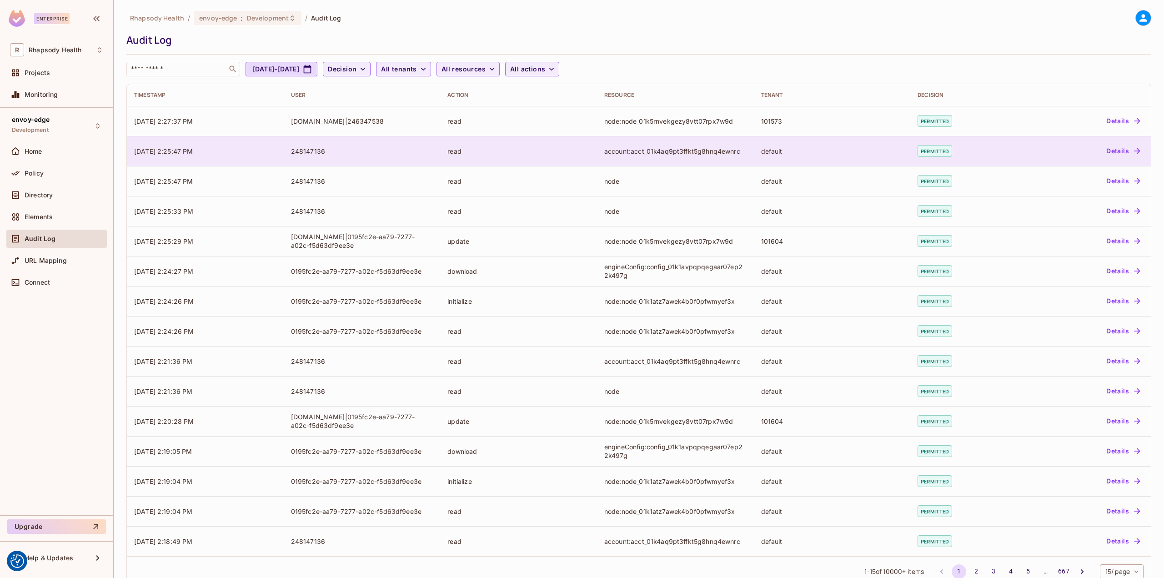
click at [700, 157] on td "account:acct_01k4aq9pt3ffkt5g8hnq4ewnrc" at bounding box center [675, 151] width 157 height 30
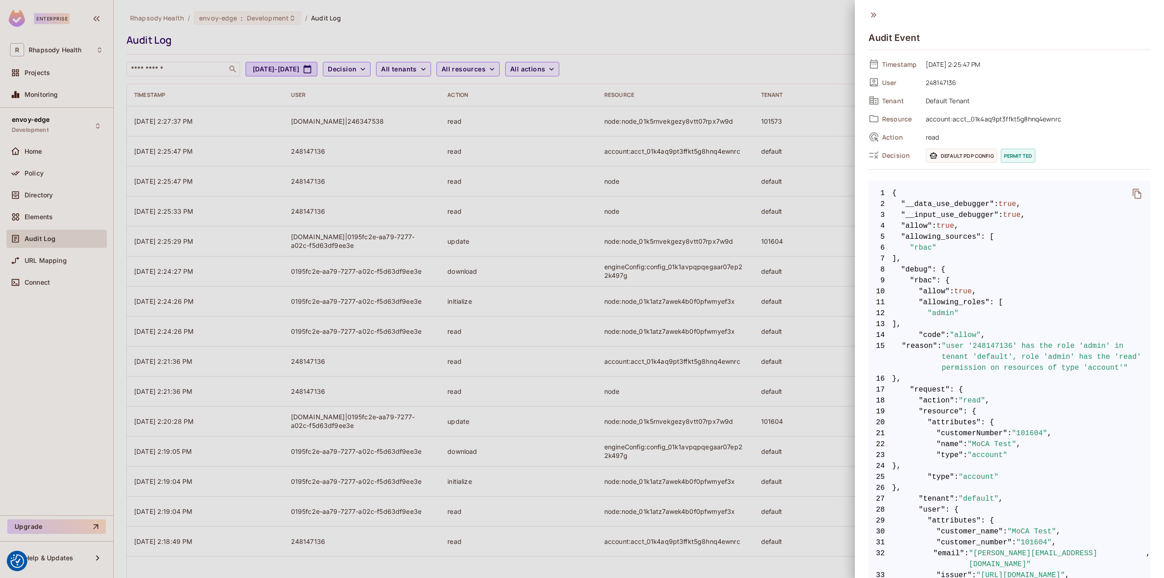
click at [710, 121] on div at bounding box center [582, 289] width 1164 height 578
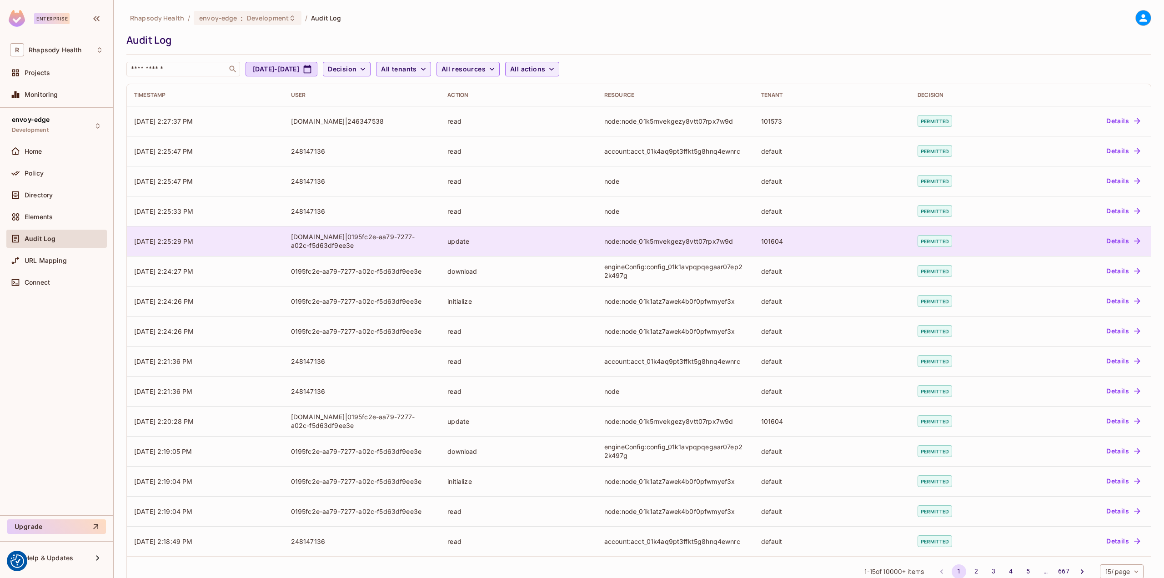
click at [612, 237] on div "node:node_01k5rnvekgezy8vtt07rpx7w9d" at bounding box center [675, 241] width 142 height 9
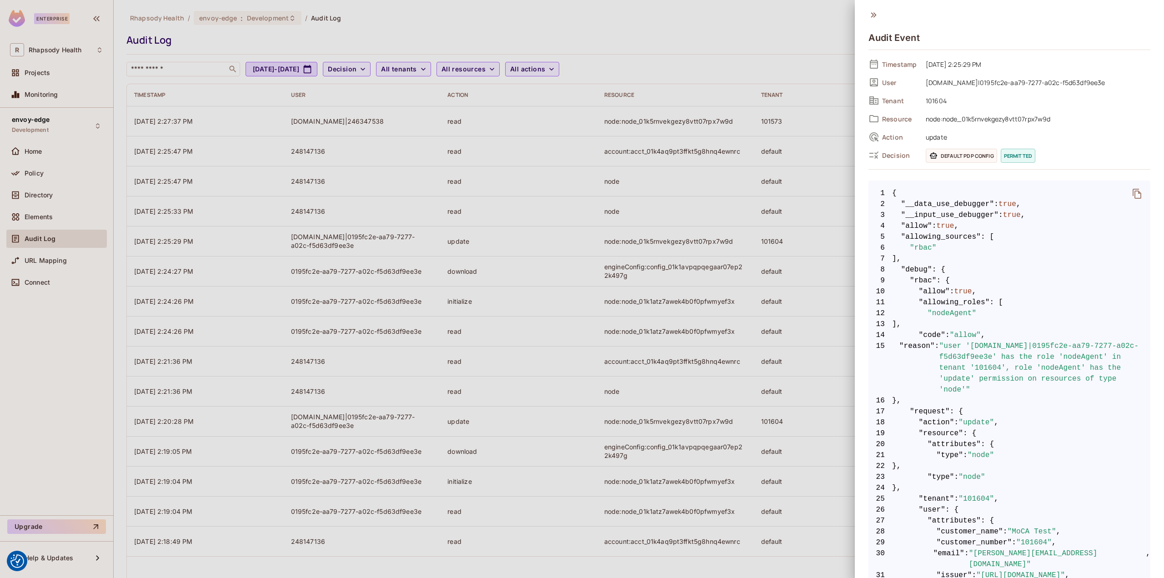
click at [477, 225] on div at bounding box center [582, 289] width 1164 height 578
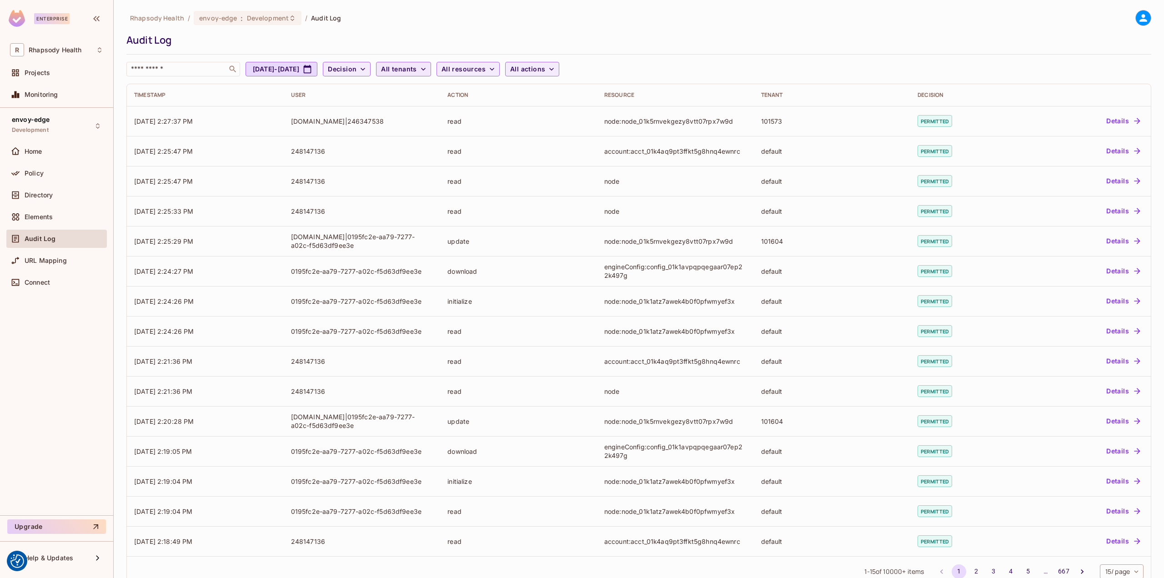
click at [416, 70] on span "All tenants" at bounding box center [398, 69] width 35 height 11
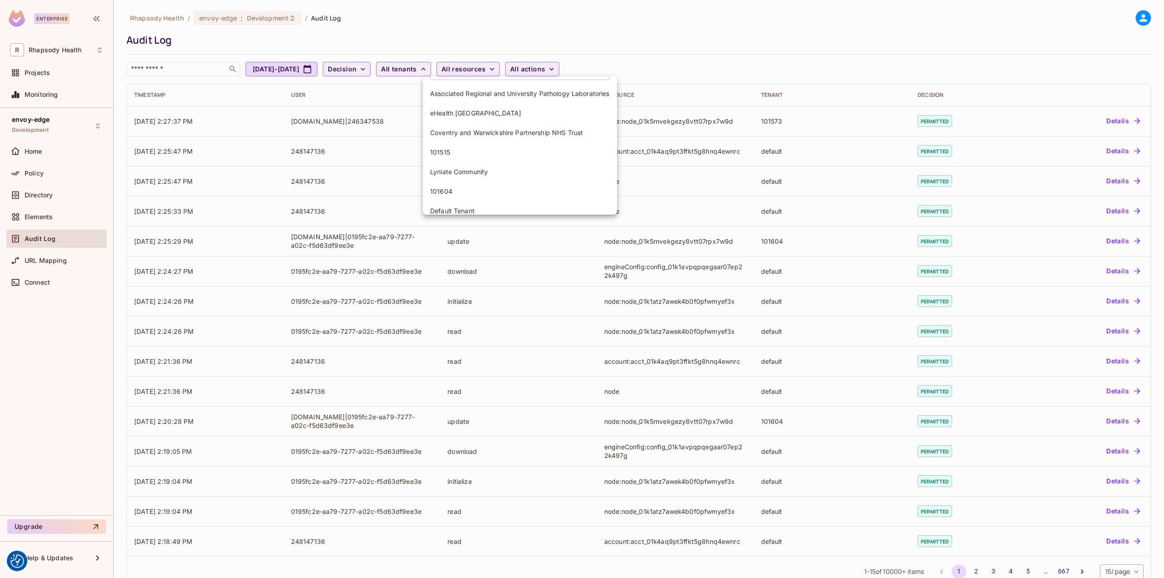
scroll to position [31, 0]
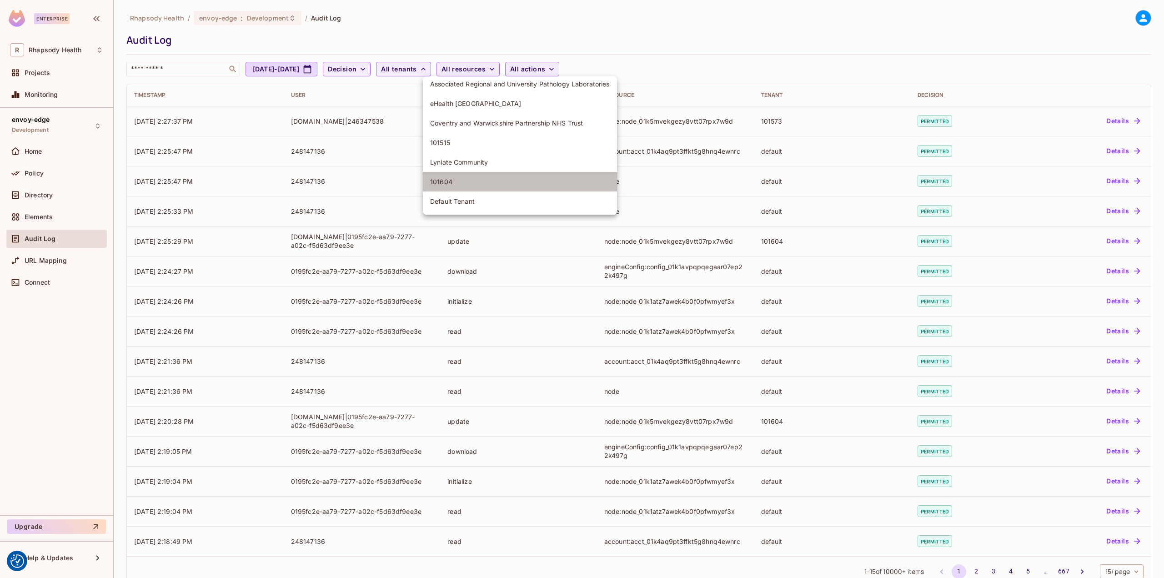
click at [478, 181] on span "101604" at bounding box center [520, 181] width 180 height 9
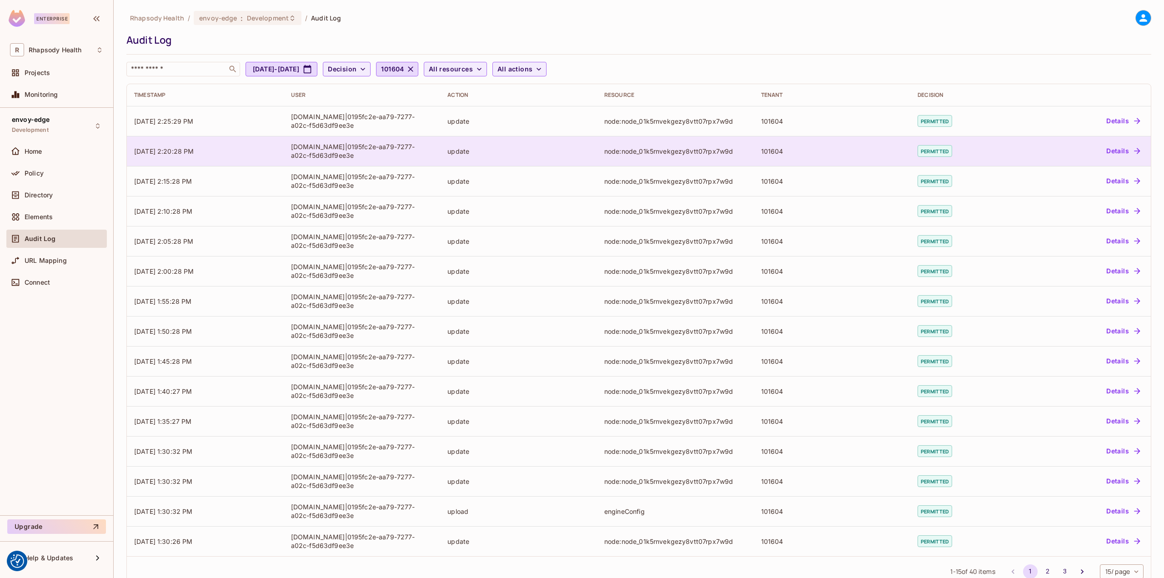
click at [686, 162] on td "node:node_01k5rnvekgezy8vtt07rpx7w9d" at bounding box center [675, 151] width 157 height 30
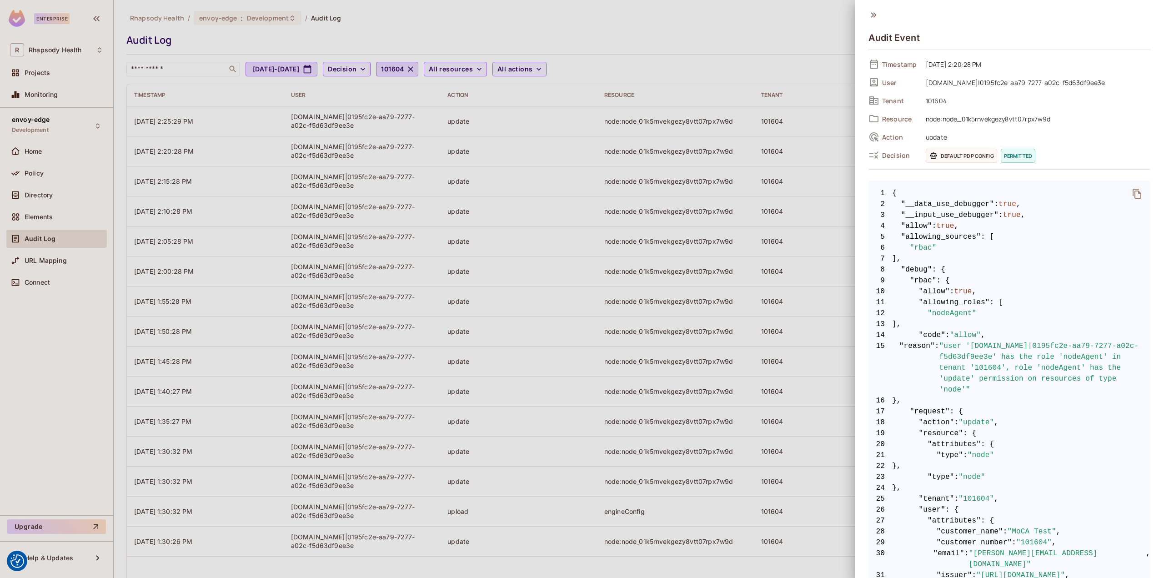
click at [663, 238] on div at bounding box center [582, 289] width 1164 height 578
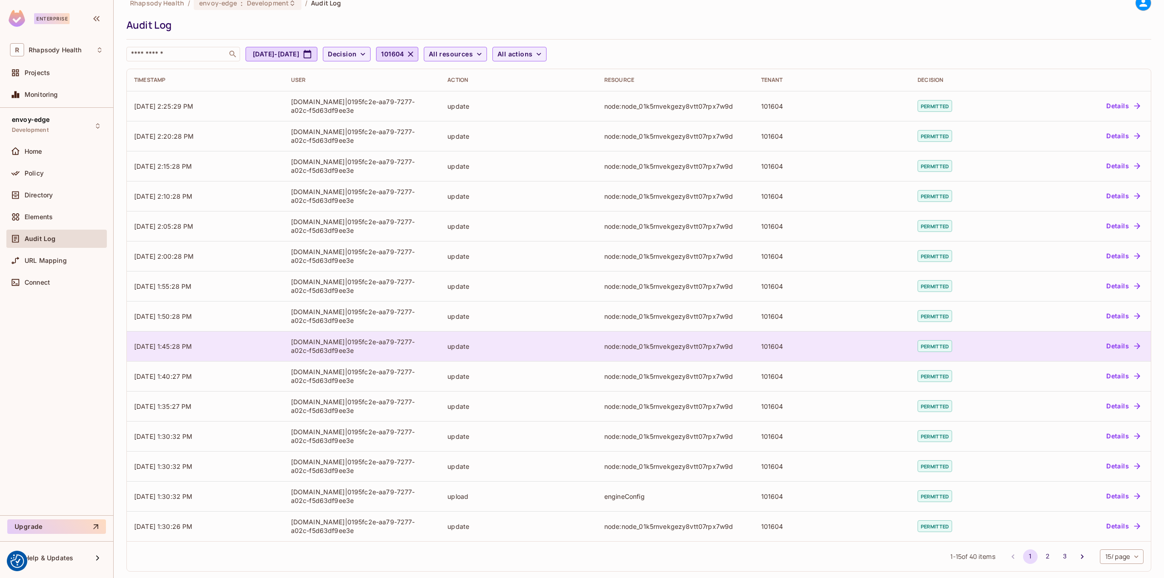
scroll to position [21, 0]
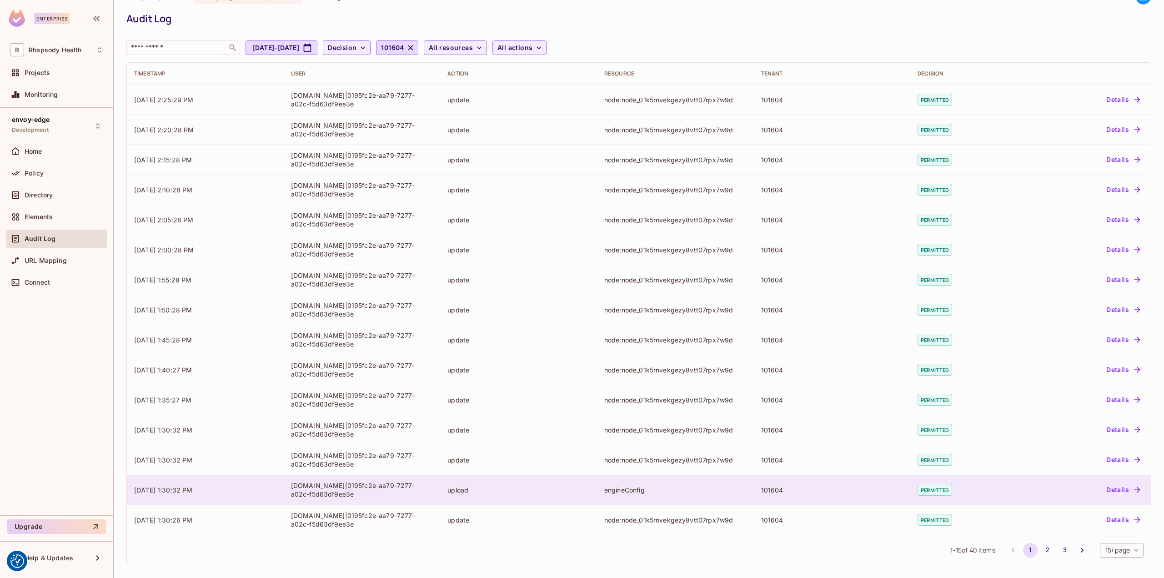
click at [669, 492] on div "engineConfig" at bounding box center [675, 489] width 142 height 9
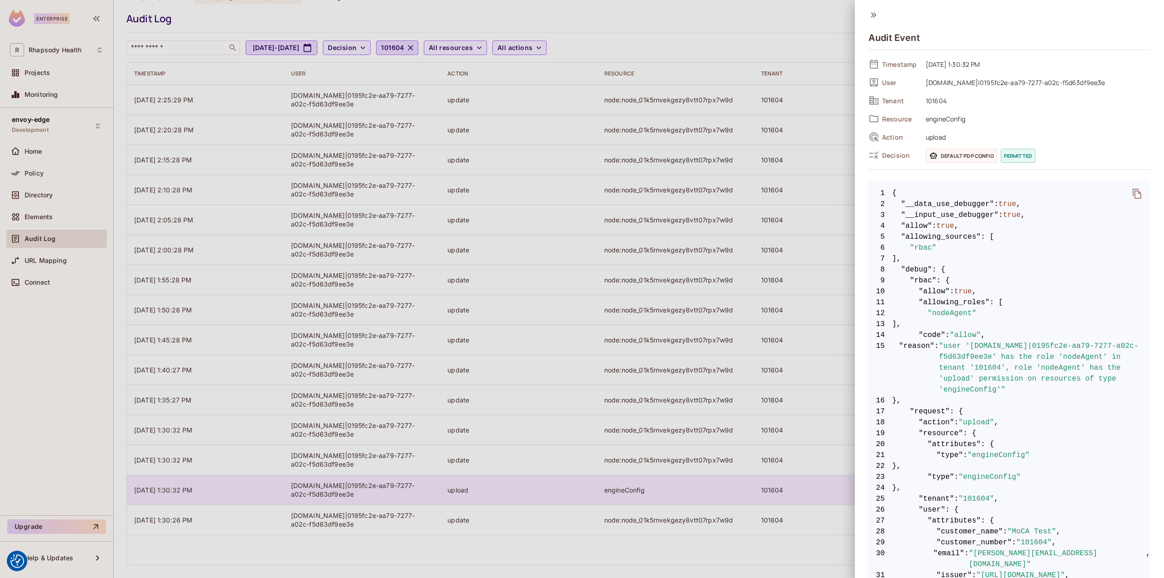
click at [670, 492] on div at bounding box center [582, 289] width 1164 height 578
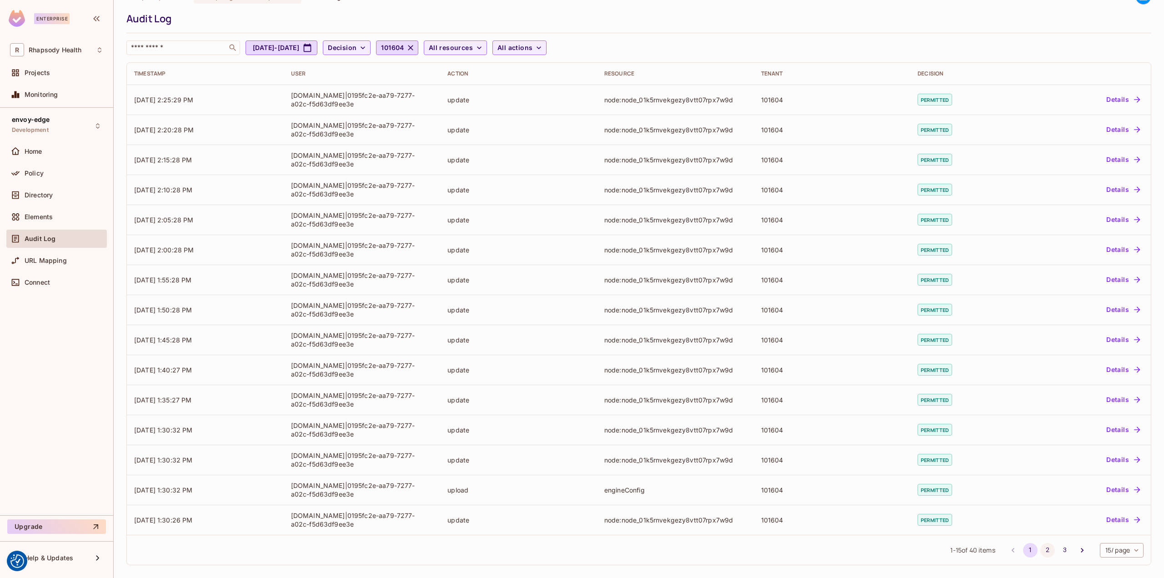
click at [1040, 550] on button "2" at bounding box center [1047, 550] width 15 height 15
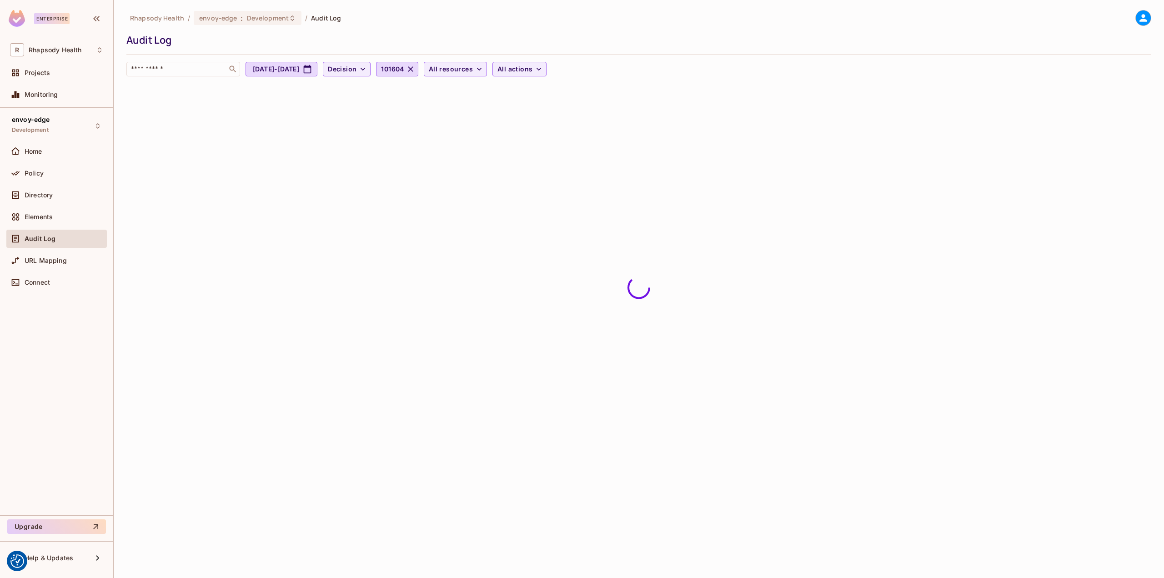
scroll to position [0, 0]
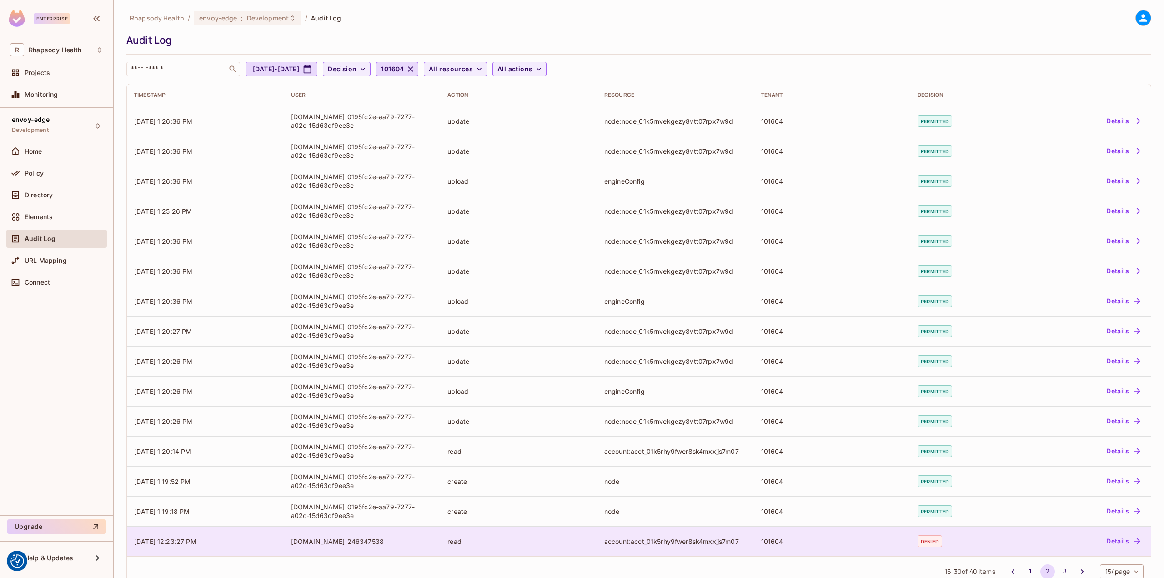
click at [691, 546] on td "account:acct_01k5rhy9fwer8sk4mxxjjs7m07" at bounding box center [675, 541] width 157 height 30
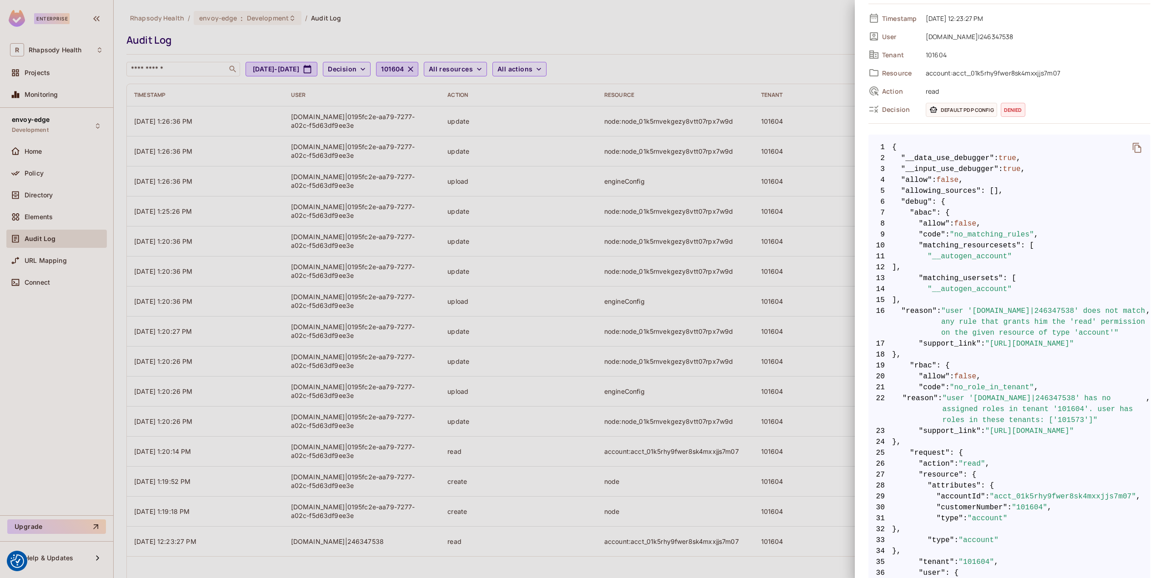
scroll to position [136, 0]
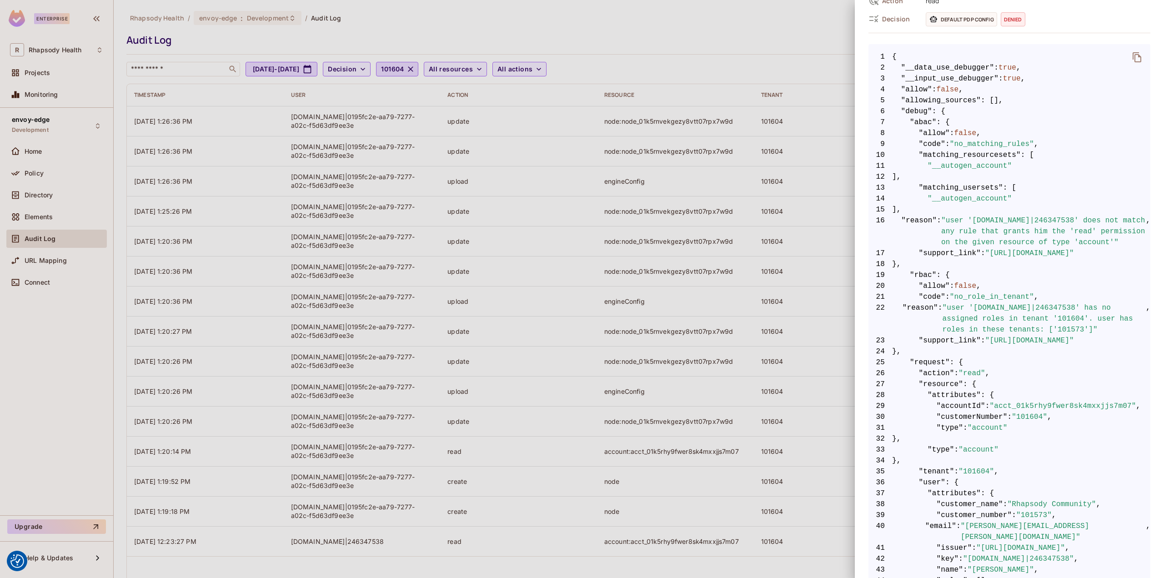
click at [580, 386] on div at bounding box center [582, 289] width 1164 height 578
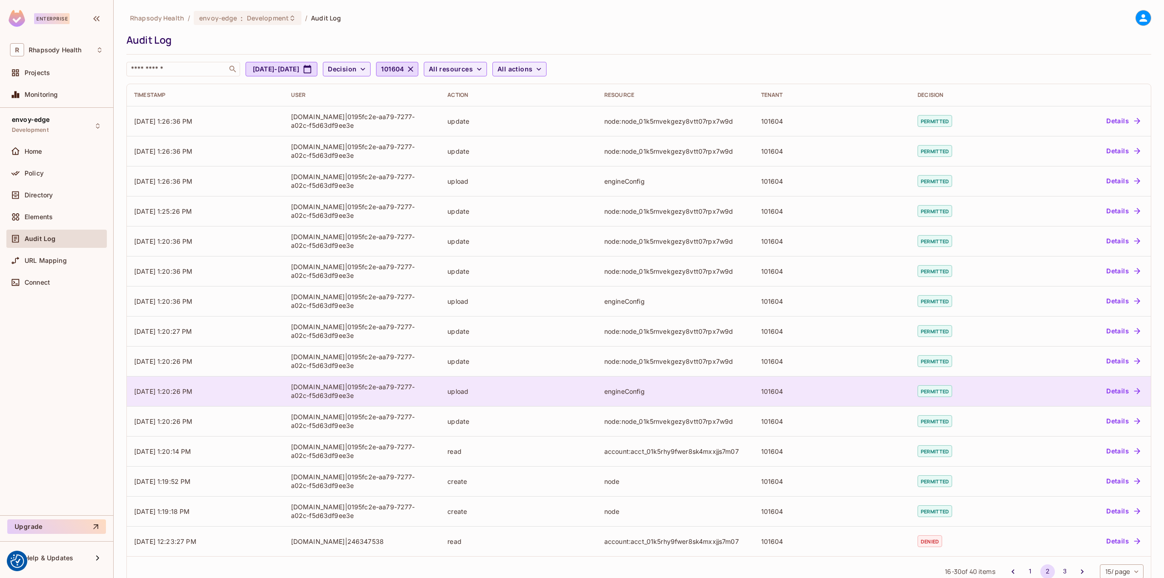
click at [625, 391] on div "engineConfig" at bounding box center [675, 391] width 142 height 9
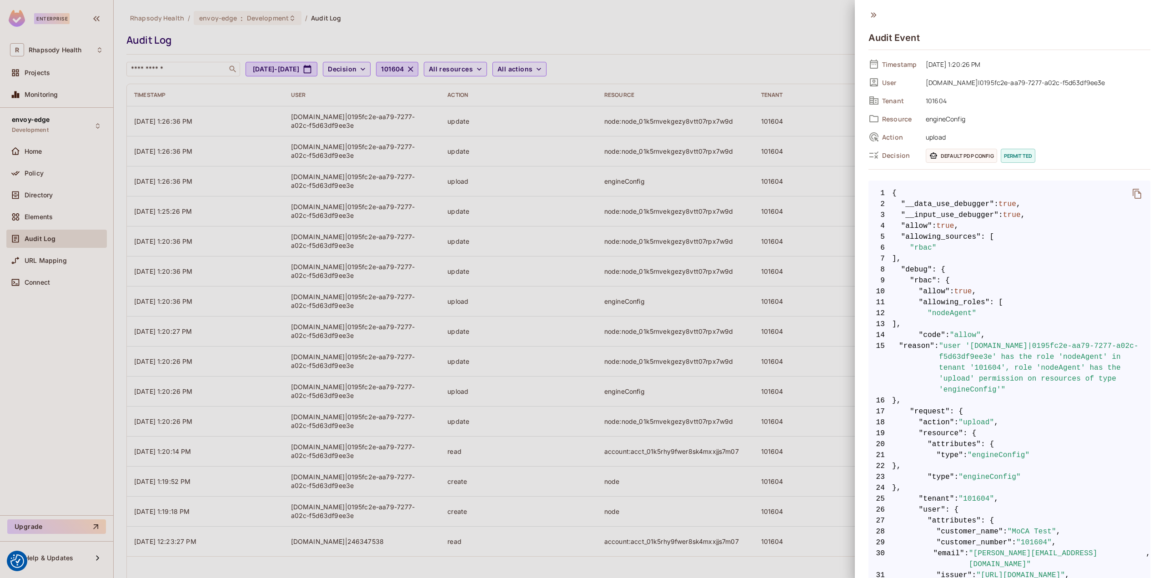
click at [623, 390] on div at bounding box center [582, 289] width 1164 height 578
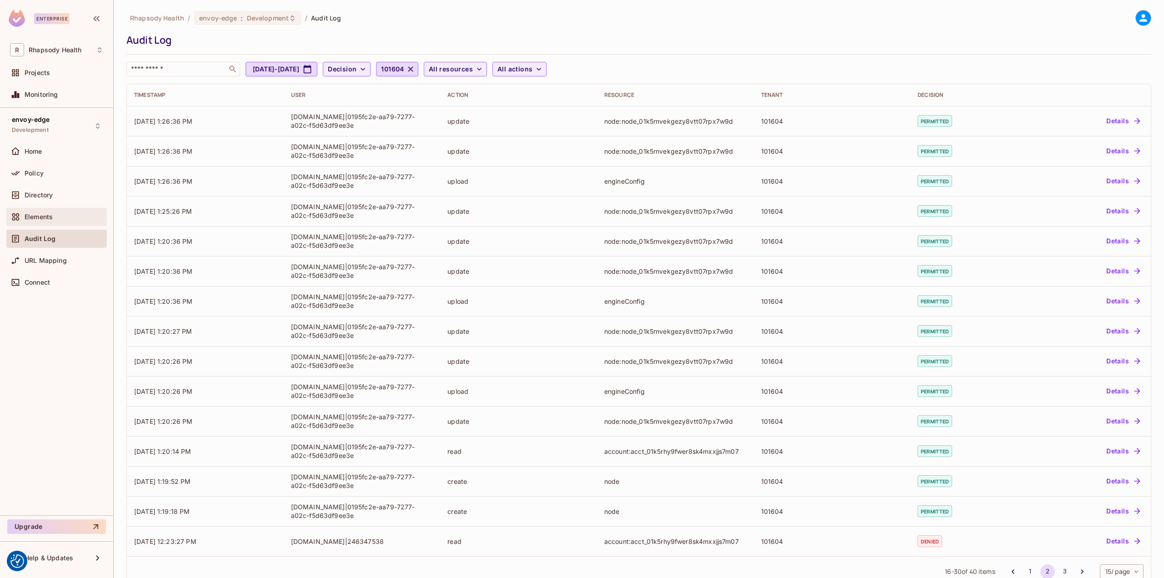
click at [60, 219] on div "Elements" at bounding box center [64, 216] width 79 height 7
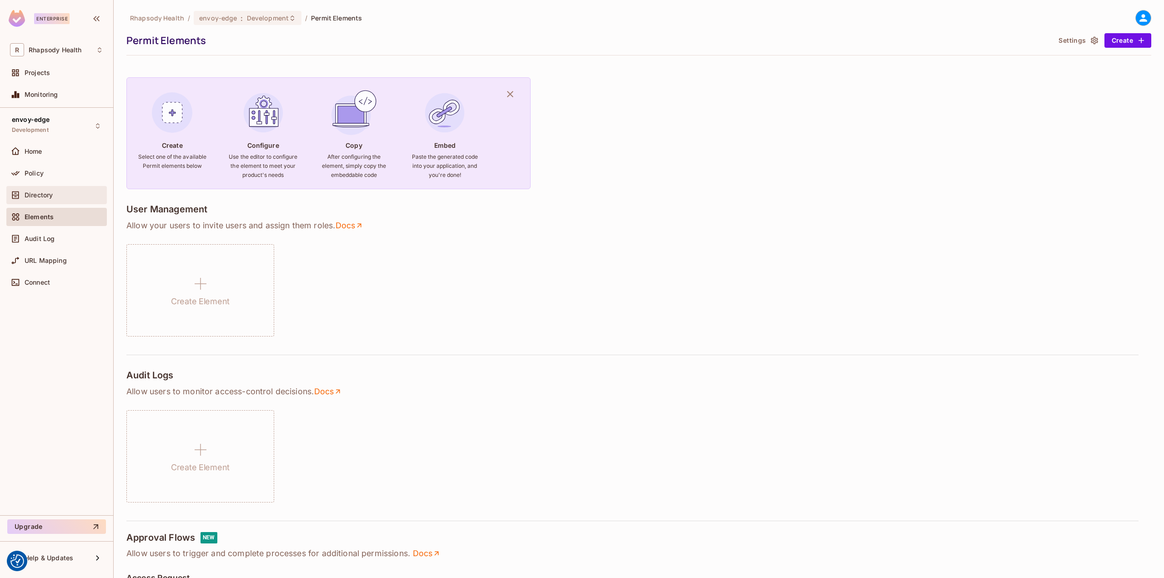
click at [52, 193] on span "Directory" at bounding box center [39, 194] width 28 height 7
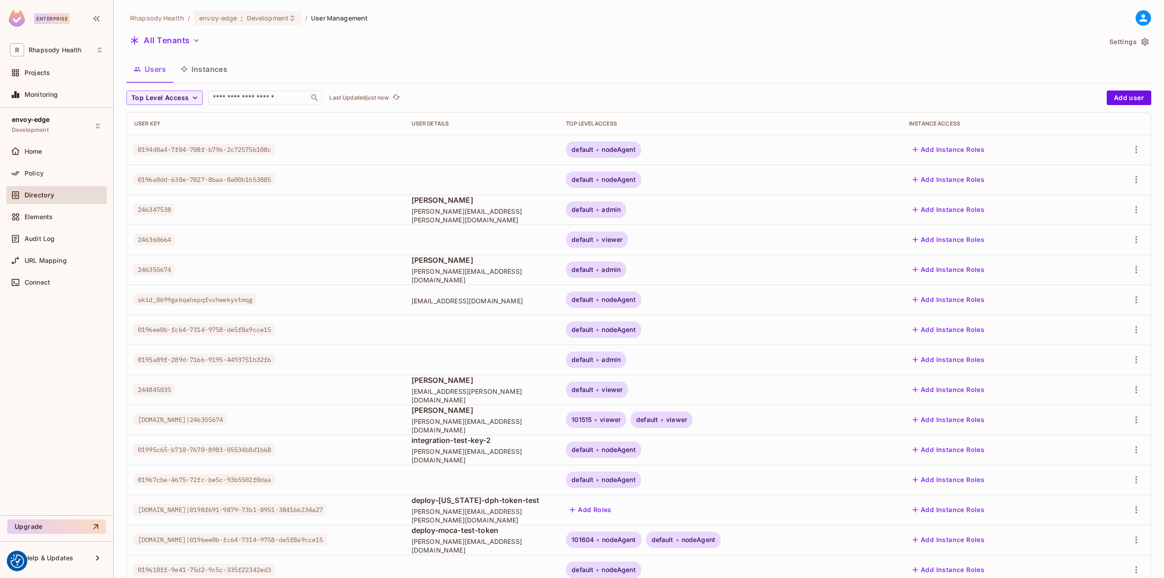
click at [223, 68] on button "Instances" at bounding box center [203, 69] width 61 height 23
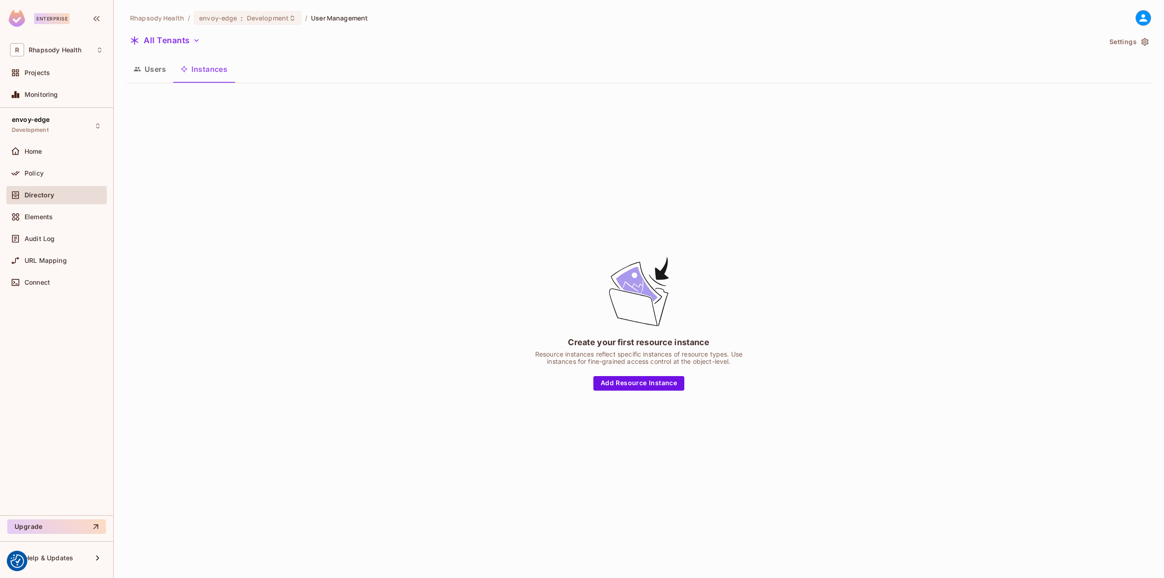
click at [146, 72] on button "Users" at bounding box center [149, 69] width 47 height 23
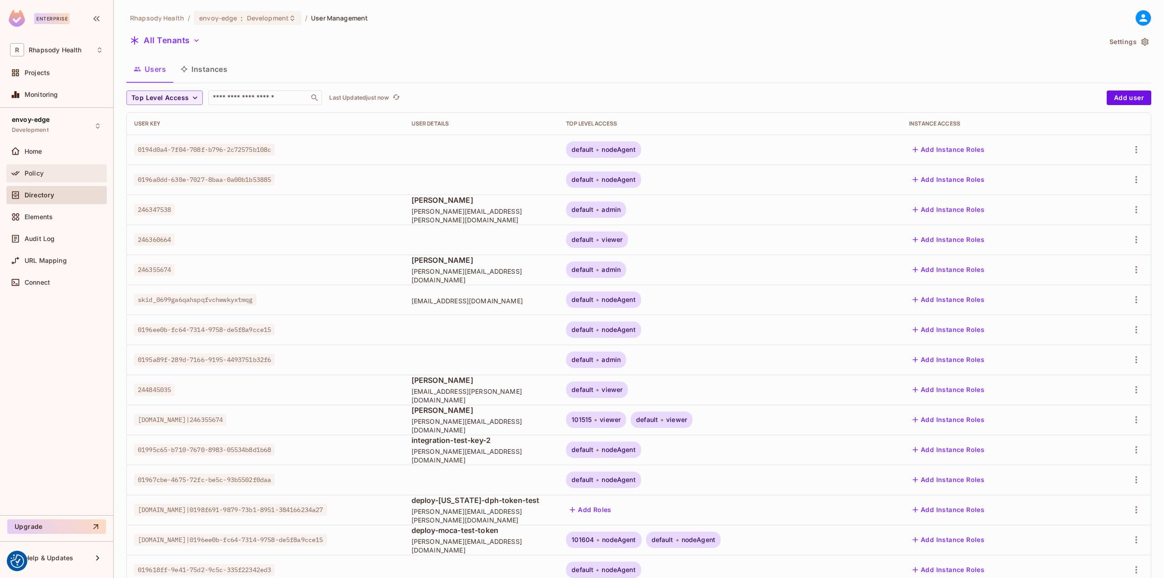
click at [73, 171] on div "Policy" at bounding box center [64, 173] width 79 height 7
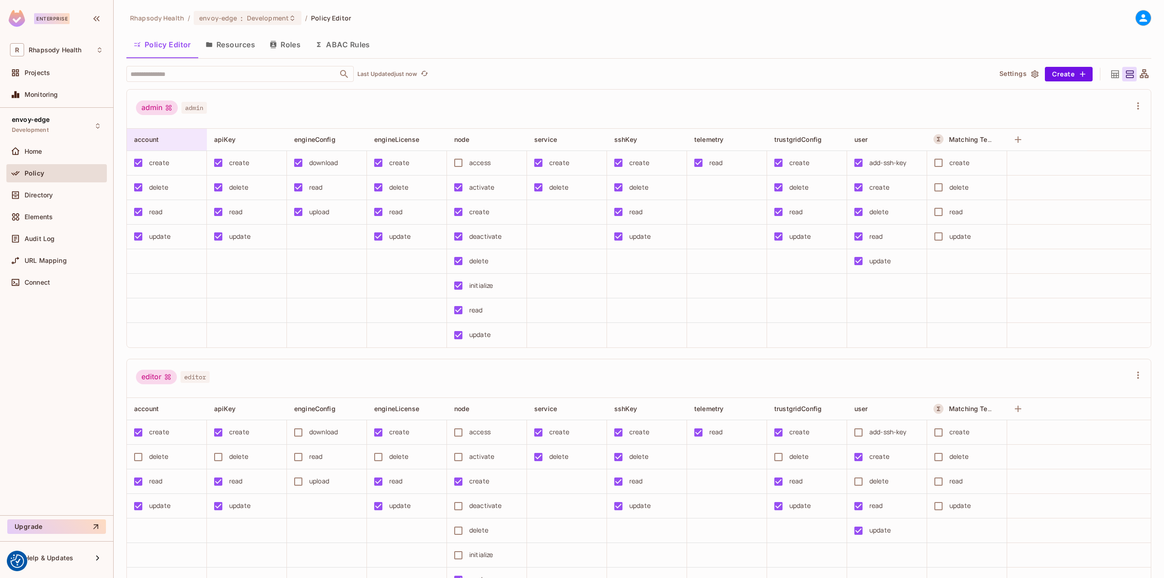
click at [190, 138] on div "account" at bounding box center [164, 139] width 60 height 9
click at [192, 213] on span "Edit Resource" at bounding box center [174, 219] width 48 height 15
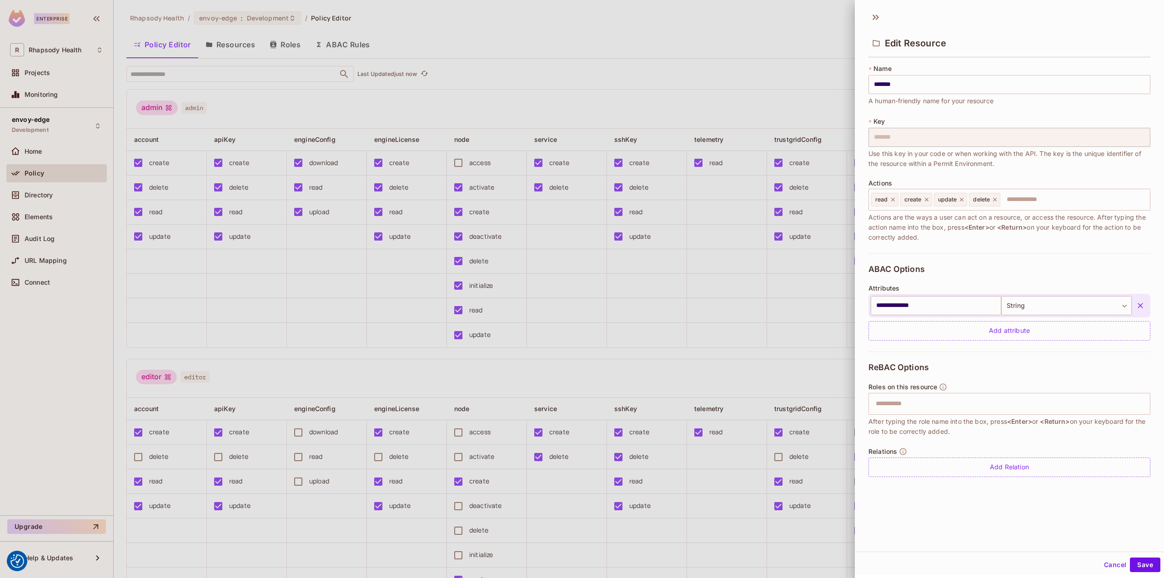
click at [326, 97] on div at bounding box center [582, 289] width 1164 height 578
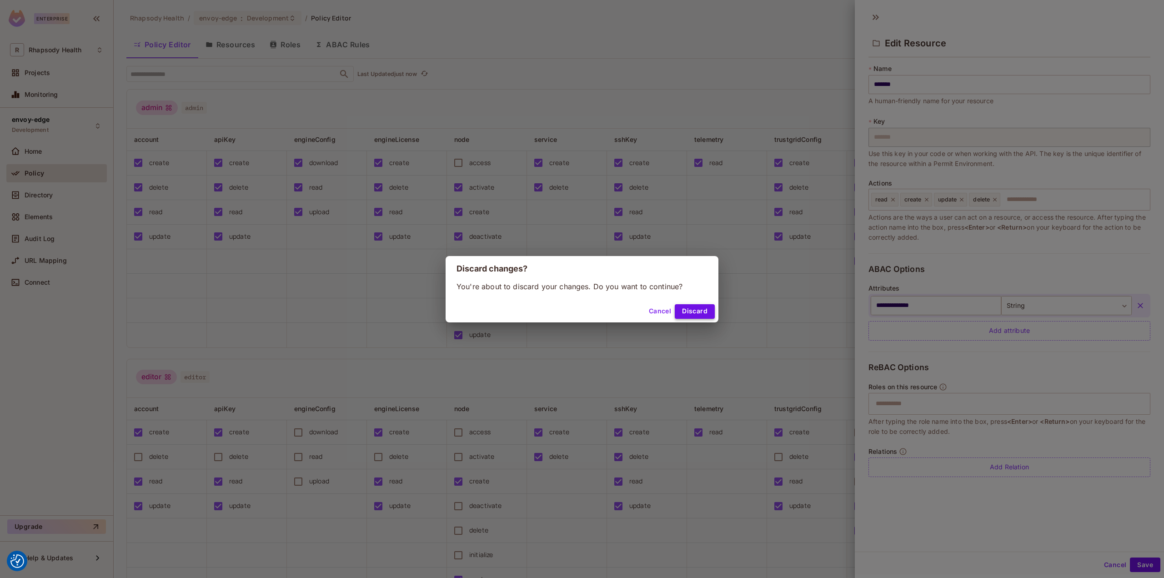
click at [688, 314] on button "Discard" at bounding box center [695, 311] width 40 height 15
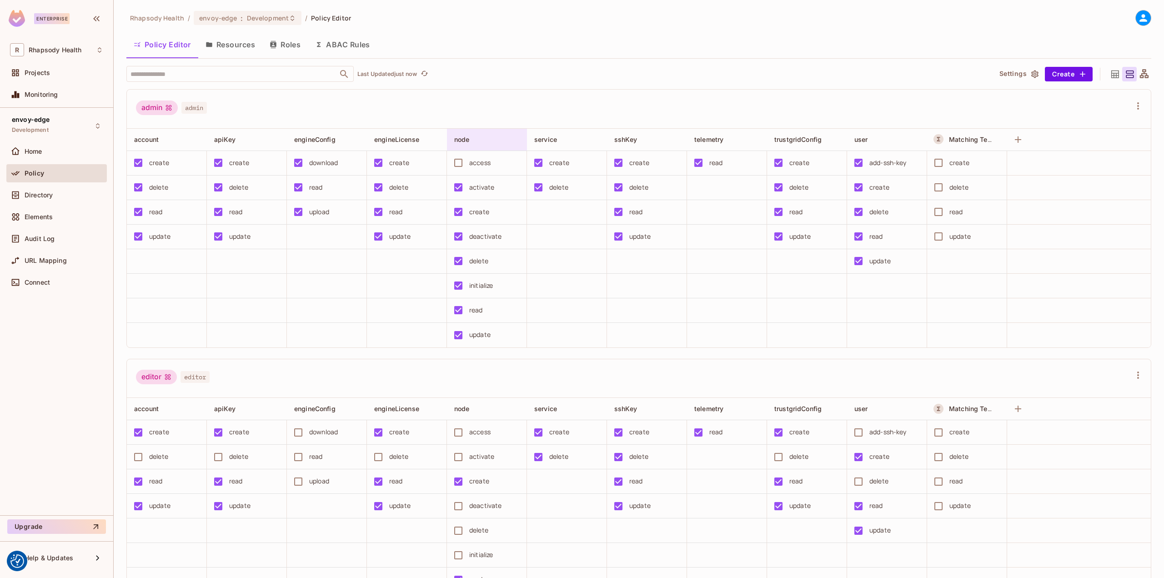
click at [467, 133] on div "node" at bounding box center [487, 140] width 80 height 22
click at [523, 217] on li "Edit Resource" at bounding box center [492, 219] width 91 height 20
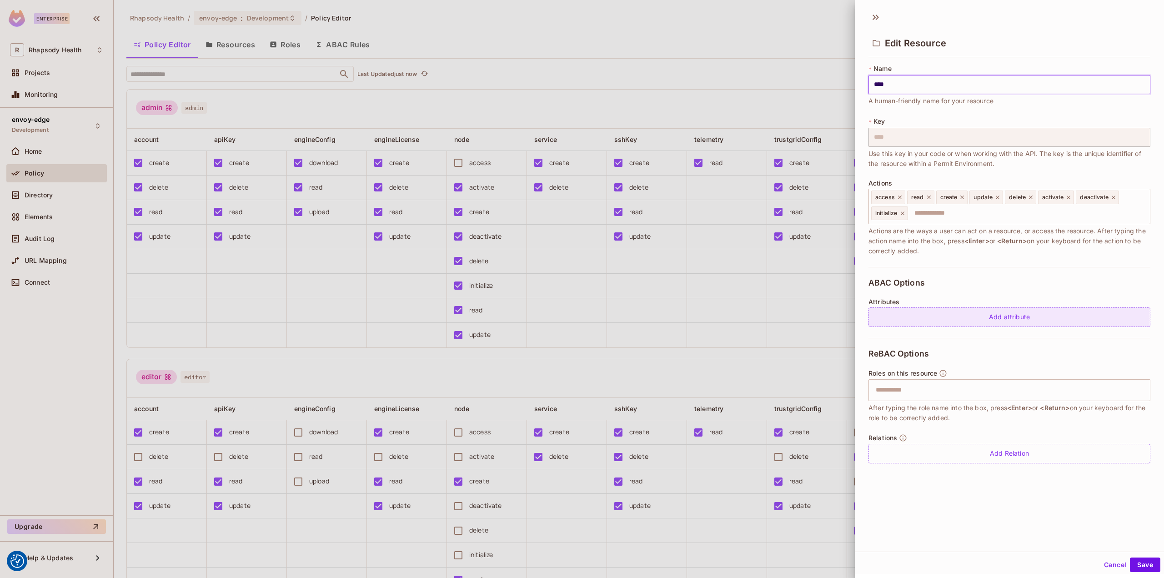
click at [971, 317] on div "Add attribute" at bounding box center [1009, 317] width 282 height 20
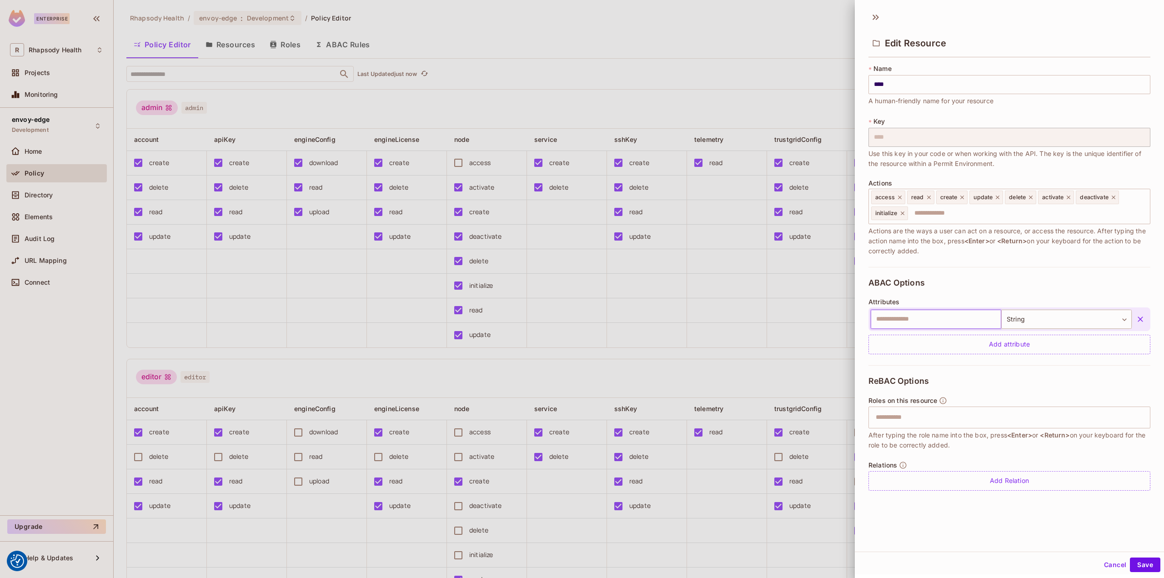
click at [979, 320] on input "text" at bounding box center [936, 319] width 130 height 19
type input "**********"
click at [1021, 324] on body "We use cookies to enhance your browsing experience, serve personalized ads or c…" at bounding box center [582, 289] width 1164 height 578
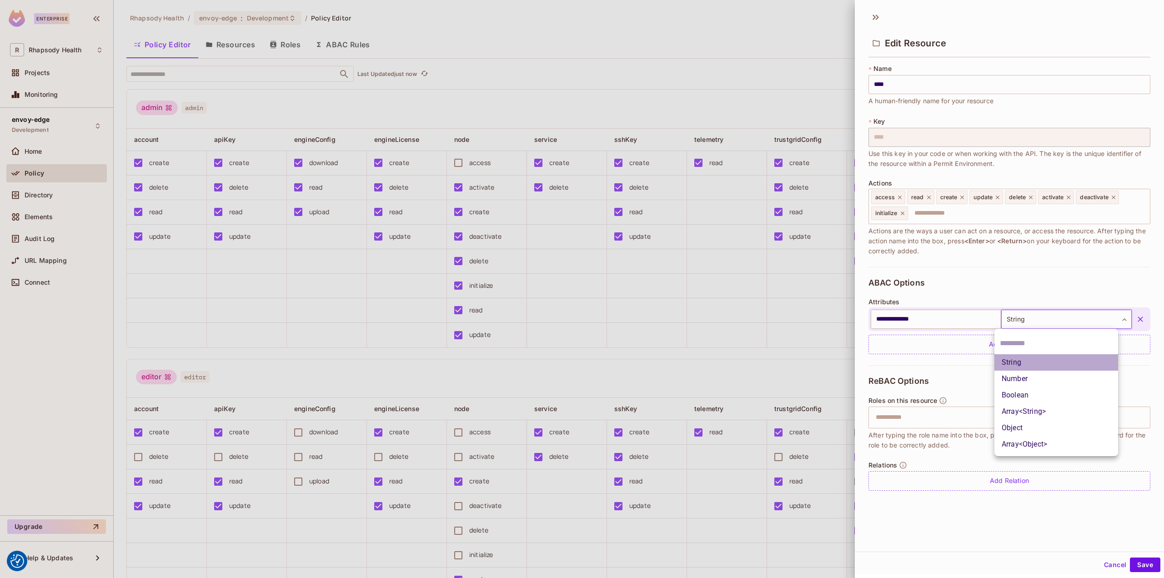
click at [1024, 362] on li "String" at bounding box center [1056, 362] width 124 height 16
click at [1015, 381] on div "ReBAC Options Roles on this resource ​ After typing the role name into the box,…" at bounding box center [1009, 433] width 282 height 136
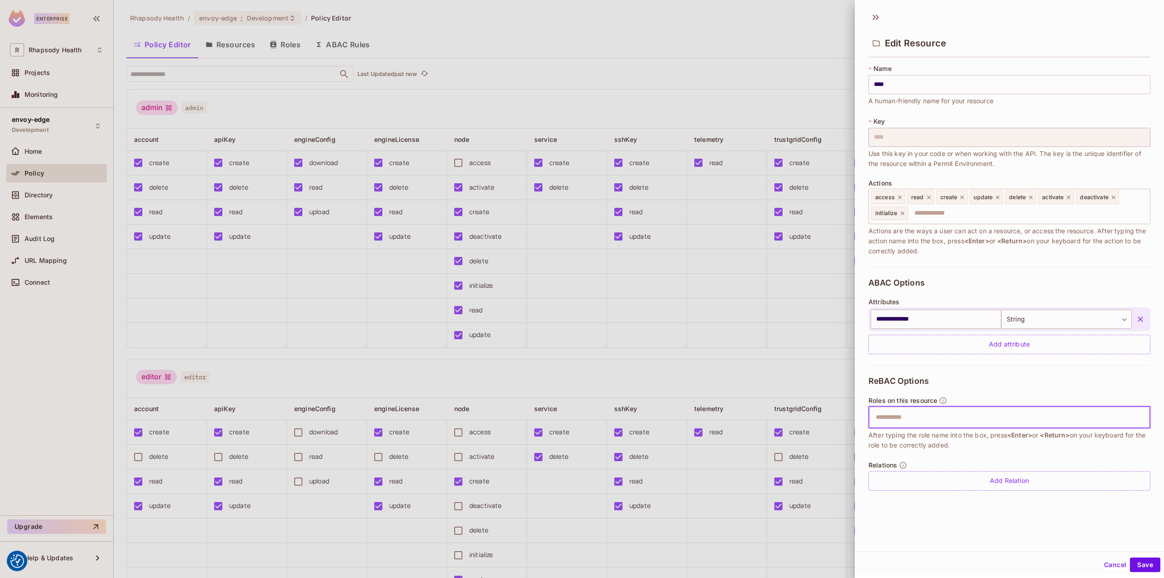
click at [968, 420] on input "text" at bounding box center [1008, 417] width 276 height 18
click at [1145, 564] on button "Save" at bounding box center [1145, 564] width 30 height 15
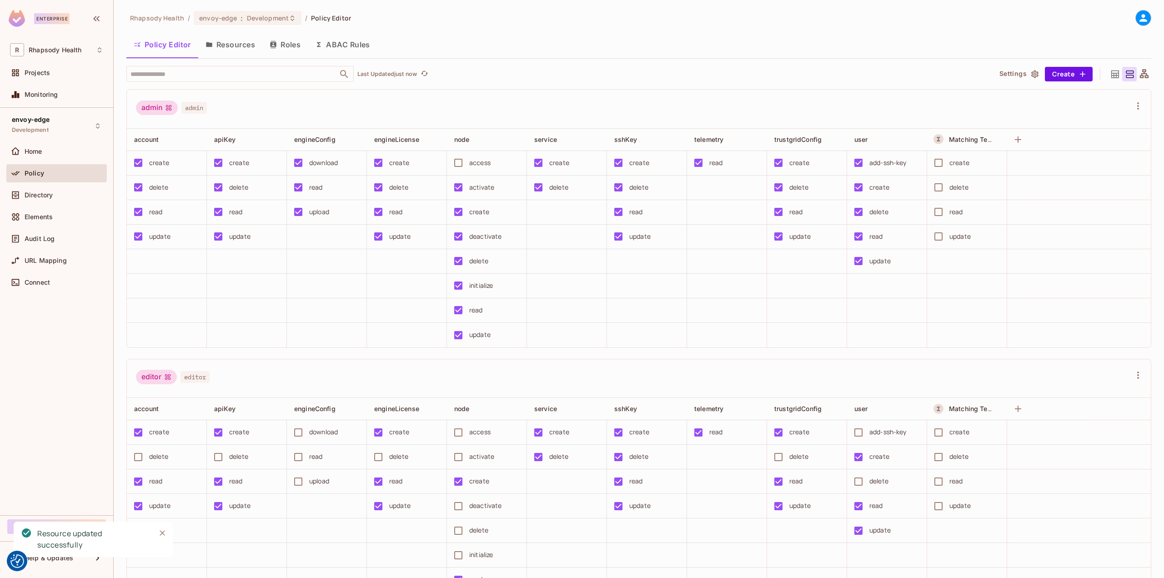
click at [44, 175] on div "Policy" at bounding box center [64, 173] width 79 height 7
click at [70, 238] on div "Audit Log" at bounding box center [64, 238] width 79 height 7
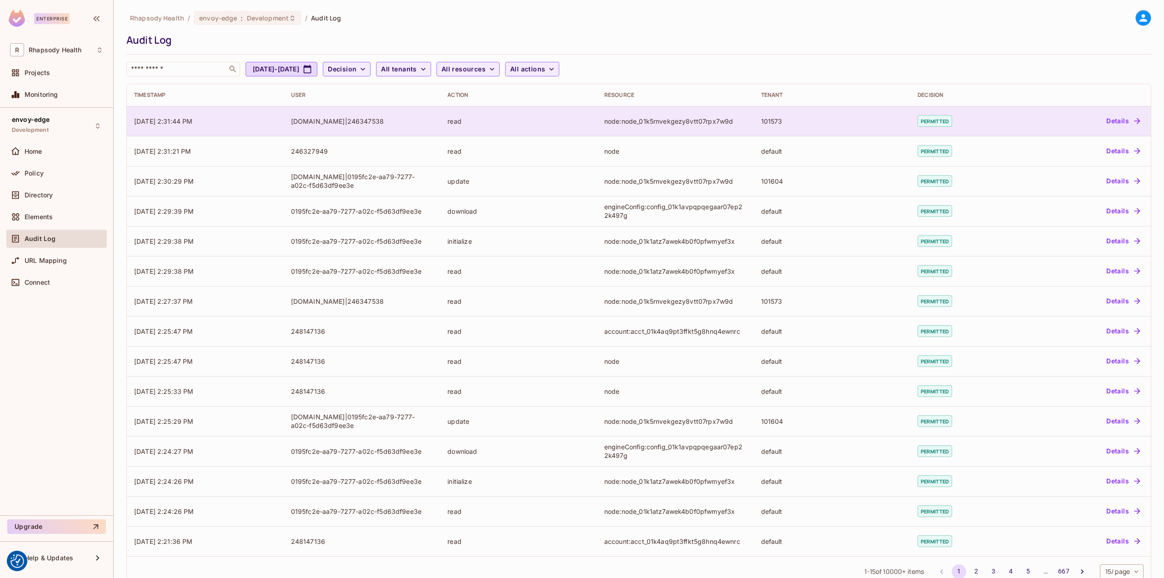
click at [574, 130] on td "read" at bounding box center [518, 121] width 157 height 30
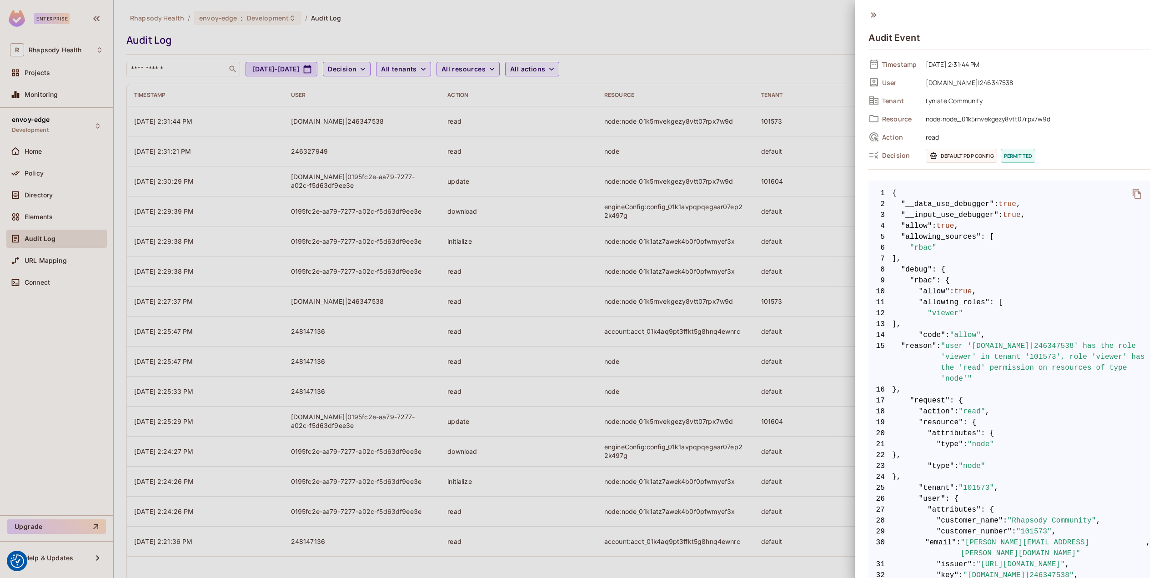
click at [400, 180] on div at bounding box center [582, 289] width 1164 height 578
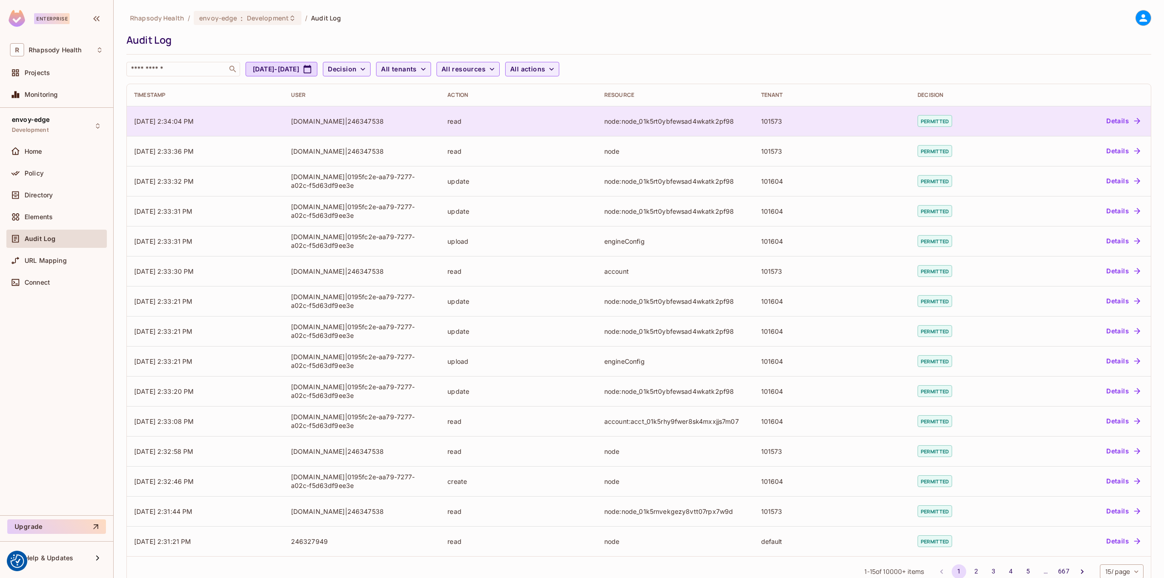
click at [589, 120] on td "read" at bounding box center [518, 121] width 157 height 30
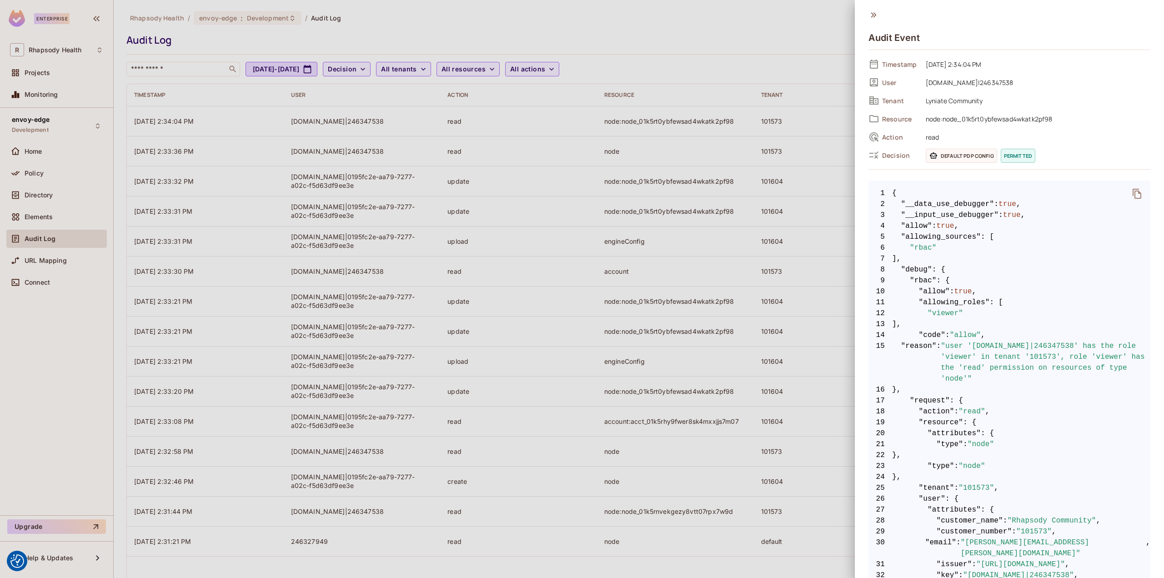
click at [647, 168] on div at bounding box center [582, 289] width 1164 height 578
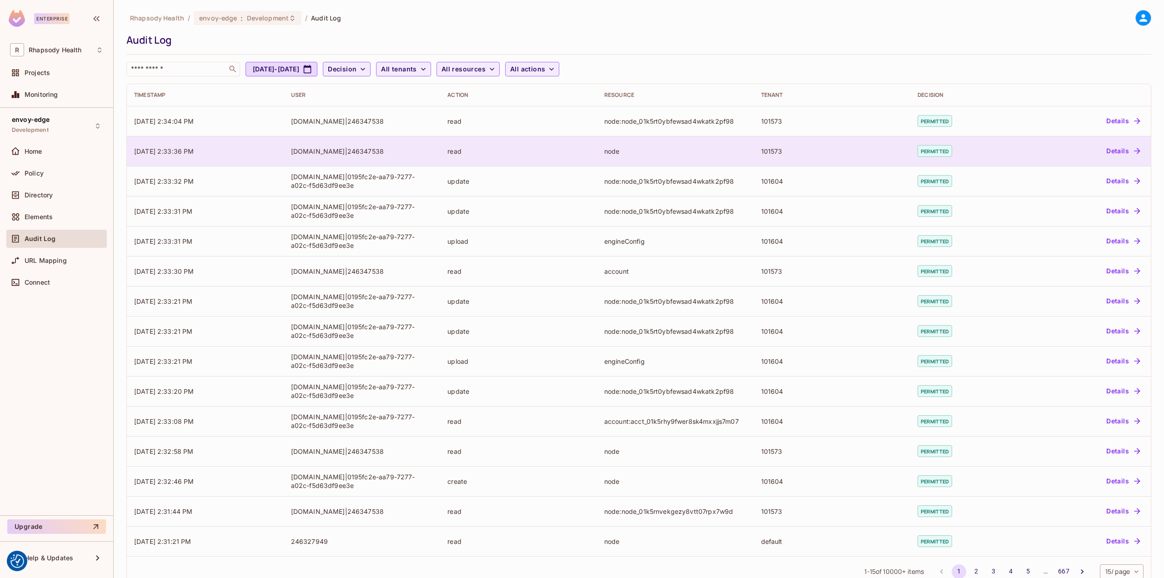
click at [626, 153] on div "node" at bounding box center [675, 151] width 142 height 9
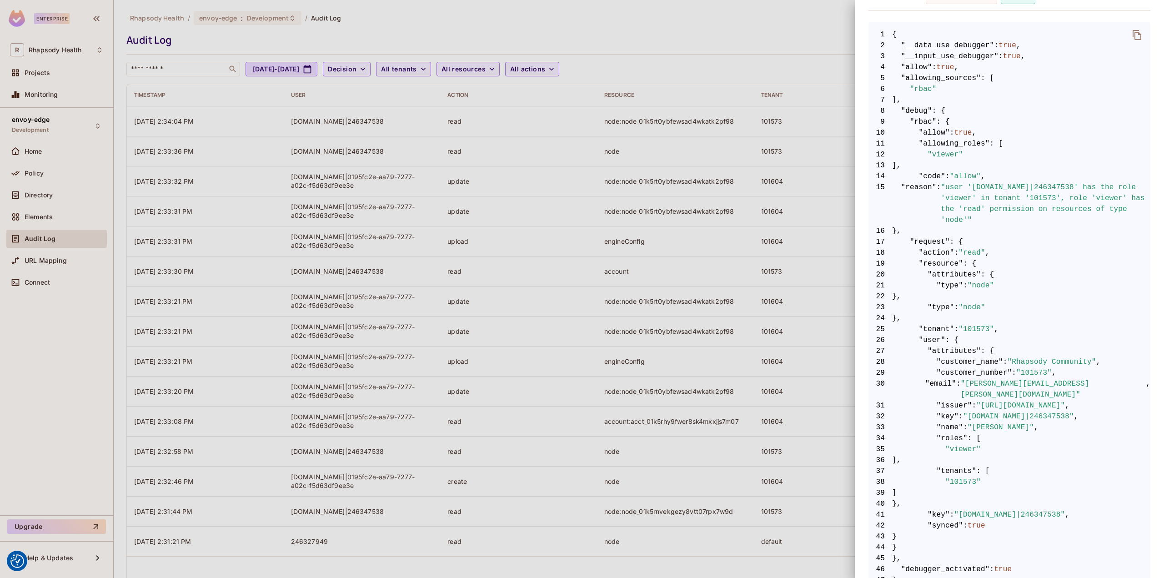
scroll to position [171, 0]
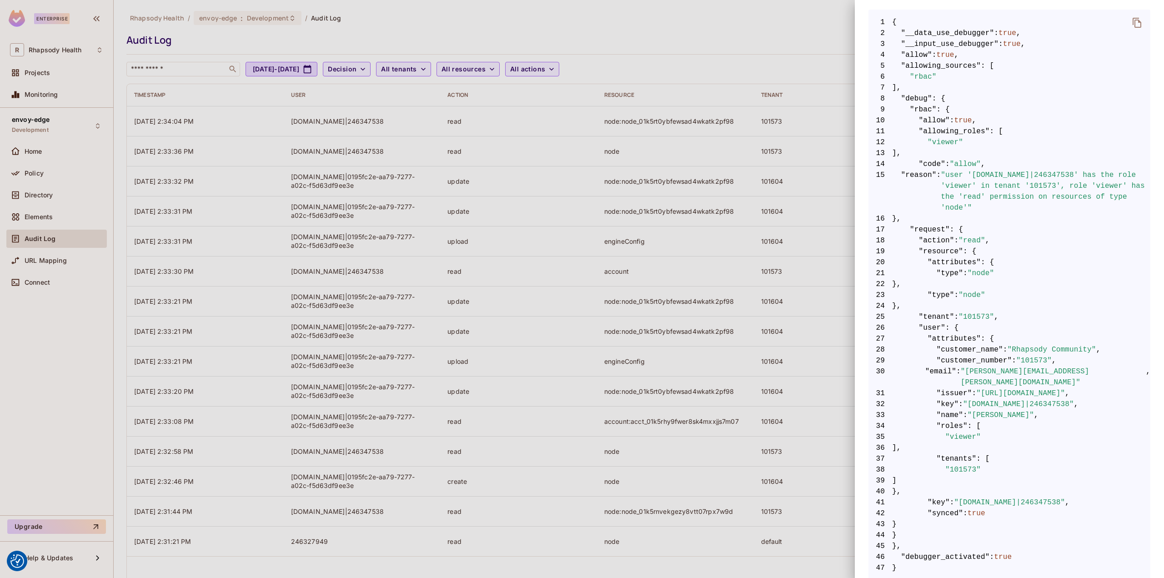
click at [661, 303] on div at bounding box center [582, 289] width 1164 height 578
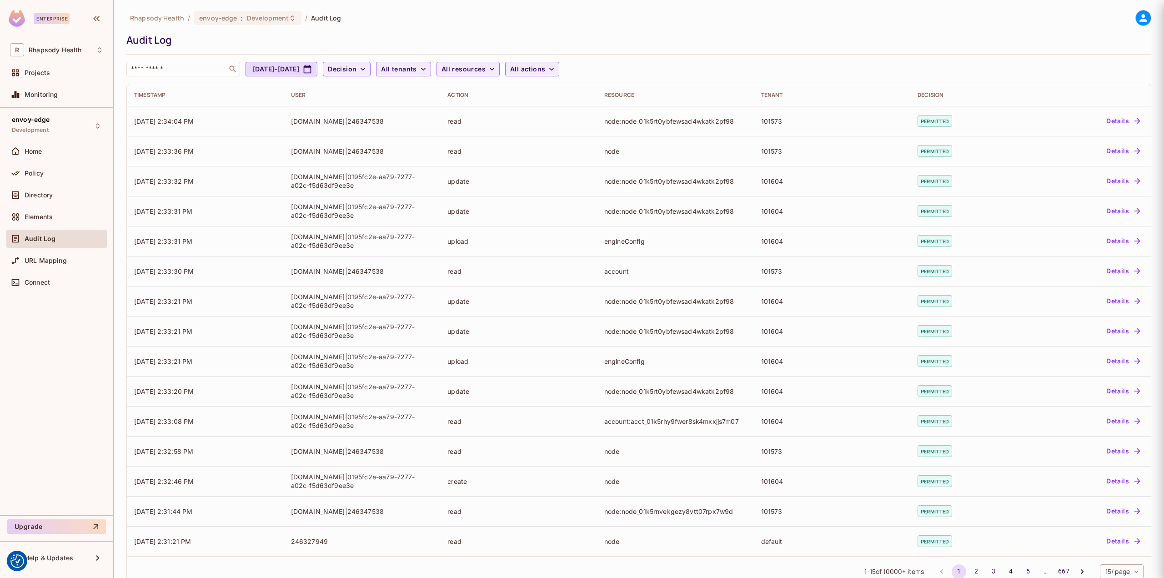
scroll to position [0, 0]
click at [71, 161] on div "Home" at bounding box center [56, 153] width 100 height 22
click at [69, 154] on div "Home" at bounding box center [56, 151] width 100 height 18
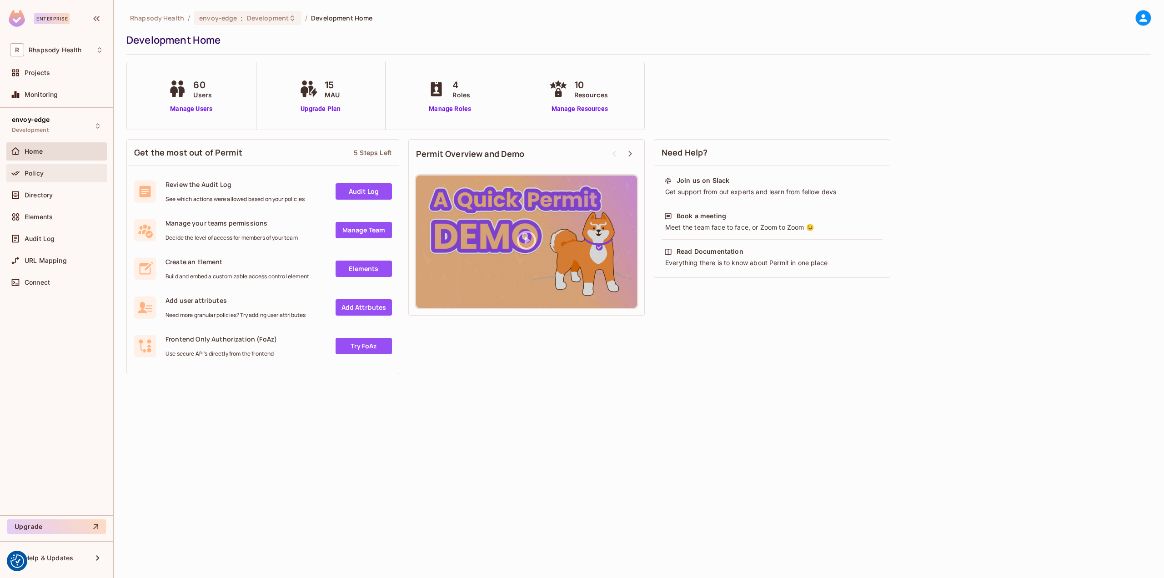
click at [90, 173] on div "Policy" at bounding box center [64, 173] width 79 height 7
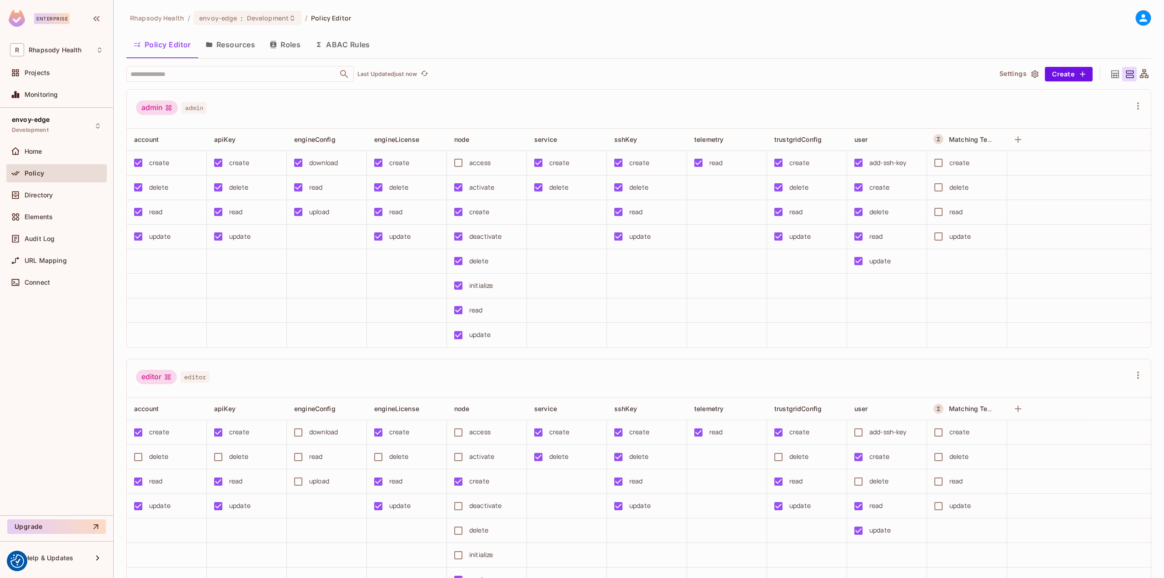
click at [236, 44] on button "Resources" at bounding box center [230, 44] width 64 height 23
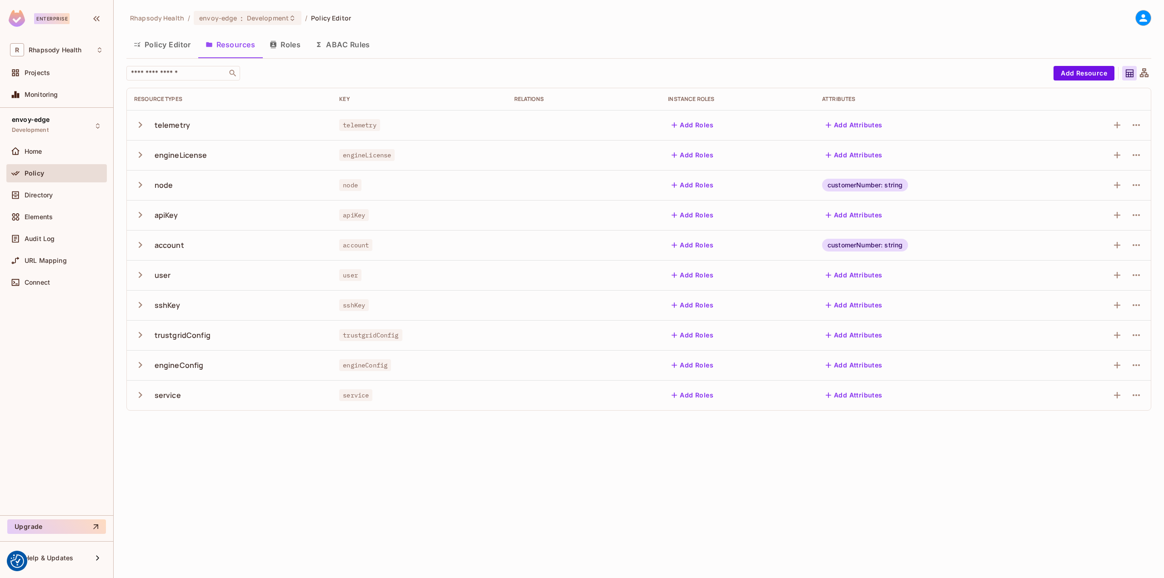
click at [145, 182] on icon "button" at bounding box center [140, 185] width 12 height 12
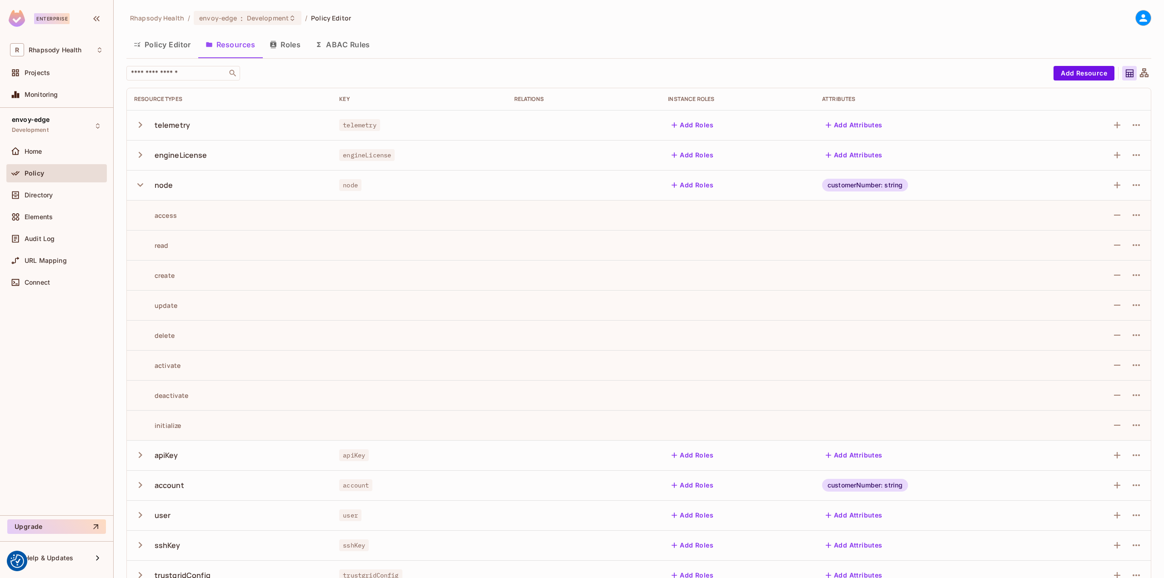
click at [144, 182] on icon "button" at bounding box center [140, 185] width 12 height 12
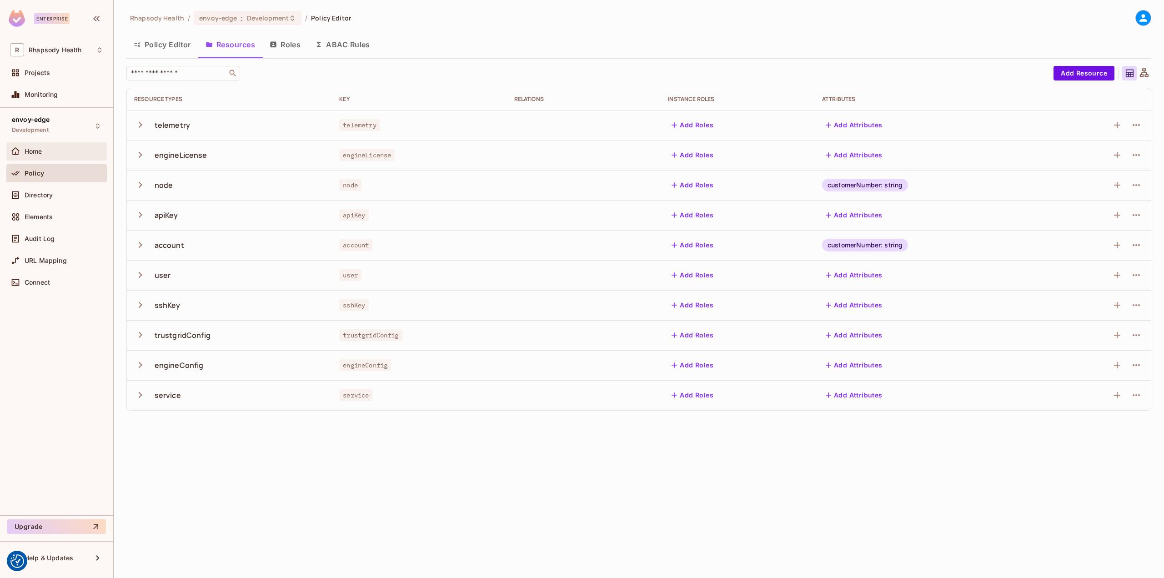
click at [58, 148] on div "Home" at bounding box center [64, 151] width 79 height 7
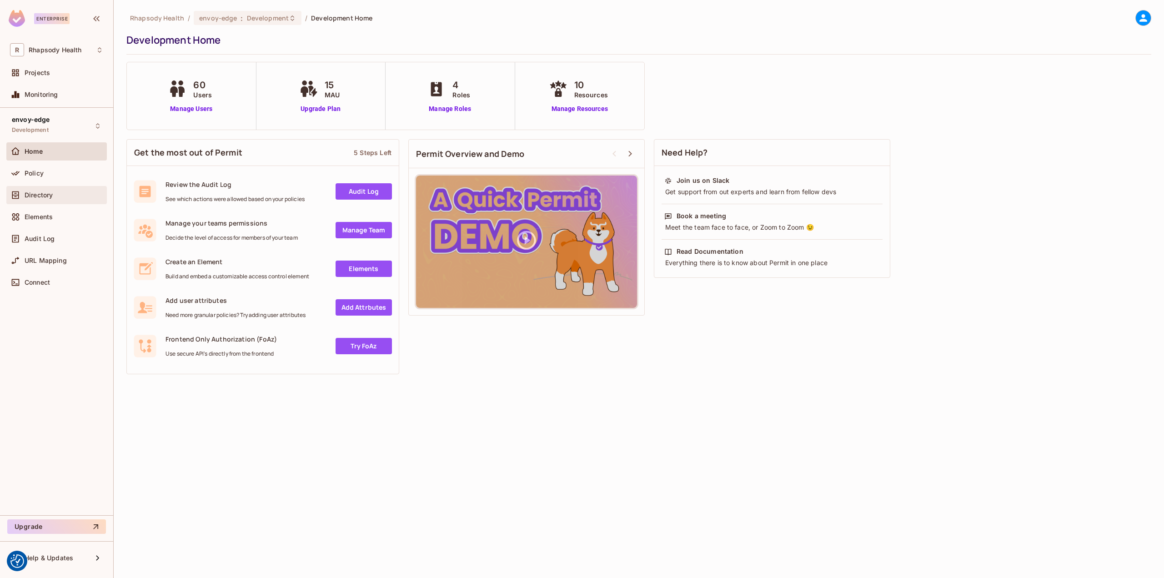
click at [66, 186] on div "Directory" at bounding box center [56, 195] width 100 height 18
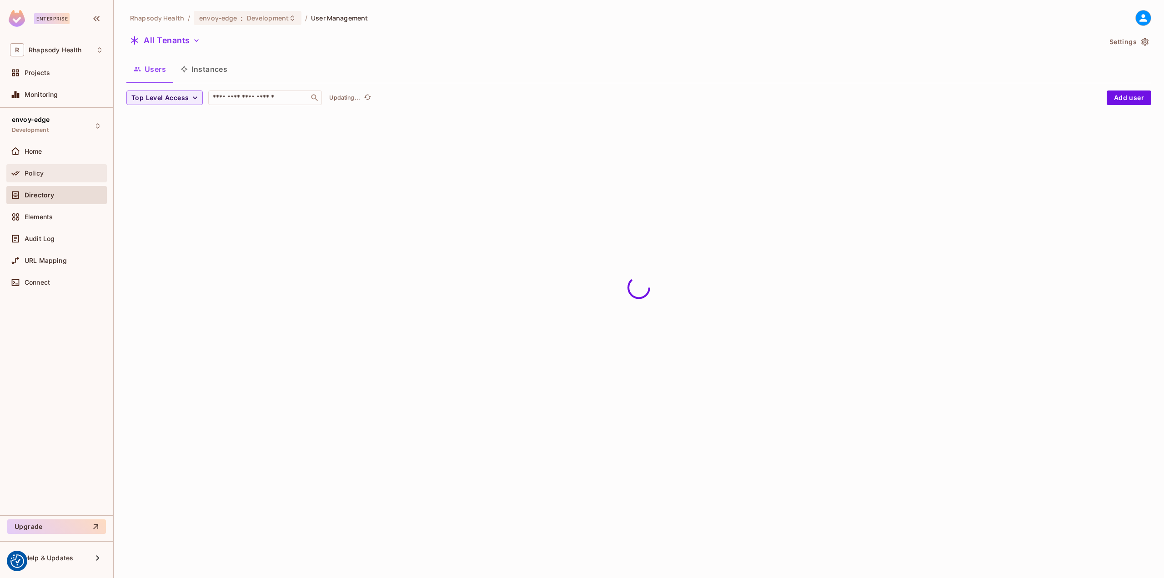
click at [54, 168] on div "Policy" at bounding box center [56, 173] width 93 height 11
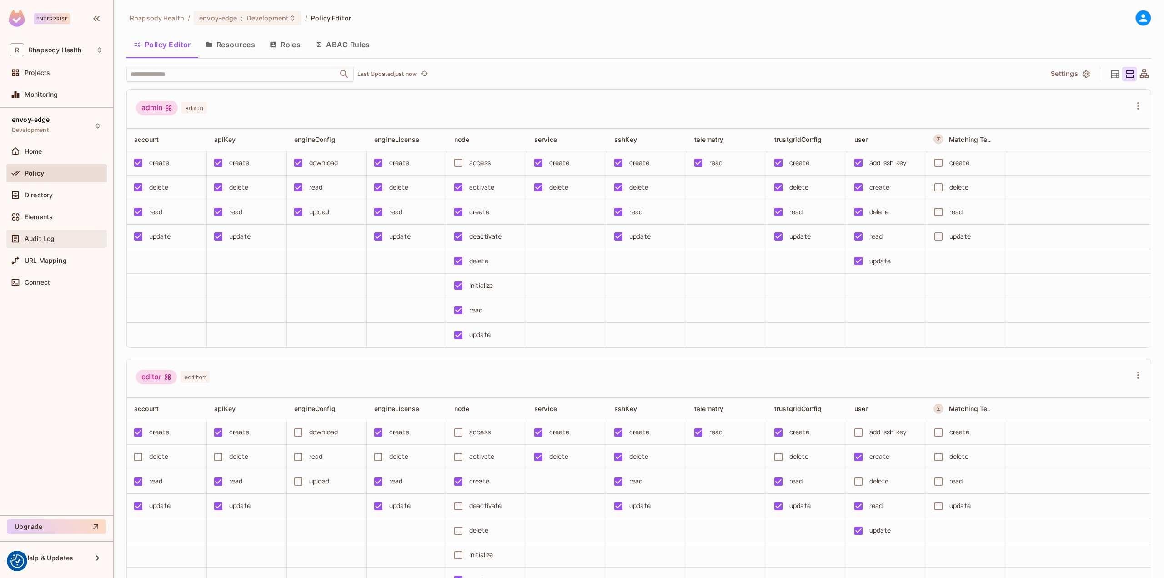
click at [59, 241] on div "Audit Log" at bounding box center [64, 238] width 79 height 7
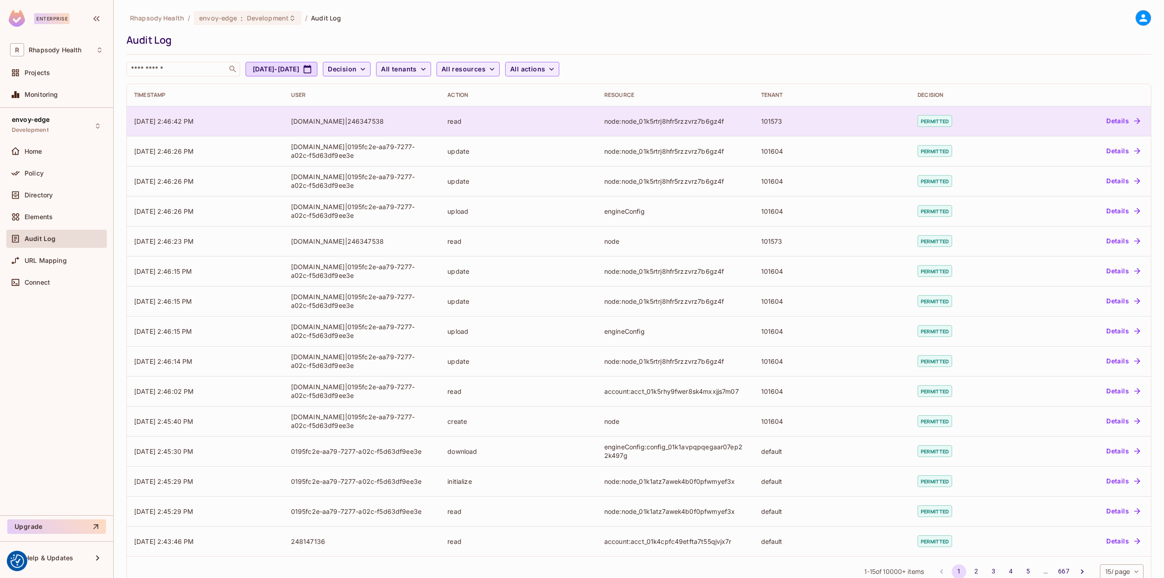
click at [486, 125] on div "read" at bounding box center [518, 121] width 142 height 9
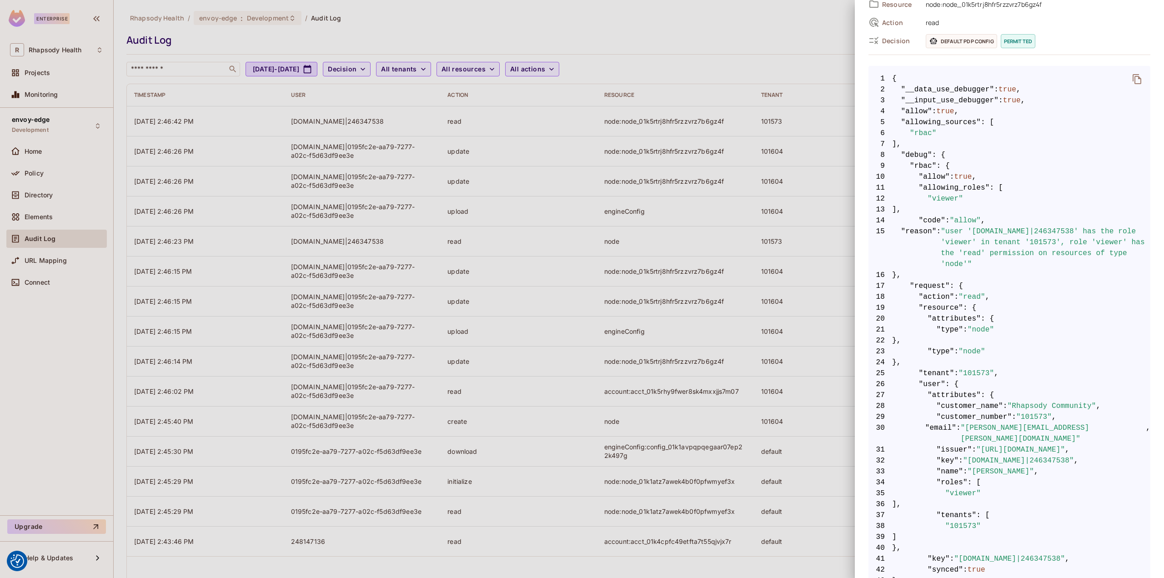
scroll to position [171, 0]
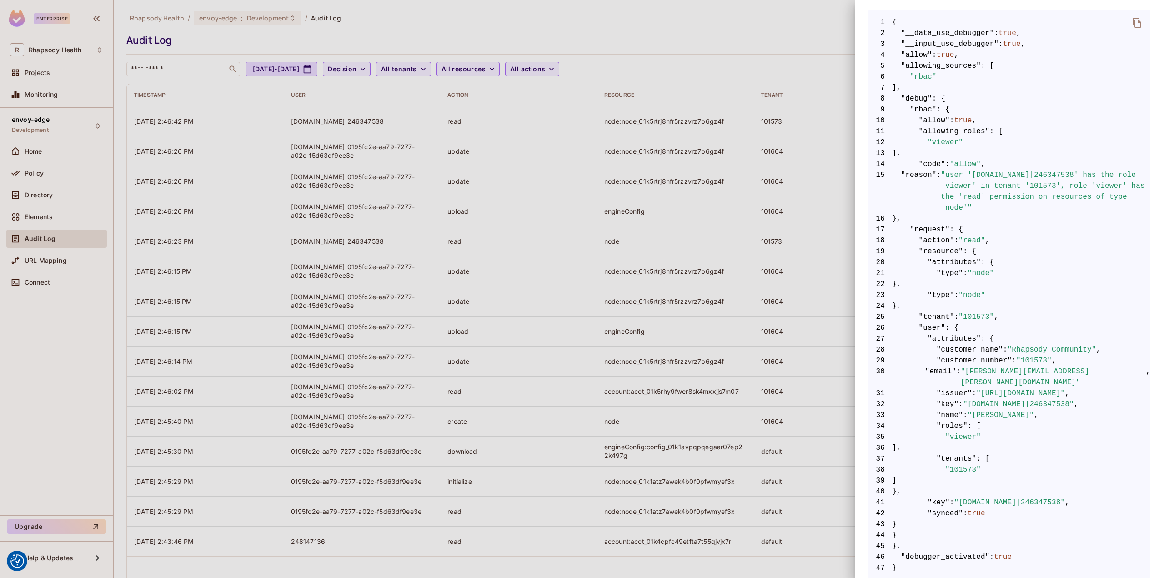
click at [689, 370] on div at bounding box center [582, 289] width 1164 height 578
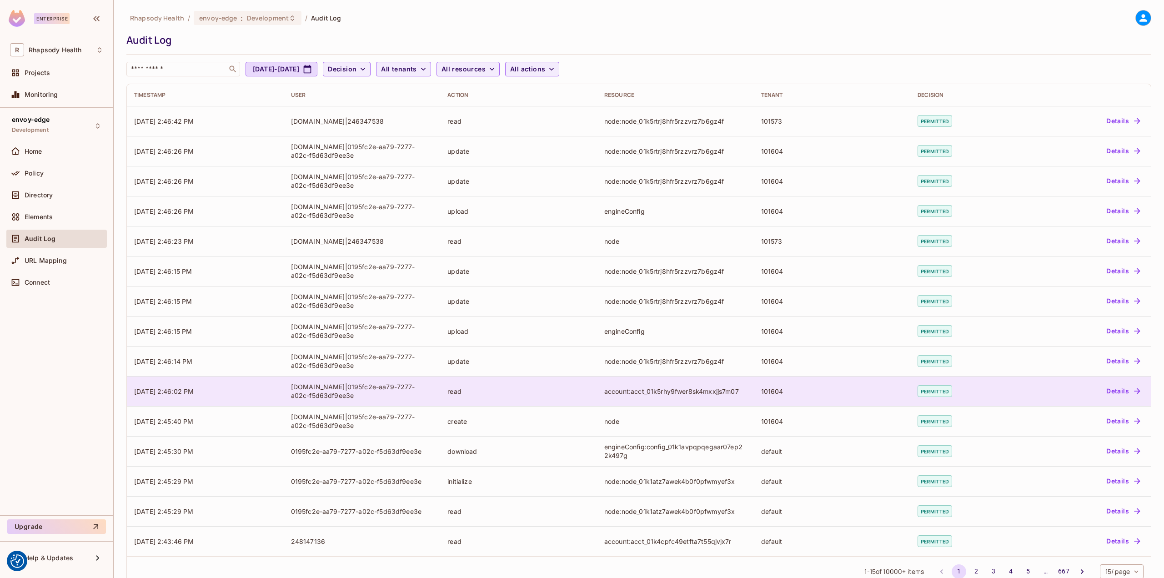
click at [632, 381] on td "account:acct_01k5rhy9fwer8sk4mxxjjs7m07" at bounding box center [675, 391] width 157 height 30
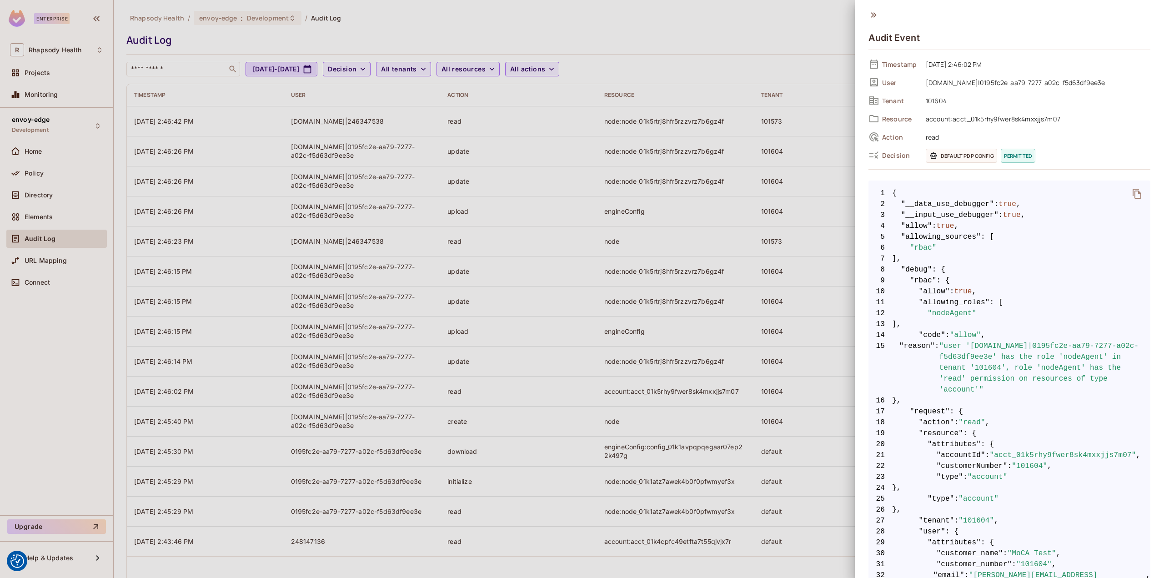
click at [975, 459] on span ""accountId"" at bounding box center [960, 455] width 49 height 11
click at [995, 454] on span ""acct_01k5rhy9fwer8sk4mxxjjs7m07"" at bounding box center [1063, 455] width 146 height 11
drag, startPoint x: 937, startPoint y: 453, endPoint x: 969, endPoint y: 453, distance: 31.4
click at [969, 453] on span ""accountId"" at bounding box center [960, 455] width 49 height 11
drag, startPoint x: 945, startPoint y: 461, endPoint x: 989, endPoint y: 463, distance: 43.7
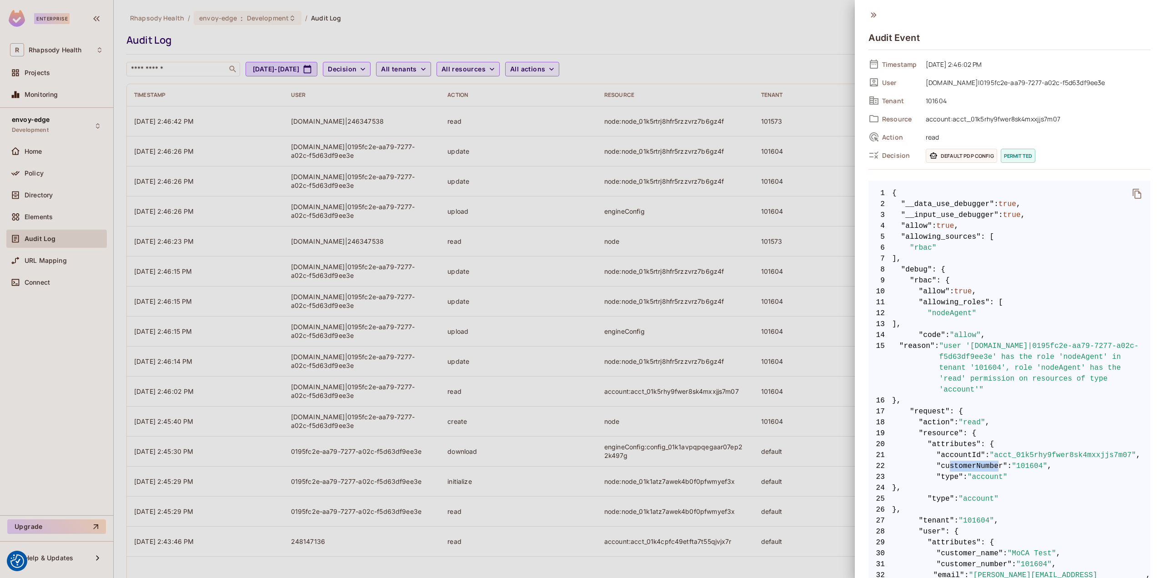
click at [989, 463] on span ""customerNumber"" at bounding box center [971, 465] width 71 height 11
click at [1012, 470] on span ""101604"" at bounding box center [1028, 465] width 35 height 11
drag, startPoint x: 1053, startPoint y: 467, endPoint x: 935, endPoint y: 455, distance: 119.3
click at [935, 455] on code "1 { 2 "__data_use_debugger" : true , 3 "__input_use_debugger" : true , 4 "allow…" at bounding box center [1009, 493] width 282 height 611
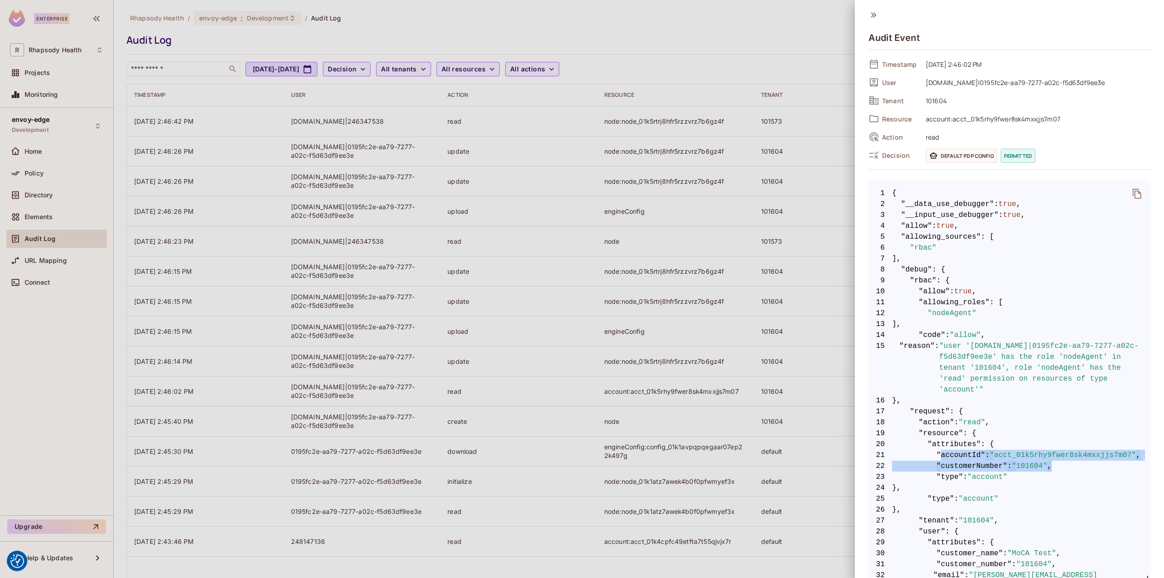
click at [936, 455] on span ""accountId"" at bounding box center [960, 455] width 49 height 11
click at [936, 453] on span ""accountId"" at bounding box center [960, 455] width 49 height 11
click at [510, 261] on div at bounding box center [582, 289] width 1164 height 578
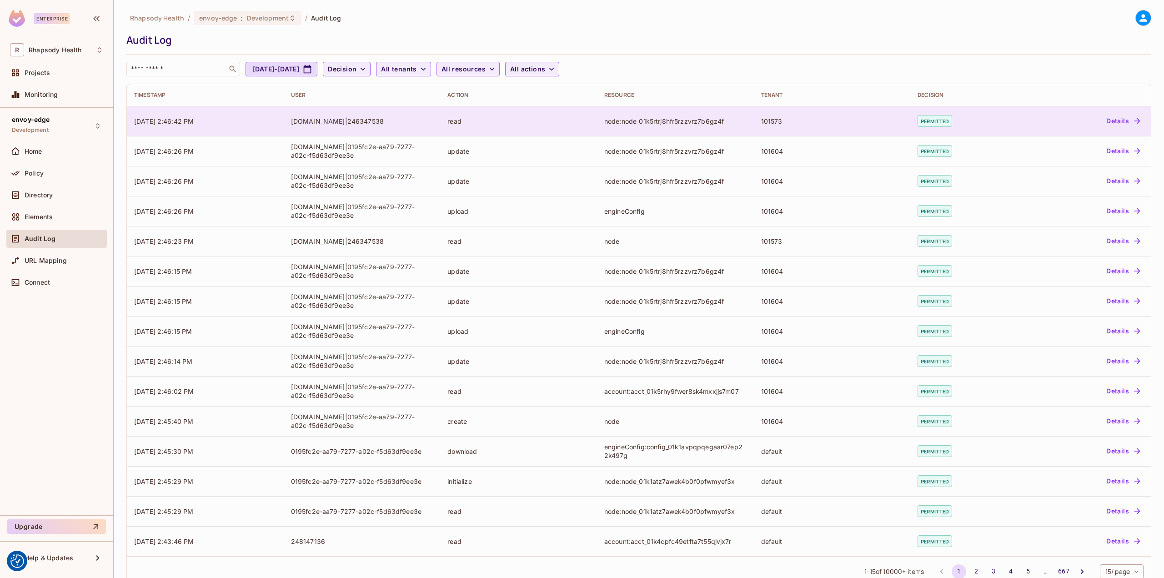
click at [347, 124] on div "[DOMAIN_NAME]|246347538" at bounding box center [362, 121] width 142 height 9
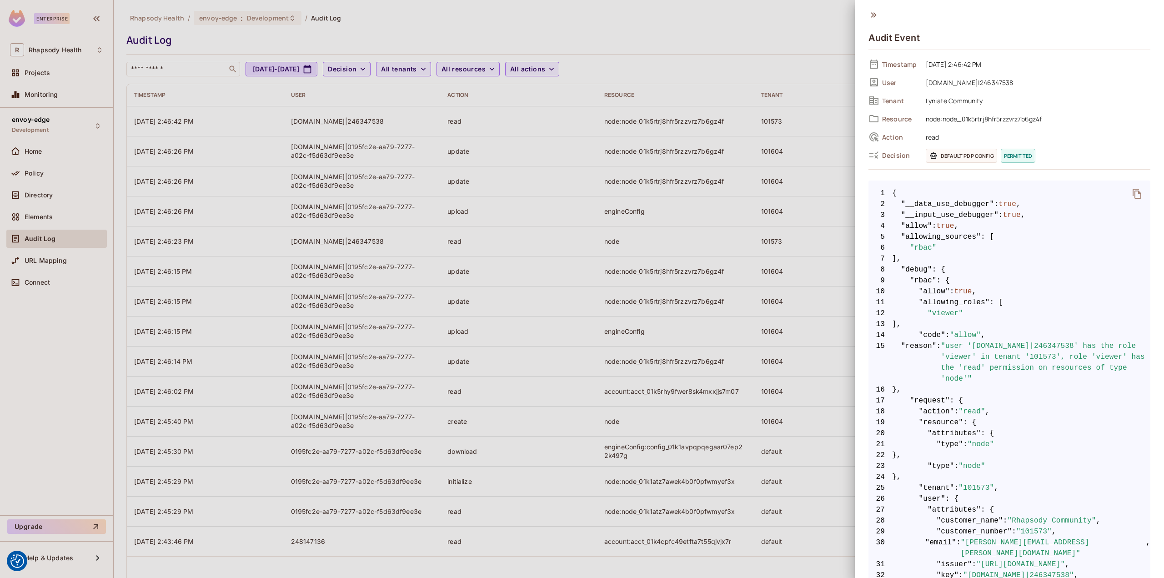
drag, startPoint x: 971, startPoint y: 441, endPoint x: 984, endPoint y: 445, distance: 12.9
click at [980, 444] on span ""node"" at bounding box center [980, 444] width 27 height 11
drag, startPoint x: 980, startPoint y: 443, endPoint x: 883, endPoint y: 428, distance: 97.5
click at [883, 428] on code "1 { 2 "__data_use_debugger" : true , 3 "__input_use_debugger" : true , 4 "allow…" at bounding box center [1009, 466] width 282 height 556
click at [40, 171] on div at bounding box center [582, 289] width 1164 height 578
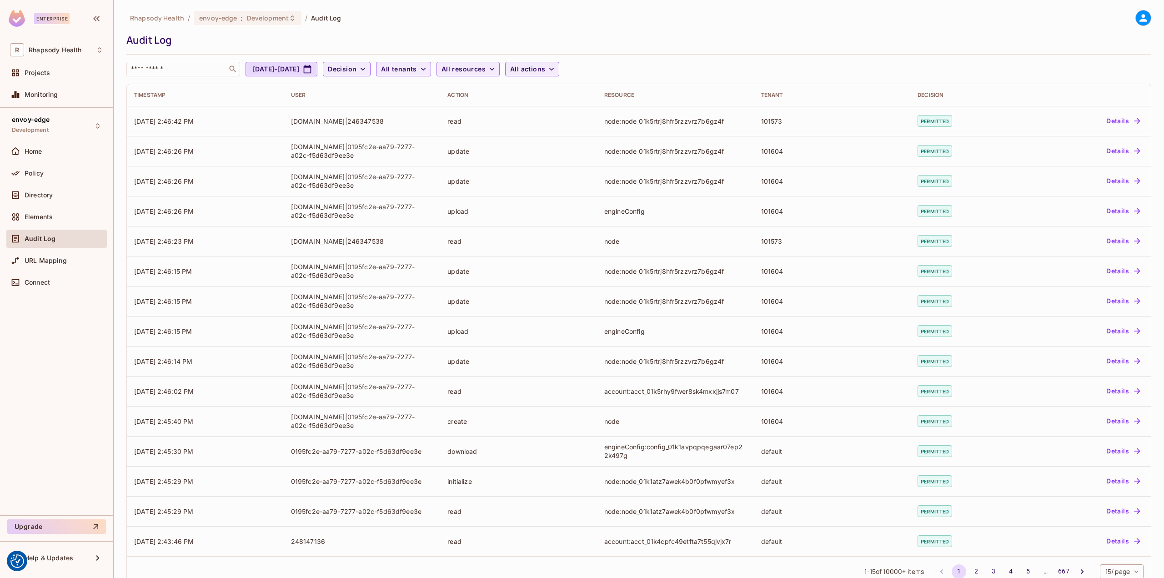
click at [40, 171] on span "Policy" at bounding box center [34, 173] width 19 height 7
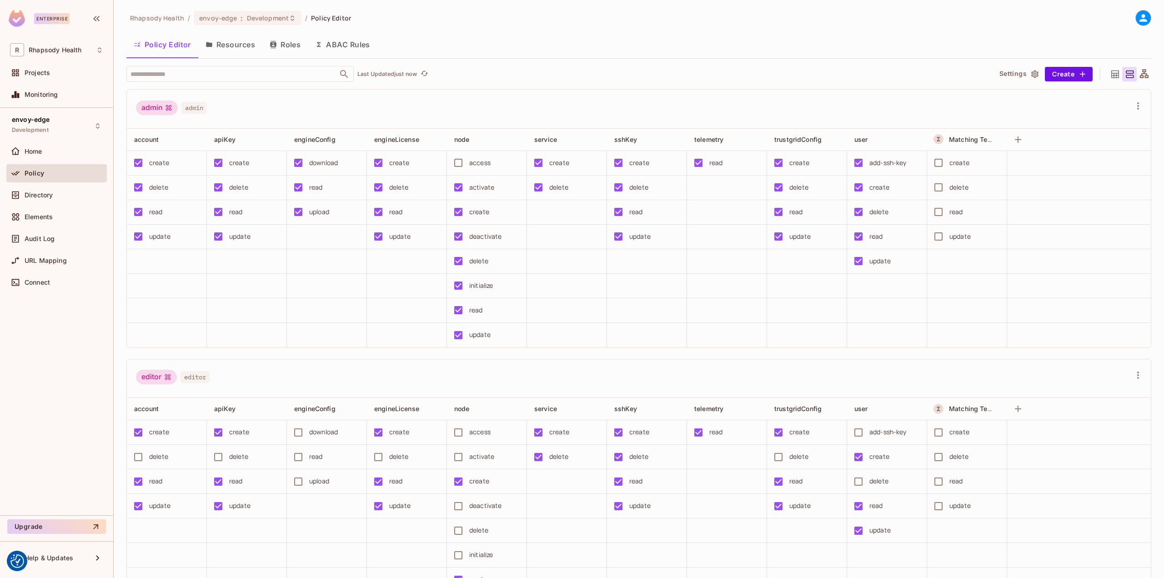
click at [1109, 74] on icon at bounding box center [1114, 74] width 11 height 11
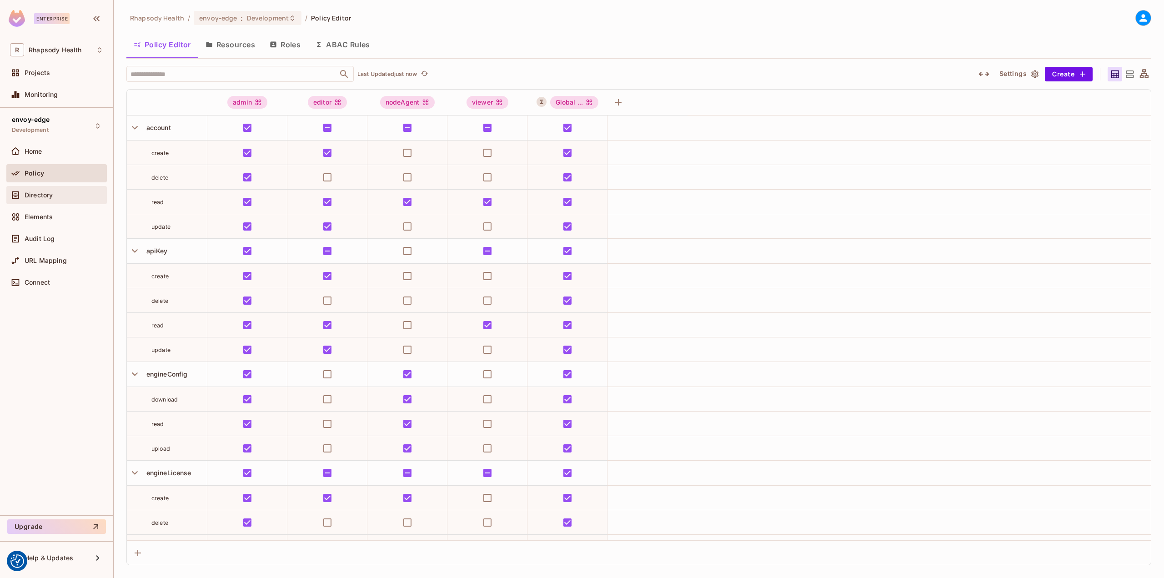
click at [59, 193] on div "Directory" at bounding box center [64, 194] width 79 height 7
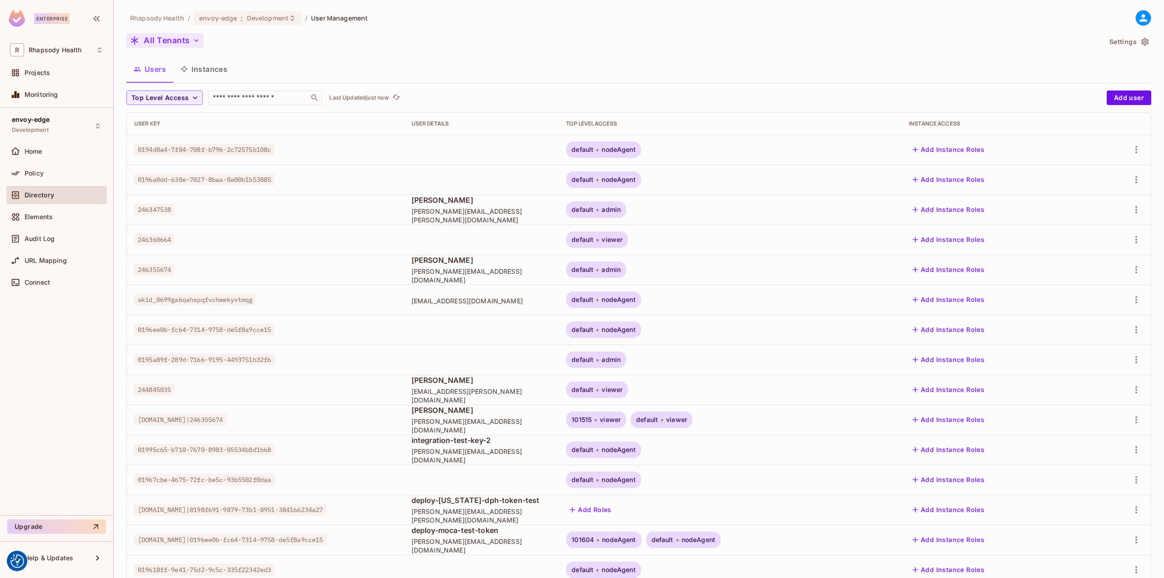
click at [185, 37] on button "All Tenants" at bounding box center [164, 40] width 77 height 15
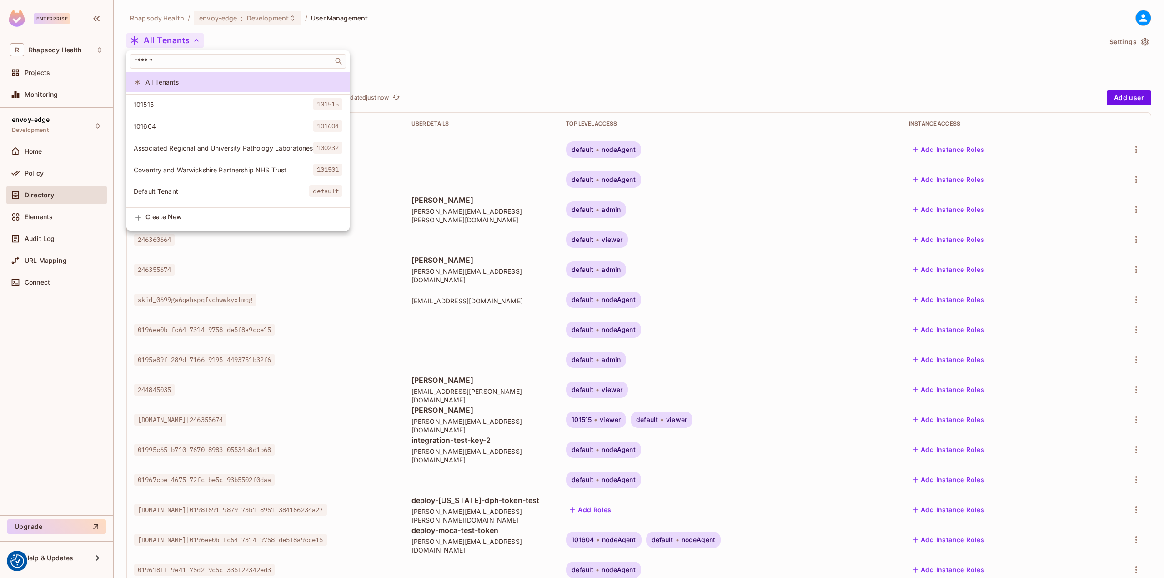
click at [193, 39] on div at bounding box center [582, 289] width 1164 height 578
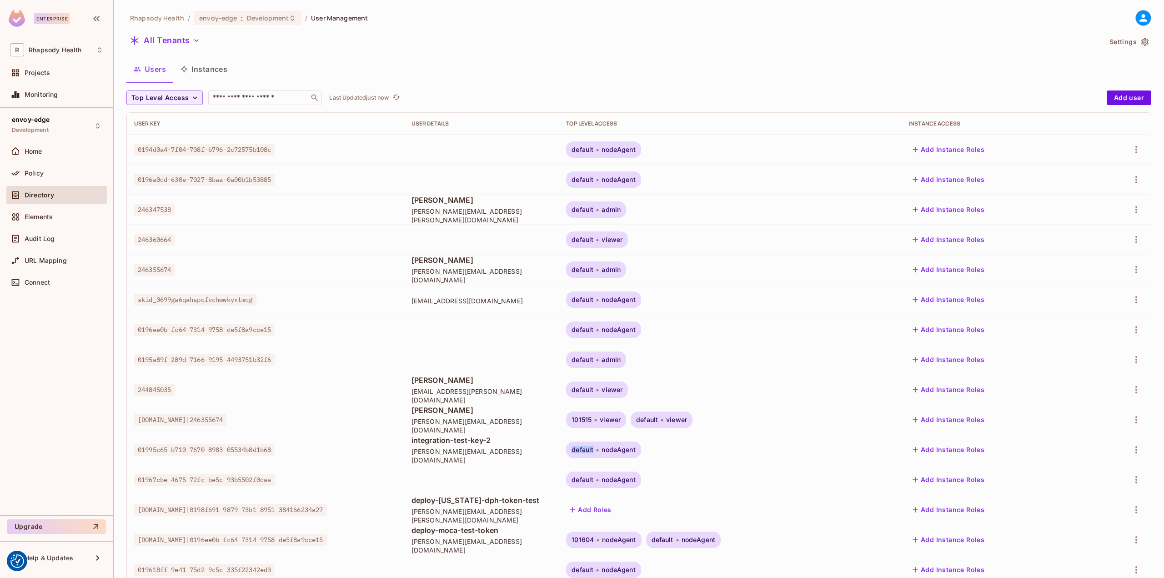
drag, startPoint x: 638, startPoint y: 450, endPoint x: 608, endPoint y: 449, distance: 29.6
click at [608, 449] on td "default nodeAgent" at bounding box center [730, 450] width 343 height 30
click at [47, 178] on div "Policy" at bounding box center [56, 173] width 93 height 11
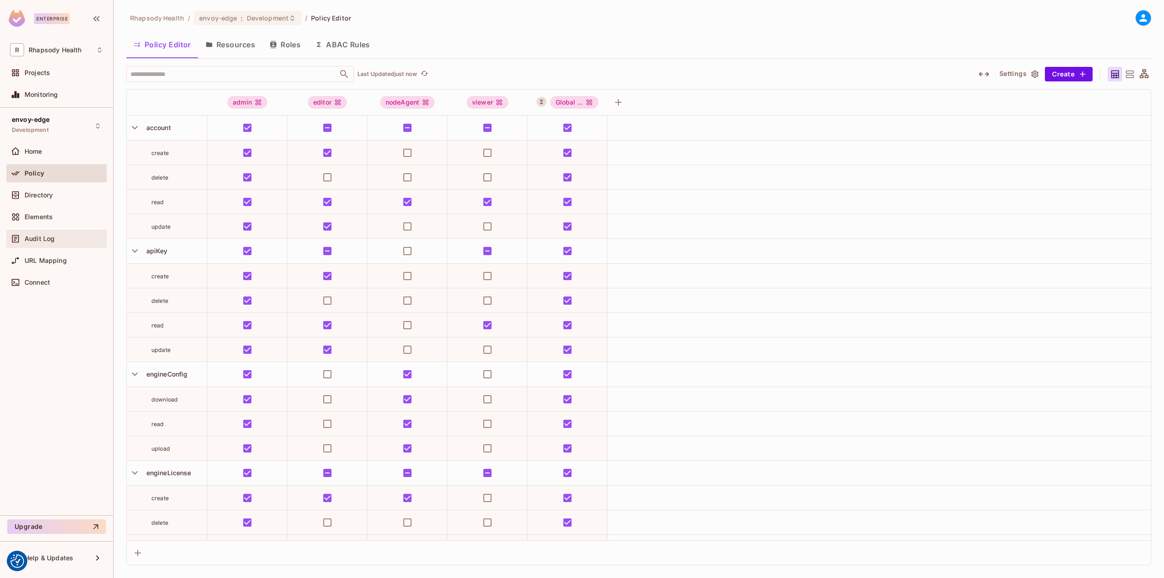
click at [56, 241] on div "Audit Log" at bounding box center [64, 238] width 79 height 7
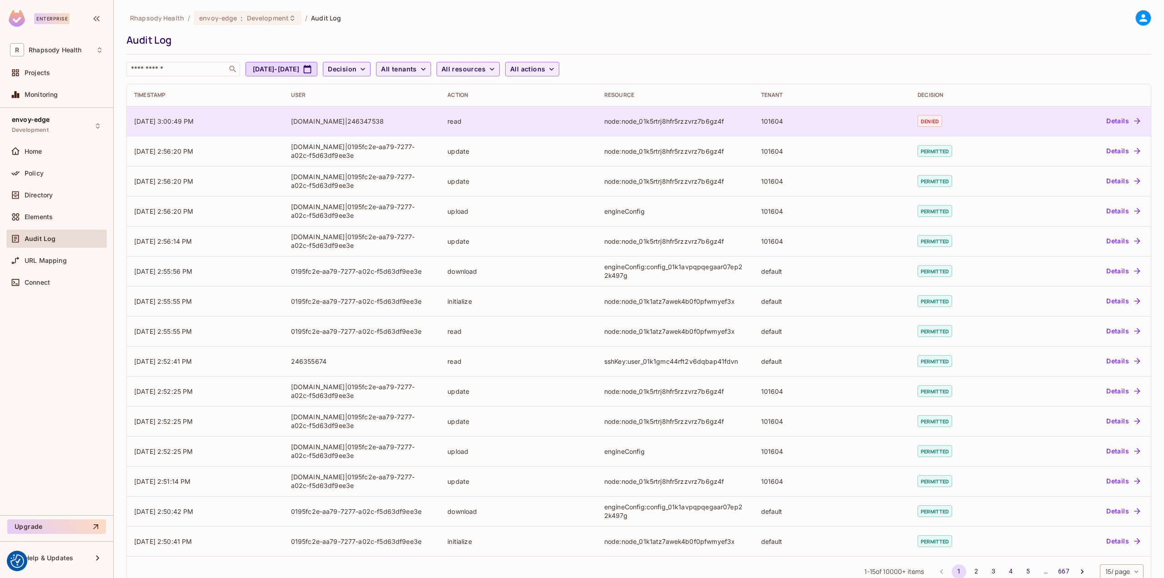
click at [694, 116] on td "node:node_01k5rtrj8hfr5rzzvrz7b6gz4f" at bounding box center [675, 121] width 157 height 30
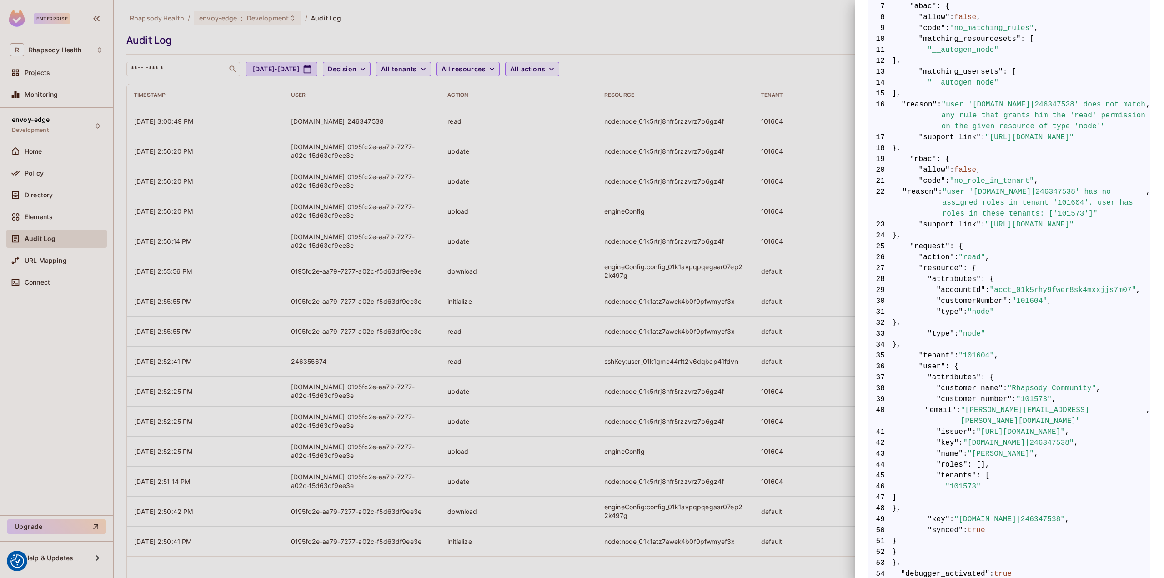
scroll to position [273, 0]
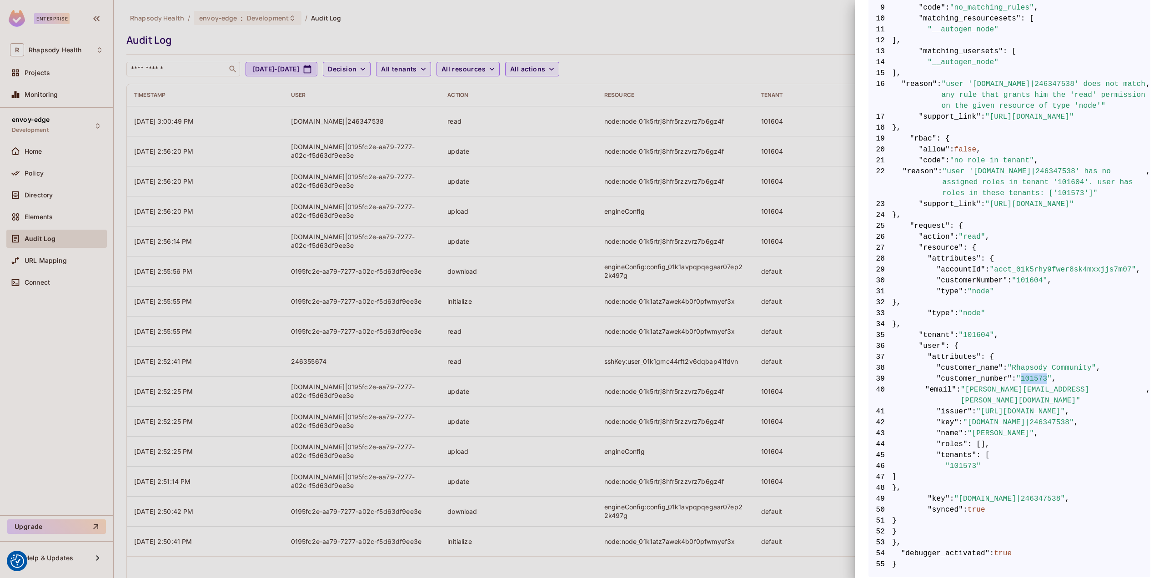
drag, startPoint x: 1014, startPoint y: 378, endPoint x: 1038, endPoint y: 377, distance: 24.1
click at [1038, 377] on span ""101573"" at bounding box center [1033, 378] width 35 height 11
drag, startPoint x: 1010, startPoint y: 280, endPoint x: 1035, endPoint y: 282, distance: 25.1
click at [1035, 282] on span ""101604"" at bounding box center [1028, 280] width 35 height 11
click at [494, 358] on div at bounding box center [582, 289] width 1164 height 578
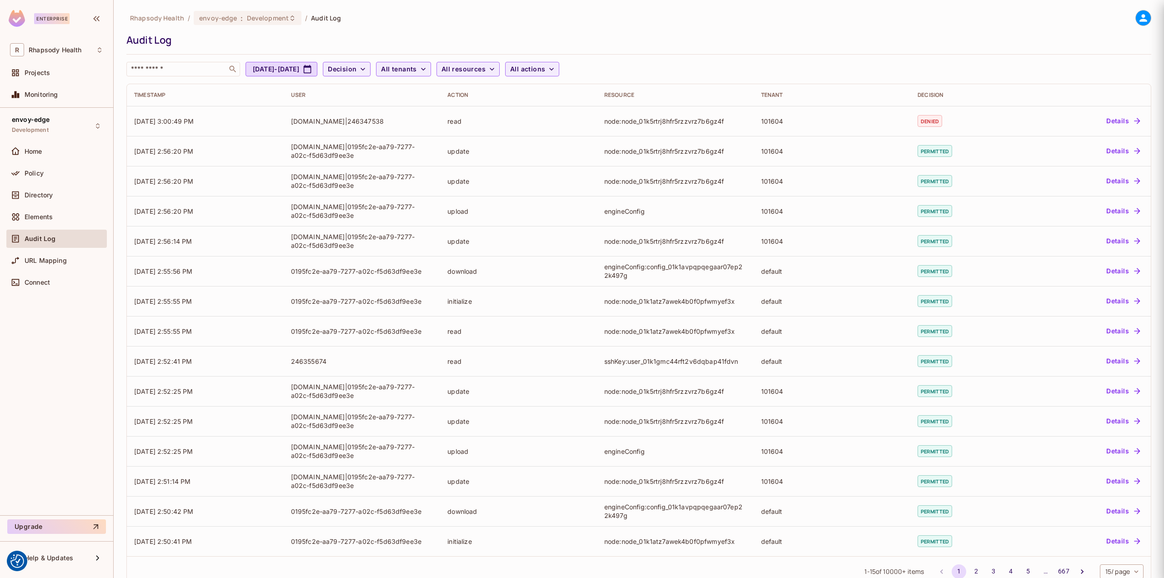
scroll to position [0, 0]
click at [30, 188] on div "Directory" at bounding box center [56, 195] width 100 height 18
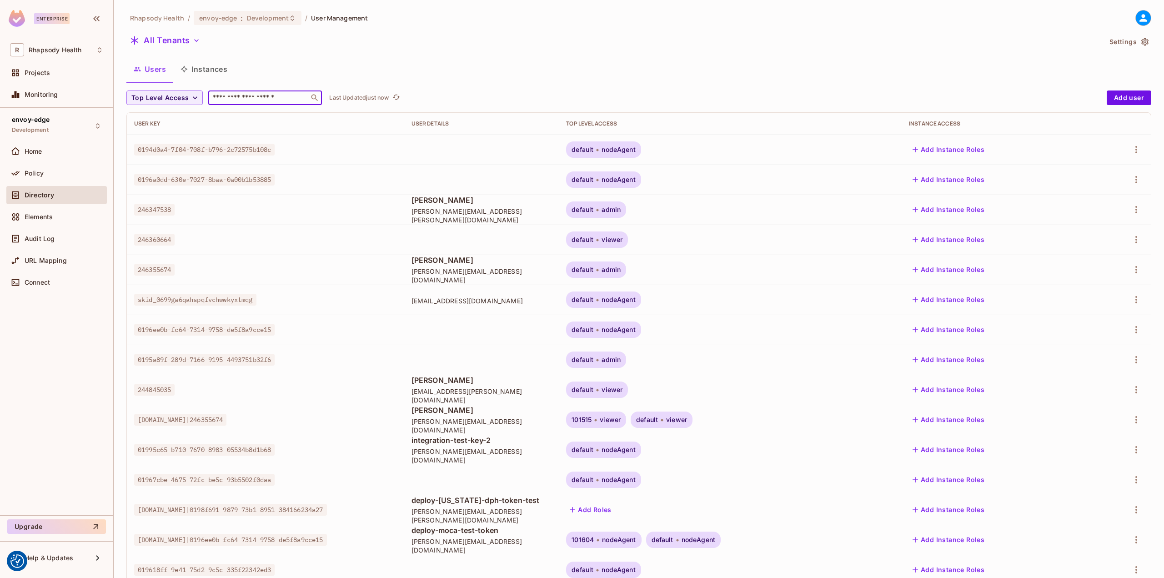
click at [246, 98] on input "text" at bounding box center [258, 97] width 95 height 9
type input "****"
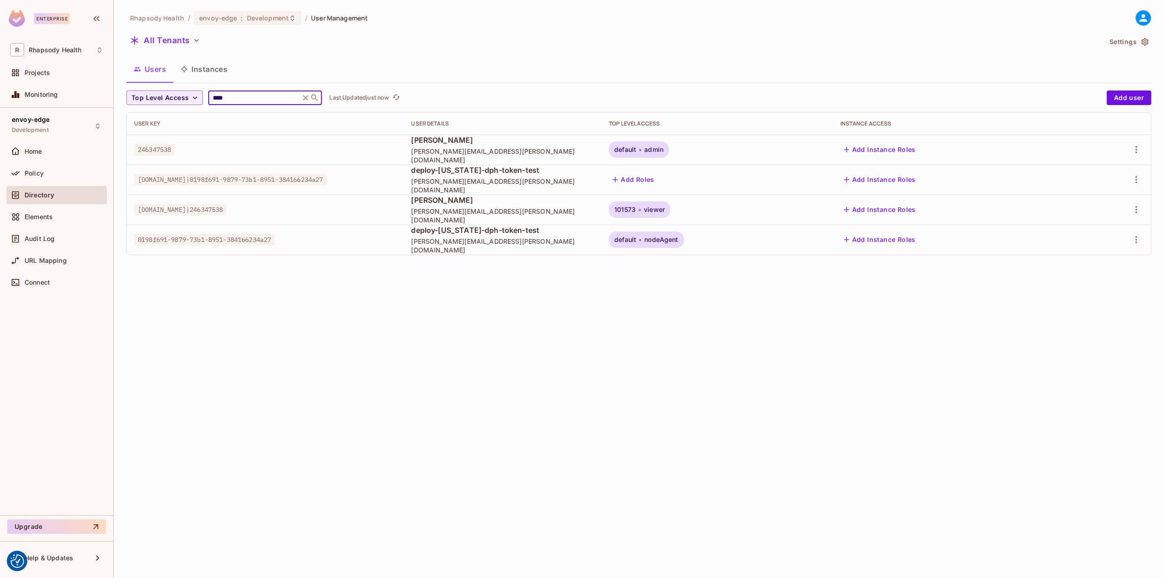
click at [480, 215] on span "[PERSON_NAME][EMAIL_ADDRESS][PERSON_NAME][DOMAIN_NAME]" at bounding box center [502, 215] width 183 height 17
click at [1133, 210] on icon "button" at bounding box center [1136, 209] width 11 height 11
click at [1096, 247] on div "Top Level Roles" at bounding box center [1101, 250] width 49 height 9
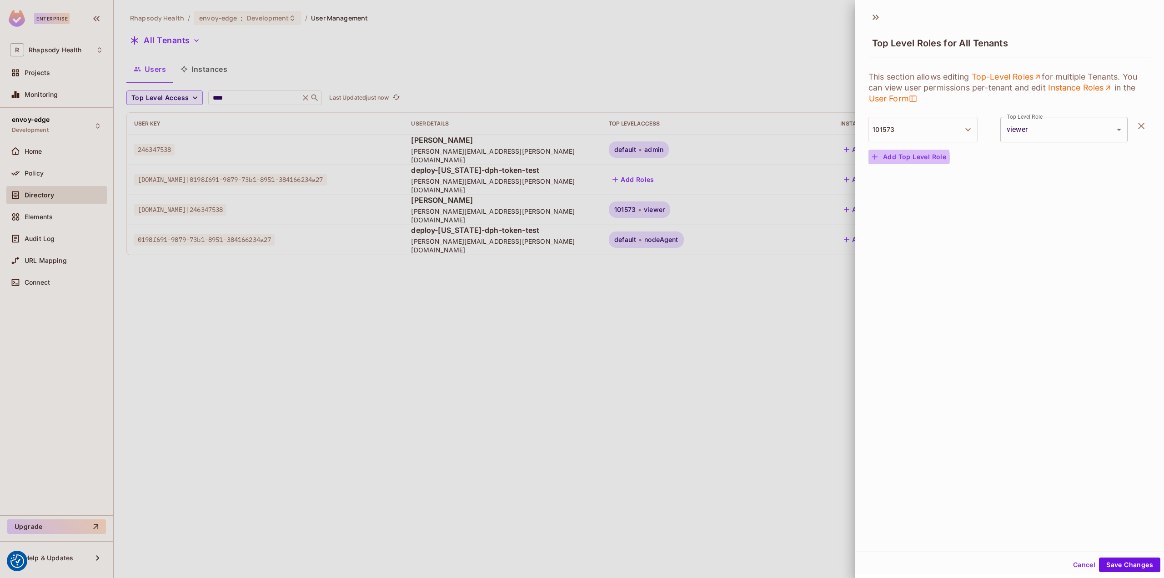
click at [900, 158] on button "Add Top Level Role" at bounding box center [908, 157] width 81 height 15
click at [926, 161] on button "Tenant" at bounding box center [922, 162] width 109 height 25
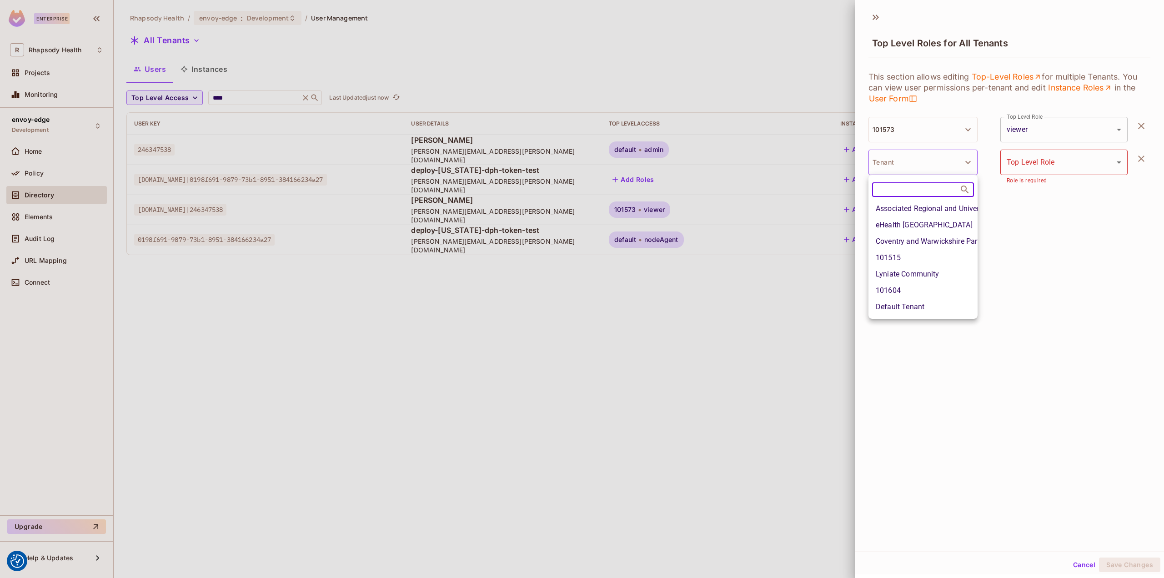
click at [927, 288] on li "101604" at bounding box center [922, 290] width 109 height 16
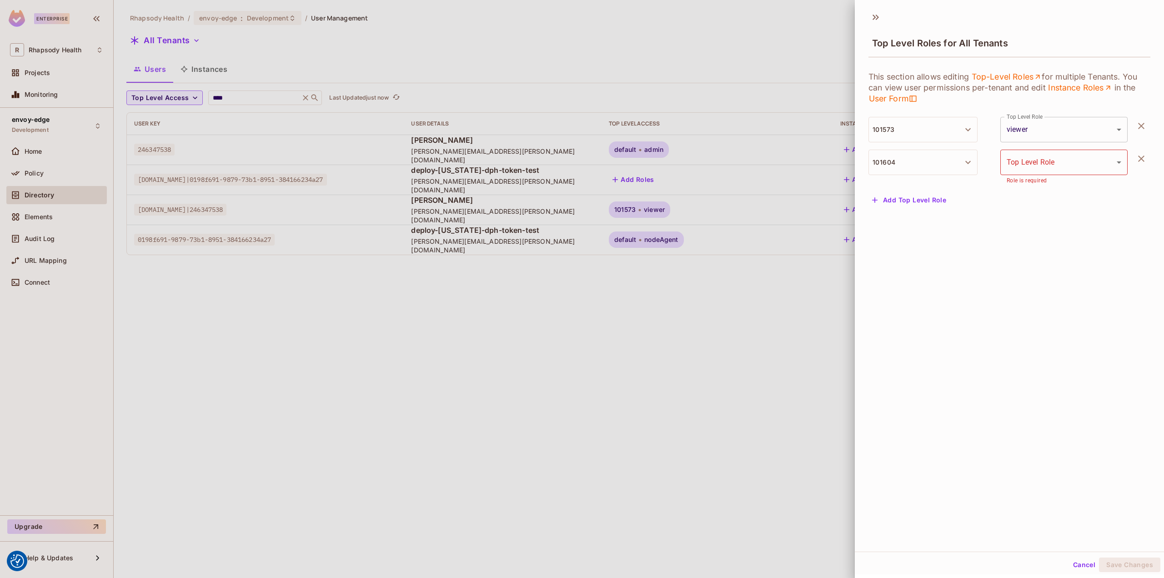
click at [1061, 166] on body "We use cookies to enhance your browsing experience, serve personalized ads or c…" at bounding box center [582, 289] width 1164 height 578
click at [1036, 205] on li "viewer" at bounding box center [1053, 203] width 120 height 16
type input "******"
click at [1115, 561] on button "Save Changes" at bounding box center [1129, 564] width 61 height 15
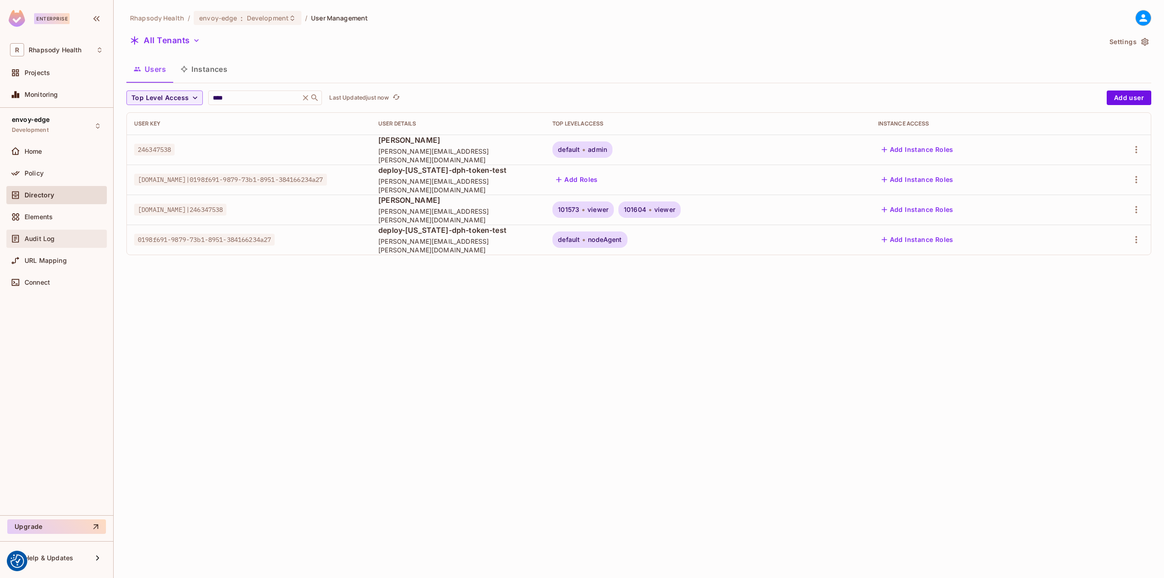
click at [45, 235] on span "Audit Log" at bounding box center [40, 238] width 30 height 7
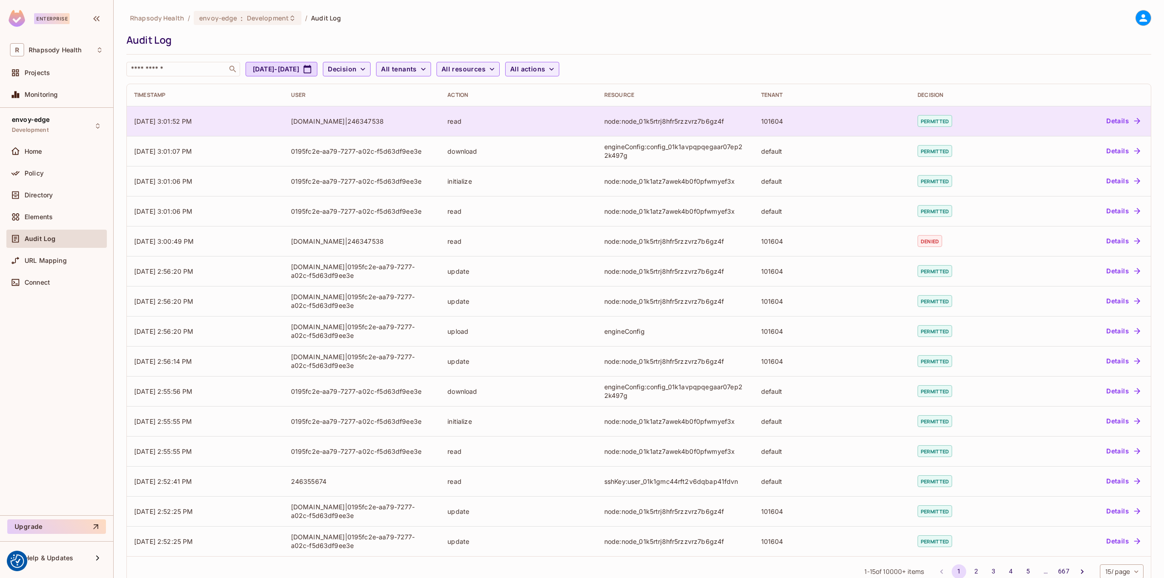
click at [712, 123] on div "node:node_01k5rtrj8hfr5rzzvrz7b6gz4f" at bounding box center [675, 121] width 142 height 9
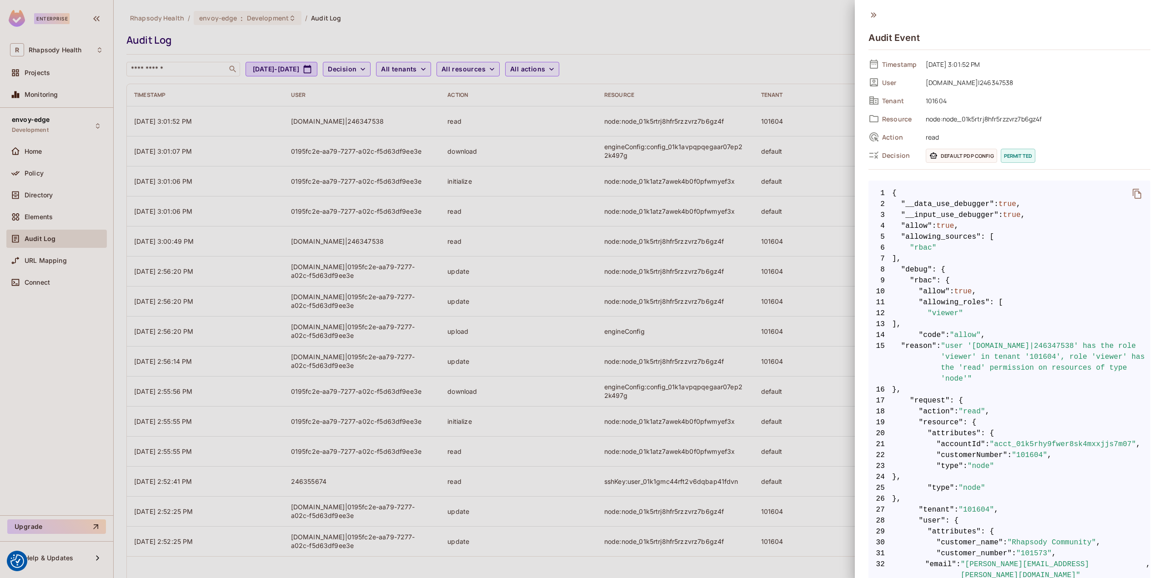
click at [782, 240] on div at bounding box center [582, 289] width 1164 height 578
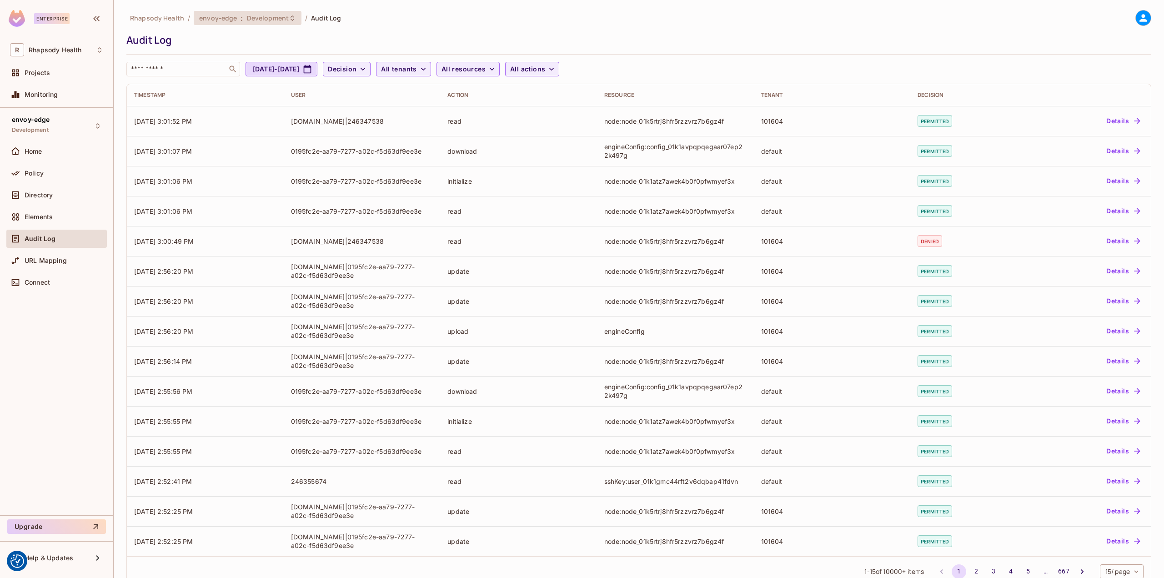
click at [270, 25] on div "envoy-edge : Development" at bounding box center [248, 18] width 108 height 14
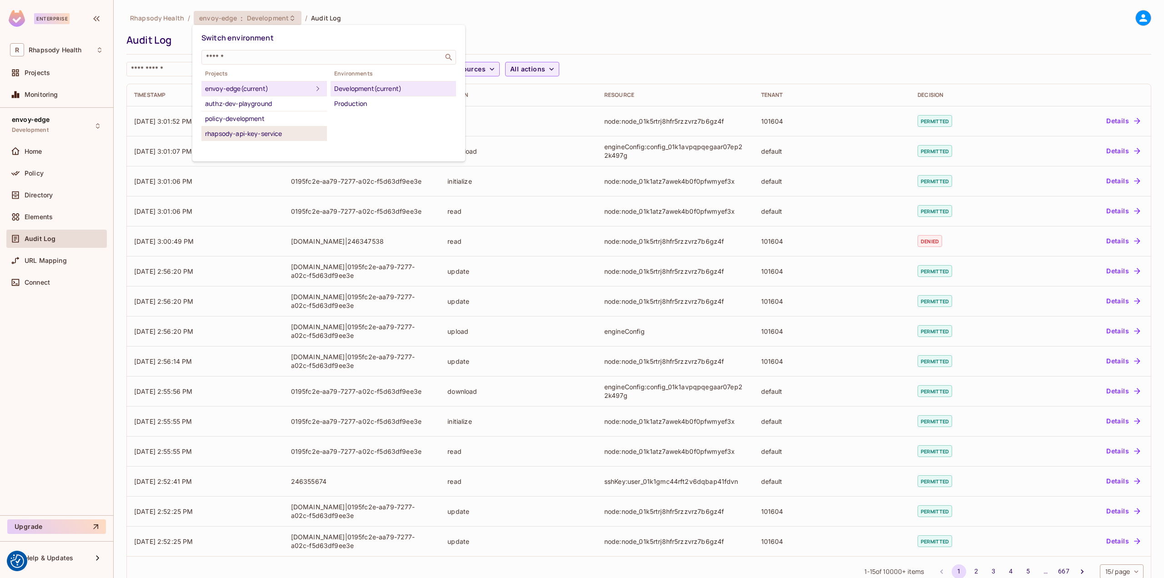
click at [261, 135] on div "rhapsody-api-key-service" at bounding box center [264, 133] width 118 height 11
click at [352, 105] on div "Development" at bounding box center [393, 103] width 118 height 11
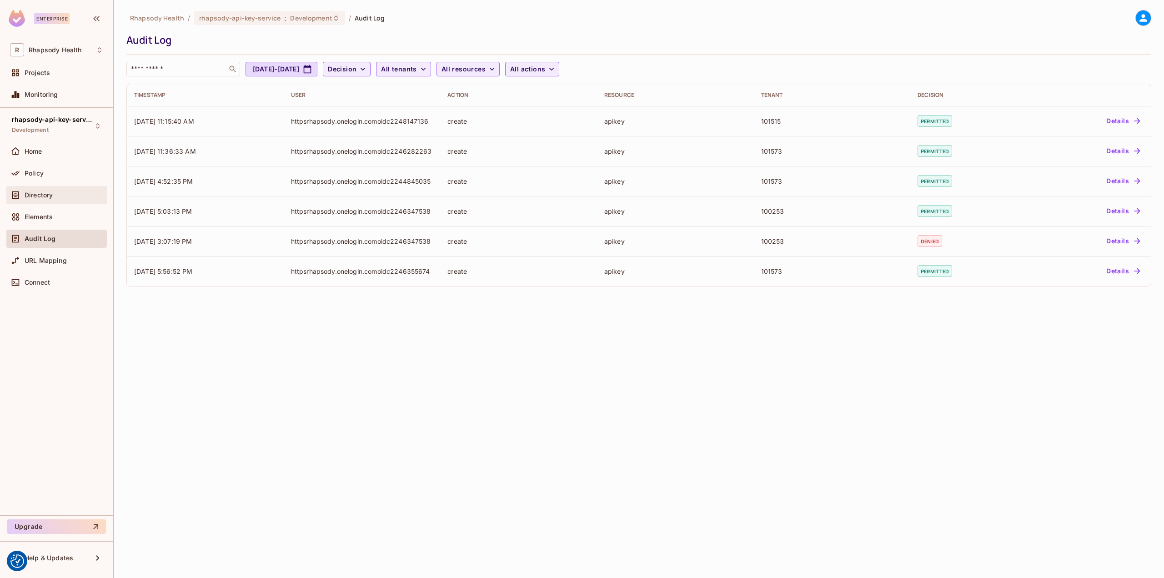
click at [22, 193] on div at bounding box center [17, 195] width 15 height 11
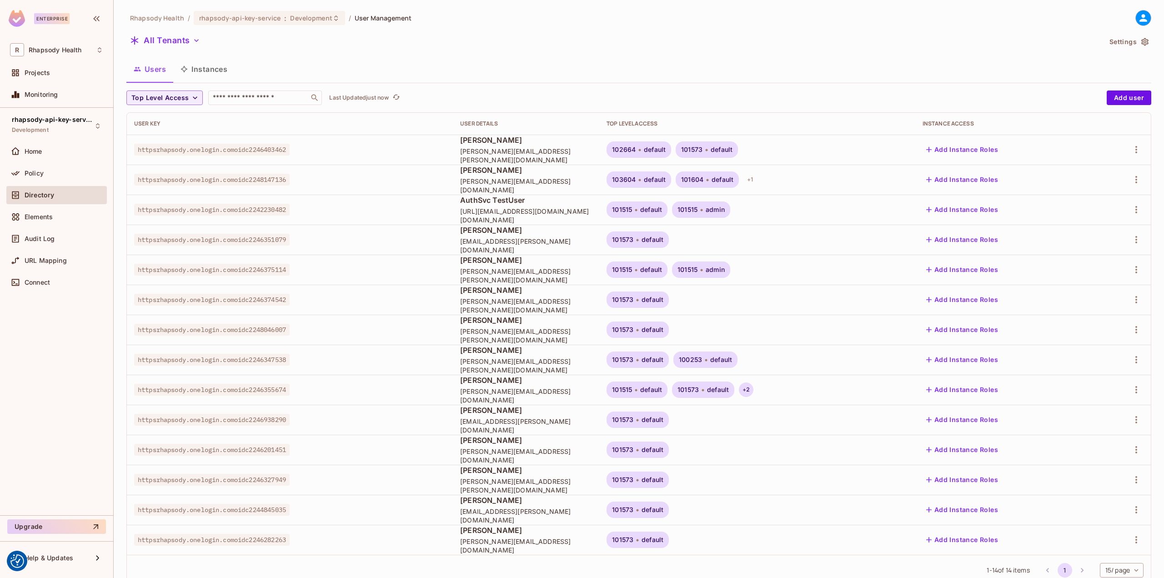
click at [753, 394] on div "+ 2" at bounding box center [746, 389] width 15 height 15
click at [878, 385] on div at bounding box center [582, 289] width 1164 height 578
drag, startPoint x: 767, startPoint y: 361, endPoint x: 795, endPoint y: 364, distance: 27.8
click at [737, 364] on div "100253 default" at bounding box center [705, 359] width 64 height 16
click at [791, 365] on body "We use cookies to enhance your browsing experience, serve personalized ads or c…" at bounding box center [582, 289] width 1164 height 578
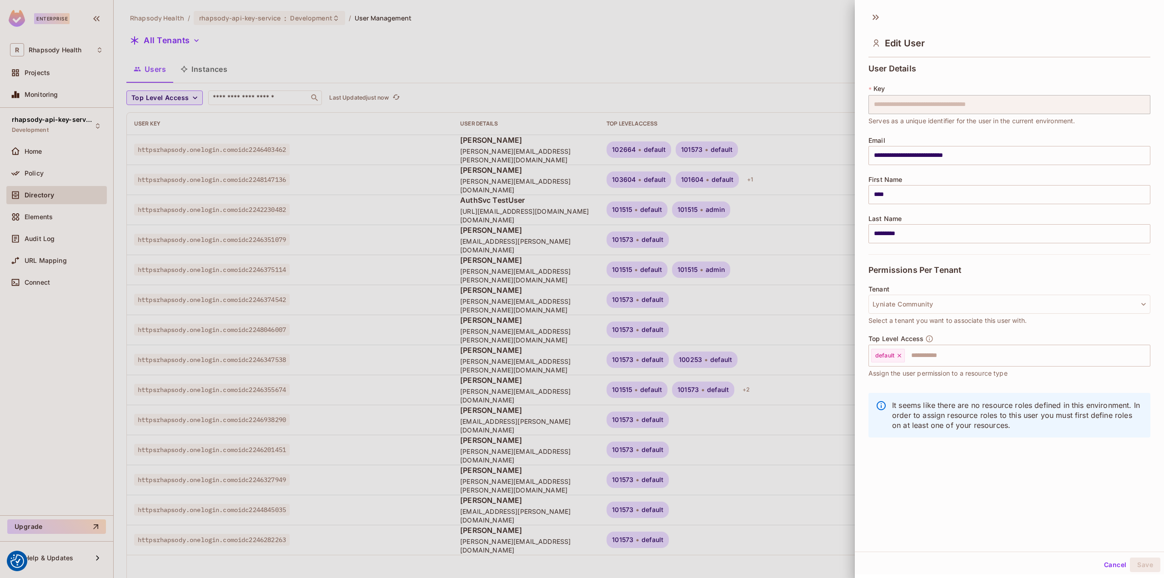
click at [797, 476] on div at bounding box center [582, 289] width 1164 height 578
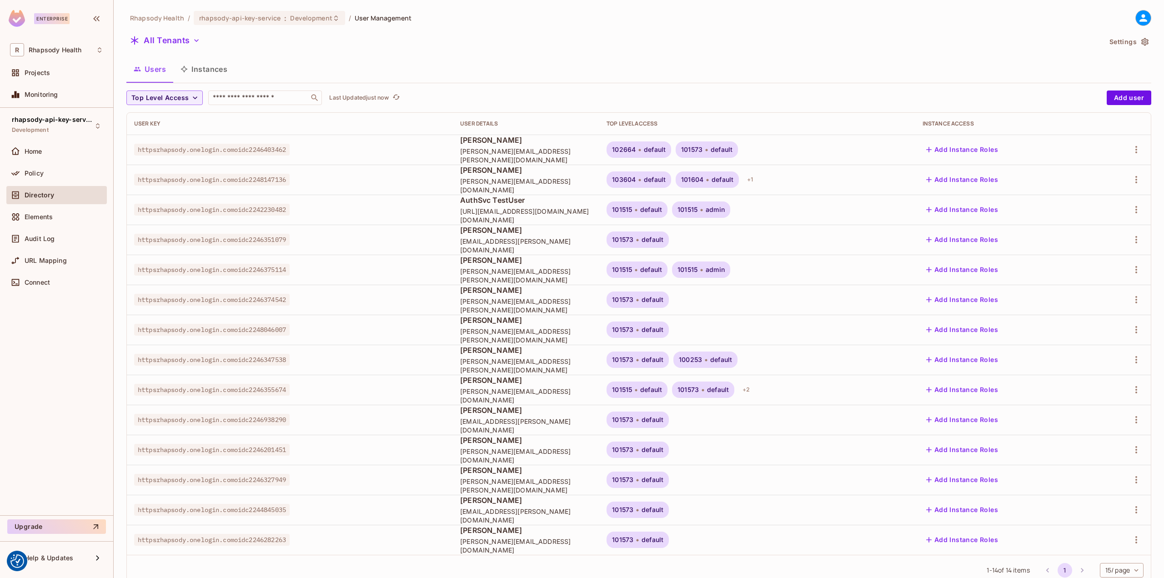
click at [45, 205] on div "Directory" at bounding box center [56, 197] width 100 height 22
click at [42, 220] on span "Elements" at bounding box center [39, 216] width 28 height 7
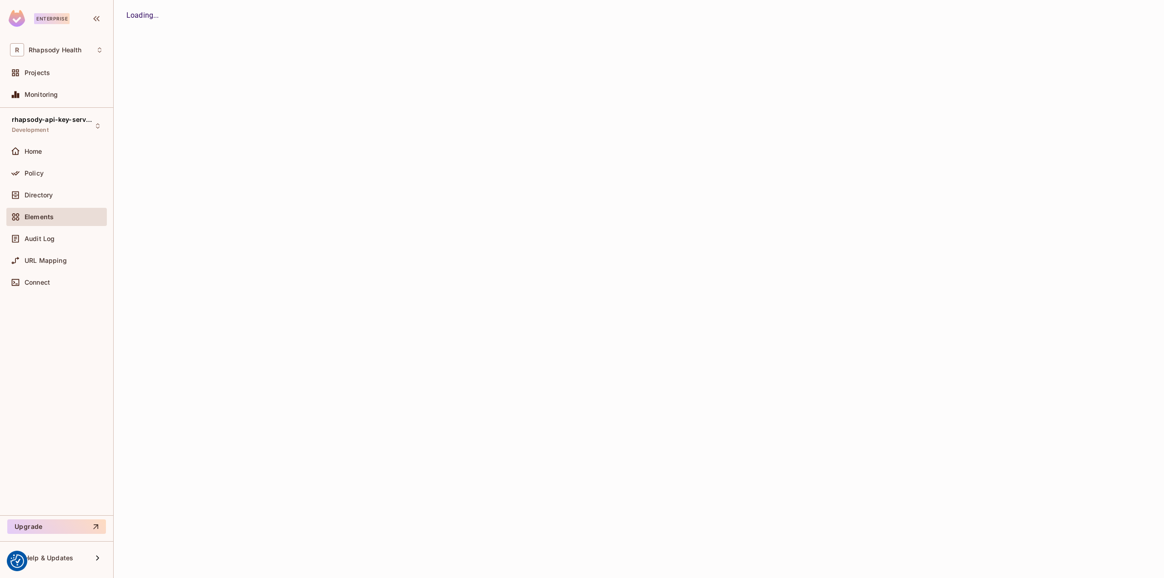
click at [17, 163] on div "Home" at bounding box center [56, 153] width 100 height 22
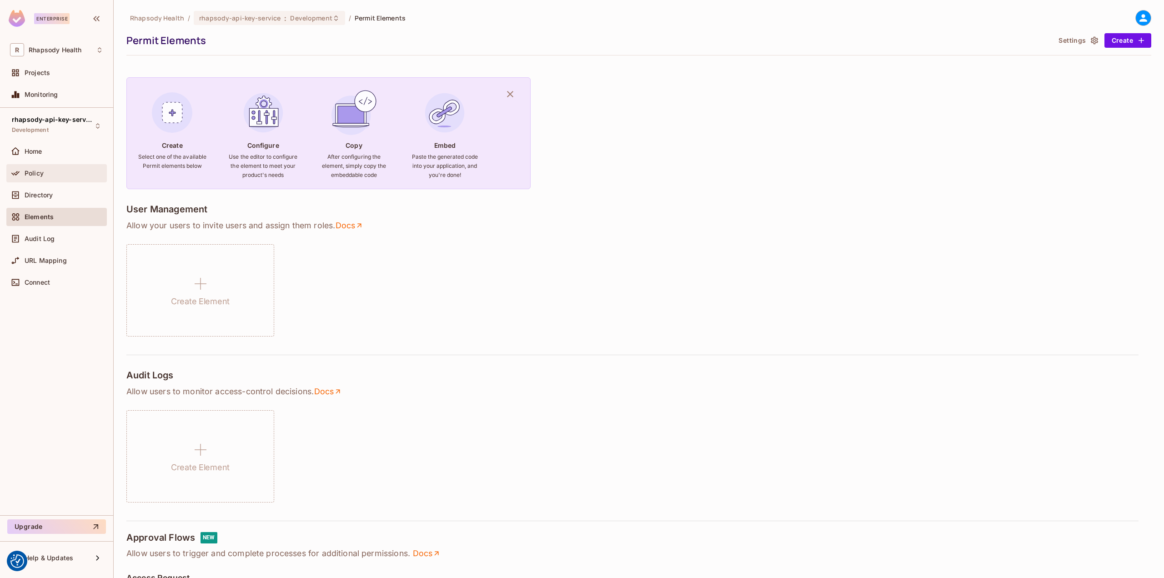
click at [20, 166] on div "Policy" at bounding box center [56, 173] width 100 height 18
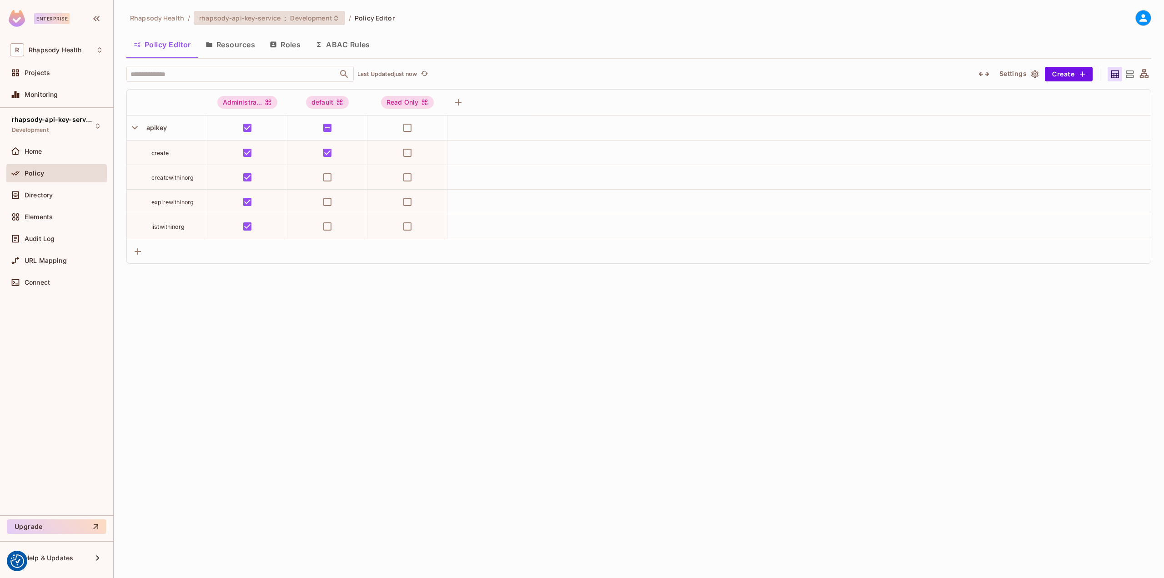
click at [275, 15] on span "rhapsody-api-key-service" at bounding box center [239, 18] width 81 height 9
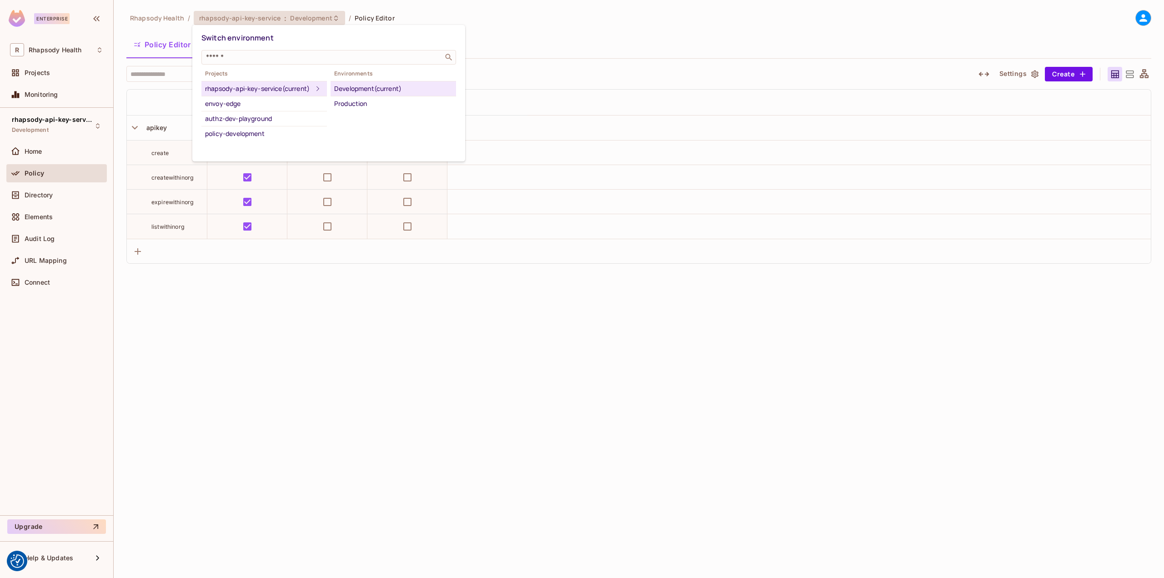
click at [160, 25] on div at bounding box center [582, 289] width 1164 height 578
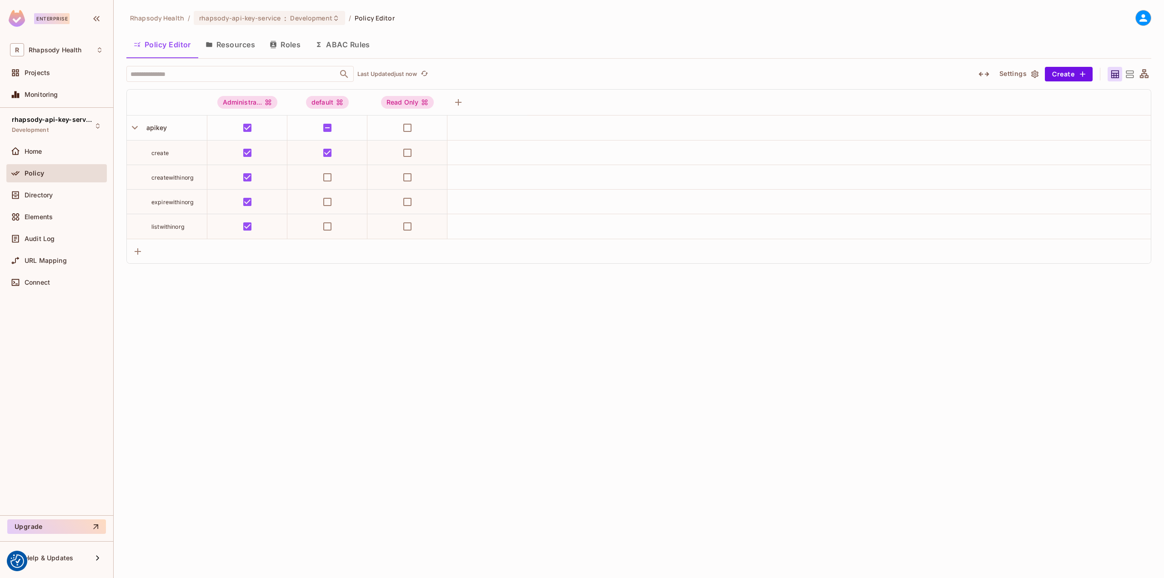
click at [156, 18] on div "Switch environment ​ Projects rhapsody-api-key-service (current) envoy-edge aut…" at bounding box center [582, 289] width 1164 height 578
click at [248, 20] on span "rhapsody-api-key-service" at bounding box center [239, 18] width 81 height 9
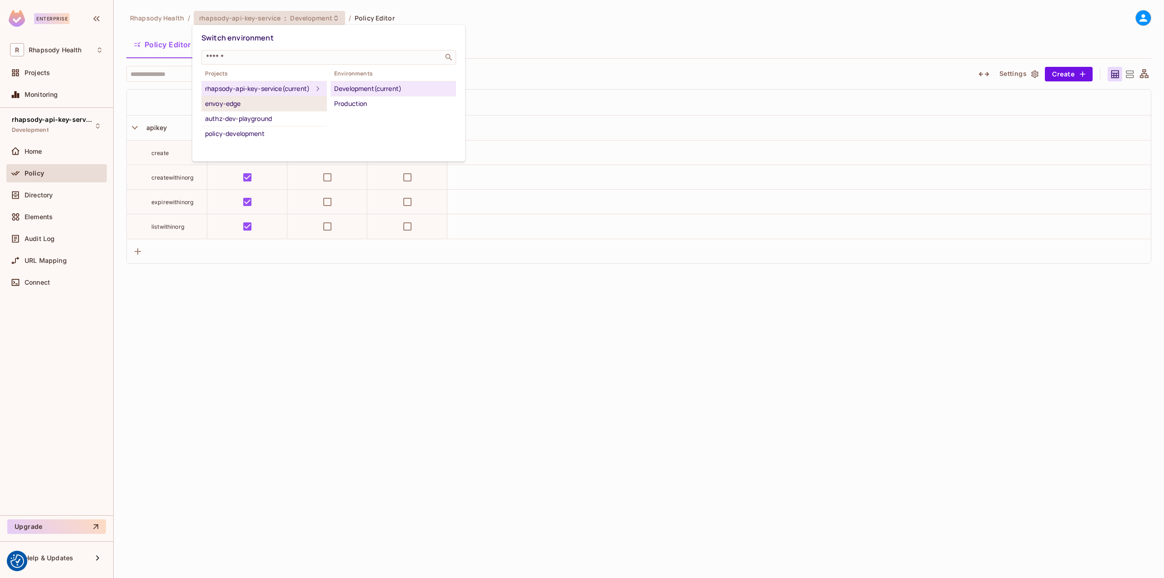
click at [250, 111] on li "envoy-edge" at bounding box center [263, 103] width 125 height 15
click at [344, 101] on div "Development" at bounding box center [393, 103] width 118 height 11
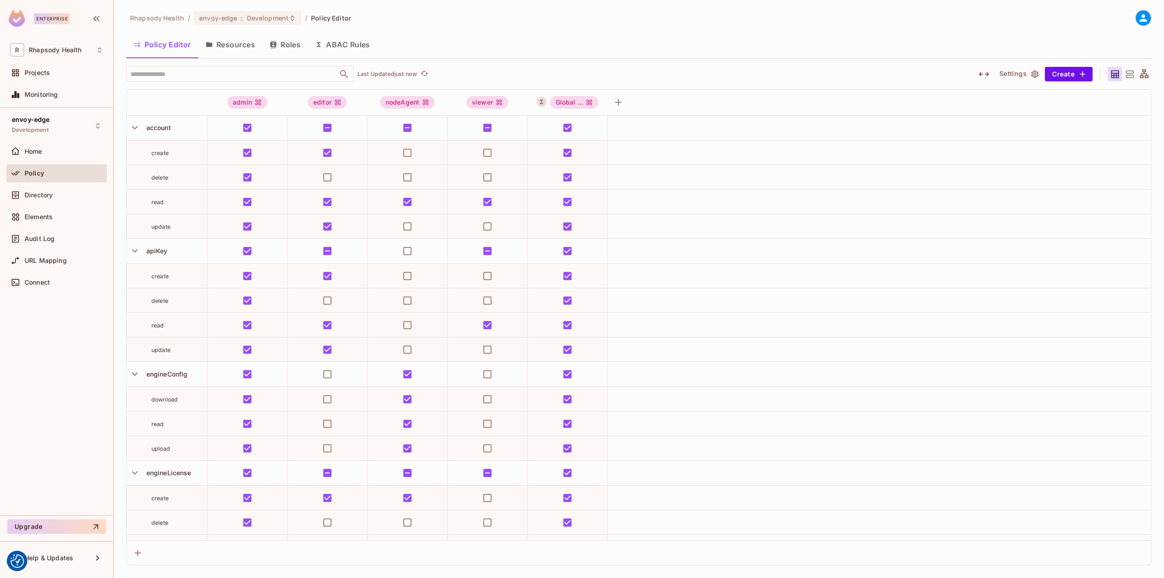
click at [355, 45] on button "ABAC Rules" at bounding box center [343, 44] width 70 height 23
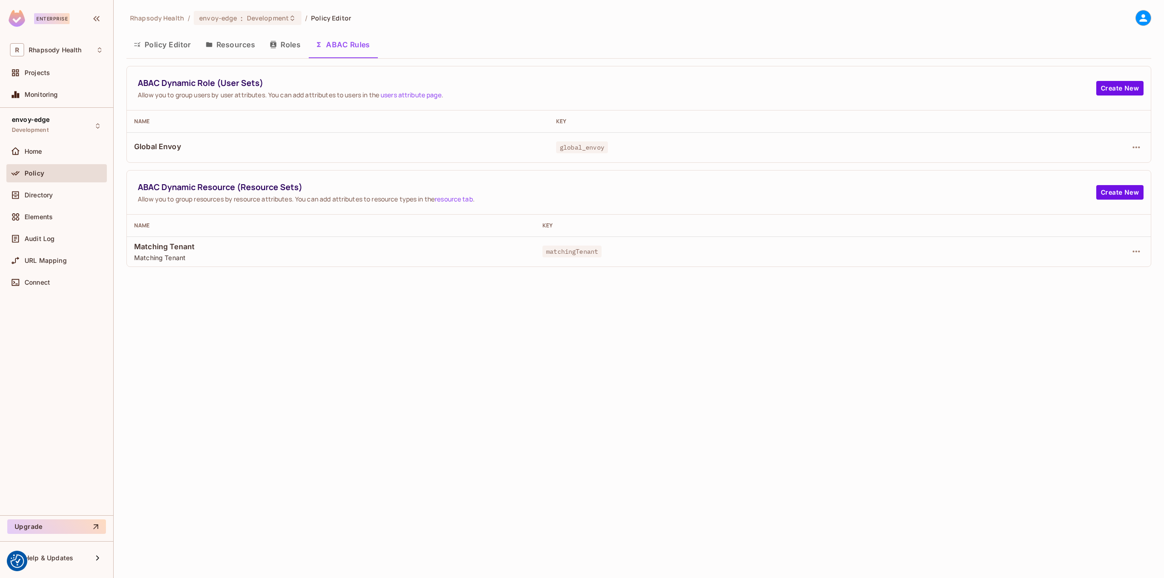
click at [231, 49] on button "Resources" at bounding box center [230, 44] width 64 height 23
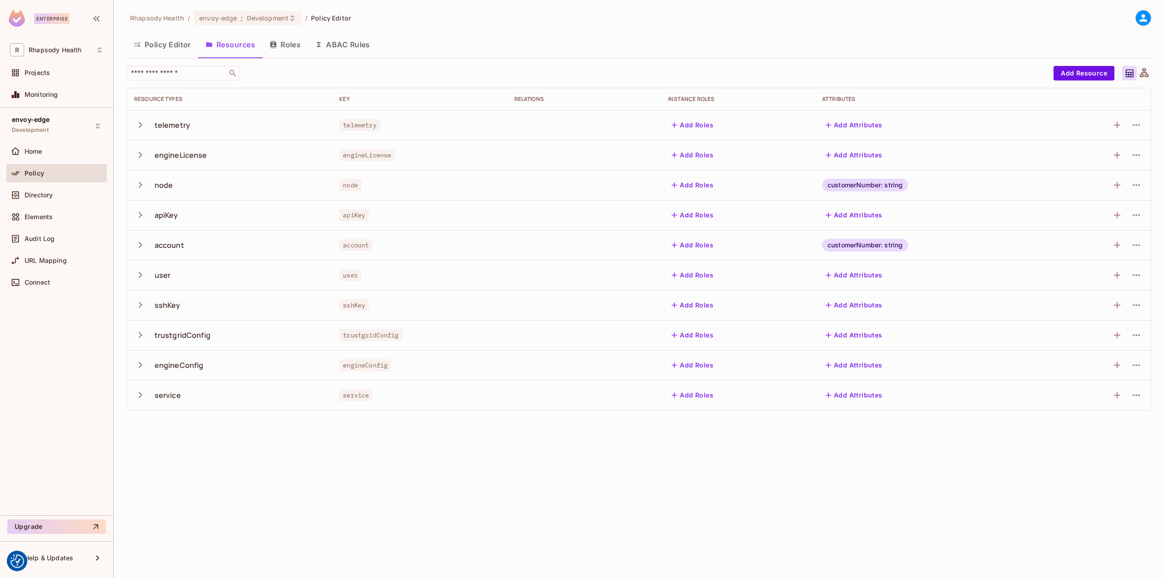
click at [362, 46] on button "ABAC Rules" at bounding box center [343, 44] width 70 height 23
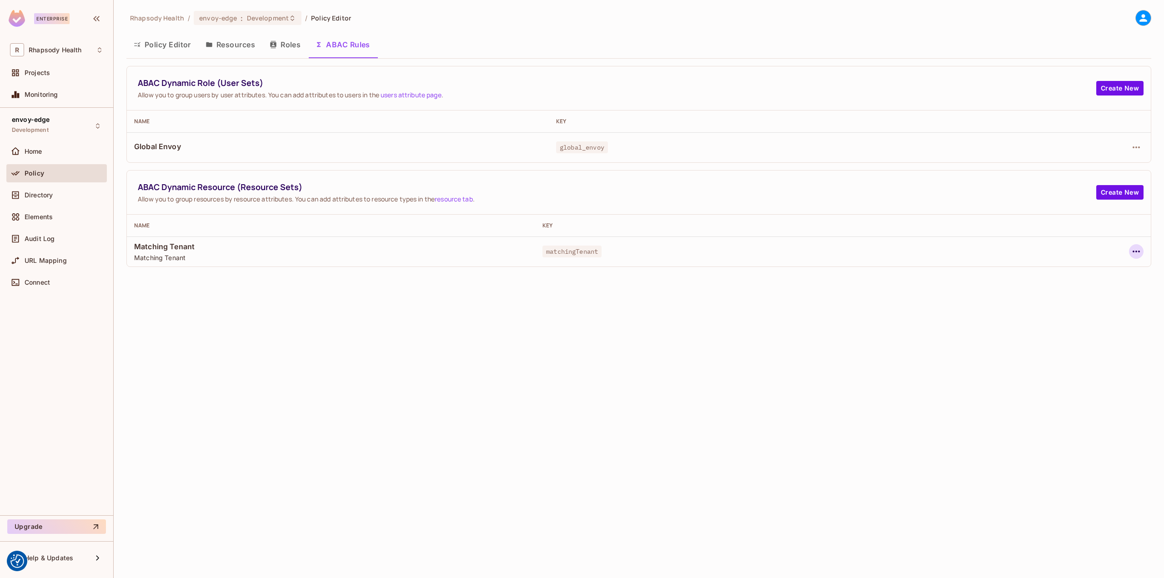
click at [1131, 250] on icon "button" at bounding box center [1136, 251] width 11 height 11
click at [1044, 289] on div "Edit Dynamic Resource (Resource Set)" at bounding box center [1058, 287] width 119 height 9
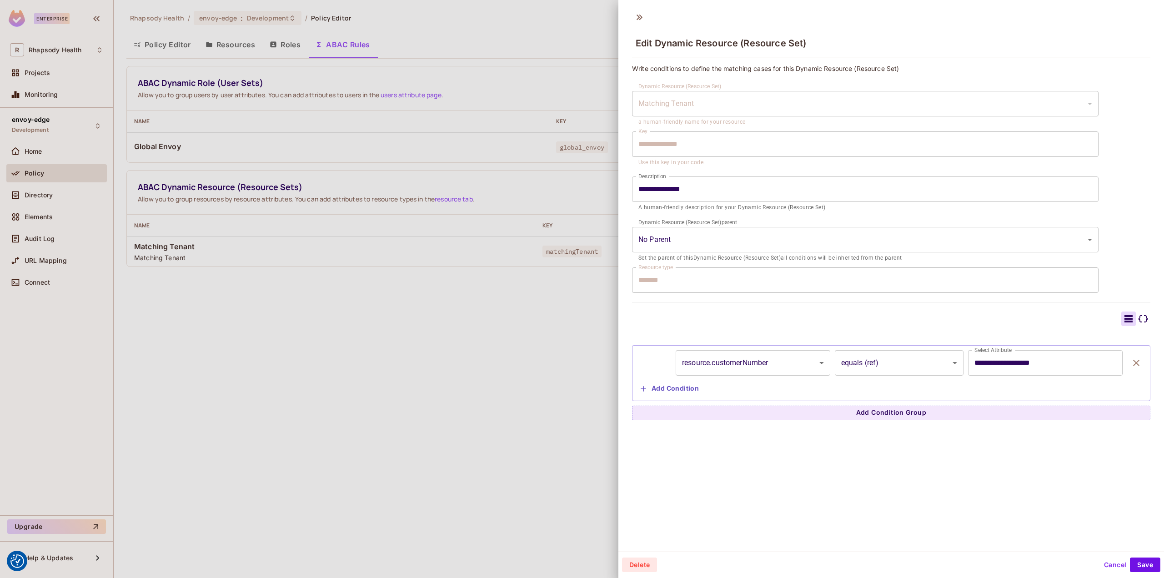
click at [507, 368] on div at bounding box center [582, 289] width 1164 height 578
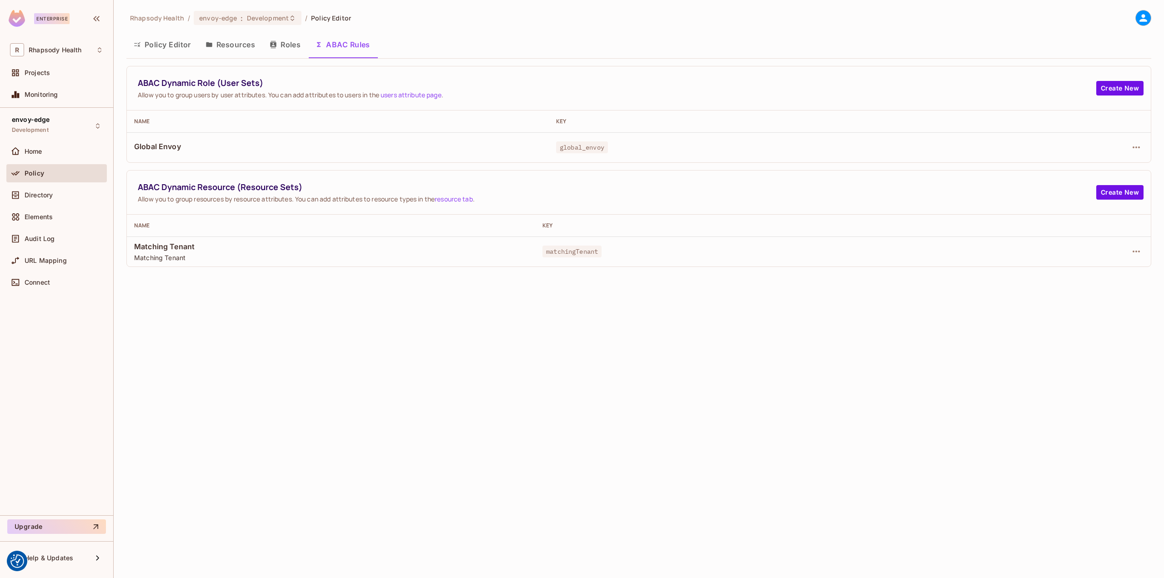
click at [450, 198] on link "resource tab" at bounding box center [454, 199] width 38 height 9
click at [1115, 248] on div at bounding box center [1064, 251] width 160 height 15
click at [1133, 252] on icon "button" at bounding box center [1135, 251] width 7 height 2
click at [1084, 287] on div "Edit Dynamic Resource (Resource Set)" at bounding box center [1058, 287] width 119 height 9
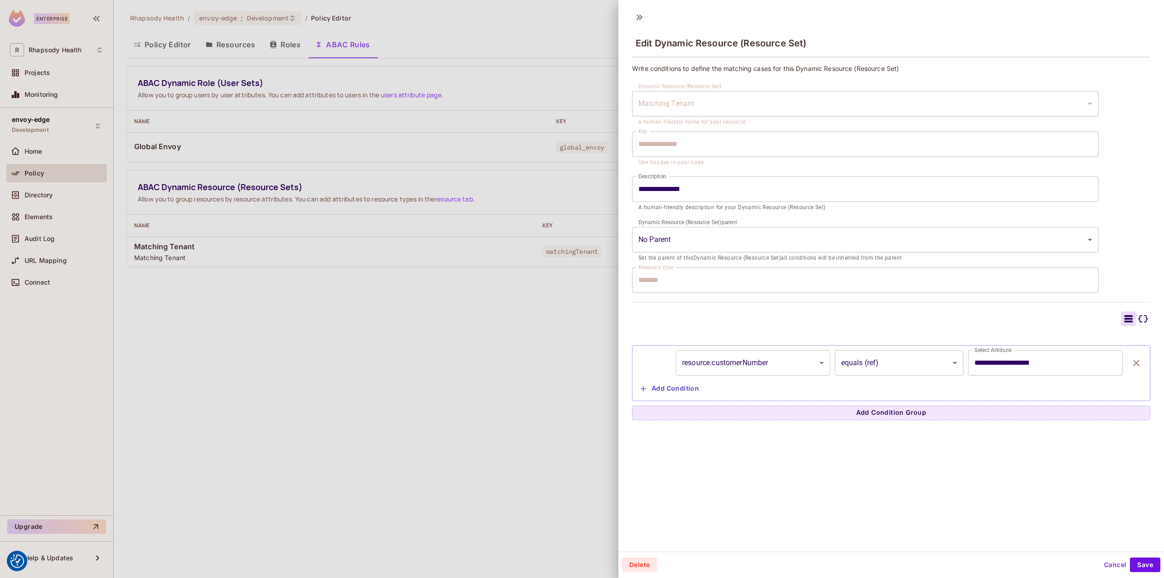
click at [590, 316] on div at bounding box center [582, 289] width 1164 height 578
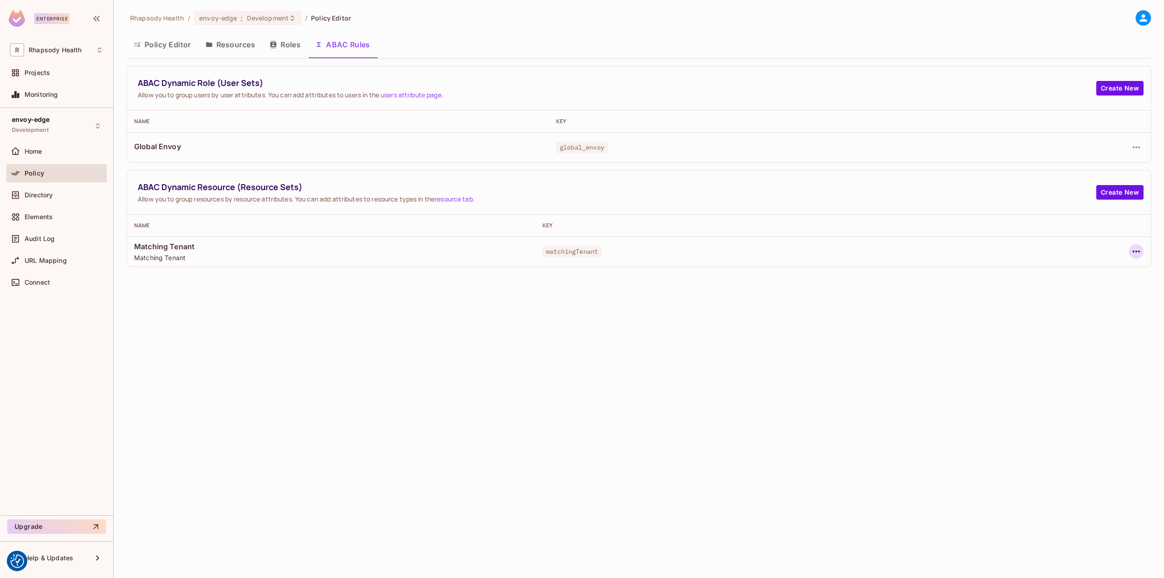
click at [1136, 255] on icon "button" at bounding box center [1136, 251] width 11 height 11
click at [1069, 290] on div "Edit Dynamic Resource (Resource Set)" at bounding box center [1058, 287] width 119 height 9
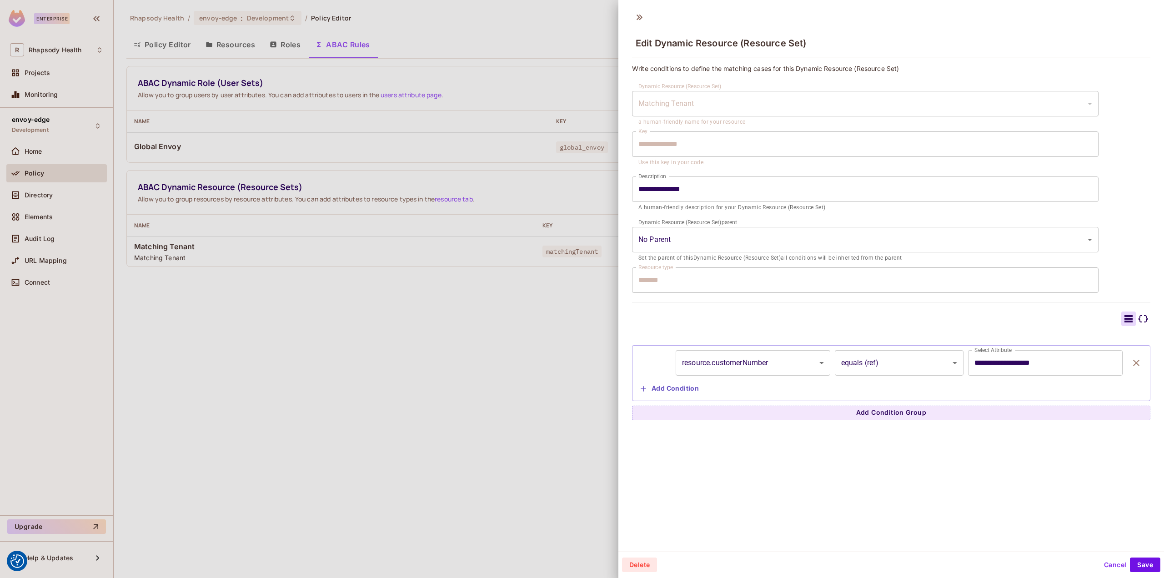
click at [822, 294] on div "**********" at bounding box center [891, 242] width 518 height 356
click at [867, 244] on body "We use cookies to enhance your browsing experience, serve personalized ads or c…" at bounding box center [582, 289] width 1164 height 578
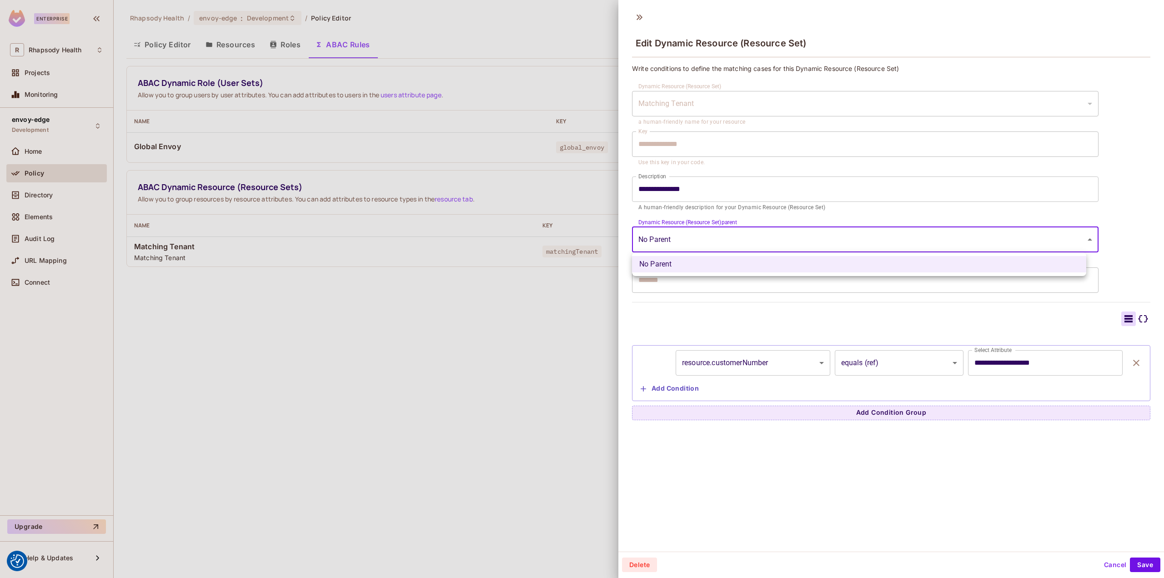
click at [867, 244] on div at bounding box center [582, 289] width 1164 height 578
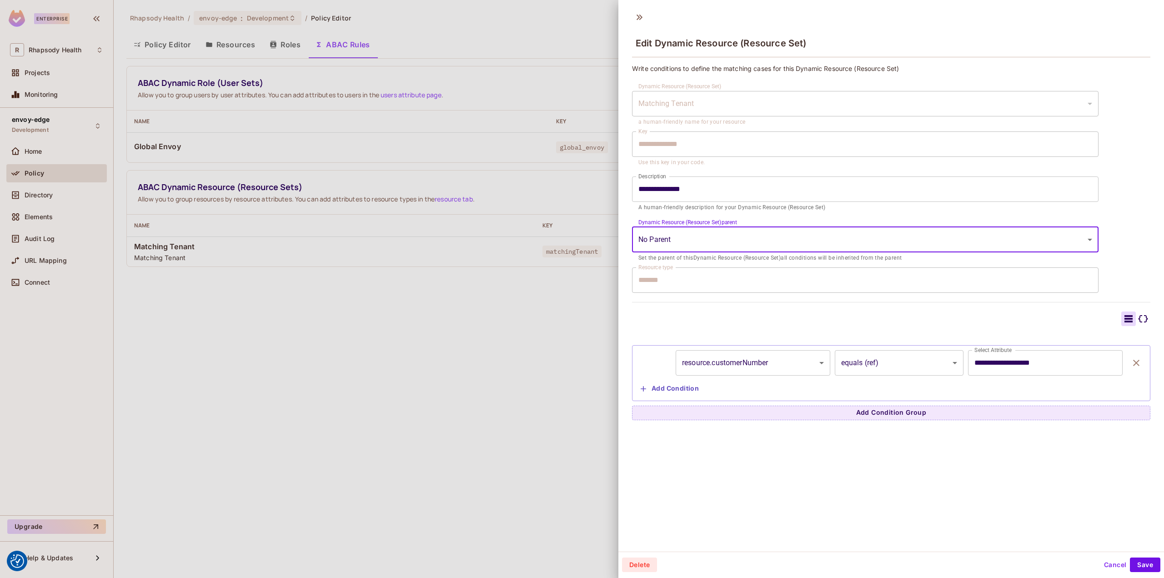
click at [707, 300] on div "**********" at bounding box center [891, 242] width 518 height 356
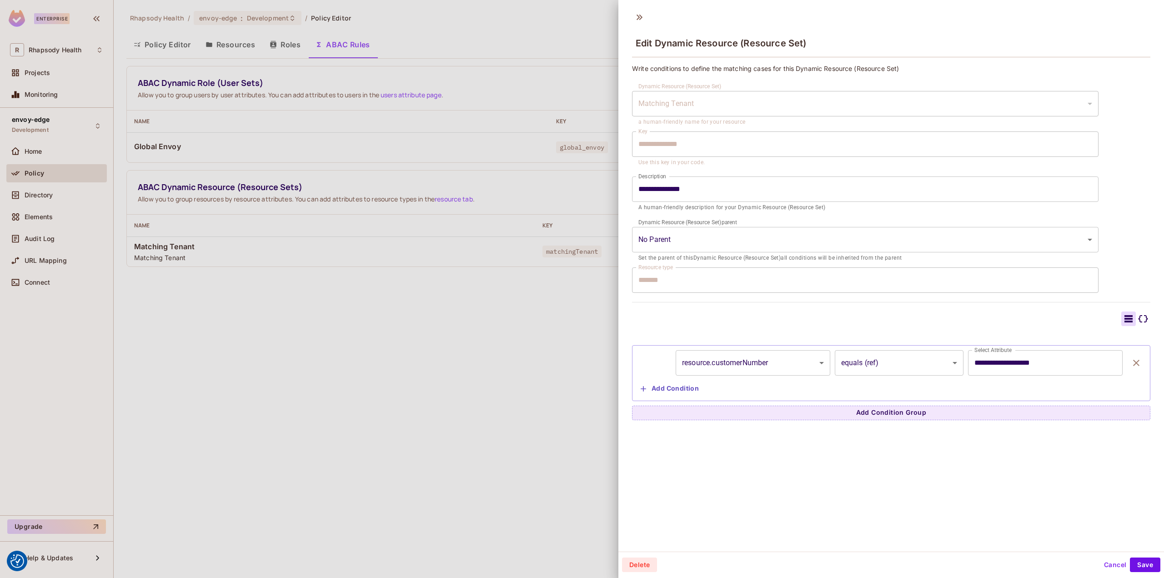
click at [613, 277] on div "**********" at bounding box center [582, 289] width 1164 height 578
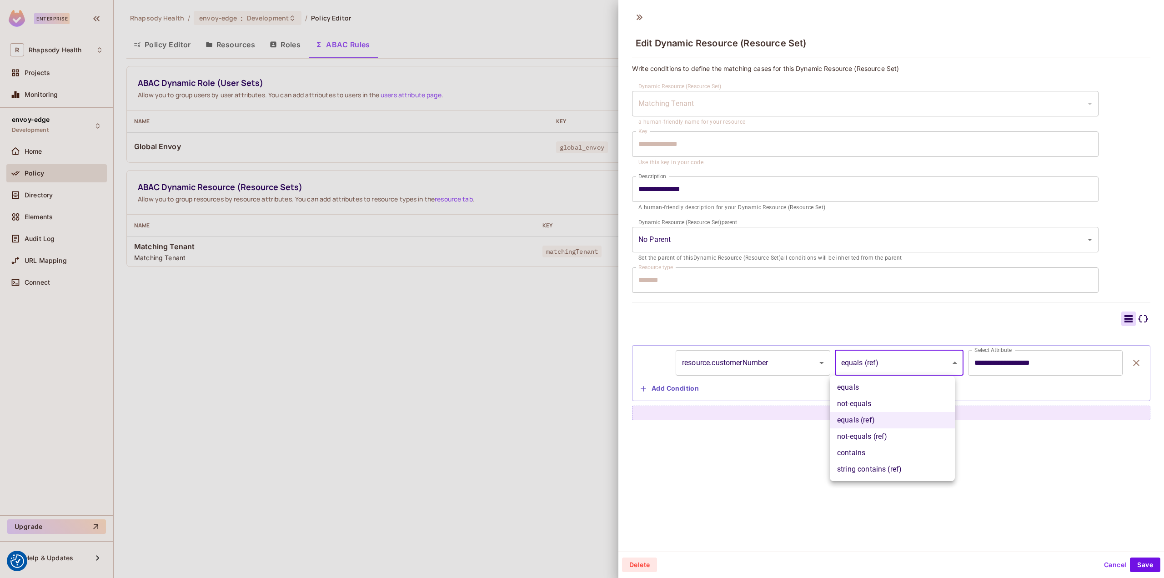
drag, startPoint x: 860, startPoint y: 370, endPoint x: 893, endPoint y: 305, distance: 73.4
click at [893, 305] on body "We use cookies to enhance your browsing experience, serve personalized ads or c…" at bounding box center [582, 289] width 1164 height 578
click at [893, 305] on div at bounding box center [582, 289] width 1164 height 578
click at [1137, 315] on icon at bounding box center [1142, 318] width 11 height 11
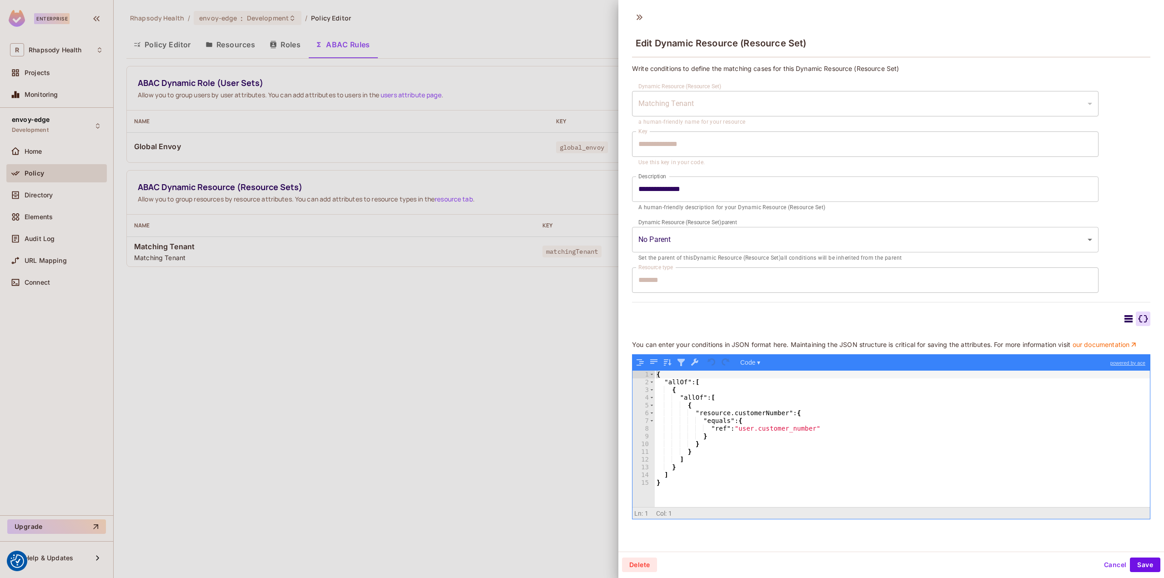
scroll to position [1, 0]
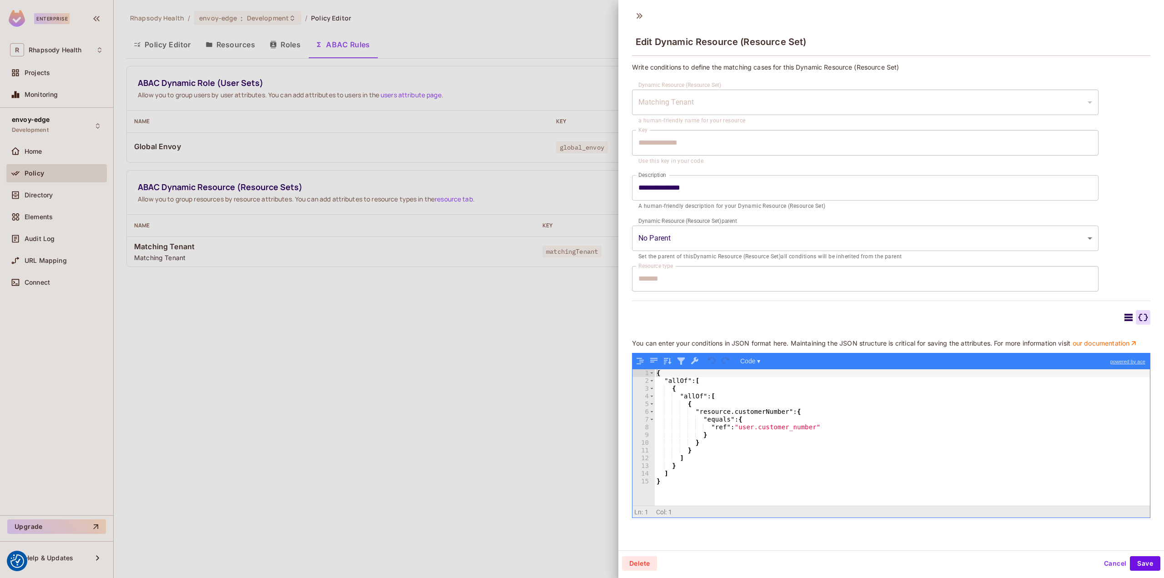
click at [701, 294] on div "**********" at bounding box center [891, 290] width 518 height 455
click at [502, 348] on div at bounding box center [582, 289] width 1164 height 578
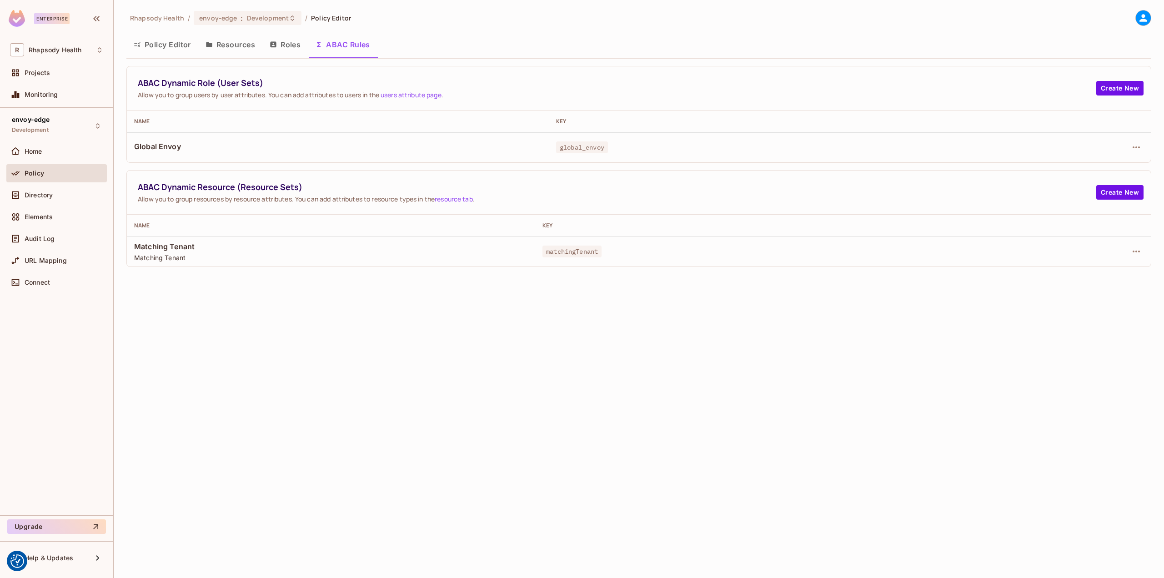
click at [1111, 184] on div "ABAC Dynamic Resource (Resource Sets) Allow you to group resources by resource …" at bounding box center [639, 192] width 1024 height 44
click at [1111, 191] on button "Create New" at bounding box center [1119, 192] width 47 height 15
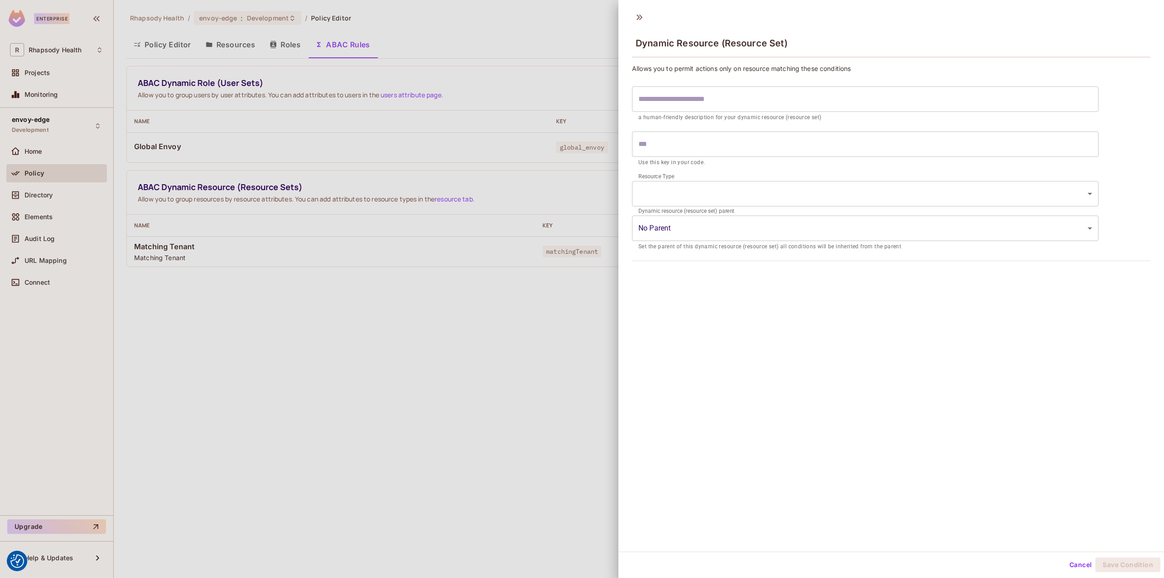
drag, startPoint x: 667, startPoint y: 208, endPoint x: 667, endPoint y: 201, distance: 6.4
click at [667, 207] on label "Dynamic resource (resource set) parent" at bounding box center [686, 211] width 96 height 8
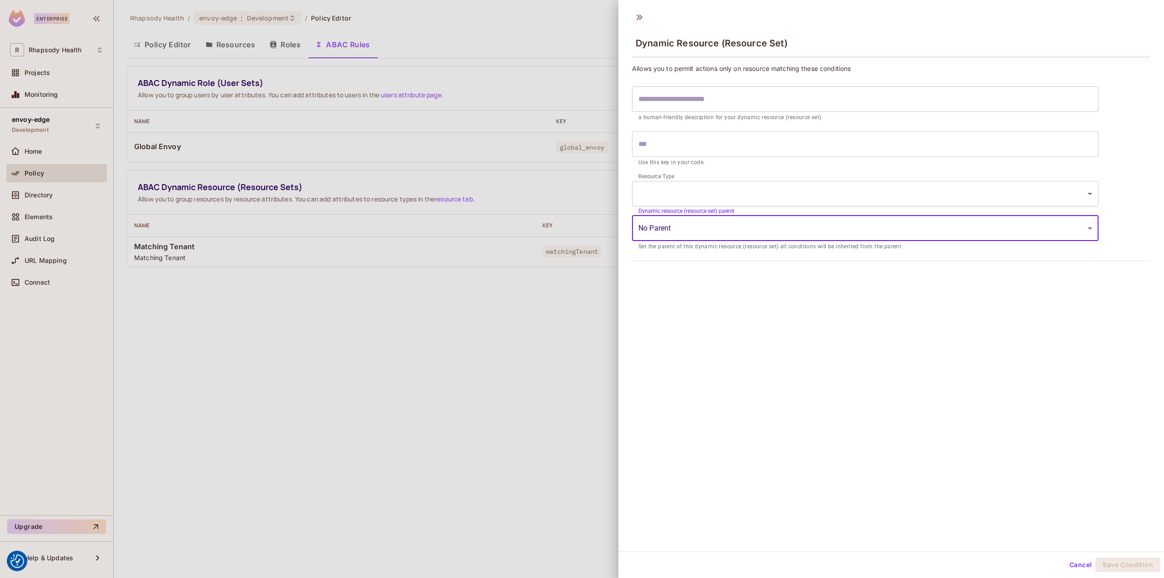
click at [669, 195] on body "We use cookies to enhance your browsing experience, serve personalized ads or c…" at bounding box center [582, 289] width 1164 height 578
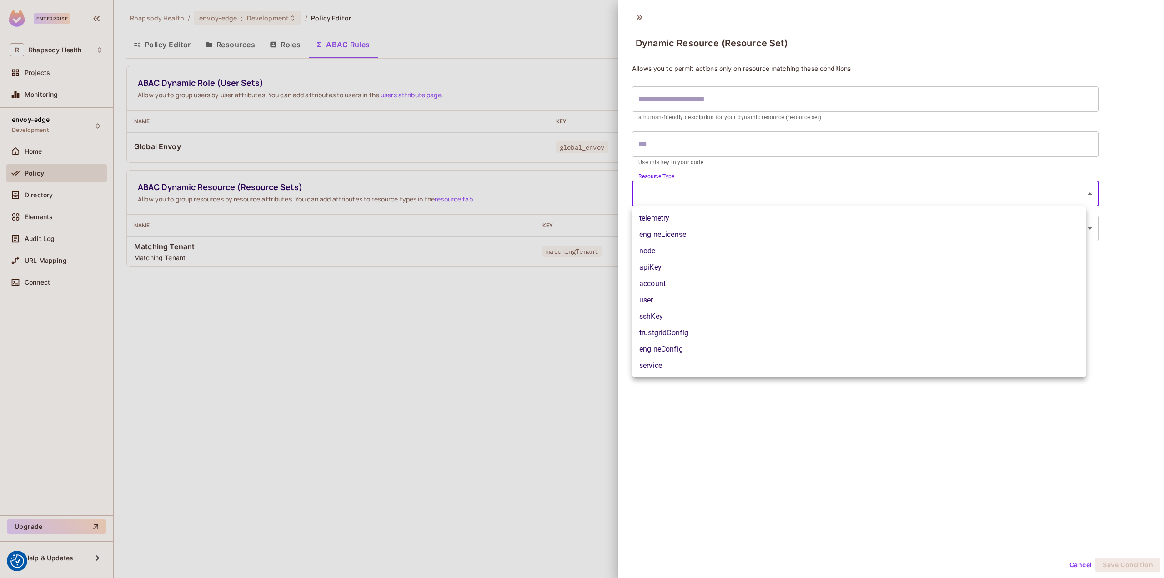
click at [669, 195] on div at bounding box center [582, 289] width 1164 height 578
click at [727, 200] on body "We use cookies to enhance your browsing experience, serve personalized ads or c…" at bounding box center [582, 289] width 1164 height 578
click at [584, 314] on div at bounding box center [582, 289] width 1164 height 578
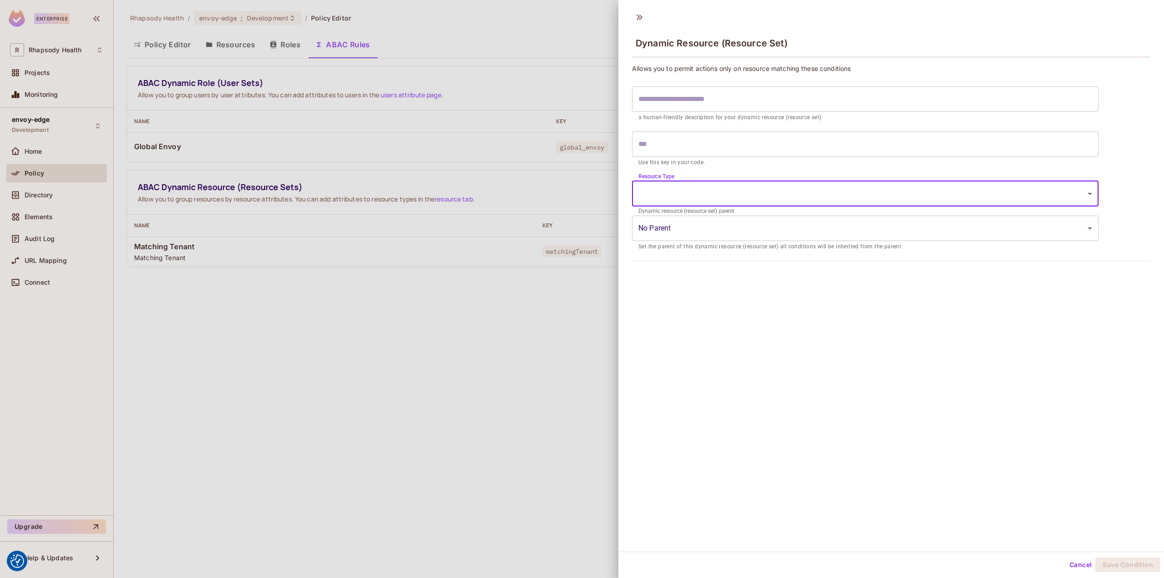
click at [659, 147] on input "text" at bounding box center [865, 143] width 466 height 25
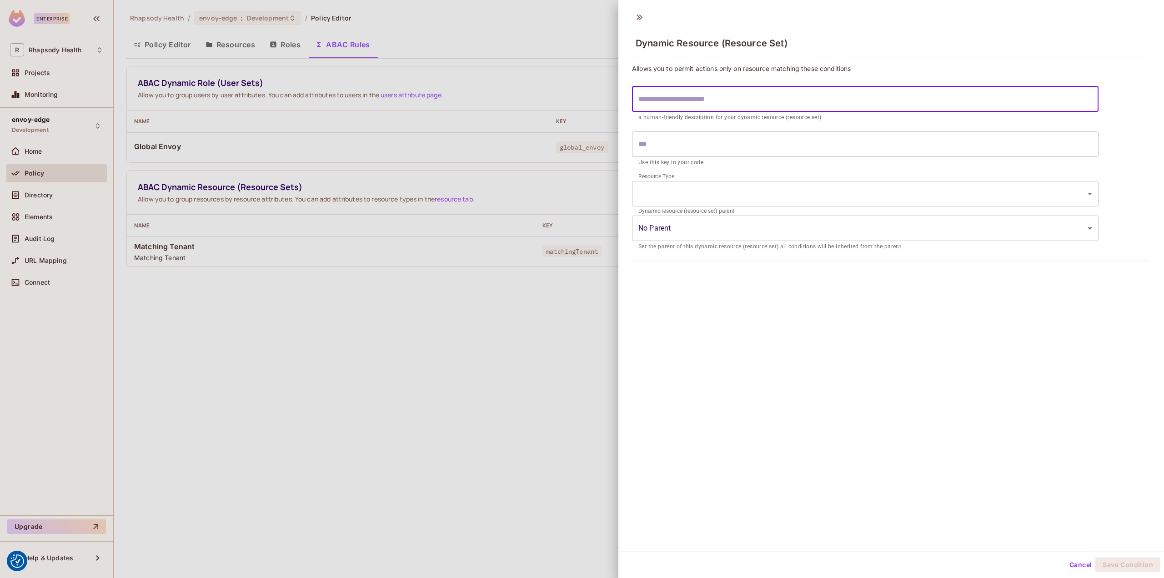
click at [686, 100] on input "text" at bounding box center [865, 98] width 466 height 25
click at [716, 233] on body "We use cookies to enhance your browsing experience, serve personalized ads or c…" at bounding box center [582, 289] width 1164 height 578
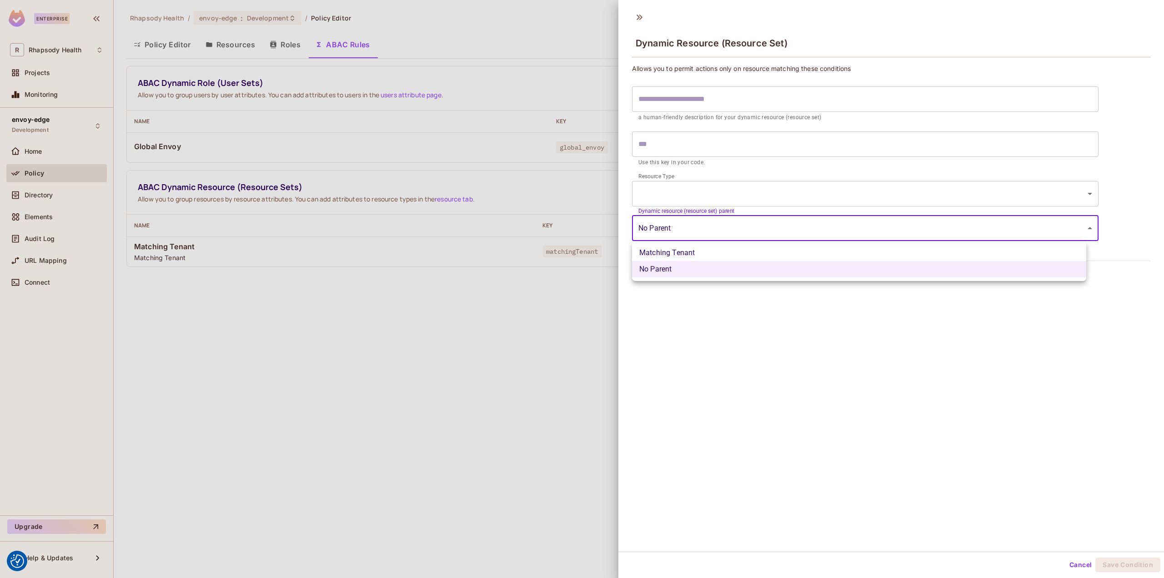
click at [690, 403] on div at bounding box center [582, 289] width 1164 height 578
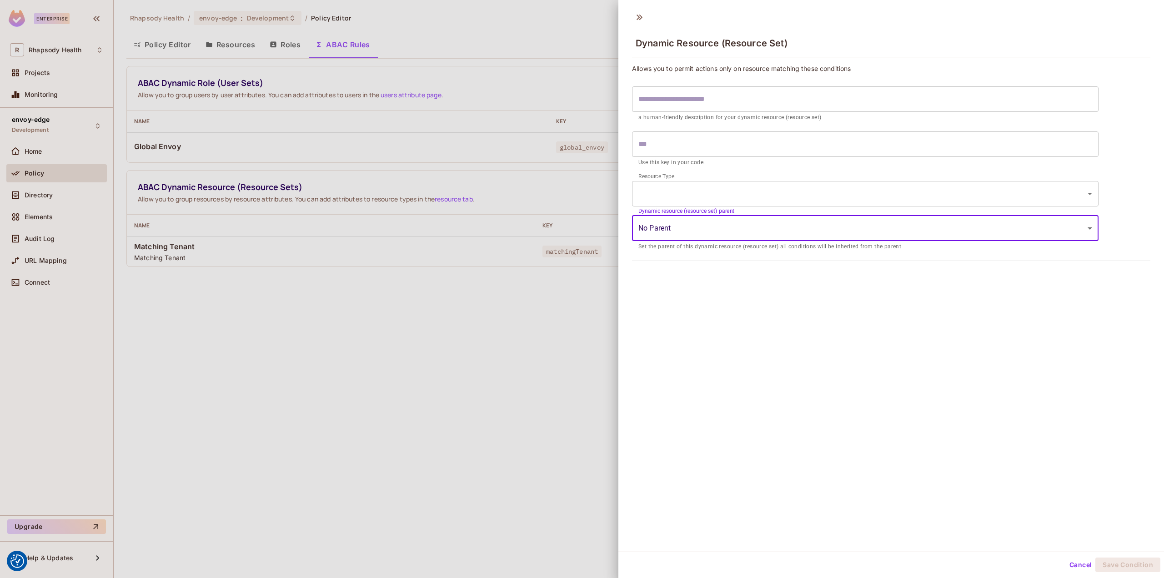
click at [686, 142] on input "text" at bounding box center [865, 143] width 466 height 25
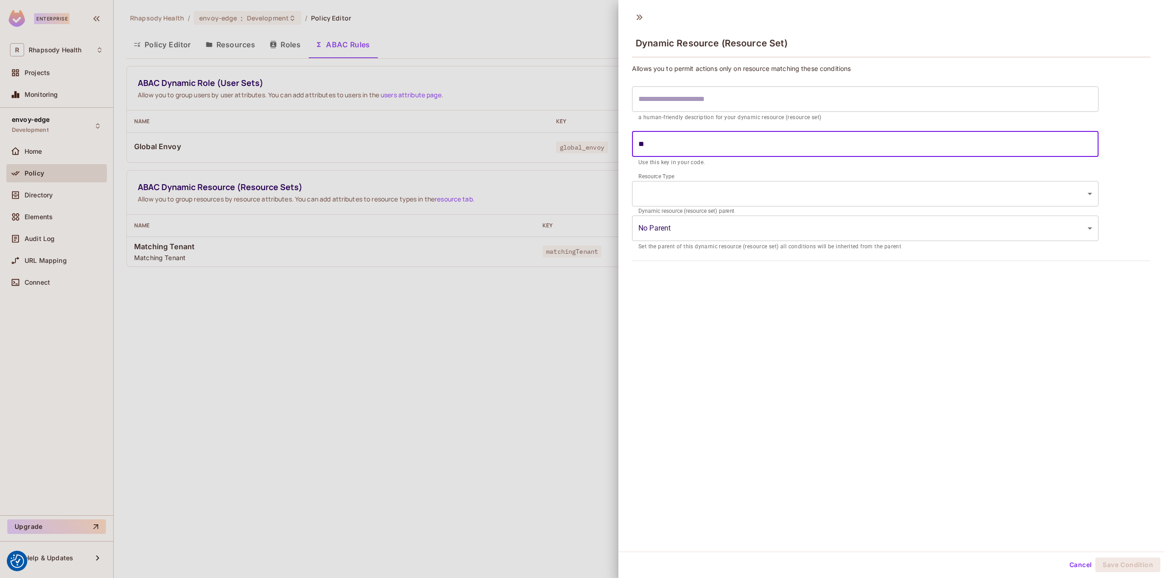
type input "*"
type input "****"
click at [761, 166] on p "Use this key in your code." at bounding box center [865, 162] width 454 height 9
click at [696, 90] on input "text" at bounding box center [865, 98] width 466 height 25
click at [671, 140] on input "****" at bounding box center [865, 143] width 466 height 25
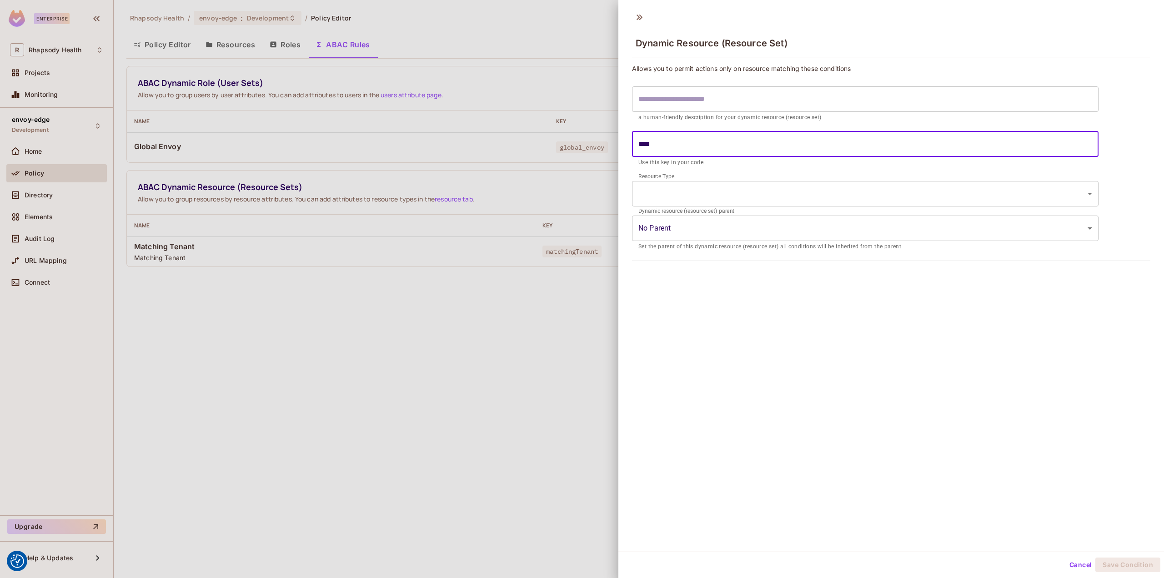
drag, startPoint x: 506, startPoint y: 467, endPoint x: 511, endPoint y: 450, distance: 18.0
click at [509, 452] on div at bounding box center [582, 289] width 1164 height 578
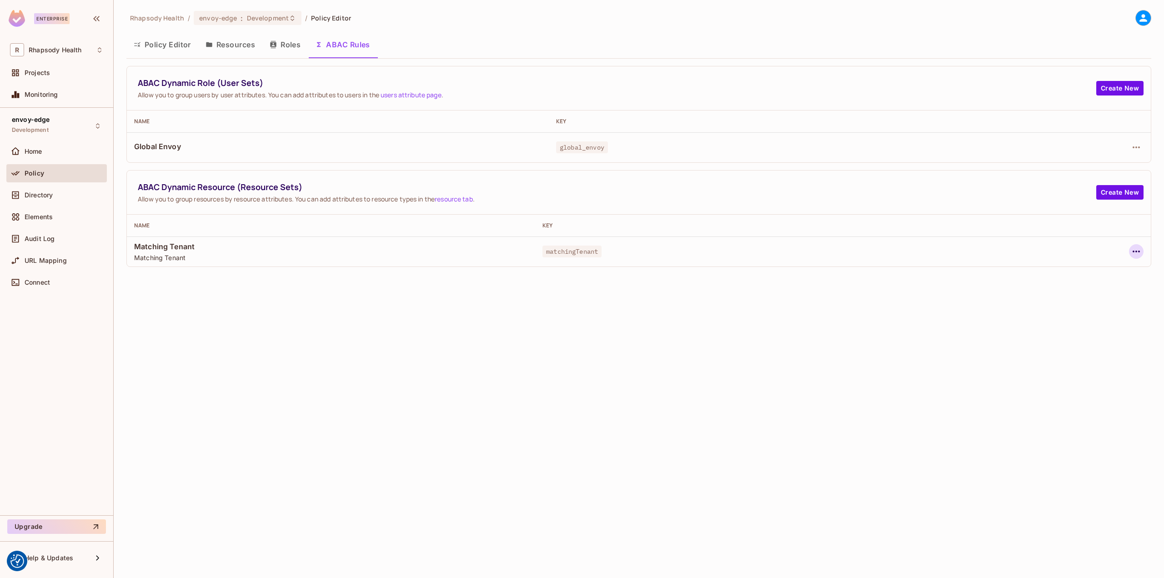
click at [1139, 247] on icon "button" at bounding box center [1136, 251] width 11 height 11
click at [1009, 305] on div "Delete Dynamic Resource (Resource Set)" at bounding box center [1062, 307] width 126 height 9
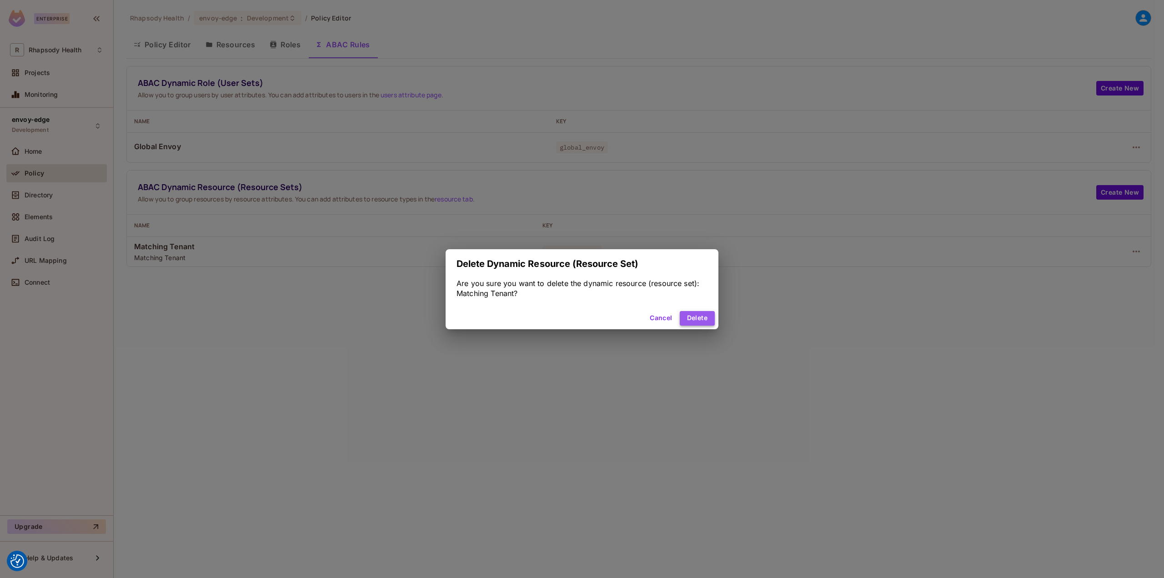
click at [696, 319] on button "Delete" at bounding box center [697, 318] width 35 height 15
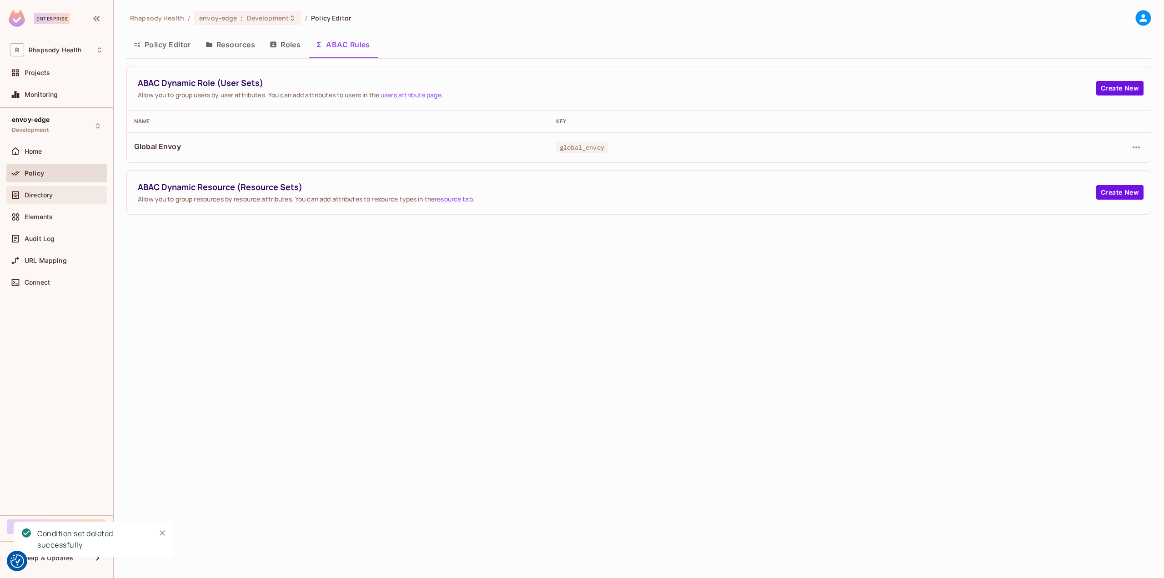
click at [60, 192] on div "Directory" at bounding box center [64, 194] width 79 height 7
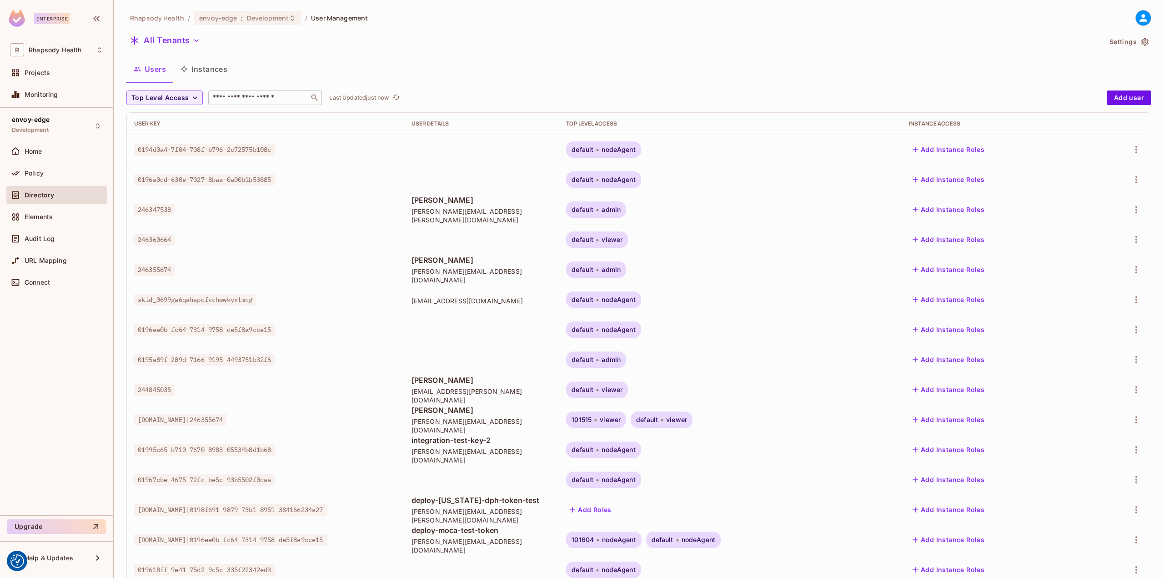
click at [238, 100] on input "text" at bounding box center [258, 97] width 95 height 9
type input "****"
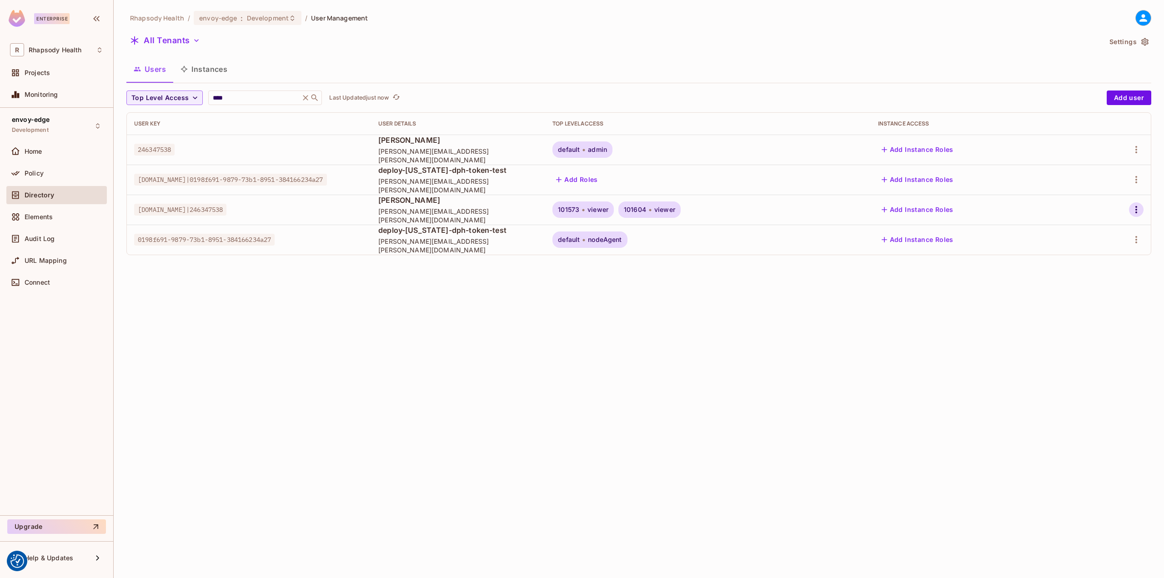
click at [1136, 210] on icon "button" at bounding box center [1136, 209] width 2 height 7
click at [1106, 254] on div "Top Level Roles" at bounding box center [1101, 250] width 49 height 9
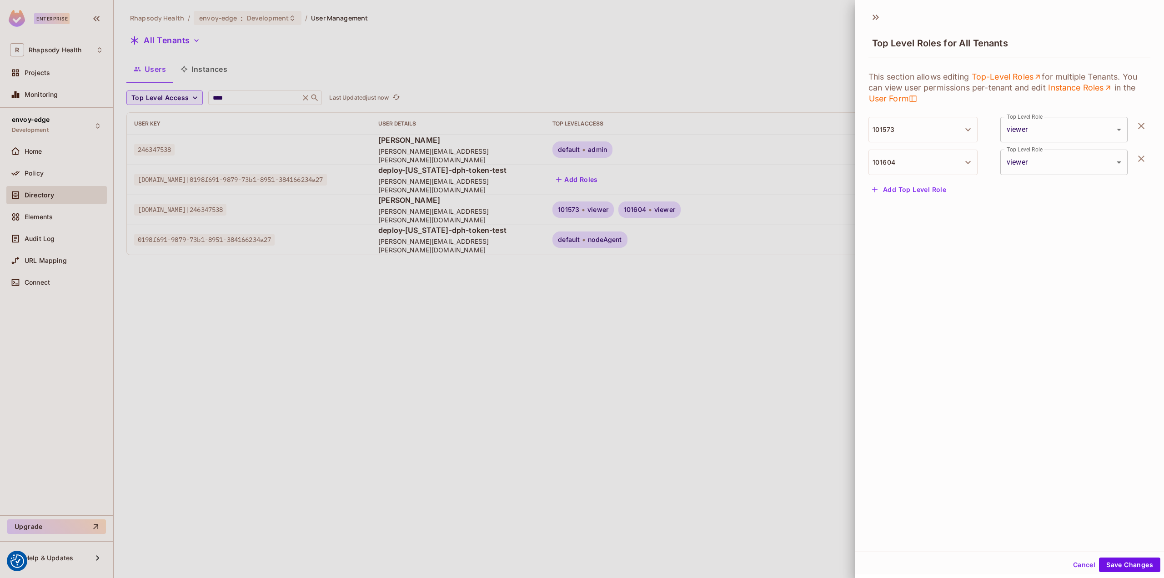
click at [1136, 156] on icon "button" at bounding box center [1141, 158] width 11 height 11
click at [1127, 566] on button "Save Changes" at bounding box center [1129, 564] width 61 height 15
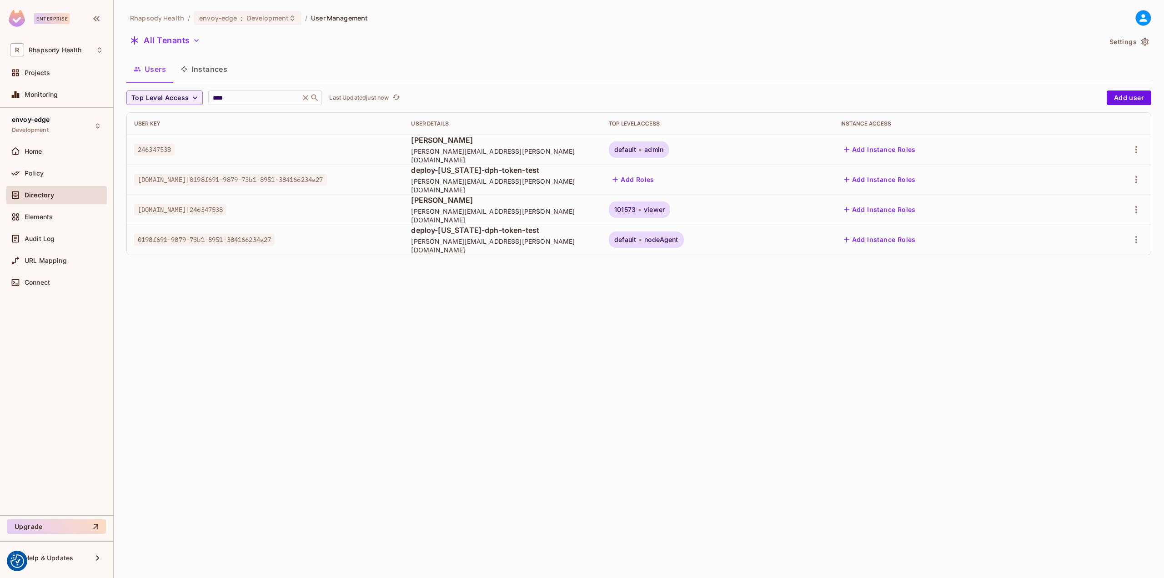
click at [418, 346] on div "Rhapsody Health / envoy-edge : Development / User Management All Tenants Settin…" at bounding box center [639, 289] width 1050 height 578
click at [41, 244] on div "Audit Log" at bounding box center [56, 238] width 93 height 11
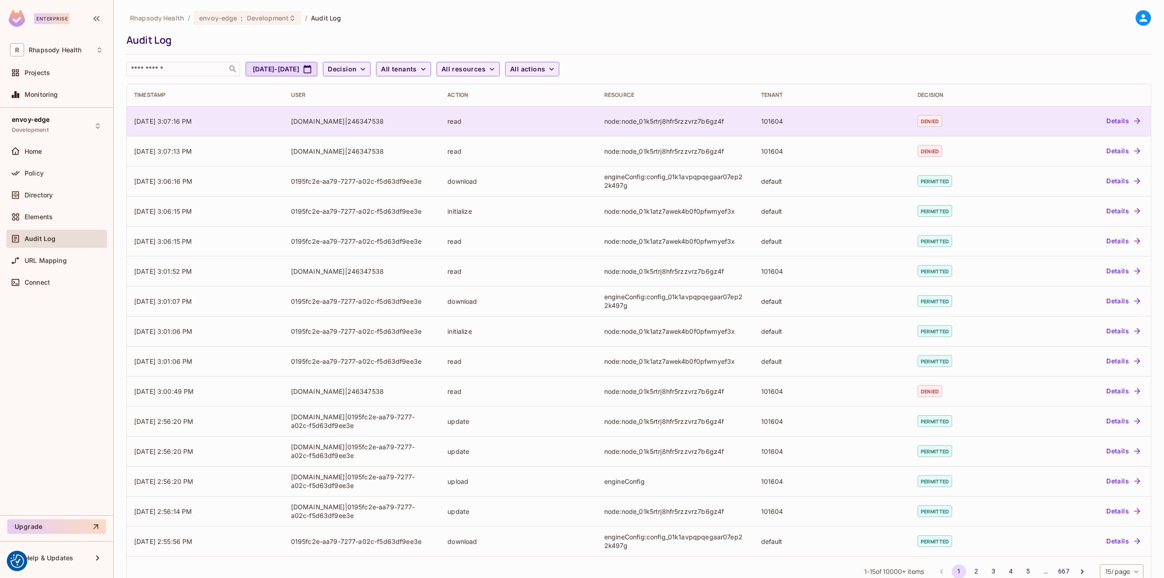
click at [642, 117] on div "node:node_01k5rtrj8hfr5rzzvrz7b6gz4f" at bounding box center [675, 121] width 142 height 9
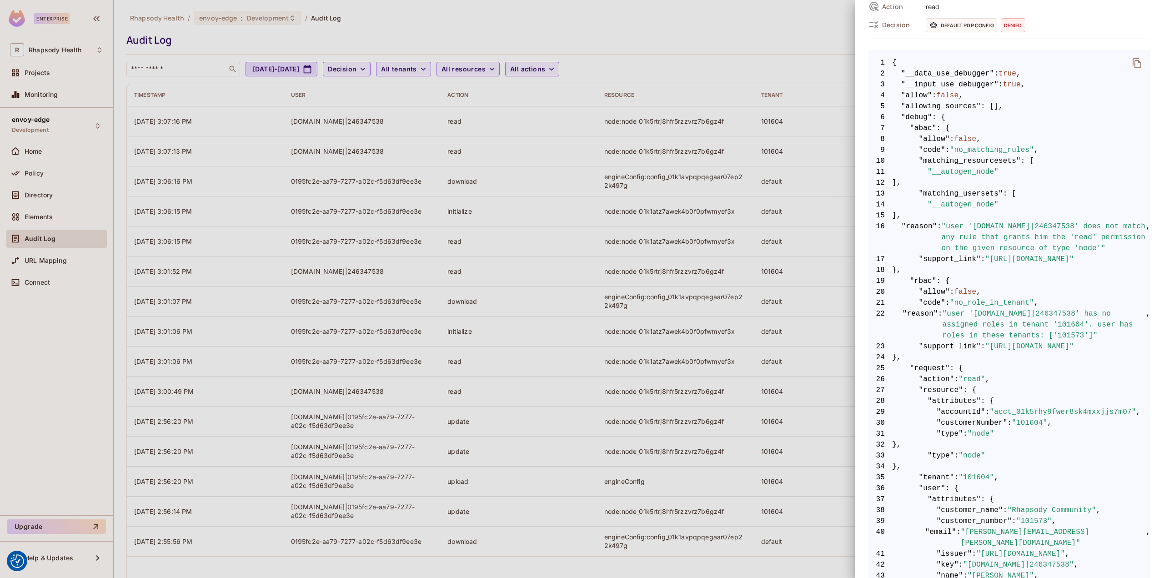
scroll to position [273, 0]
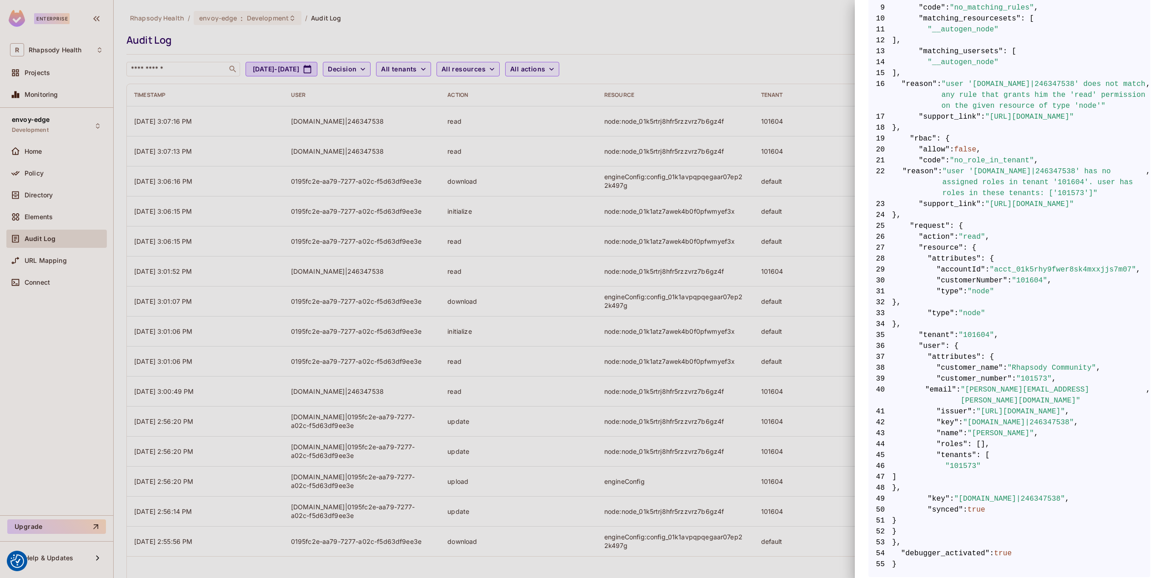
click at [877, 331] on span "35" at bounding box center [880, 335] width 24 height 11
click at [753, 257] on div at bounding box center [582, 289] width 1164 height 578
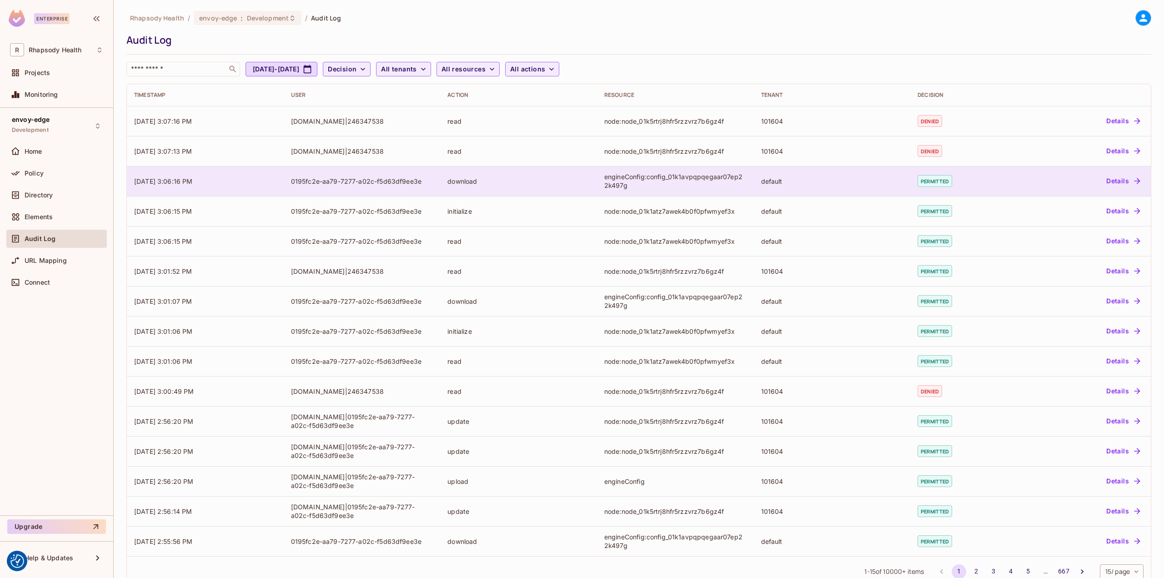
click at [754, 177] on td "default" at bounding box center [832, 181] width 157 height 30
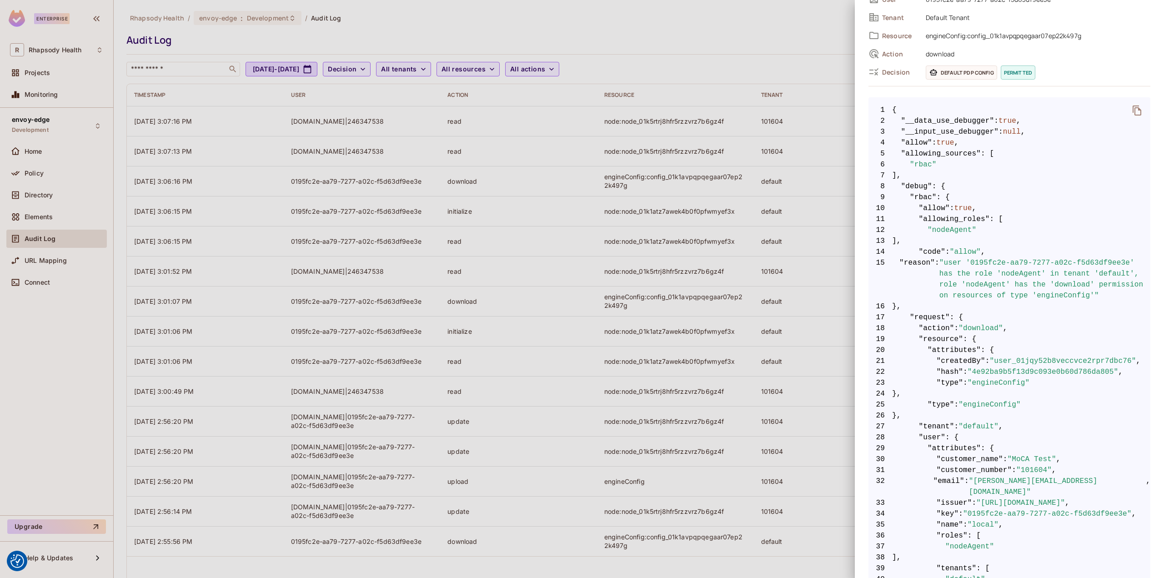
scroll to position [204, 0]
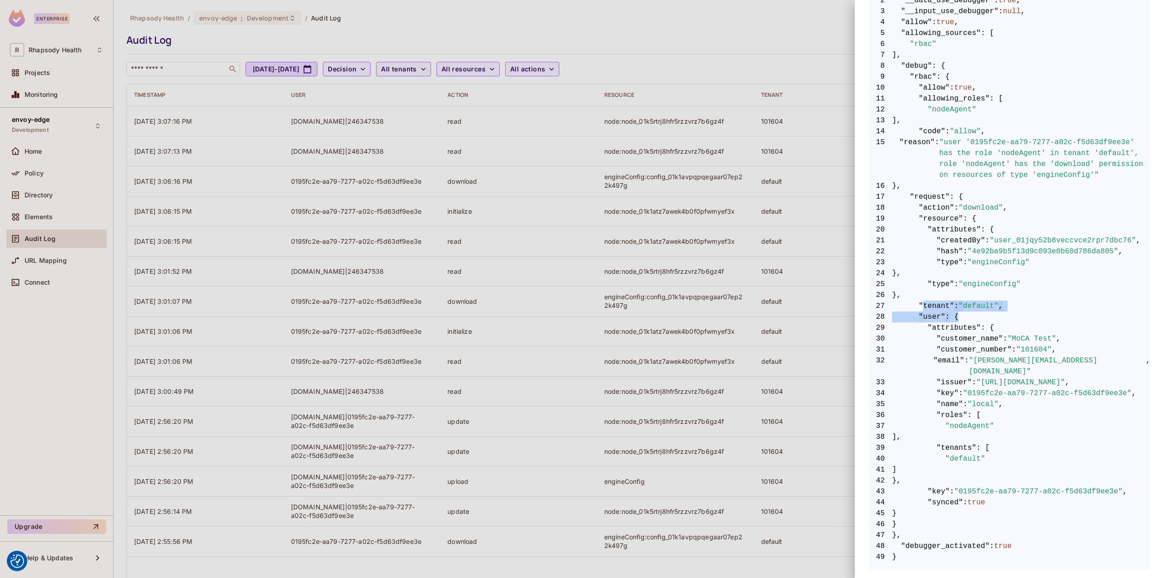
drag, startPoint x: 921, startPoint y: 307, endPoint x: 1001, endPoint y: 311, distance: 79.7
click at [1001, 311] on code "1 { 2 "__data_use_debugger" : true , 3 "__input_use_debugger" : null , 4 "allow…" at bounding box center [1009, 273] width 282 height 578
click at [1001, 311] on span "28 "user" : {" at bounding box center [1009, 316] width 282 height 11
click at [809, 310] on div at bounding box center [582, 289] width 1164 height 578
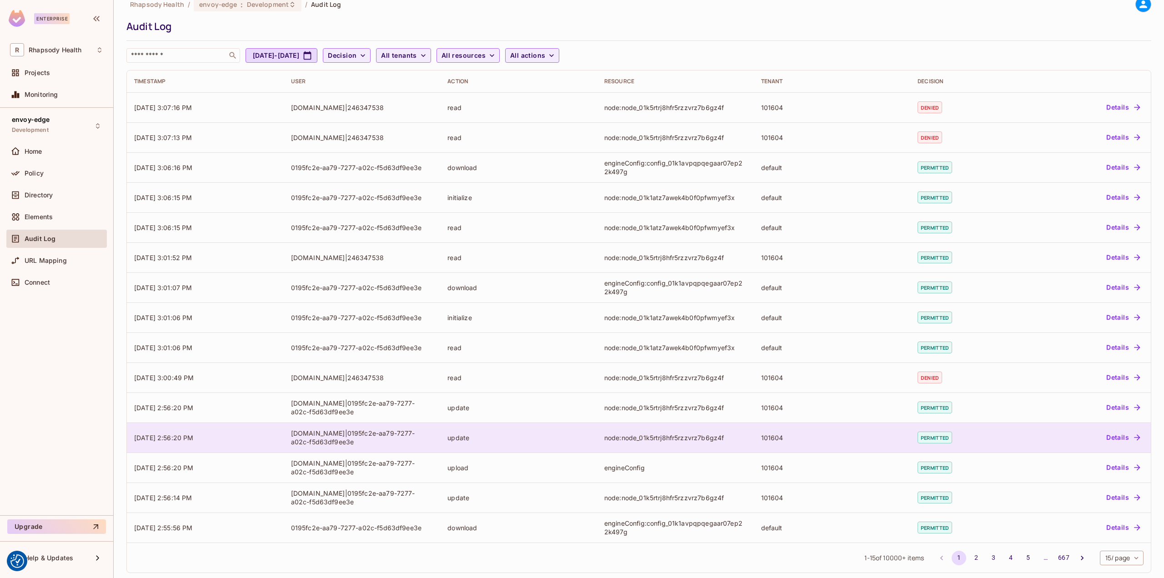
scroll to position [0, 0]
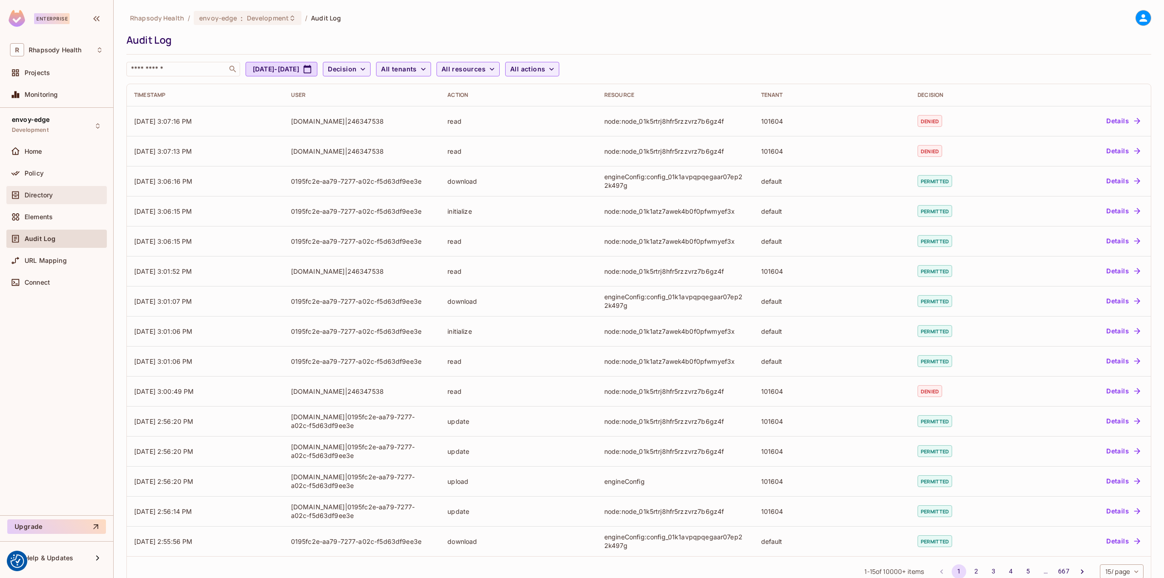
click at [46, 200] on div "Directory" at bounding box center [56, 195] width 93 height 11
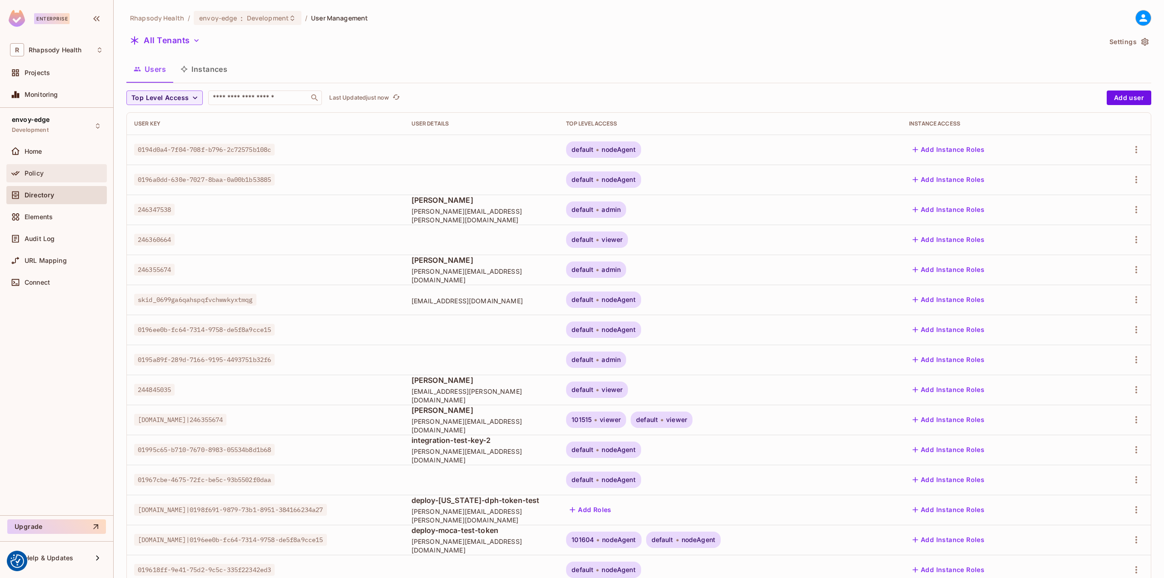
click at [41, 171] on span "Policy" at bounding box center [34, 173] width 19 height 7
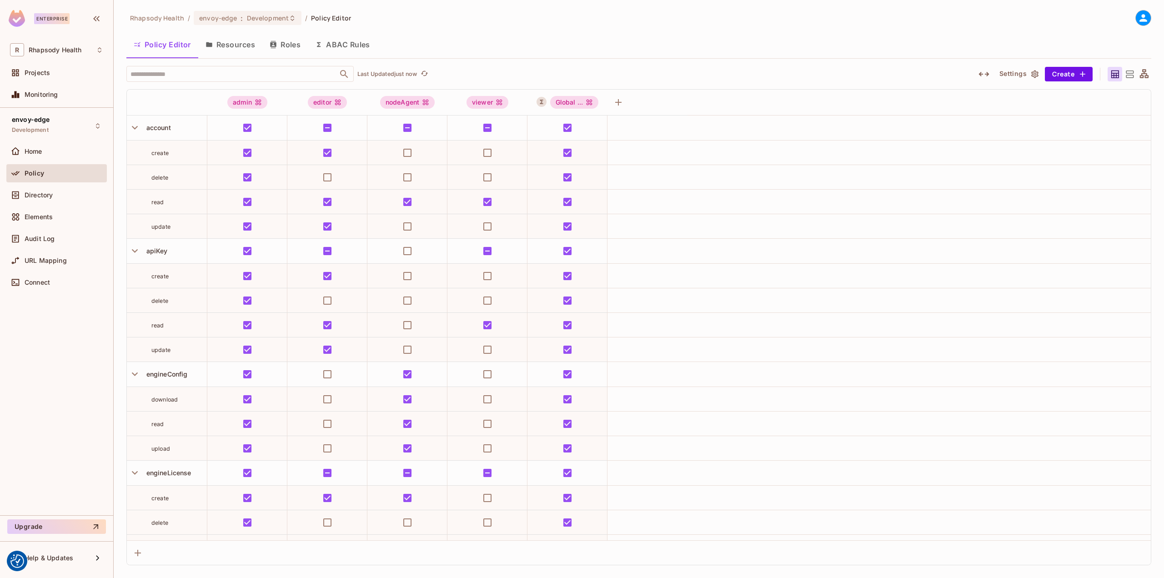
click at [335, 47] on button "ABAC Rules" at bounding box center [343, 44] width 70 height 23
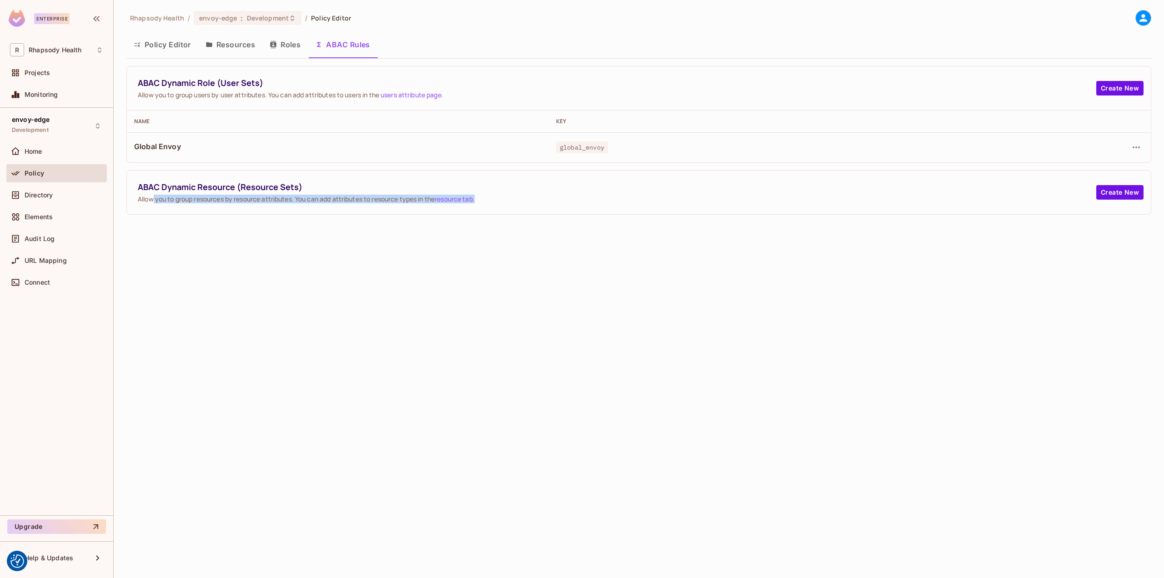
drag, startPoint x: 154, startPoint y: 200, endPoint x: 684, endPoint y: 257, distance: 532.6
click at [672, 253] on div "Rhapsody Health / envoy-edge : Development / Policy Editor Policy Editor Resour…" at bounding box center [639, 289] width 1050 height 578
click at [435, 252] on div "Rhapsody Health / envoy-edge : Development / Policy Editor Policy Editor Resour…" at bounding box center [639, 289] width 1050 height 578
click at [37, 196] on span "Directory" at bounding box center [39, 194] width 28 height 7
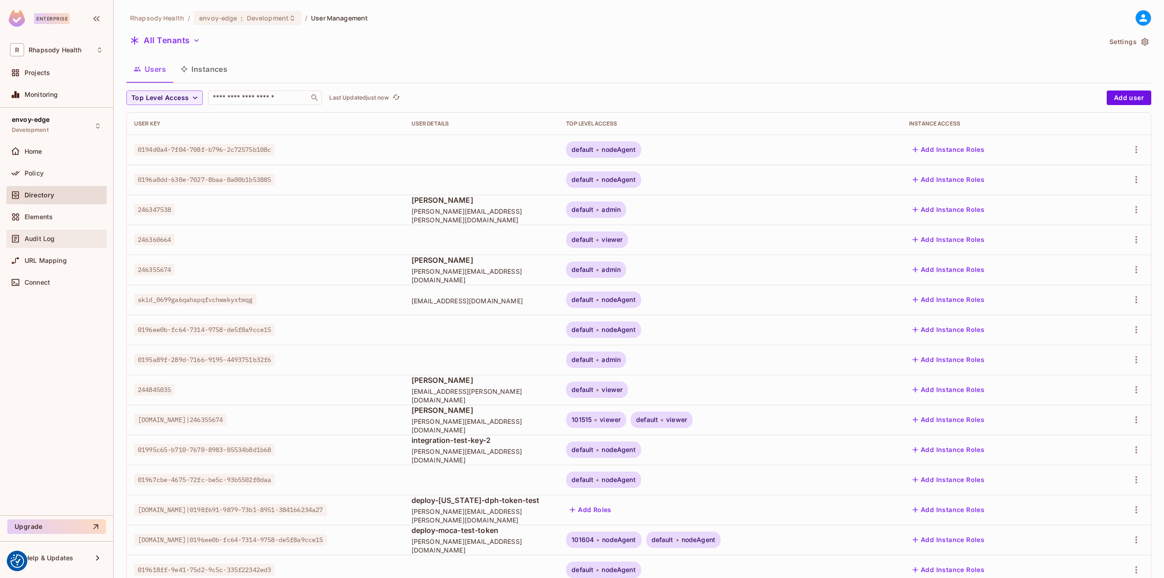
click at [46, 245] on div "Audit Log" at bounding box center [56, 239] width 100 height 18
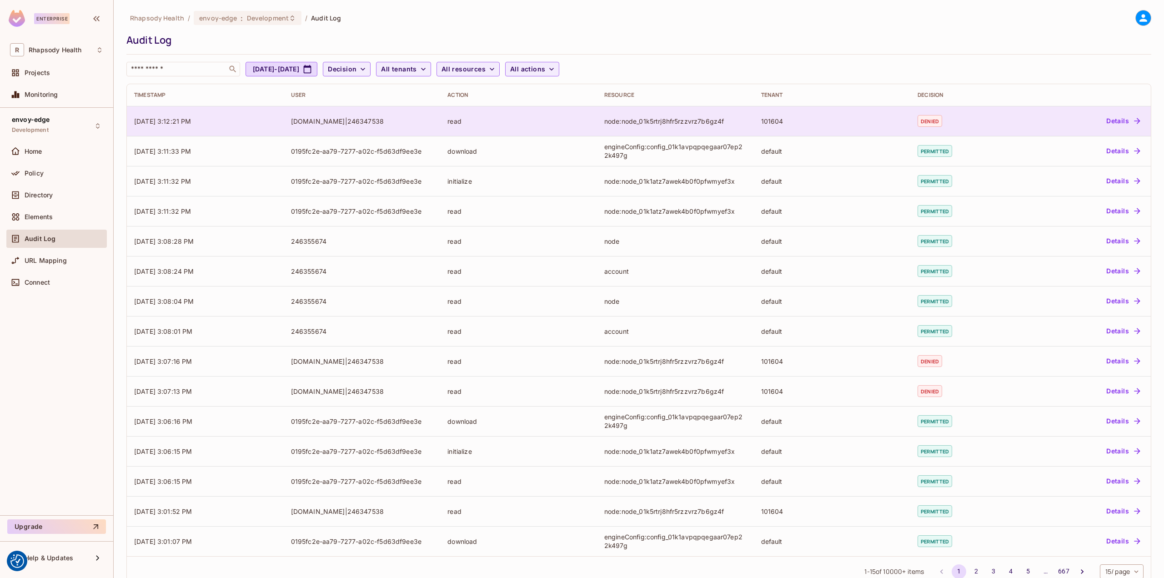
click at [705, 129] on td "node:node_01k5rtrj8hfr5rzzvrz7b6gz4f" at bounding box center [675, 121] width 157 height 30
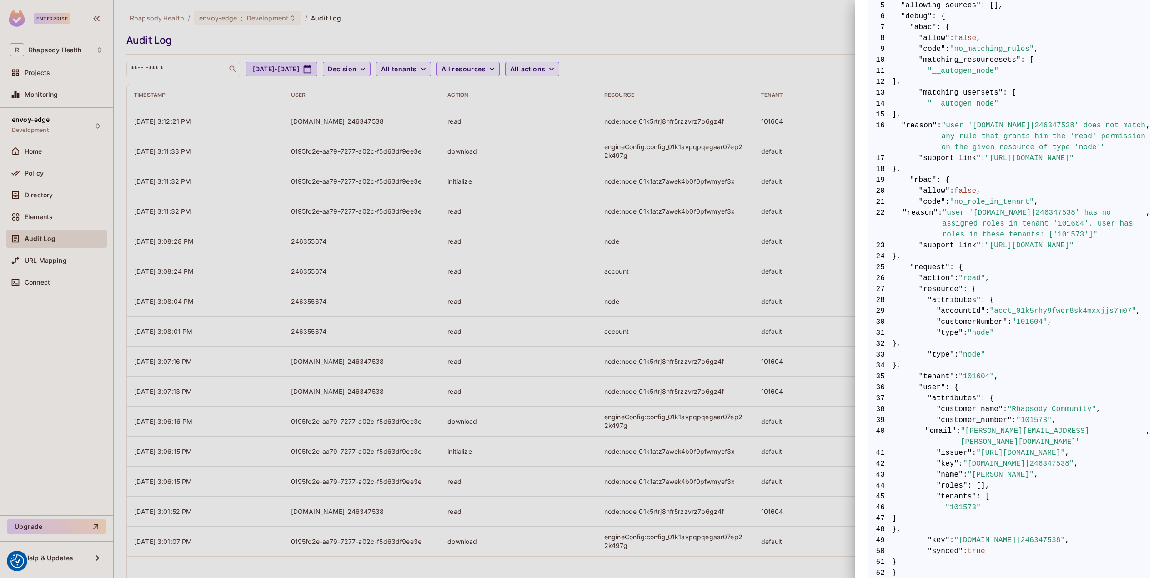
scroll to position [276, 0]
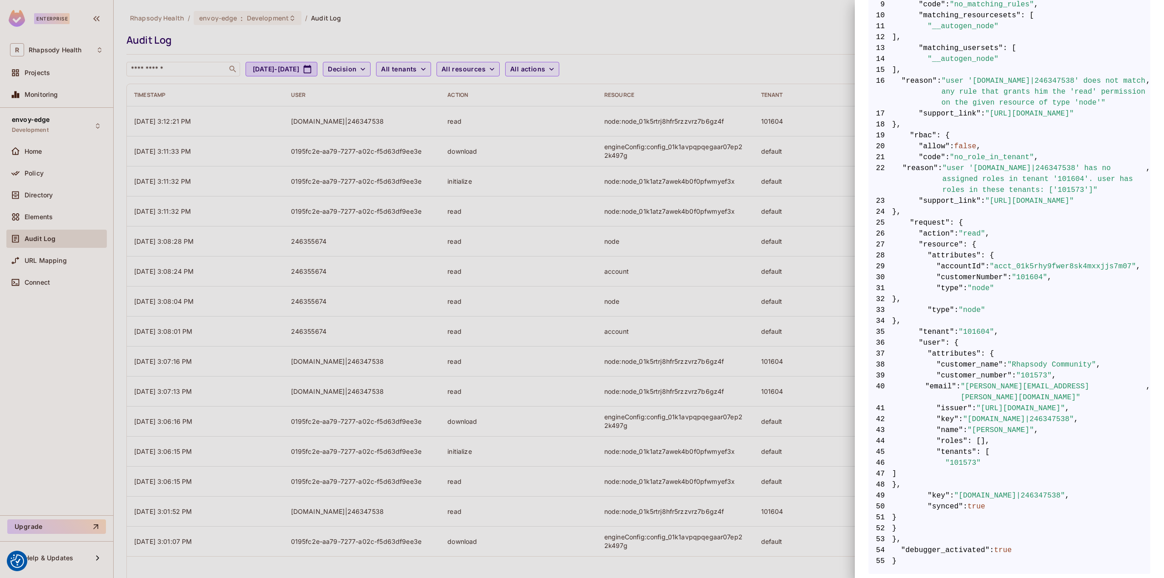
click at [1038, 375] on span ""101573"" at bounding box center [1033, 375] width 35 height 11
click at [1067, 375] on span "39 "customer_number" : "101573" ," at bounding box center [1009, 375] width 282 height 11
drag, startPoint x: 1014, startPoint y: 336, endPoint x: 934, endPoint y: 329, distance: 80.3
click at [918, 329] on span "35 "tenant" : "101604" ," at bounding box center [1009, 331] width 282 height 11
click at [986, 329] on span ""101604"" at bounding box center [975, 331] width 35 height 11
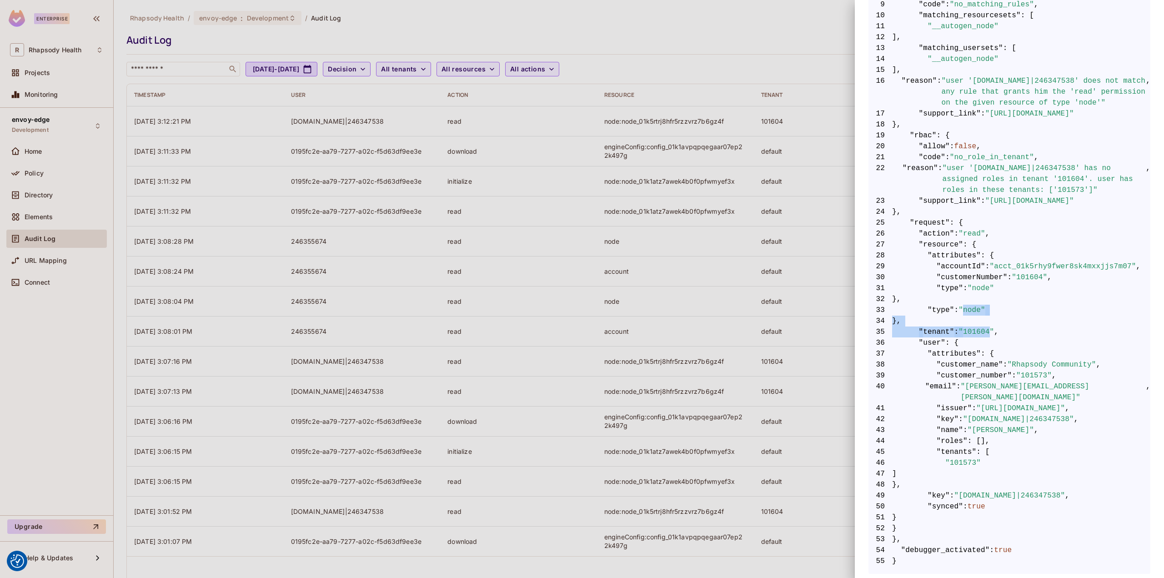
drag, startPoint x: 984, startPoint y: 331, endPoint x: 961, endPoint y: 302, distance: 37.2
click at [961, 302] on code "1 { 2 "__data_use_debugger" : true , 3 "__input_use_debugger" : true , 4 "allow…" at bounding box center [1009, 239] width 282 height 655
click at [935, 213] on span "24 }," at bounding box center [1009, 211] width 282 height 11
drag, startPoint x: 936, startPoint y: 432, endPoint x: 964, endPoint y: 446, distance: 31.5
click at [958, 443] on code "1 { 2 "__data_use_debugger" : true , 3 "__input_use_debugger" : true , 4 "allow…" at bounding box center [1009, 239] width 282 height 655
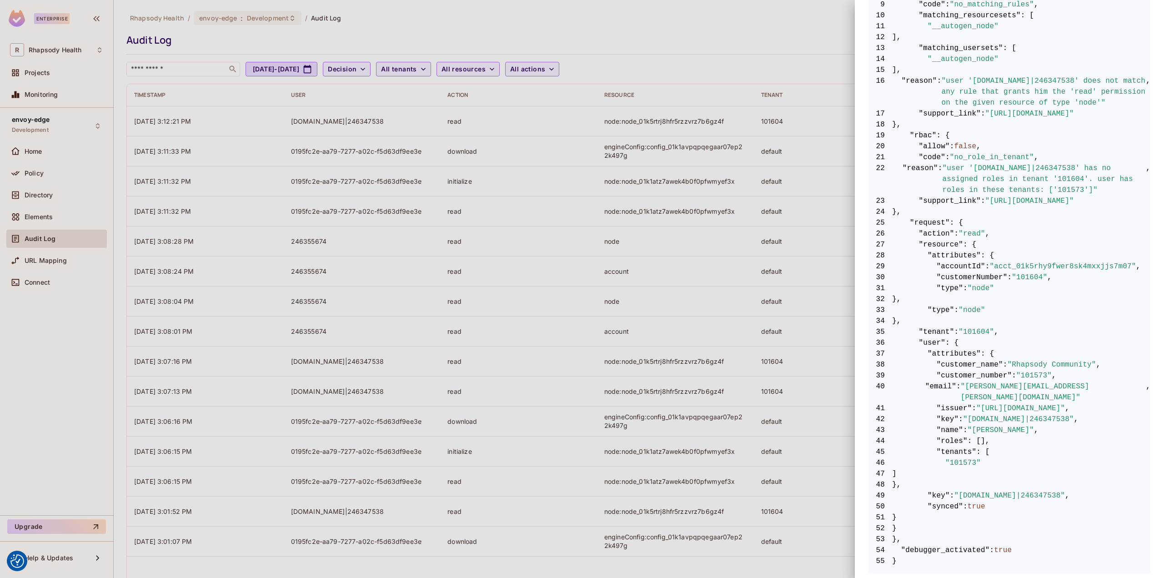
click at [964, 457] on span ""101573"" at bounding box center [962, 462] width 35 height 11
drag, startPoint x: 972, startPoint y: 452, endPoint x: 941, endPoint y: 443, distance: 33.1
click at [941, 443] on code "1 { 2 "__data_use_debugger" : true , 3 "__input_use_debugger" : true , 4 "allow…" at bounding box center [1009, 239] width 282 height 655
click at [941, 446] on span ""tenants"" at bounding box center [956, 451] width 40 height 11
drag, startPoint x: 925, startPoint y: 330, endPoint x: 1002, endPoint y: 329, distance: 77.3
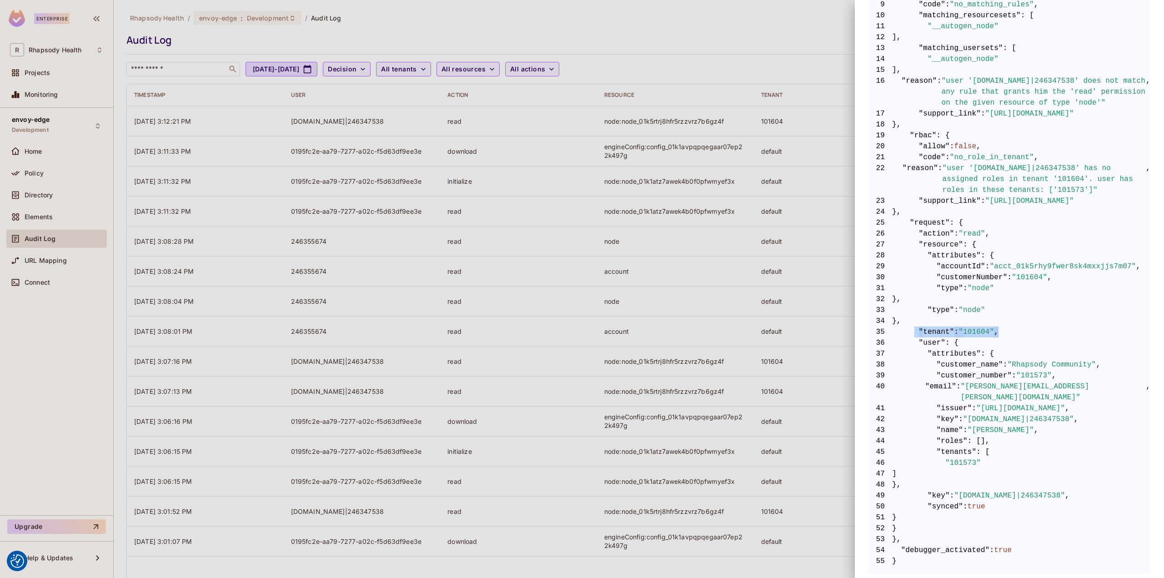
click at [1002, 329] on span "35 "tenant" : "101604" ," at bounding box center [1009, 331] width 282 height 11
drag, startPoint x: 754, startPoint y: 240, endPoint x: 810, endPoint y: 253, distance: 56.9
click at [762, 240] on div at bounding box center [582, 289] width 1164 height 578
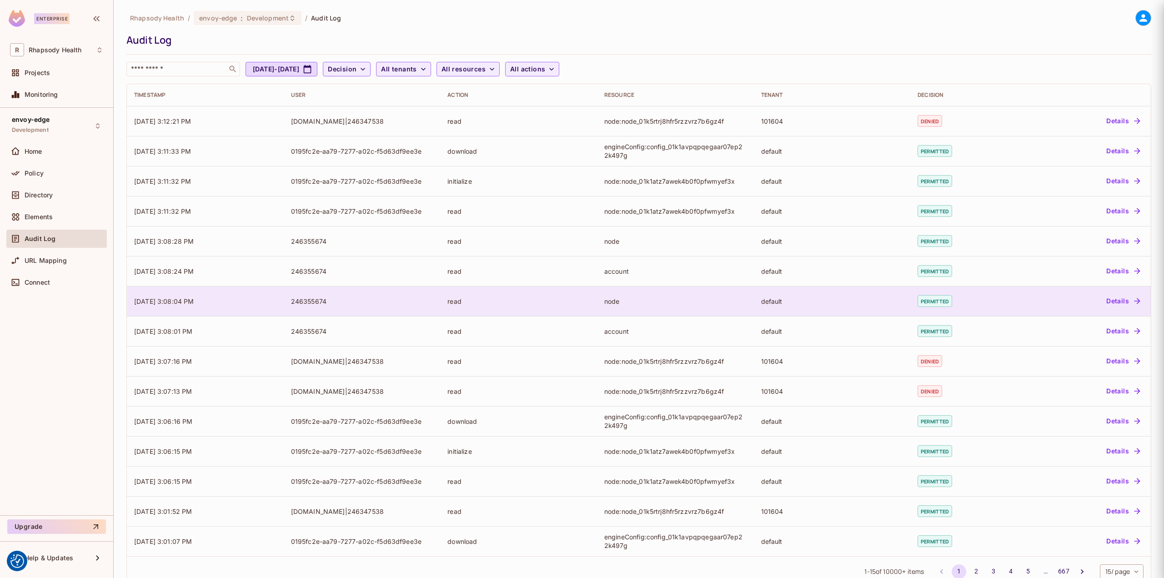
scroll to position [0, 0]
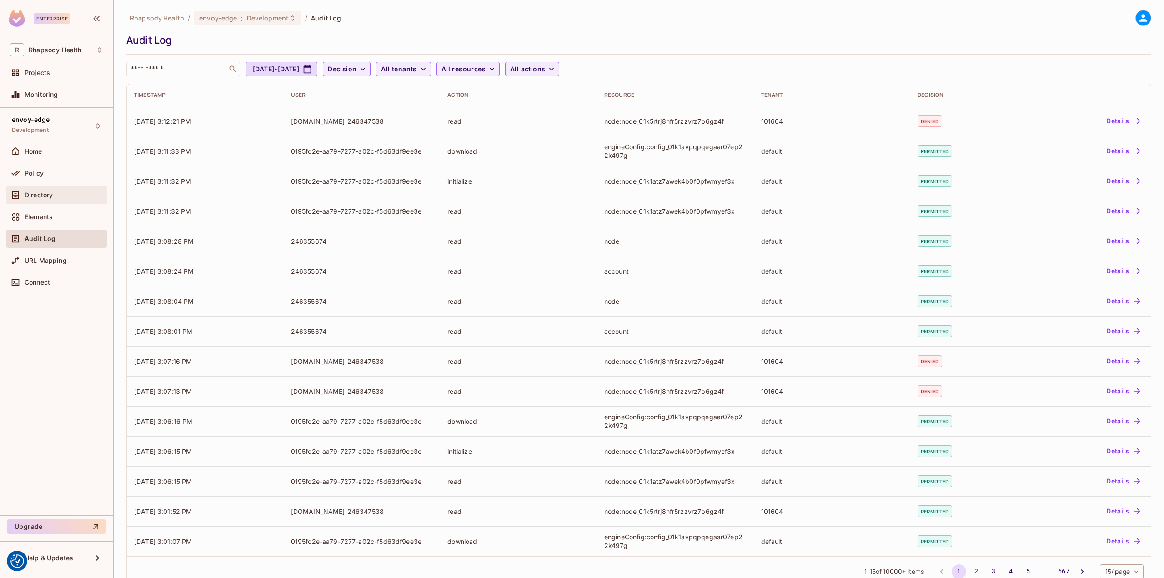
click at [50, 197] on span "Directory" at bounding box center [39, 194] width 28 height 7
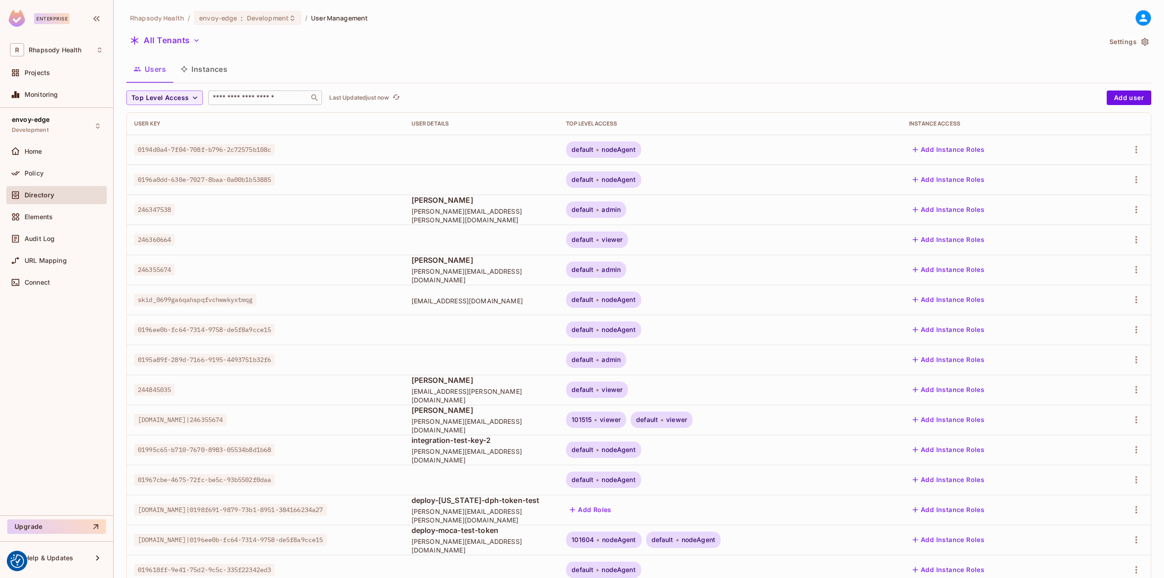
click at [255, 104] on div "​" at bounding box center [265, 97] width 114 height 15
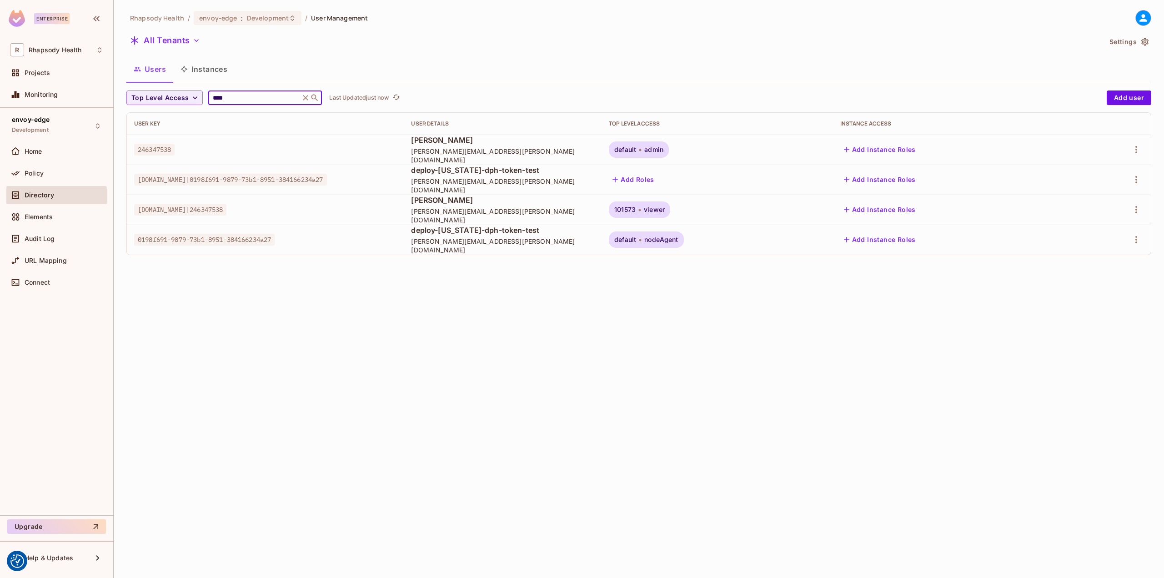
type input "****"
click at [919, 210] on button "Add Instance Roles" at bounding box center [879, 209] width 79 height 15
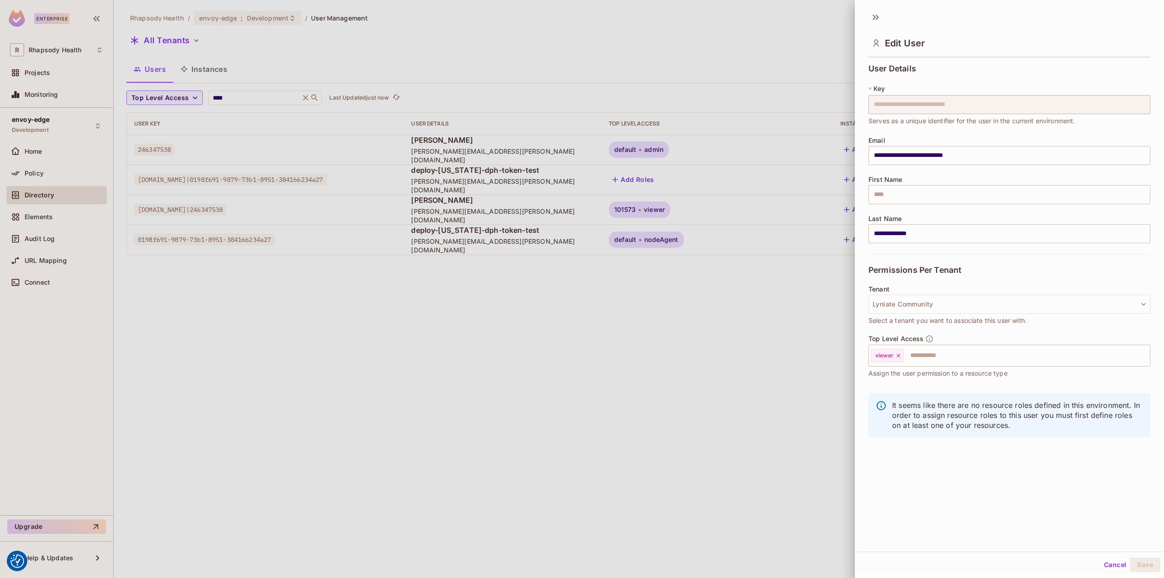
click at [826, 235] on div at bounding box center [582, 289] width 1164 height 578
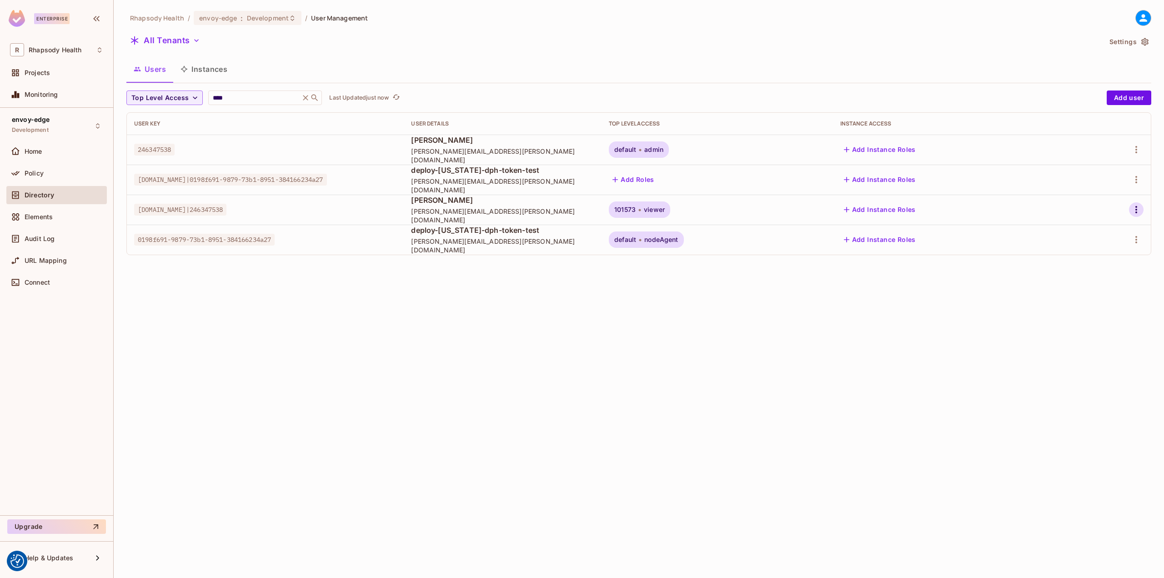
click at [1133, 210] on icon "button" at bounding box center [1136, 209] width 11 height 11
click at [1106, 255] on div "Top Level Roles" at bounding box center [1101, 250] width 49 height 9
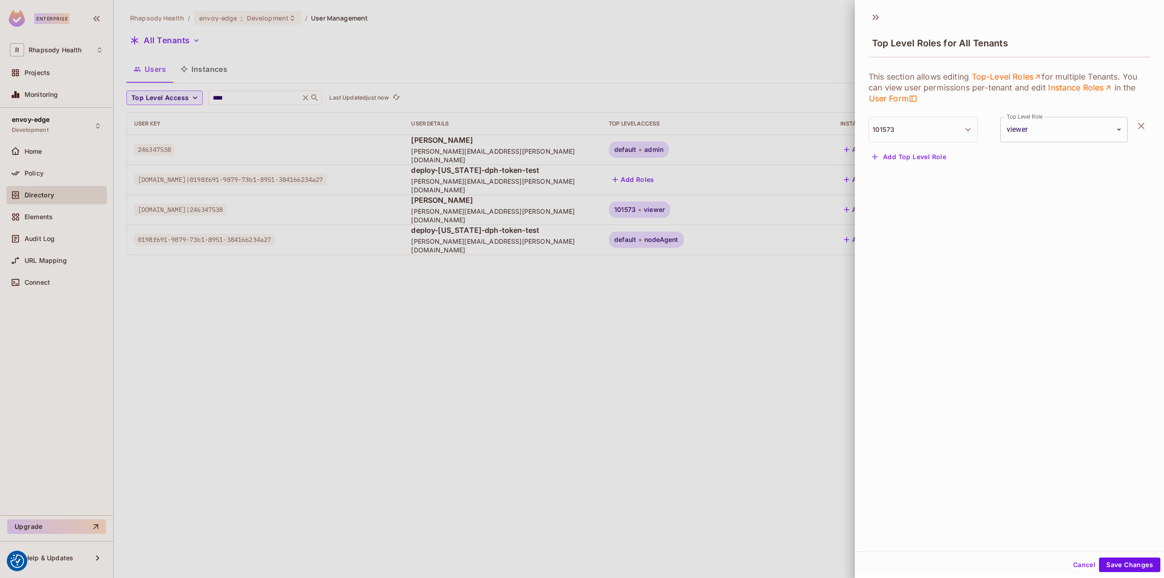
click at [916, 155] on button "Add Top Level Role" at bounding box center [908, 157] width 81 height 15
click at [931, 168] on button "Tenant" at bounding box center [922, 162] width 109 height 25
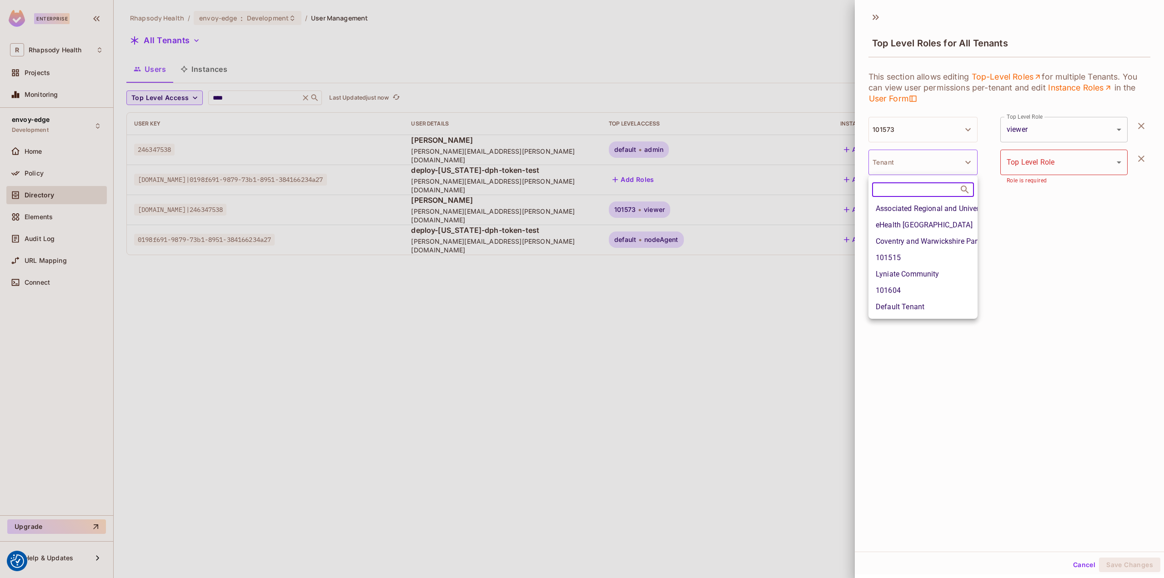
click at [914, 288] on li "101604" at bounding box center [922, 290] width 109 height 16
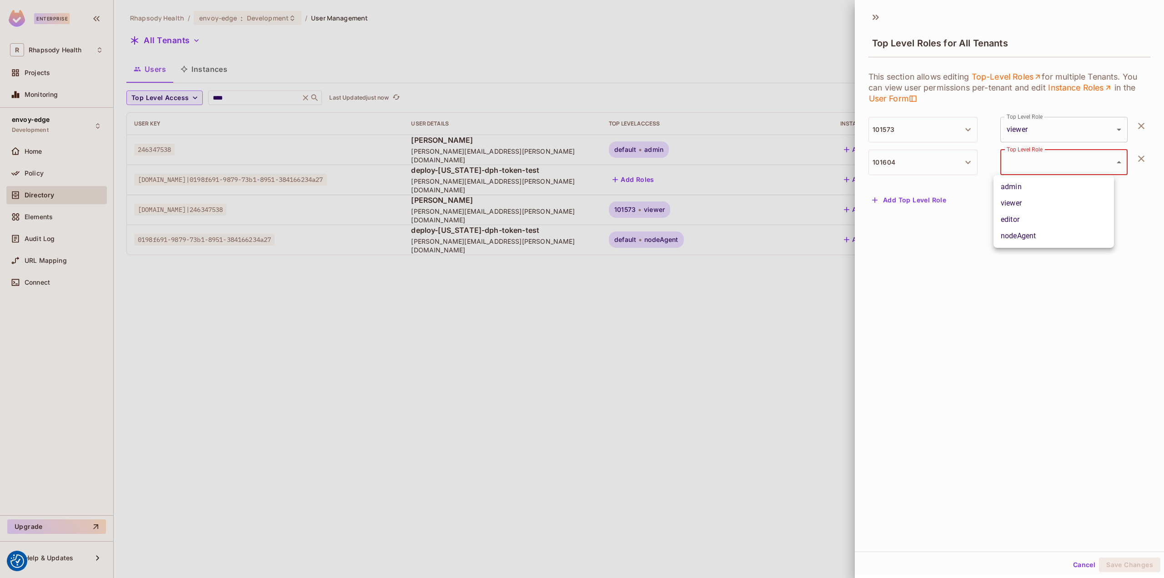
click at [1064, 165] on body "We use cookies to enhance your browsing experience, serve personalized ads or c…" at bounding box center [582, 289] width 1164 height 578
click at [1036, 202] on li "viewer" at bounding box center [1053, 203] width 120 height 16
type input "******"
click at [1126, 560] on button "Save Changes" at bounding box center [1129, 564] width 61 height 15
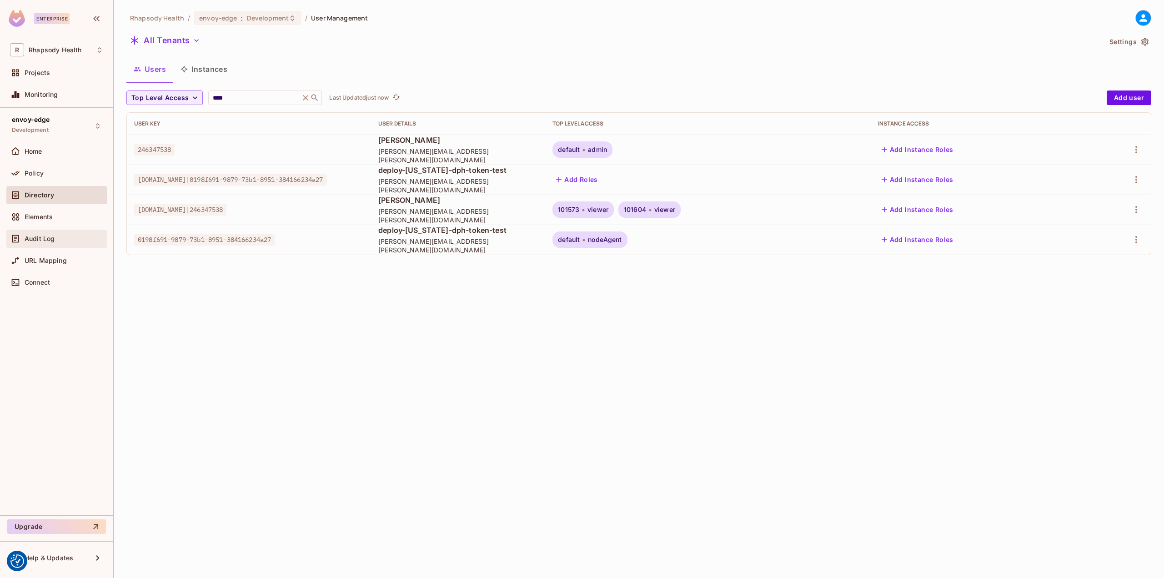
click at [46, 236] on span "Audit Log" at bounding box center [40, 238] width 30 height 7
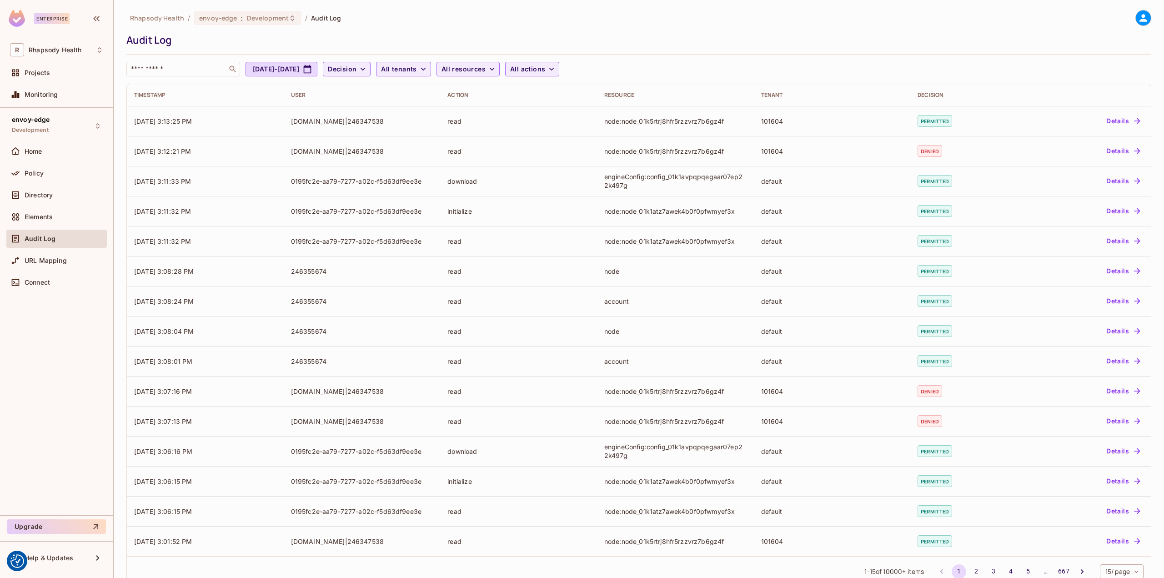
click at [612, 105] on th "Resource" at bounding box center [675, 95] width 157 height 22
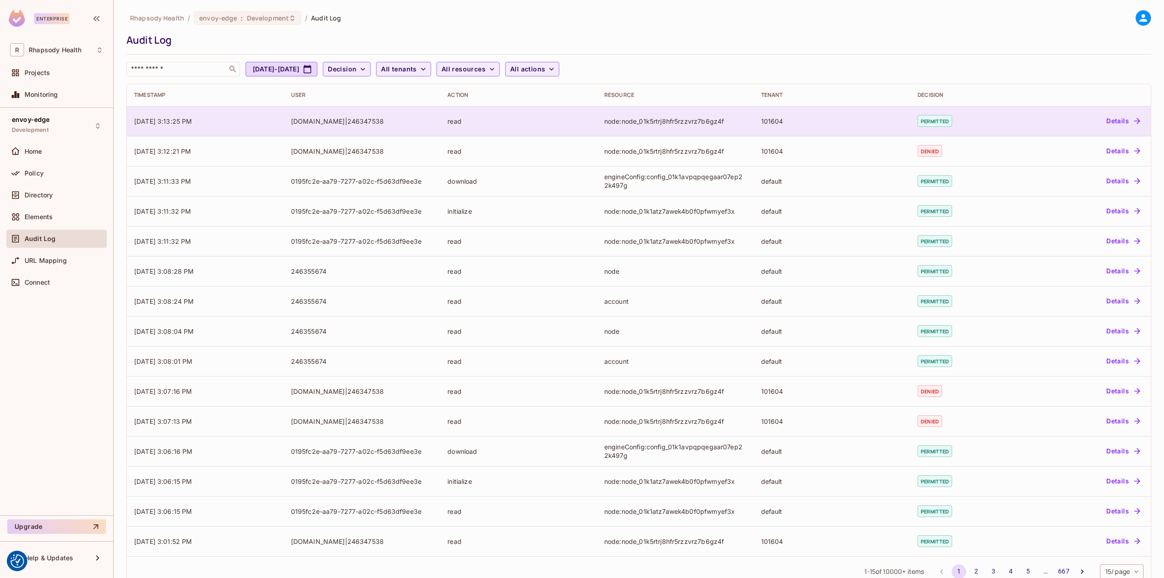
click at [619, 128] on td "node:node_01k5rtrj8hfr5rzzvrz7b6gz4f" at bounding box center [675, 121] width 157 height 30
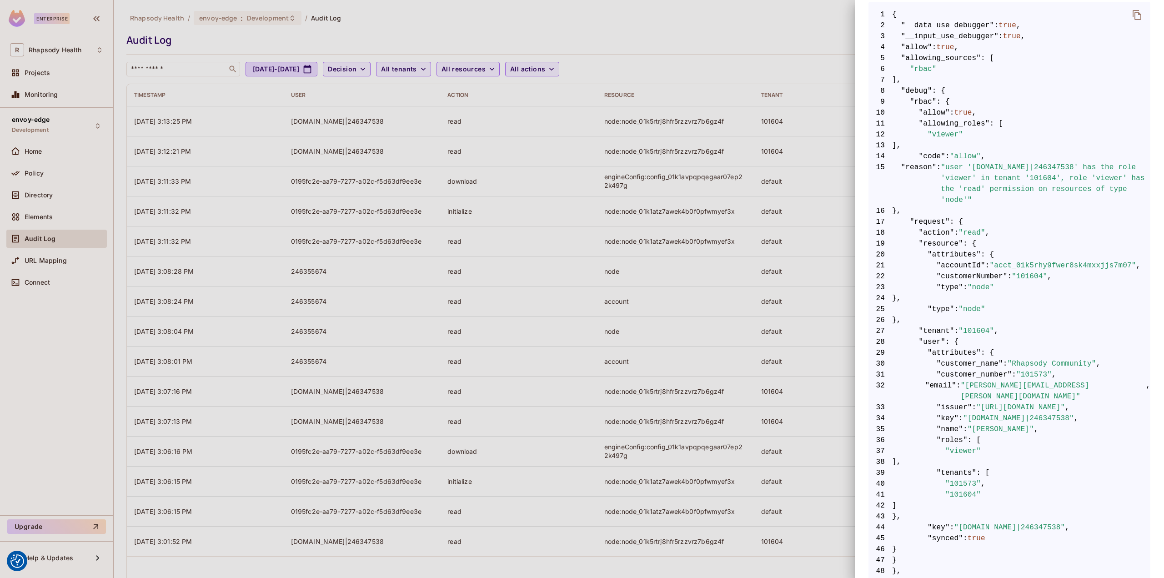
scroll to position [204, 0]
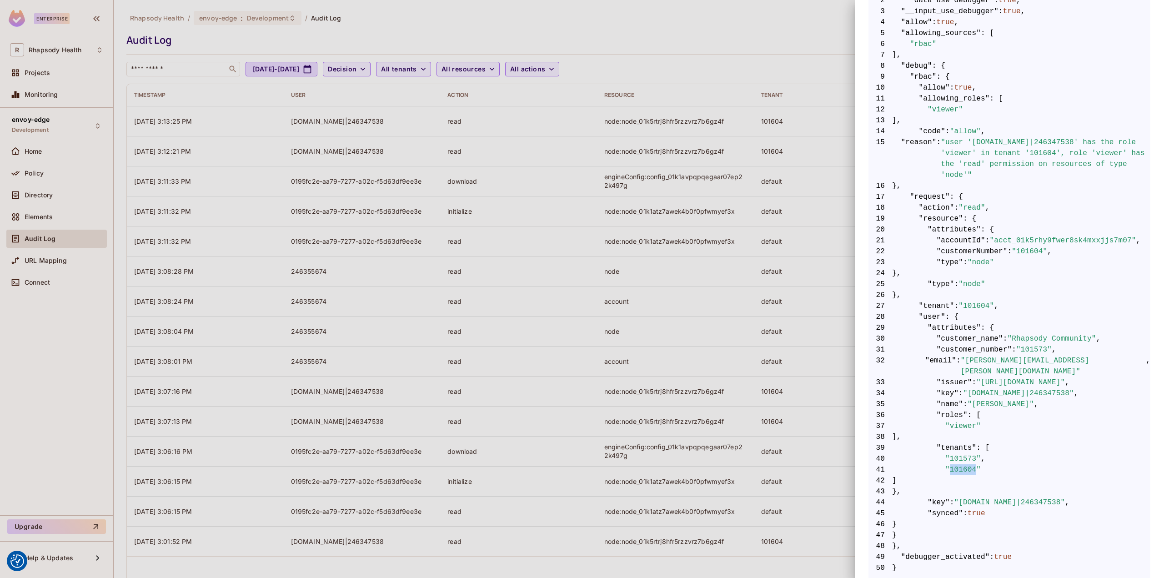
drag, startPoint x: 946, startPoint y: 460, endPoint x: 971, endPoint y: 459, distance: 25.0
click at [971, 464] on span ""101604"" at bounding box center [962, 469] width 35 height 11
click at [991, 464] on span "41 "101604"" at bounding box center [1009, 469] width 282 height 11
drag, startPoint x: 1007, startPoint y: 304, endPoint x: 885, endPoint y: 302, distance: 122.8
click at [885, 302] on span "27 "tenant" : "101604" ," at bounding box center [1009, 305] width 282 height 11
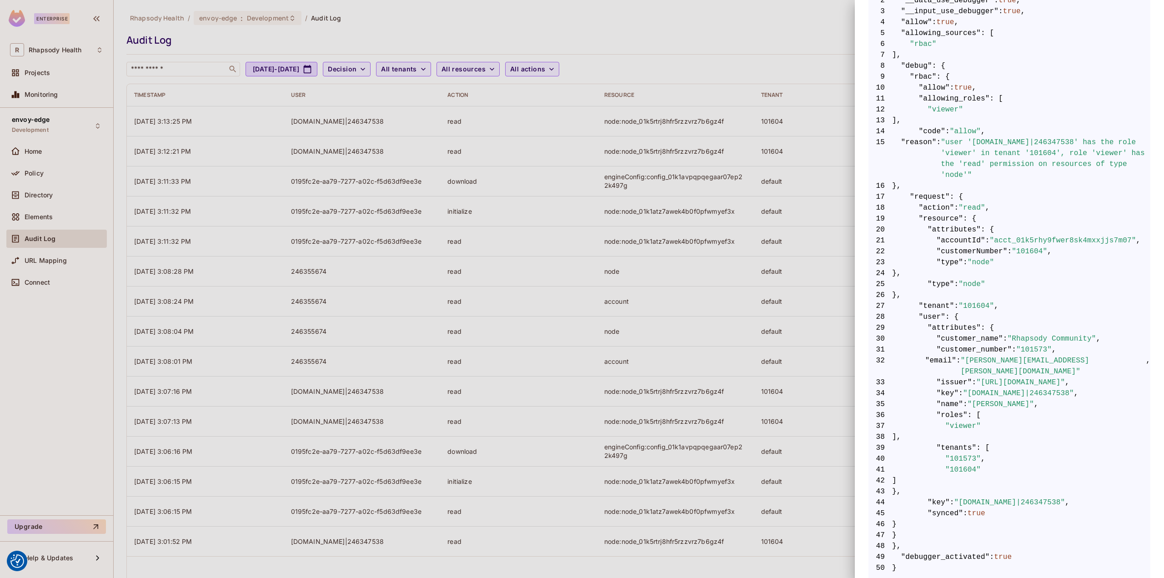
click at [751, 261] on div at bounding box center [582, 289] width 1164 height 578
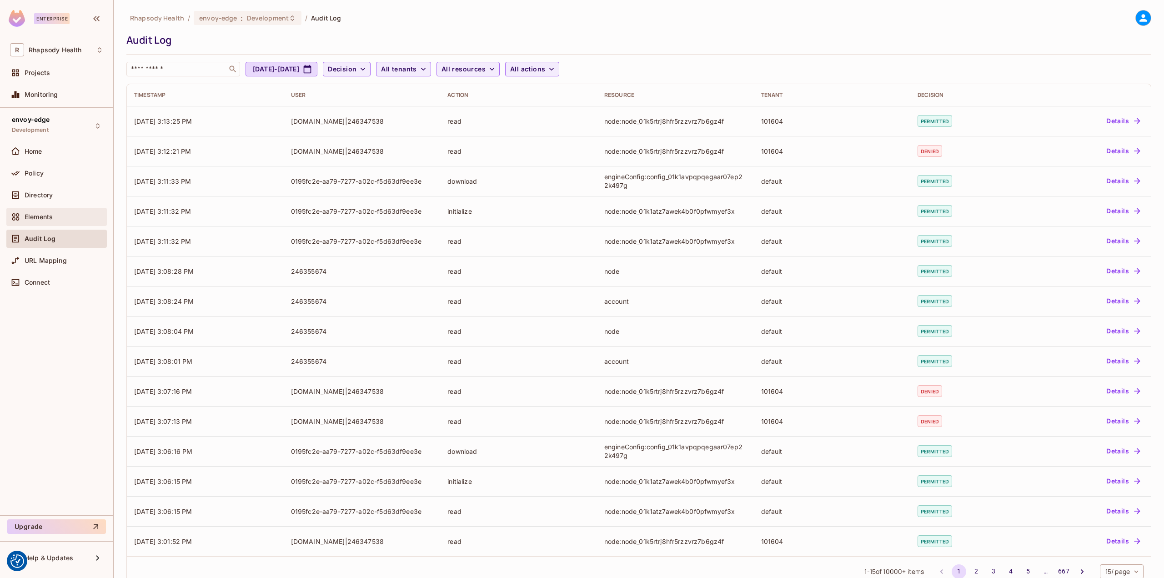
click at [52, 224] on div "Elements" at bounding box center [56, 217] width 100 height 18
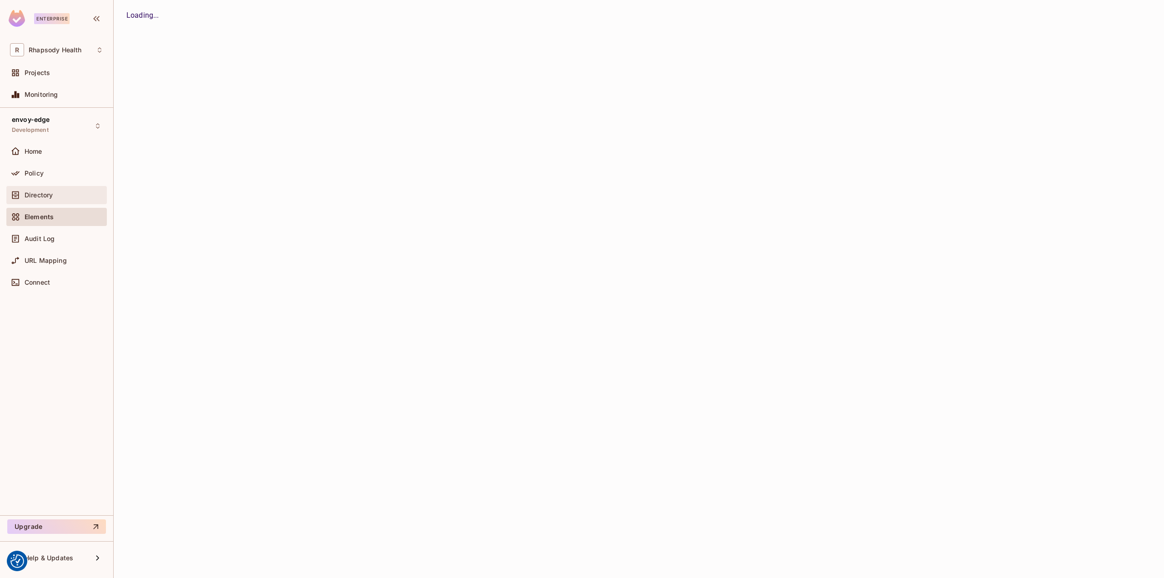
click at [50, 195] on span "Directory" at bounding box center [39, 194] width 28 height 7
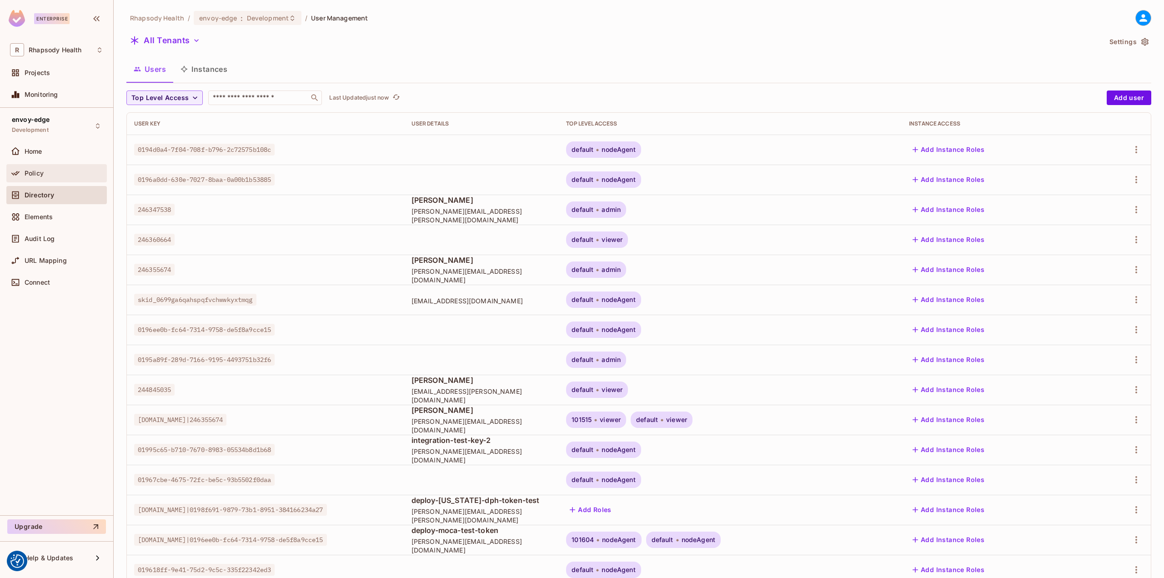
click at [63, 175] on div "Policy" at bounding box center [64, 173] width 79 height 7
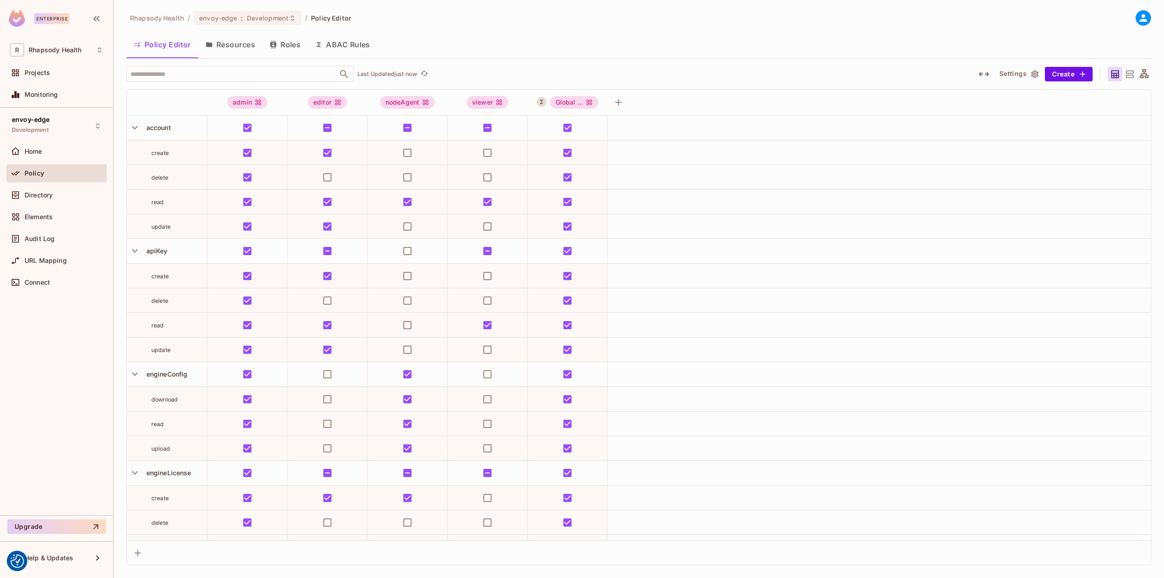
click at [353, 45] on button "ABAC Rules" at bounding box center [343, 44] width 70 height 23
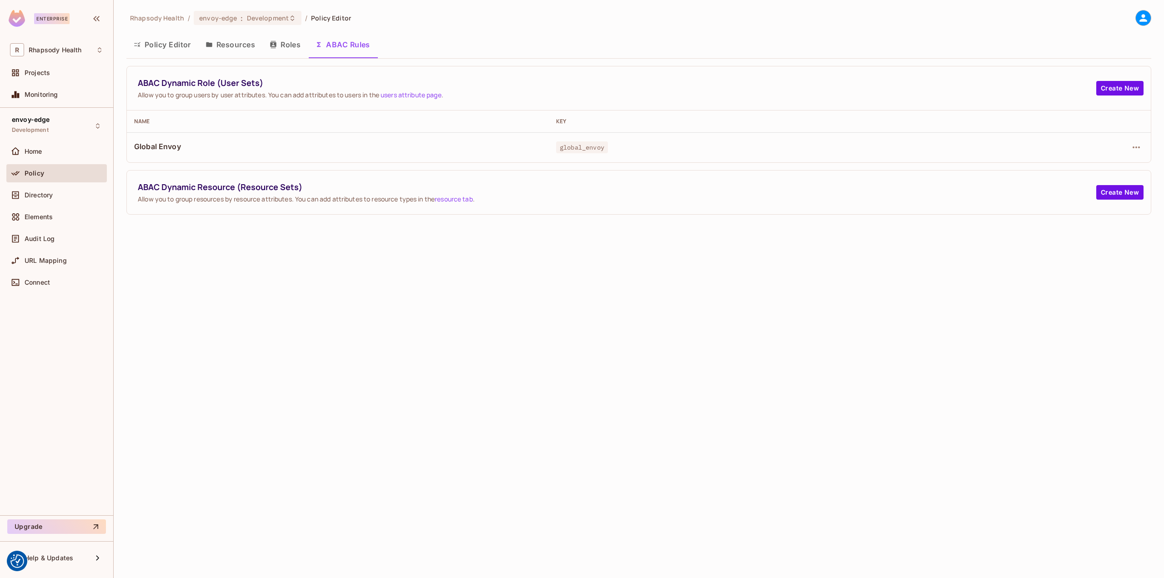
click at [390, 400] on div "Rhapsody Health / envoy-edge : Development / Policy Editor Policy Editor Resour…" at bounding box center [639, 289] width 1050 height 578
click at [38, 197] on span "Directory" at bounding box center [39, 194] width 28 height 7
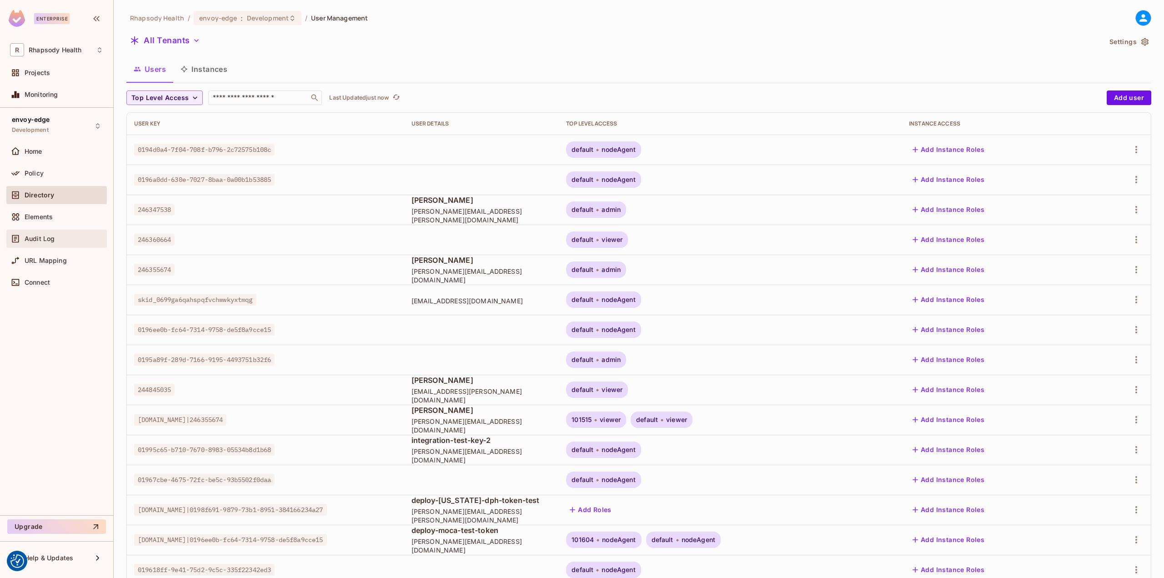
click at [44, 235] on span "Audit Log" at bounding box center [40, 238] width 30 height 7
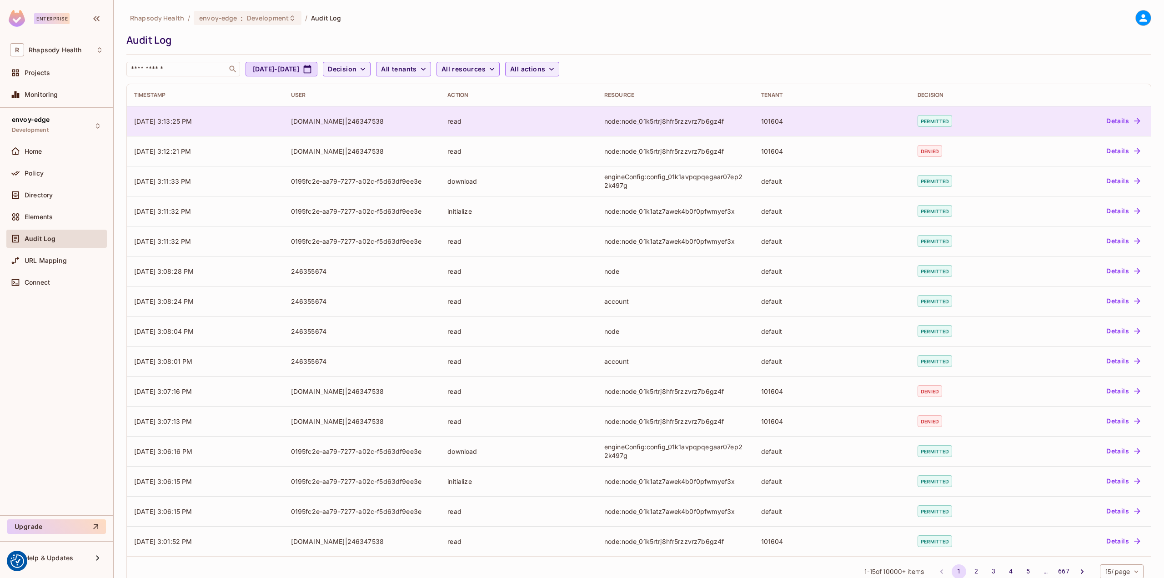
click at [470, 119] on div "read" at bounding box center [518, 121] width 142 height 9
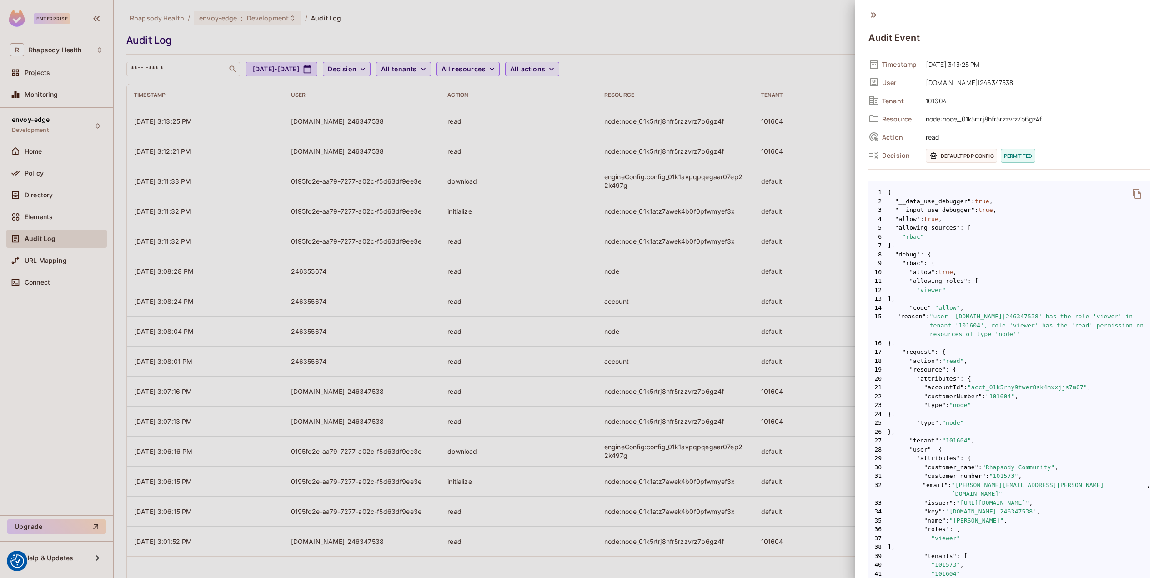
click at [829, 374] on div at bounding box center [582, 289] width 1164 height 578
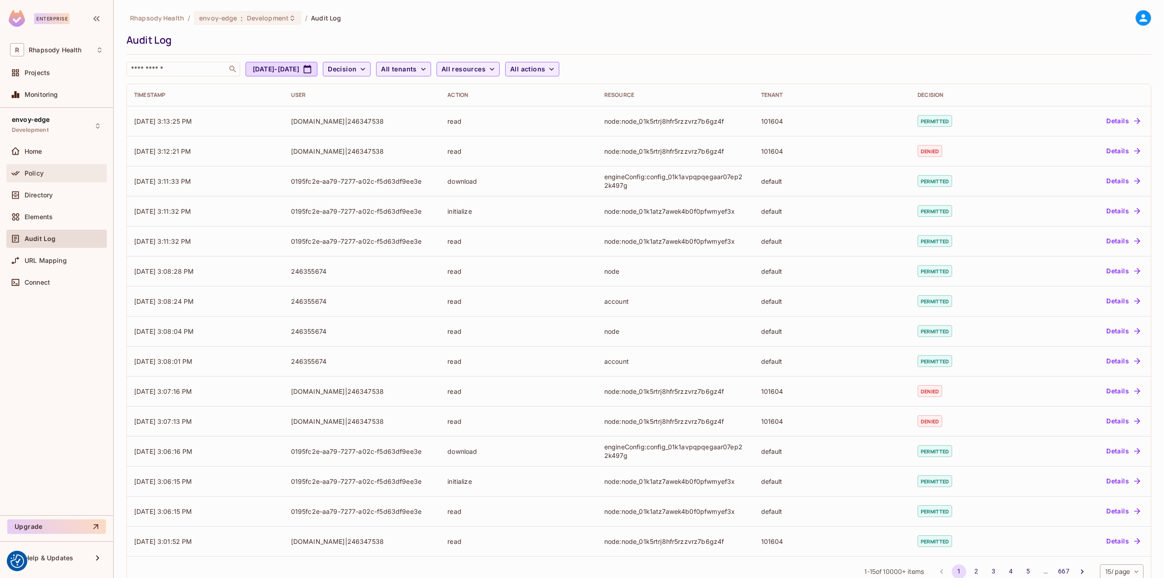
click at [40, 174] on span "Policy" at bounding box center [34, 173] width 19 height 7
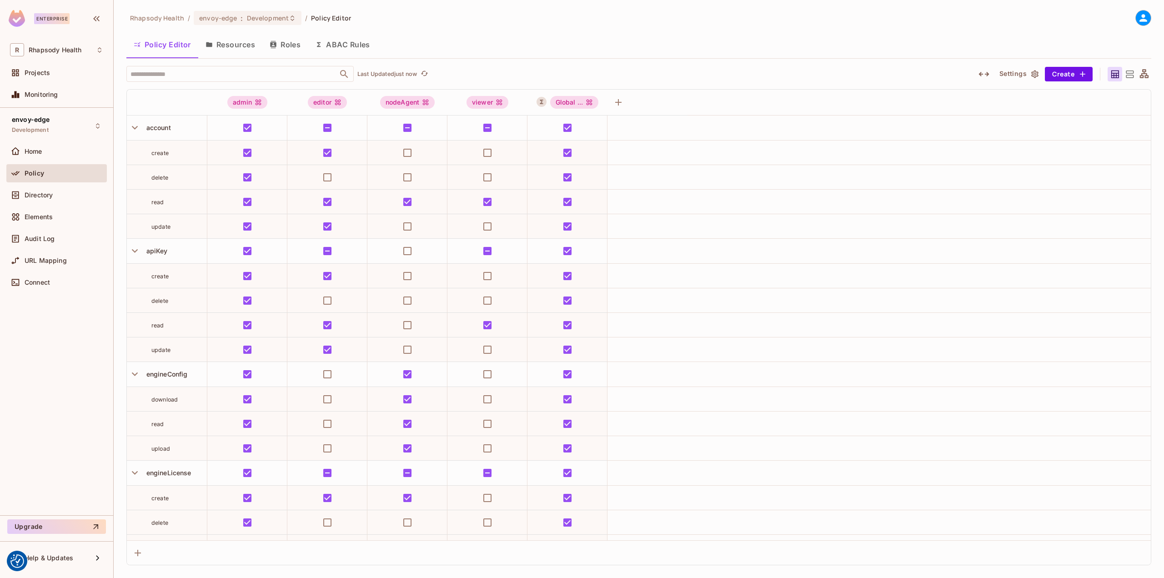
click at [350, 46] on button "ABAC Rules" at bounding box center [343, 44] width 70 height 23
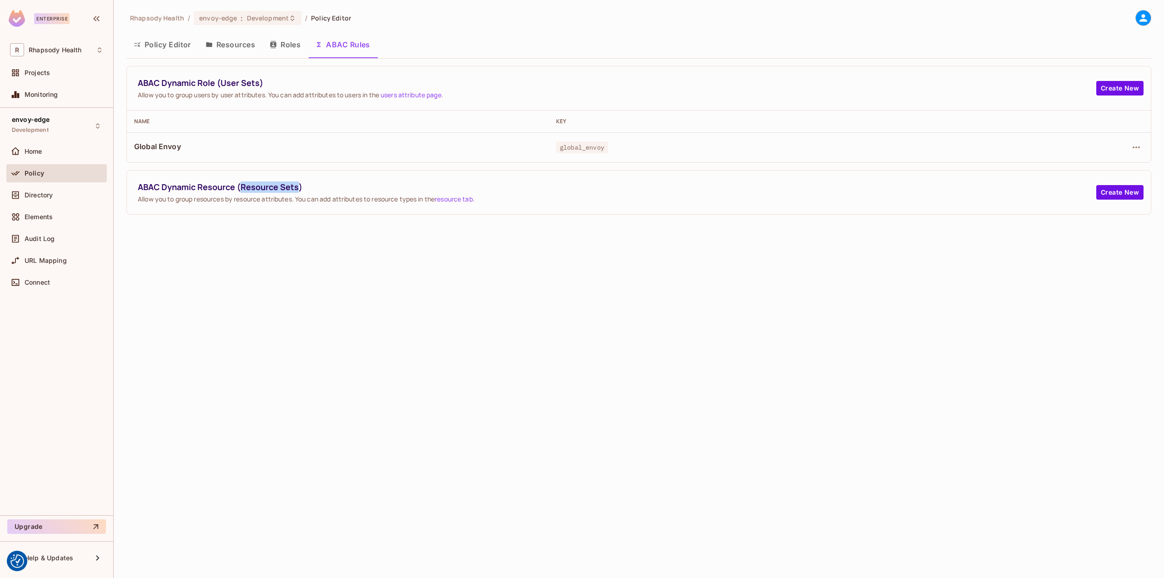
drag, startPoint x: 239, startPoint y: 186, endPoint x: 296, endPoint y: 190, distance: 56.9
click at [296, 190] on span "ABAC Dynamic Resource (Resource Sets)" at bounding box center [617, 186] width 958 height 11
click at [439, 223] on div "Rhapsody Health / envoy-edge : Development / Policy Editor Policy Editor Resour…" at bounding box center [639, 289] width 1050 height 578
click at [68, 190] on div "Directory" at bounding box center [56, 195] width 93 height 11
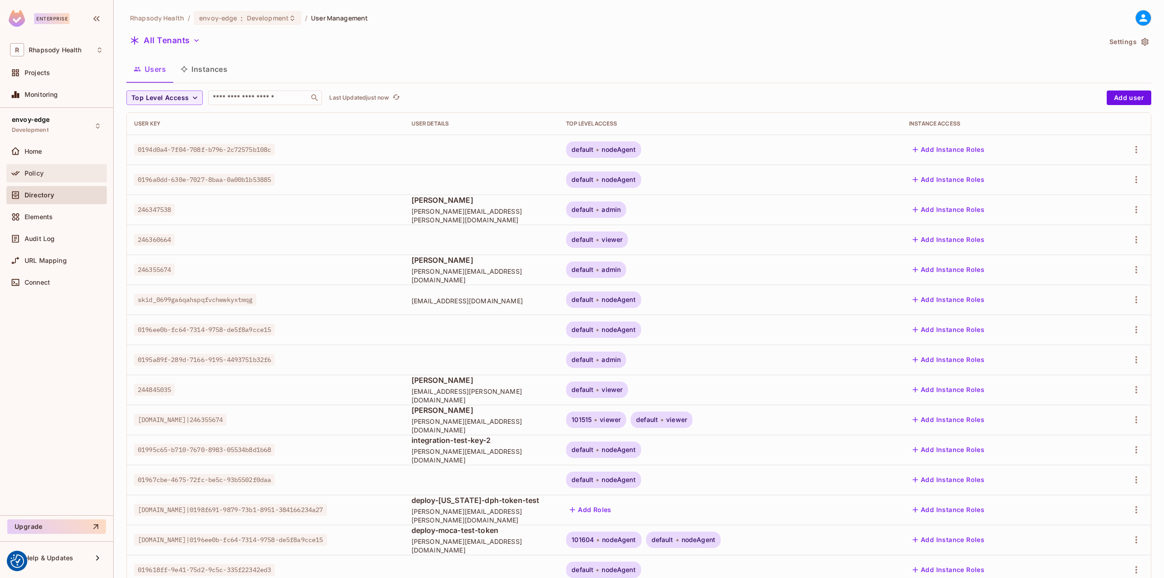
click at [60, 172] on div "Policy" at bounding box center [64, 173] width 79 height 7
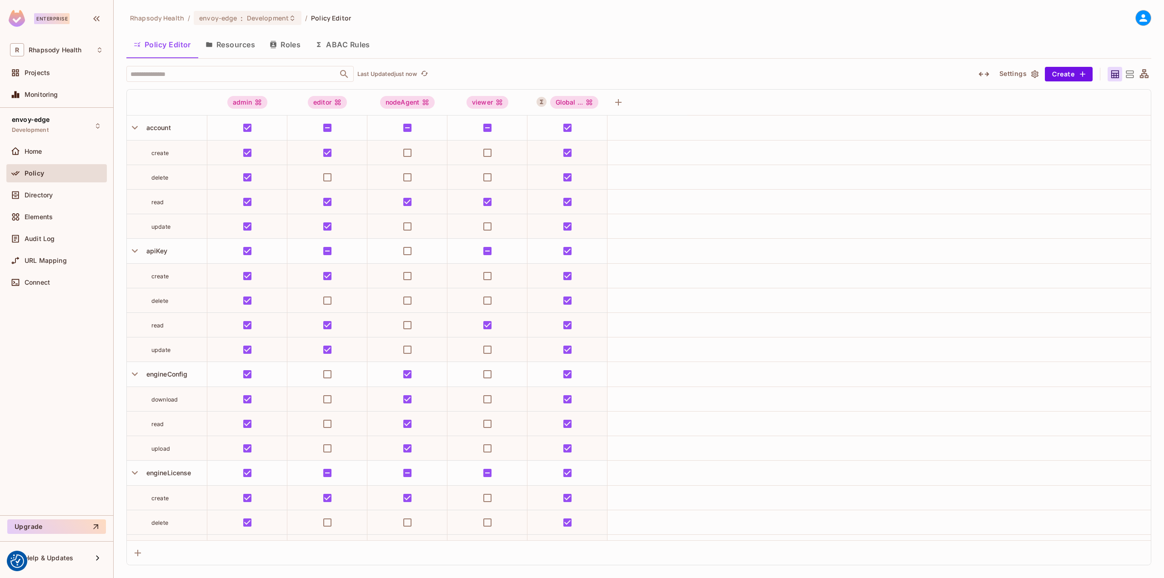
click at [360, 46] on button "ABAC Rules" at bounding box center [343, 44] width 70 height 23
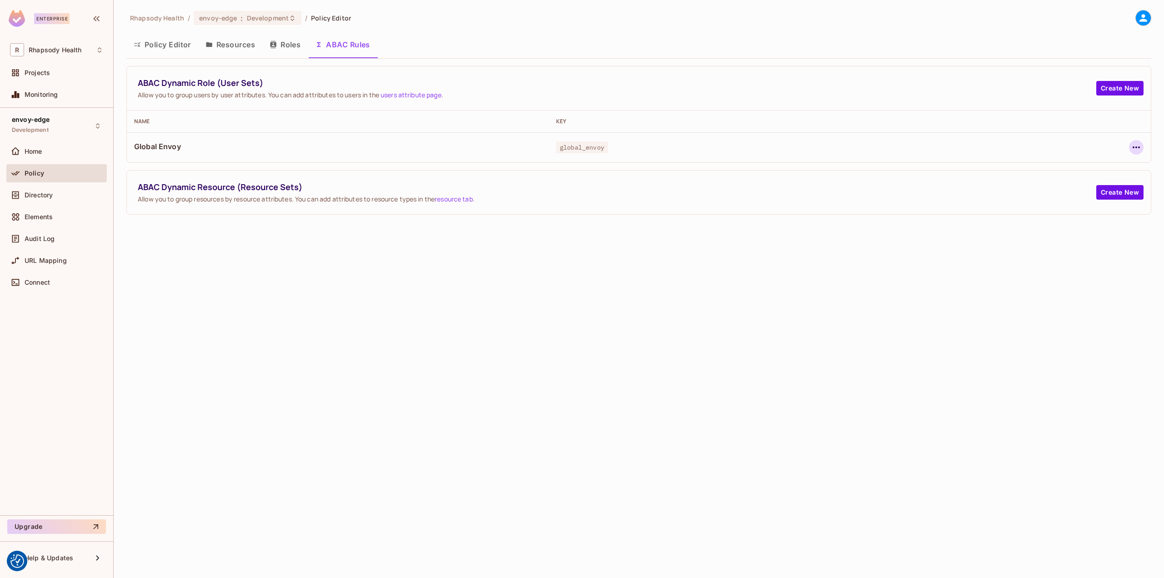
click at [1133, 147] on icon "button" at bounding box center [1135, 147] width 7 height 2
click at [1105, 166] on div "Edit Dynamic Role (User Set)" at bounding box center [1073, 168] width 89 height 9
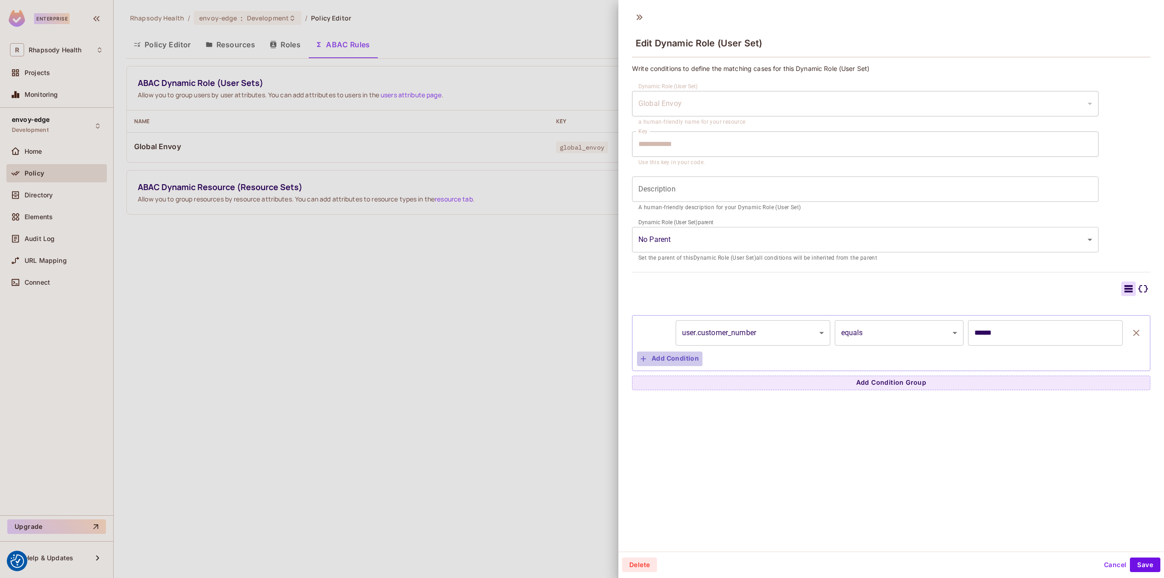
click at [677, 353] on button "Add Condition" at bounding box center [669, 358] width 65 height 15
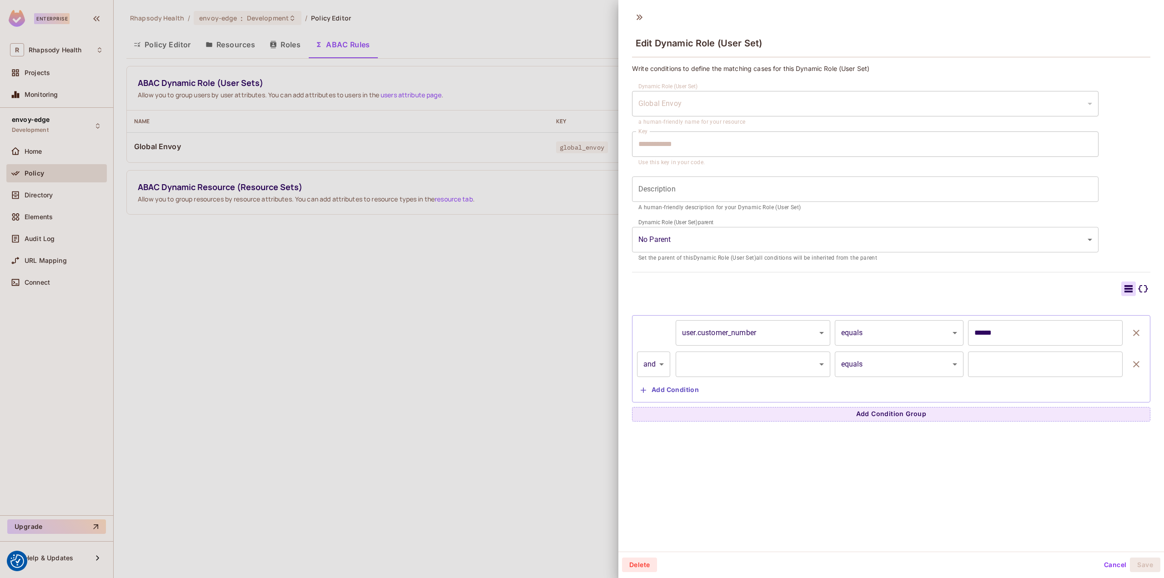
click at [736, 353] on body "We use cookies to enhance your browsing experience, serve personalized ads or c…" at bounding box center [582, 289] width 1164 height 578
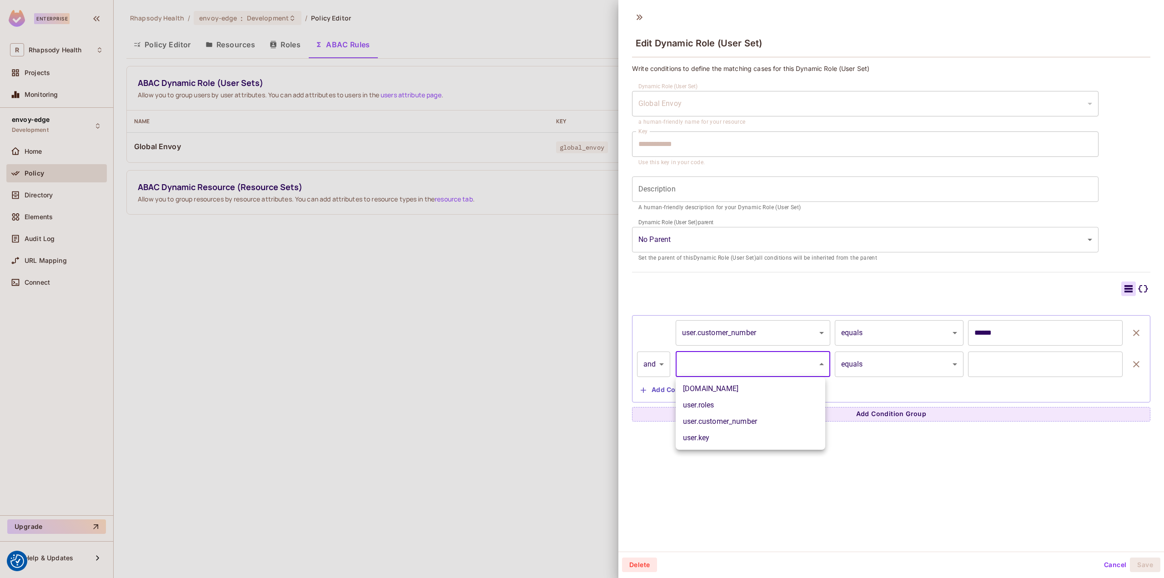
click at [705, 469] on div at bounding box center [582, 289] width 1164 height 578
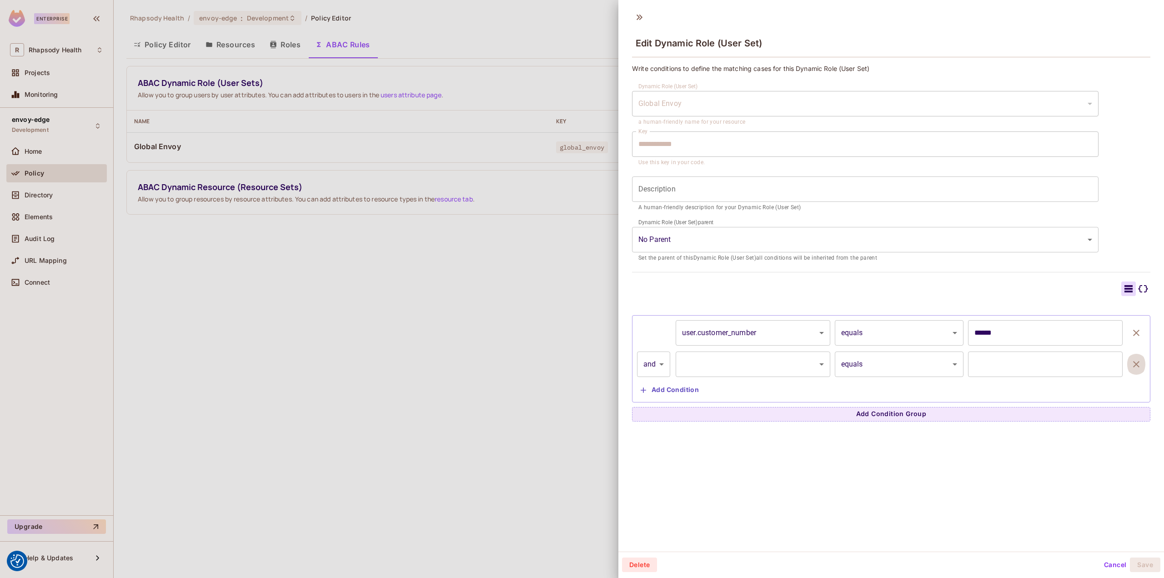
click at [1127, 370] on button "button" at bounding box center [1136, 363] width 18 height 25
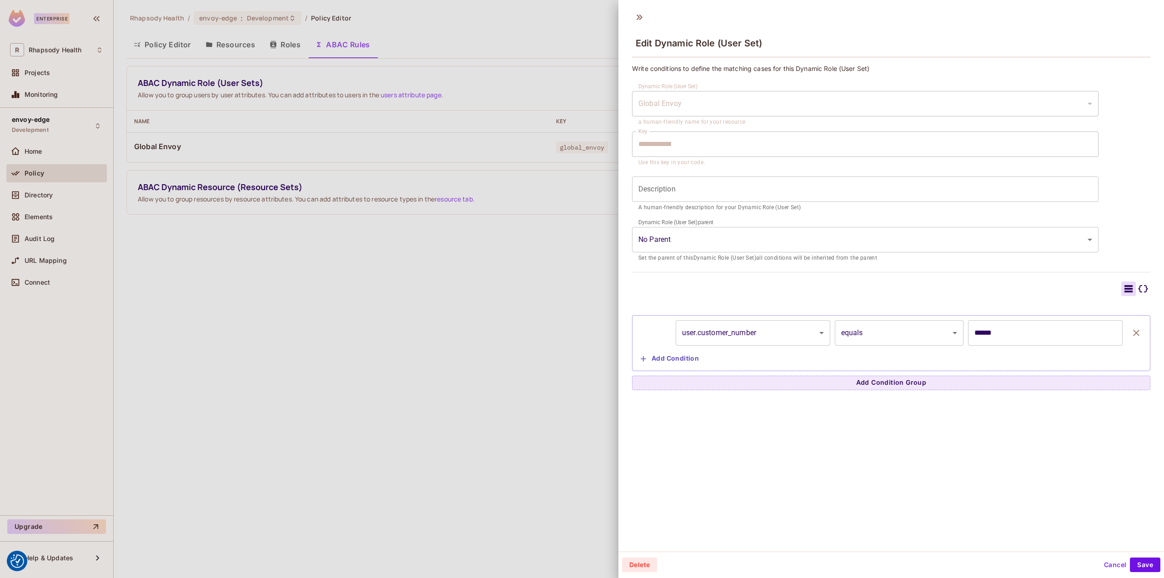
click at [290, 401] on div at bounding box center [582, 289] width 1164 height 578
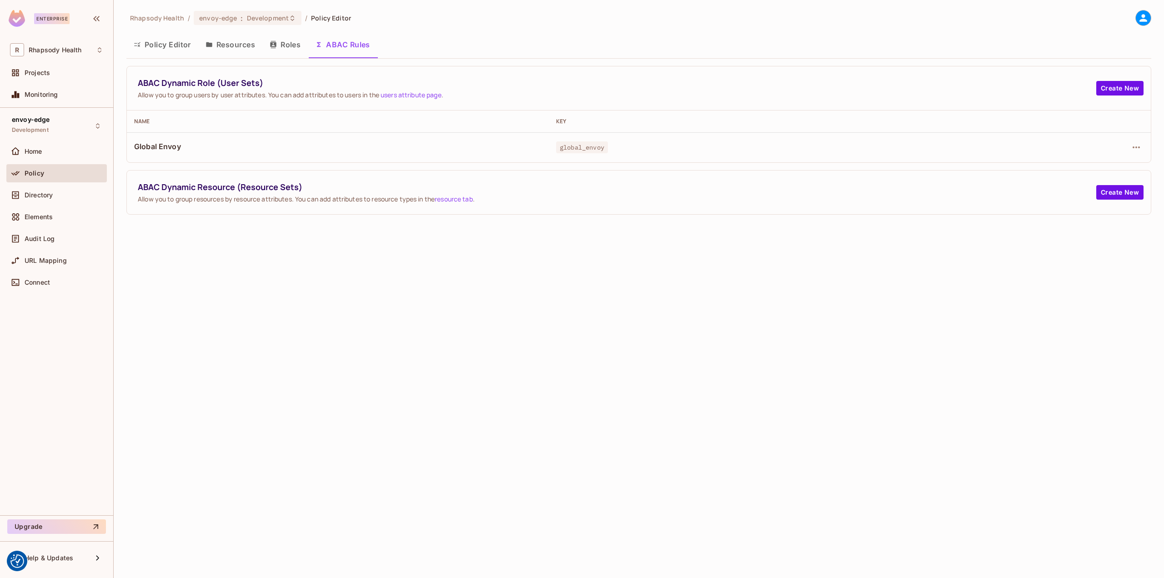
click at [228, 45] on button "Resources" at bounding box center [230, 44] width 64 height 23
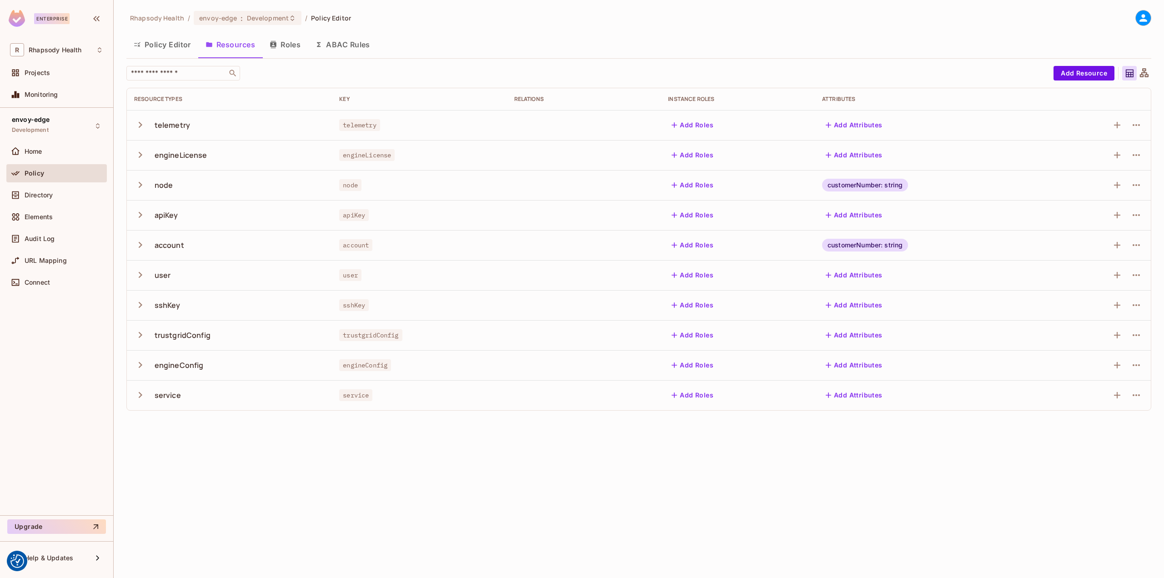
click at [177, 44] on button "Policy Editor" at bounding box center [162, 44] width 72 height 23
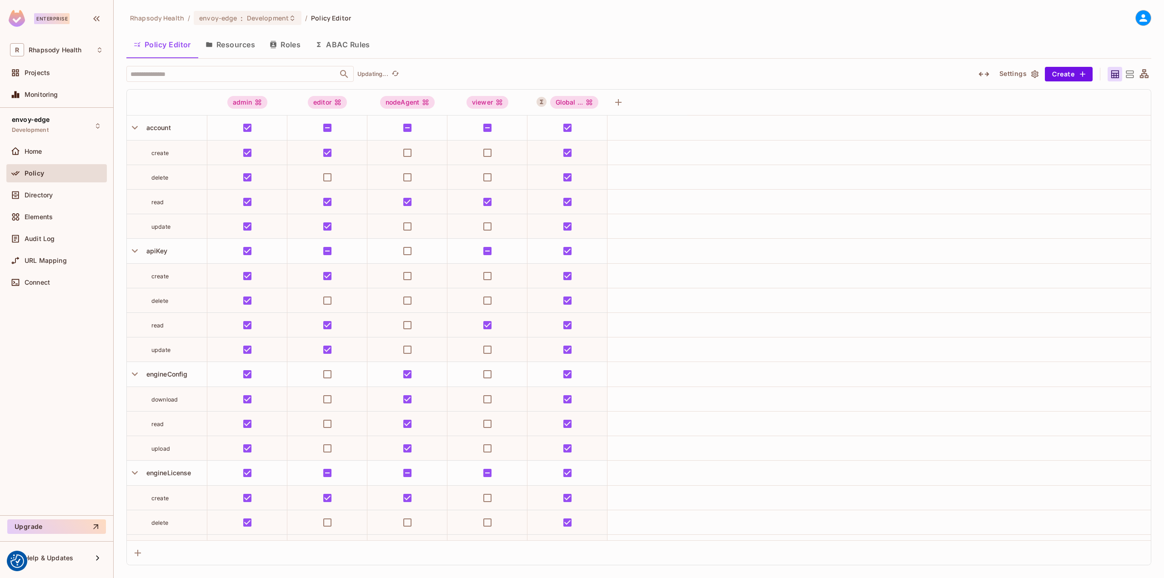
click at [214, 44] on button "Resources" at bounding box center [230, 44] width 64 height 23
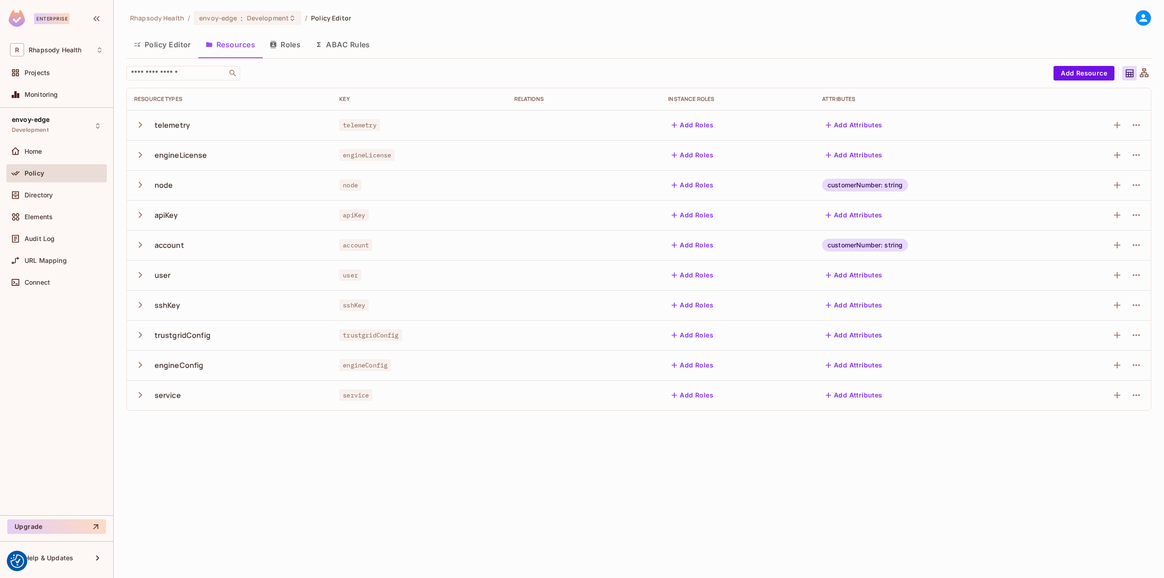
click at [267, 40] on button "Roles" at bounding box center [284, 44] width 45 height 23
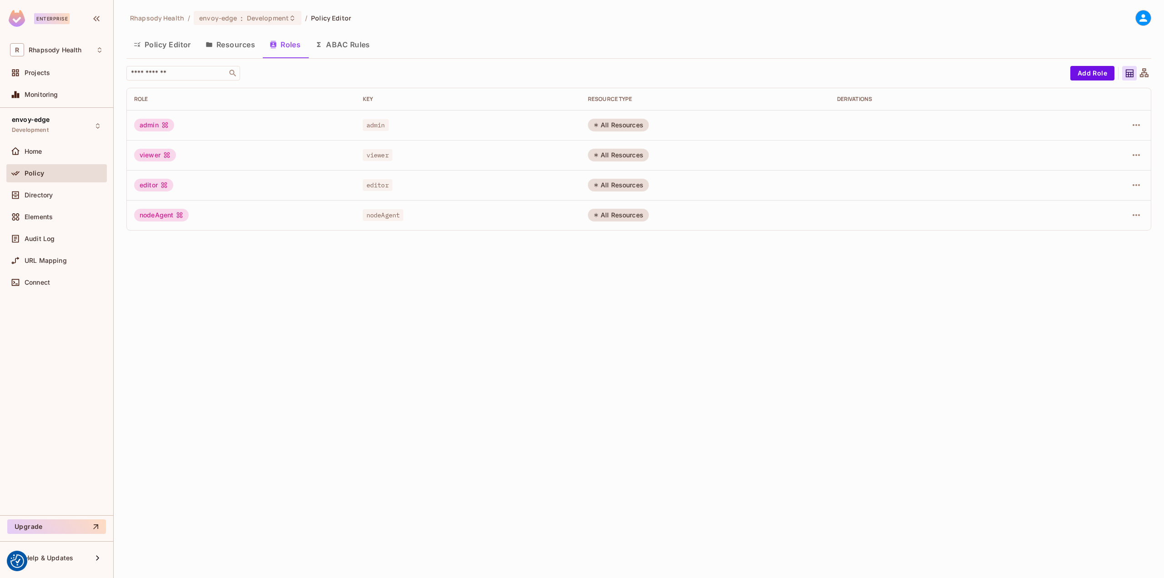
click at [176, 41] on button "Policy Editor" at bounding box center [162, 44] width 72 height 23
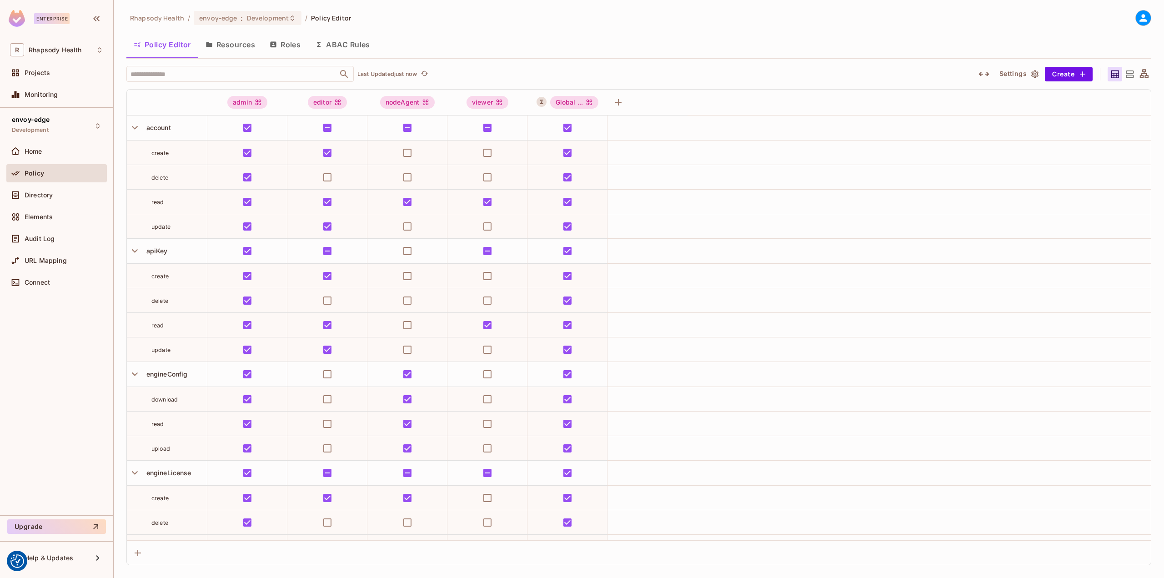
click at [359, 50] on button "ABAC Rules" at bounding box center [343, 44] width 70 height 23
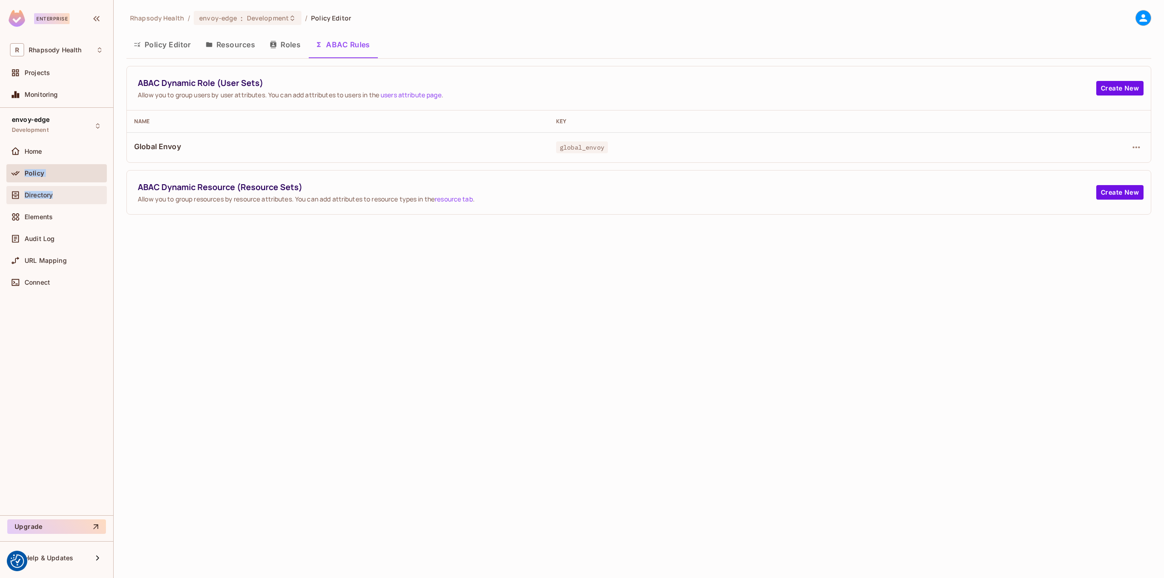
drag, startPoint x: 60, startPoint y: 149, endPoint x: 78, endPoint y: 204, distance: 57.6
click at [78, 204] on div "Home Policy Directory Elements Audit Log URL Mapping Connect" at bounding box center [56, 218] width 100 height 153
click at [74, 195] on div "Directory" at bounding box center [64, 194] width 79 height 7
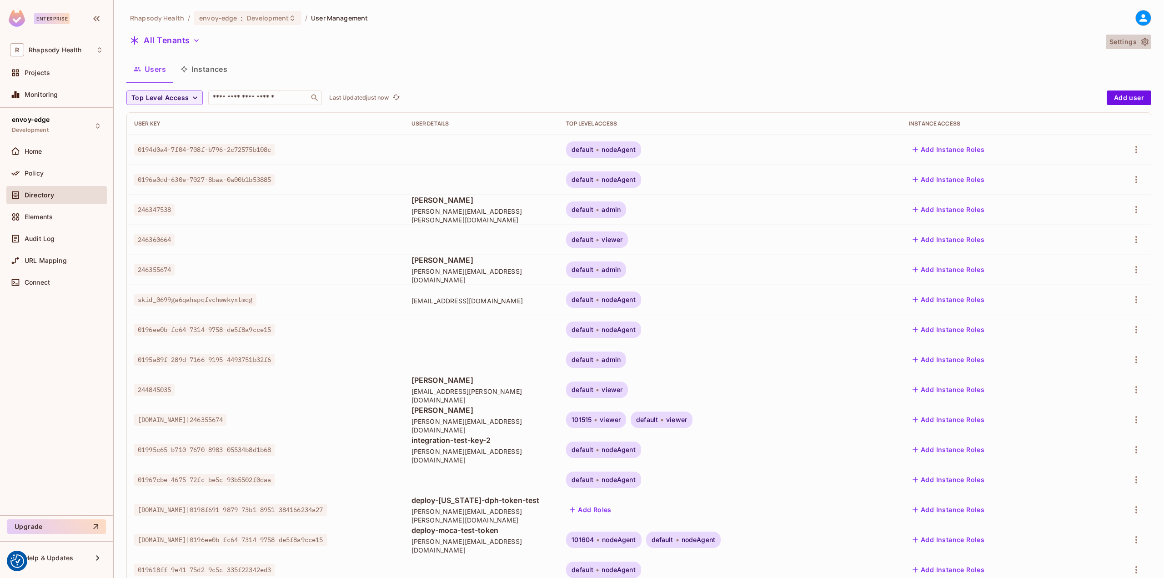
click at [1128, 42] on button "Settings" at bounding box center [1128, 42] width 45 height 15
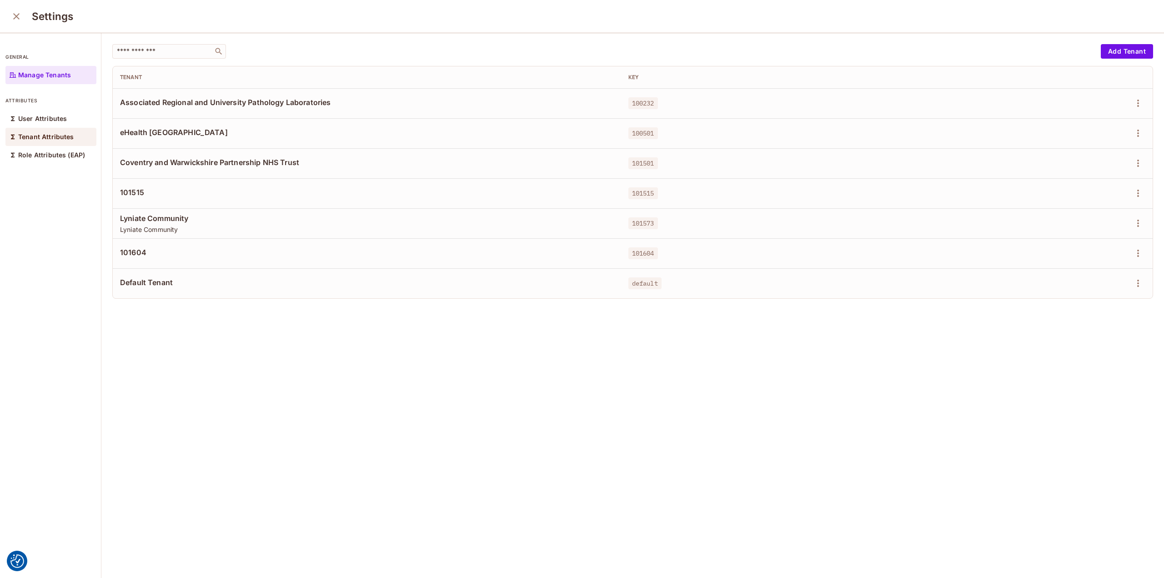
click at [20, 144] on div "Tenant Attributes" at bounding box center [50, 137] width 91 height 18
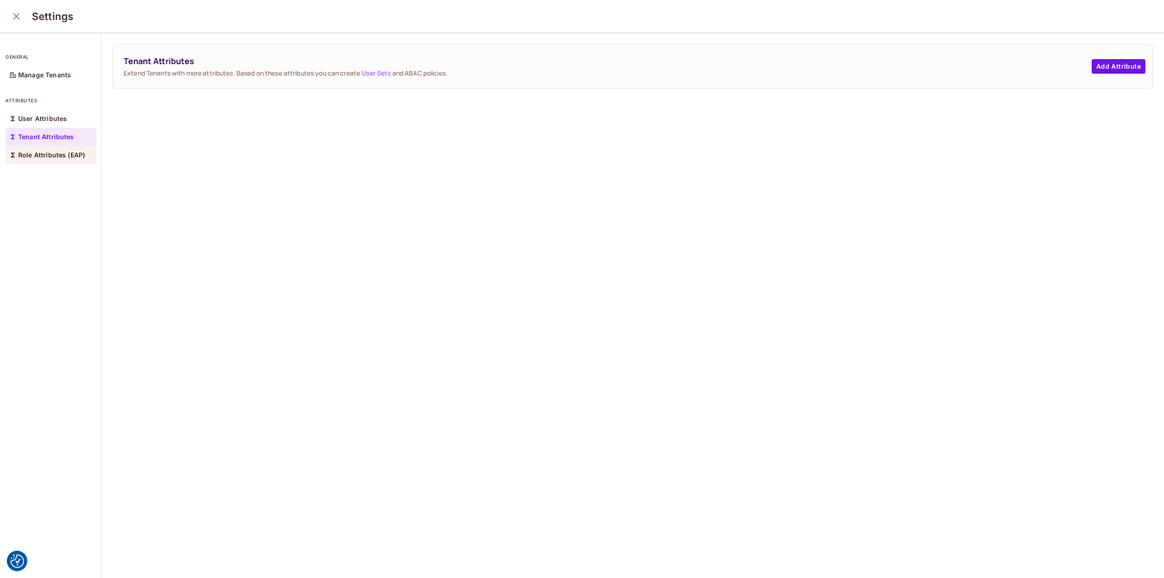
click at [35, 155] on p "Role Attributes (EAP)" at bounding box center [51, 154] width 67 height 7
click at [44, 117] on p "User Attributes" at bounding box center [42, 118] width 49 height 7
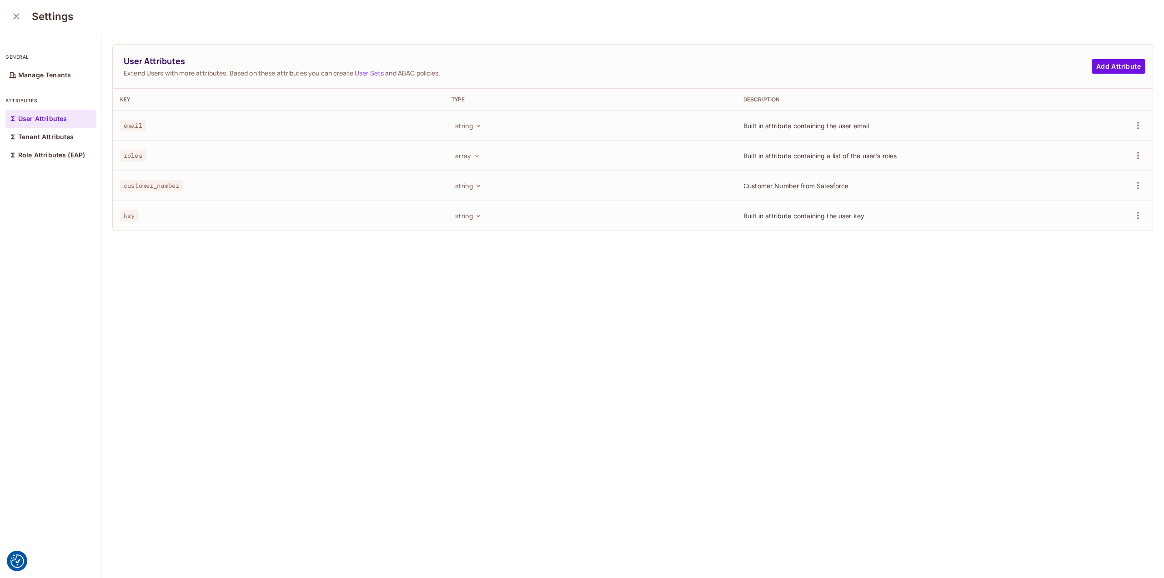
click at [160, 206] on td "key" at bounding box center [278, 215] width 331 height 30
drag, startPoint x: 164, startPoint y: 218, endPoint x: 174, endPoint y: 209, distance: 13.9
click at [168, 216] on div "key" at bounding box center [278, 215] width 317 height 9
drag, startPoint x: 903, startPoint y: 245, endPoint x: 335, endPoint y: 417, distance: 593.8
click at [335, 417] on div "User Attributes Extend Users with more attributes. Based on these attributes yo…" at bounding box center [632, 306] width 1062 height 546
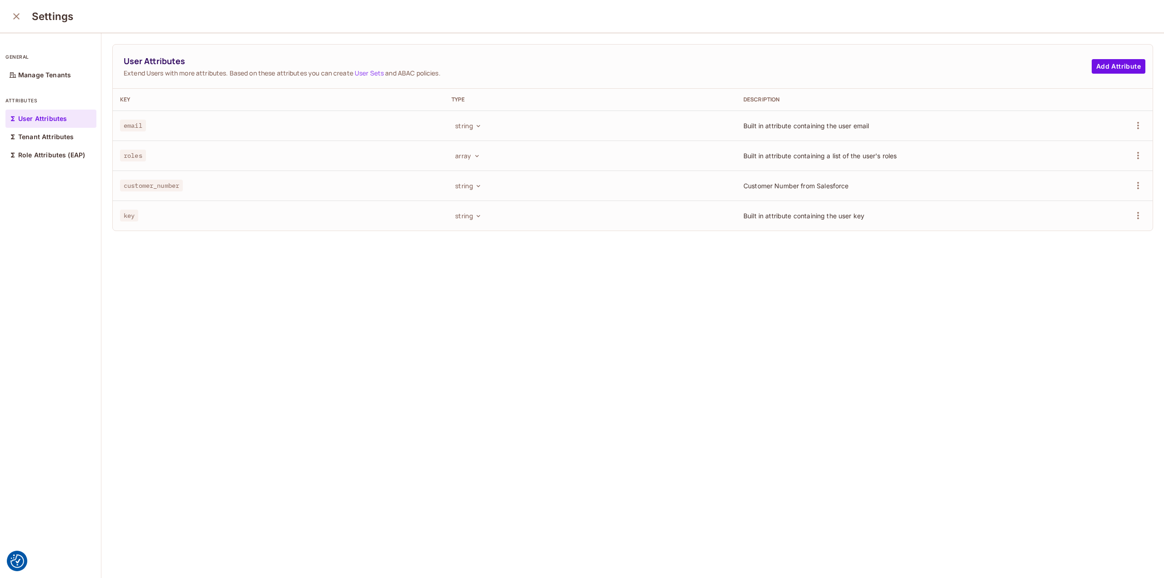
drag, startPoint x: 696, startPoint y: 428, endPoint x: 703, endPoint y: 469, distance: 41.6
click at [699, 430] on div "User Attributes Extend Users with more attributes. Based on these attributes yo…" at bounding box center [632, 306] width 1062 height 546
drag, startPoint x: 13, startPoint y: 17, endPoint x: 12, endPoint y: 28, distance: 11.4
click at [13, 17] on icon "close" at bounding box center [16, 16] width 11 height 11
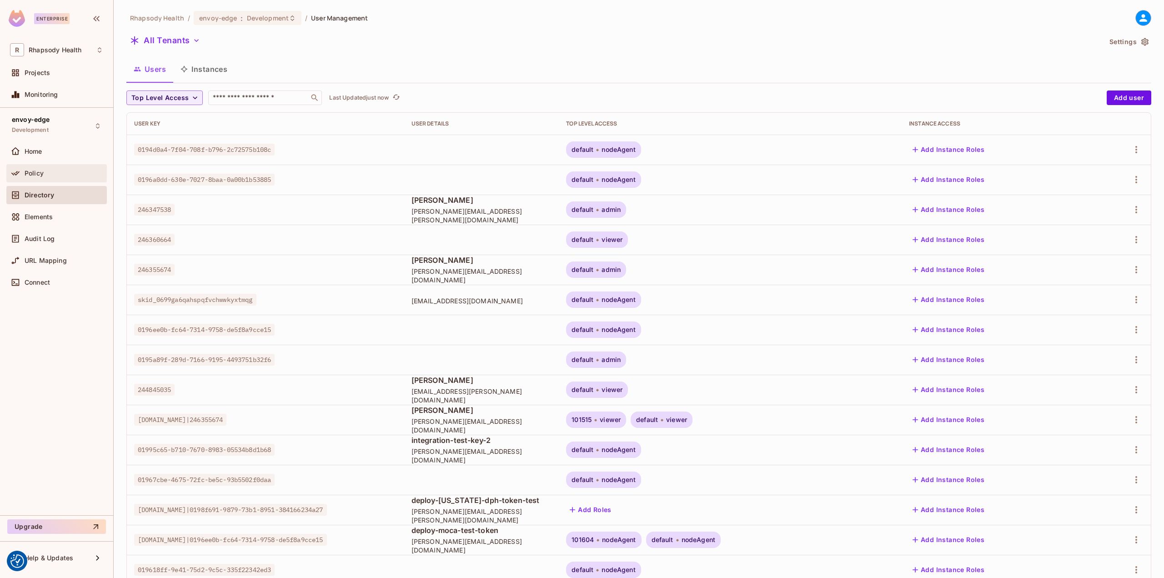
click at [23, 174] on div at bounding box center [17, 173] width 15 height 11
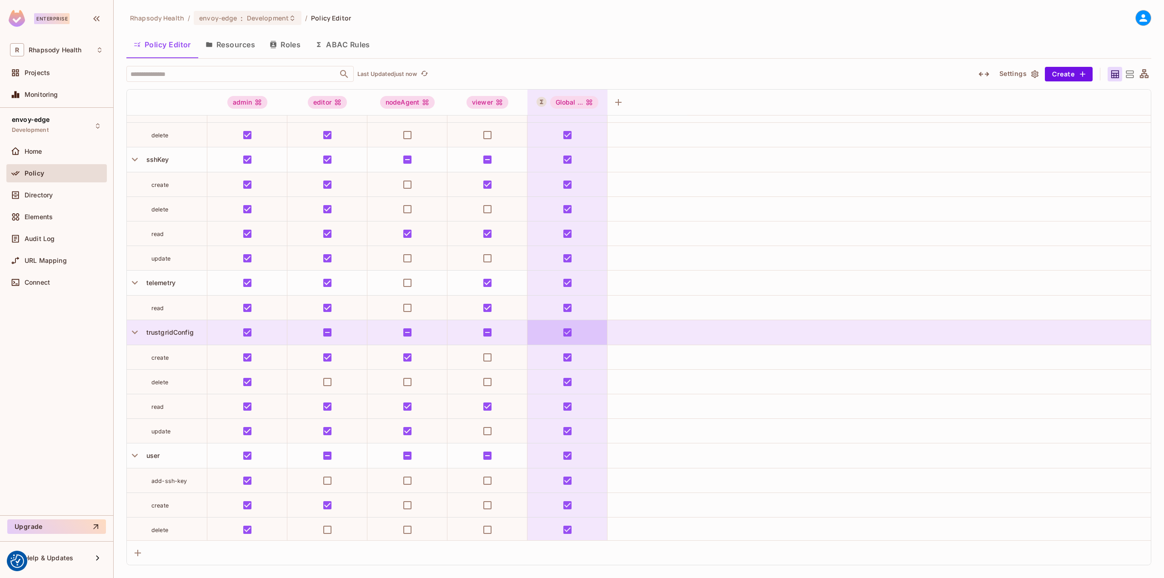
scroll to position [601, 0]
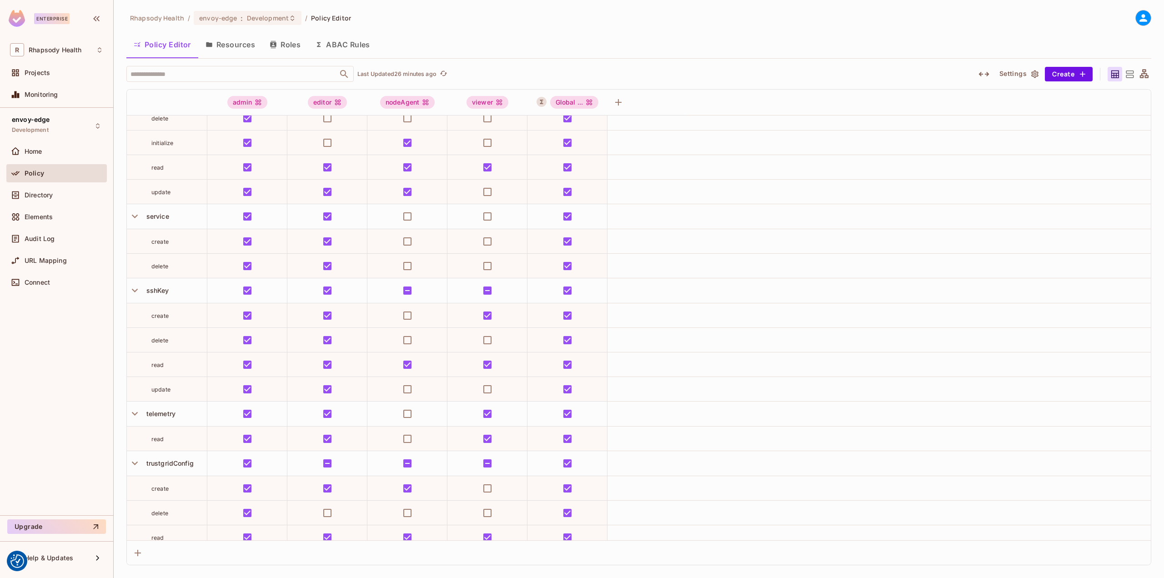
click at [88, 462] on div "envoy-edge Development Home Policy Directory Elements Audit Log URL Mapping Con…" at bounding box center [56, 311] width 113 height 407
